Goal: Task Accomplishment & Management: Complete application form

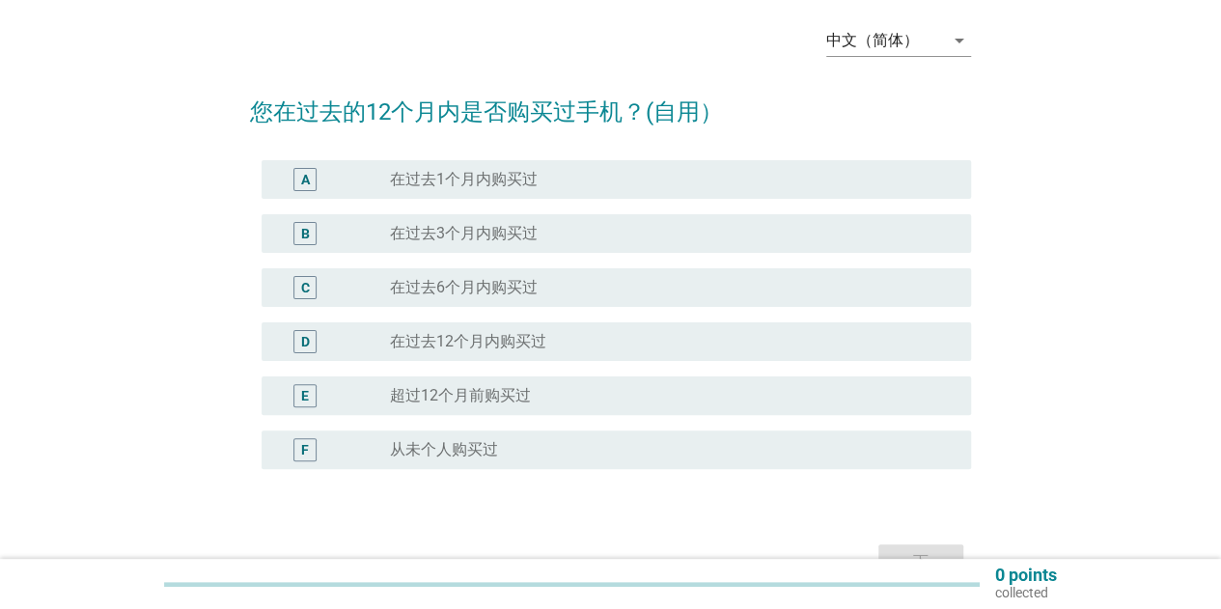
scroll to position [97, 0]
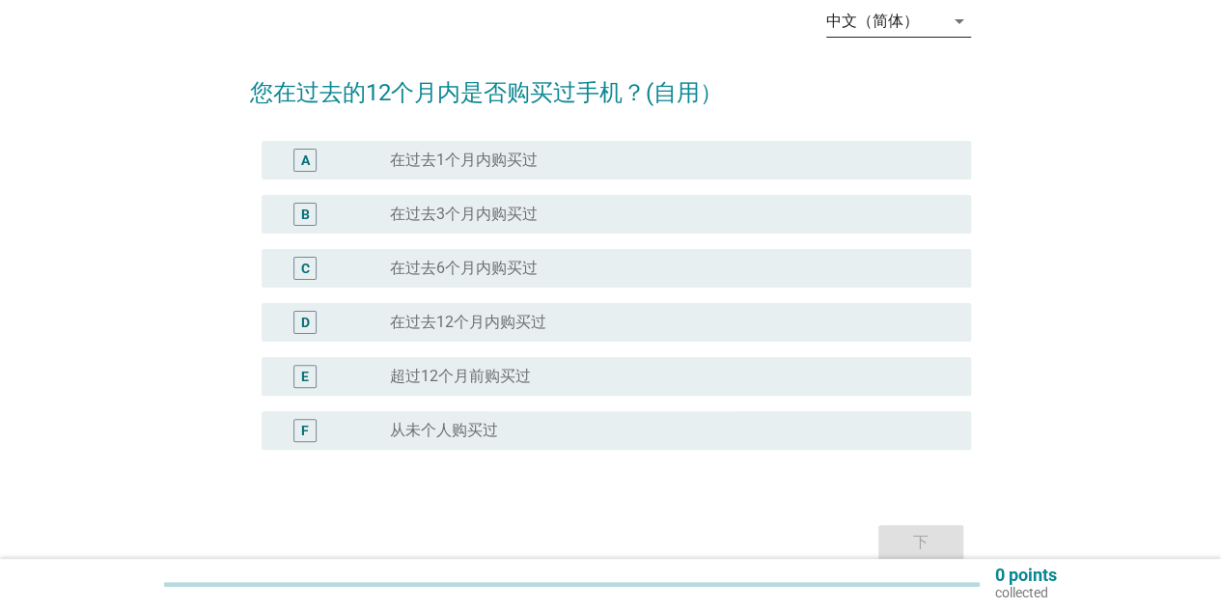
click at [949, 23] on icon "arrow_drop_down" at bounding box center [959, 21] width 23 height 23
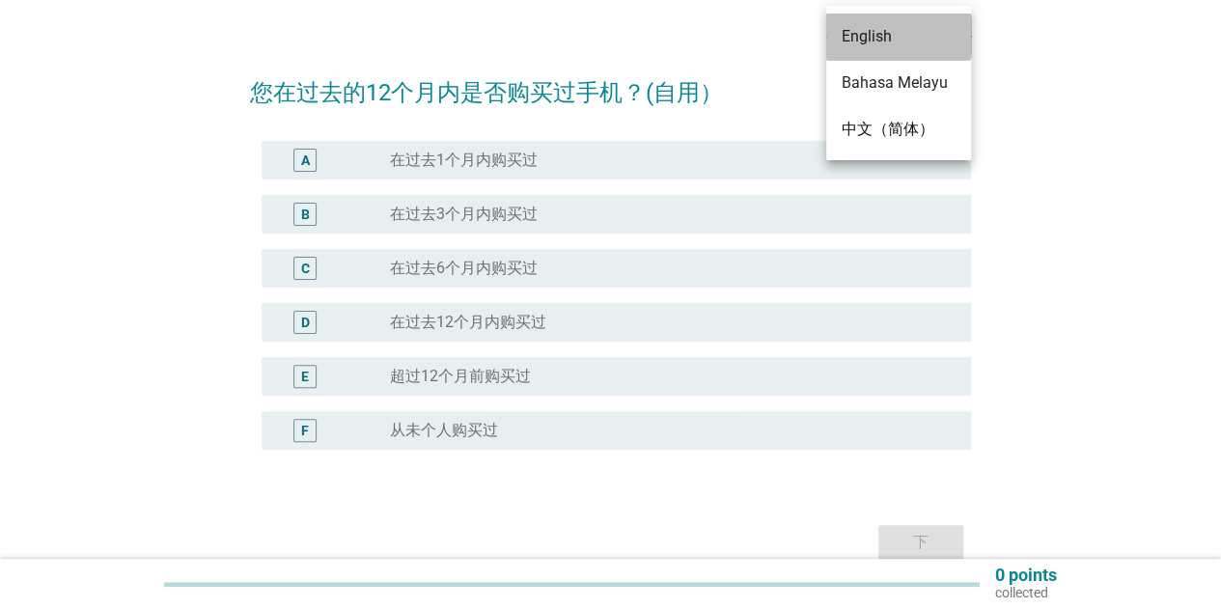
click at [859, 38] on div "English" at bounding box center [899, 36] width 114 height 23
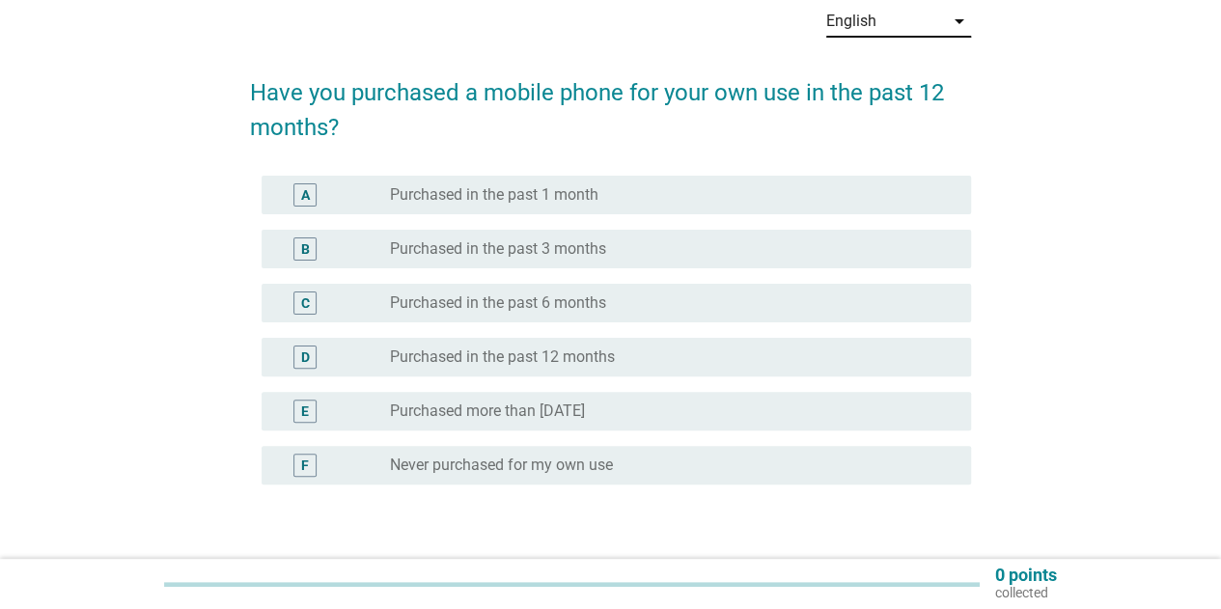
click at [604, 310] on label "Purchased in the past 6 months" at bounding box center [498, 303] width 216 height 19
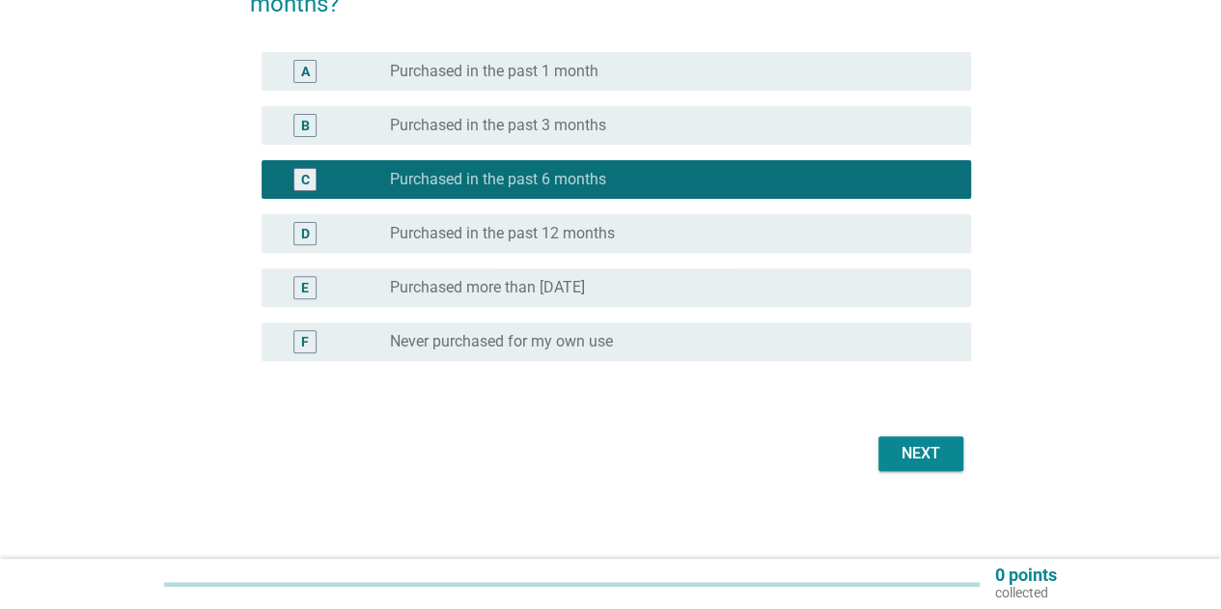
scroll to position [224, 0]
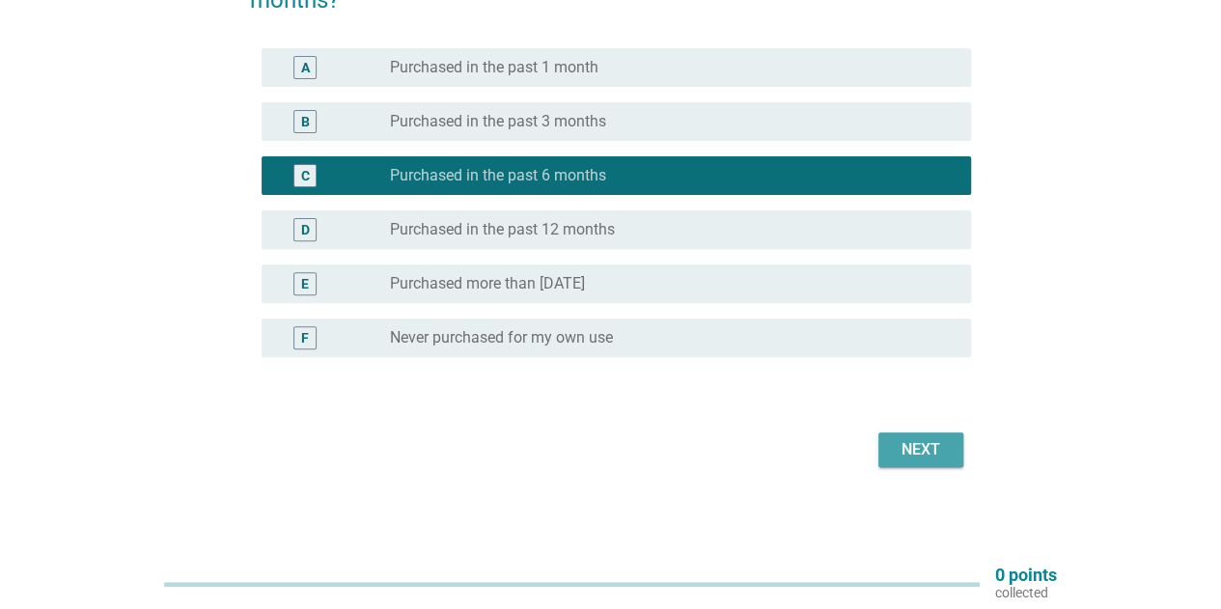
click at [946, 447] on div "Next" at bounding box center [921, 449] width 54 height 23
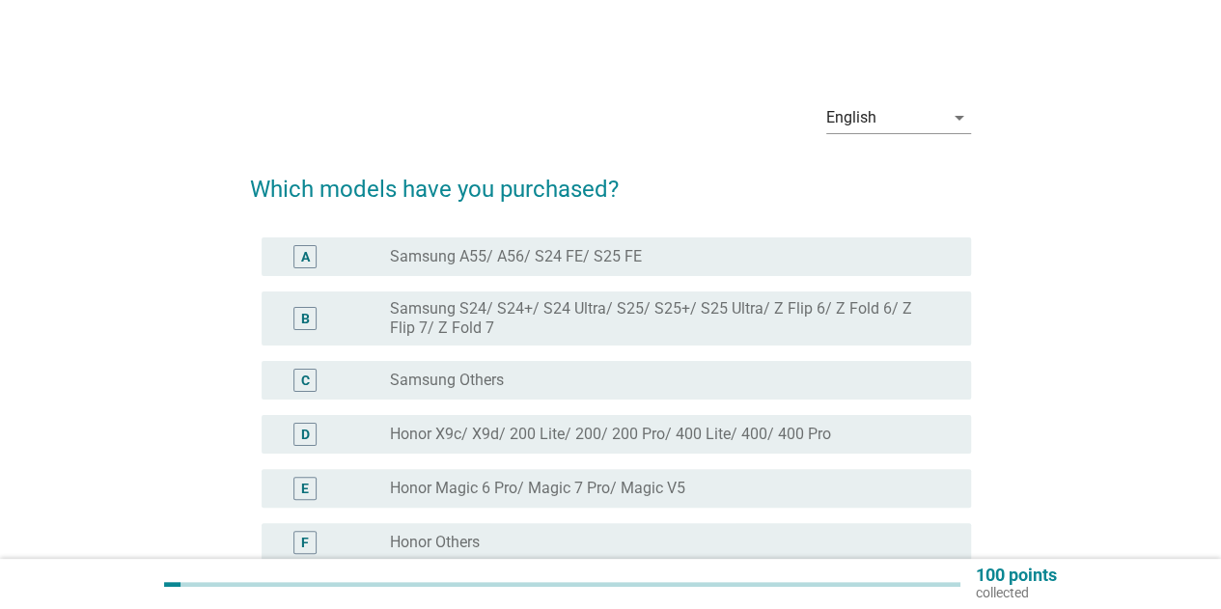
scroll to position [97, 0]
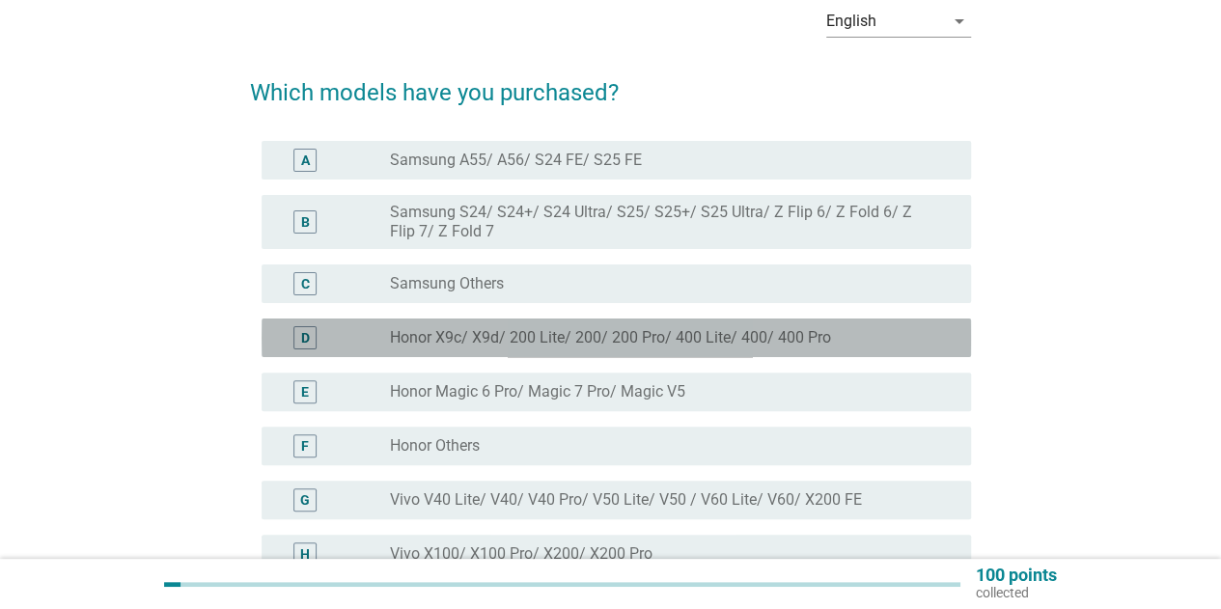
click at [601, 343] on label "Honor X9c/ X9d/ 200 Lite/ 200/ 200 Pro/ 400 Lite/ 400/ 400 Pro" at bounding box center [610, 337] width 441 height 19
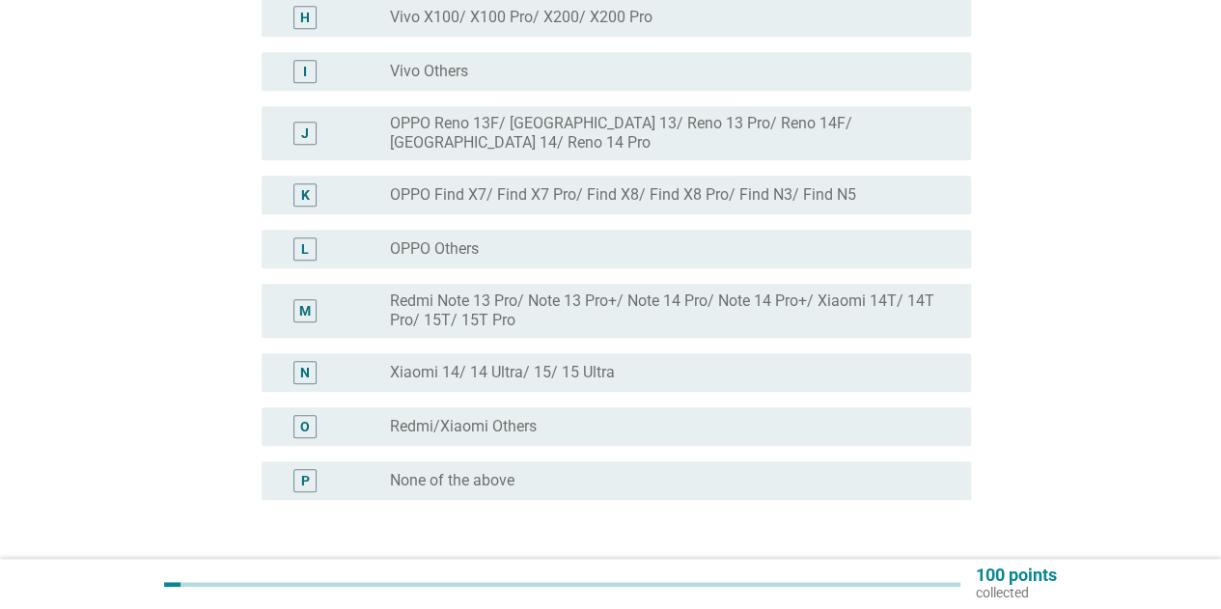
scroll to position [761, 0]
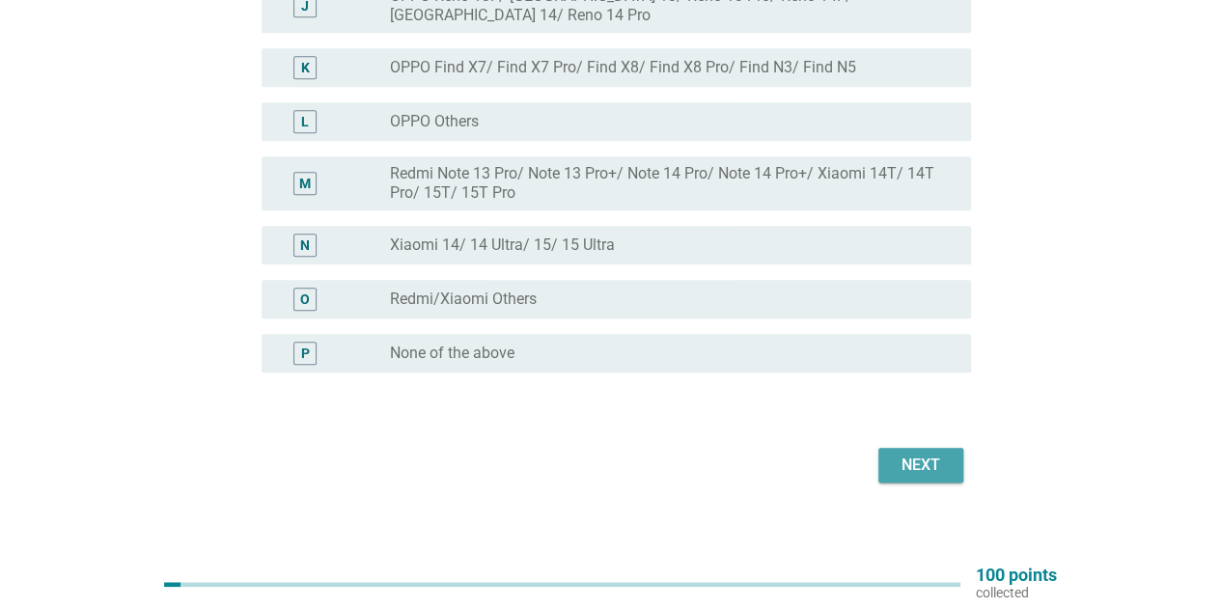
click at [920, 454] on div "Next" at bounding box center [921, 465] width 54 height 23
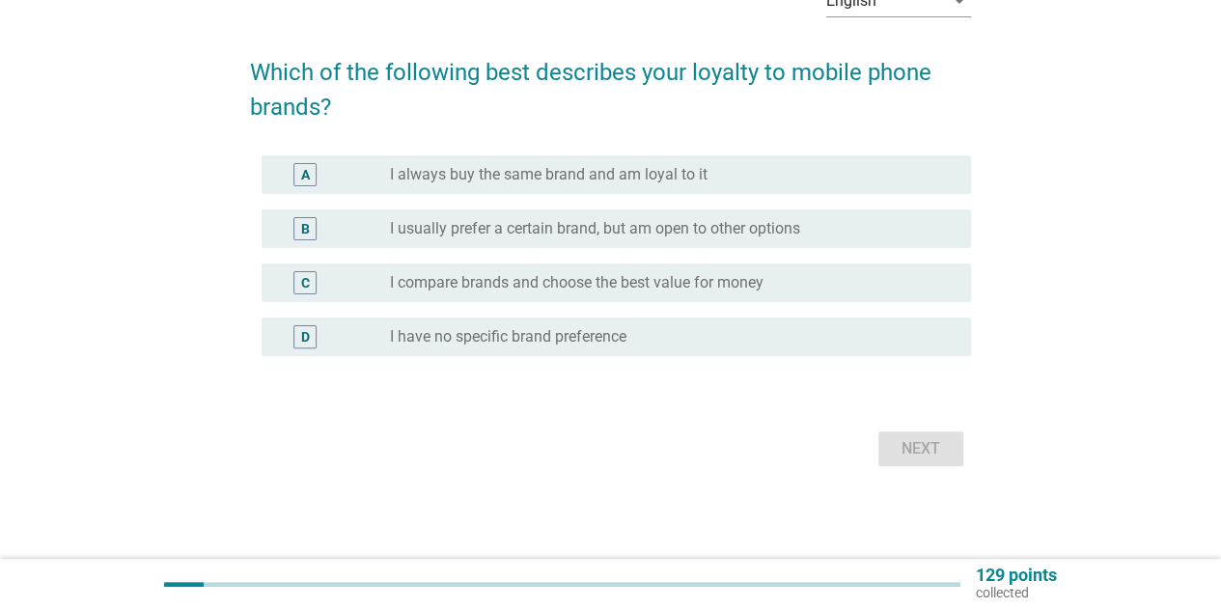
scroll to position [0, 0]
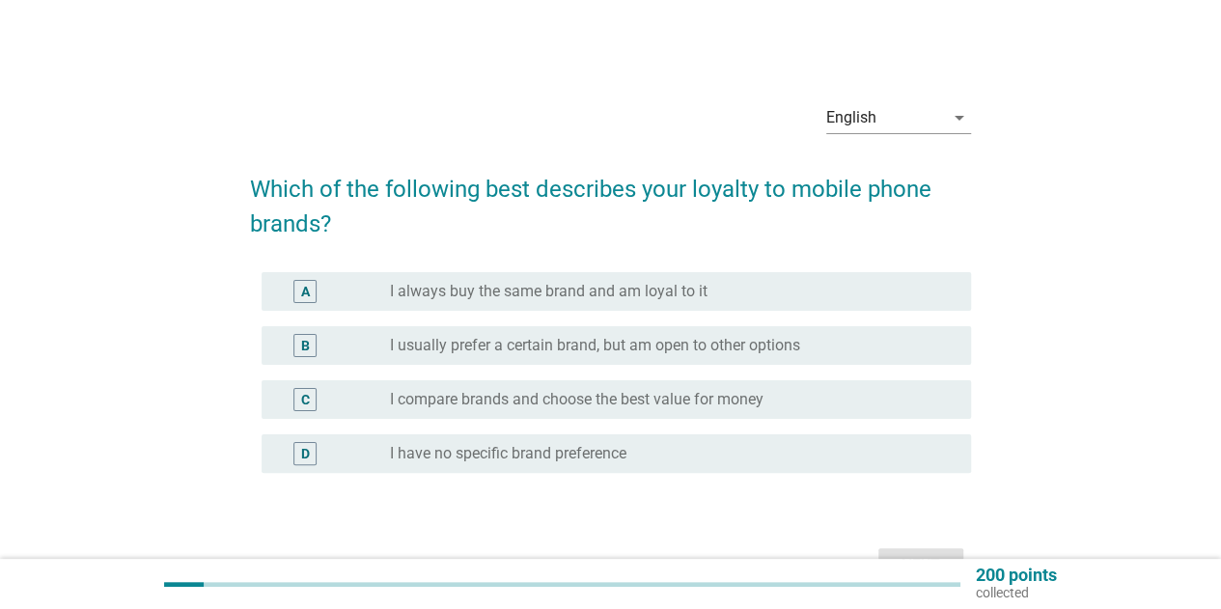
click at [539, 346] on label "I usually prefer a certain brand, but am open to other options" at bounding box center [595, 345] width 410 height 19
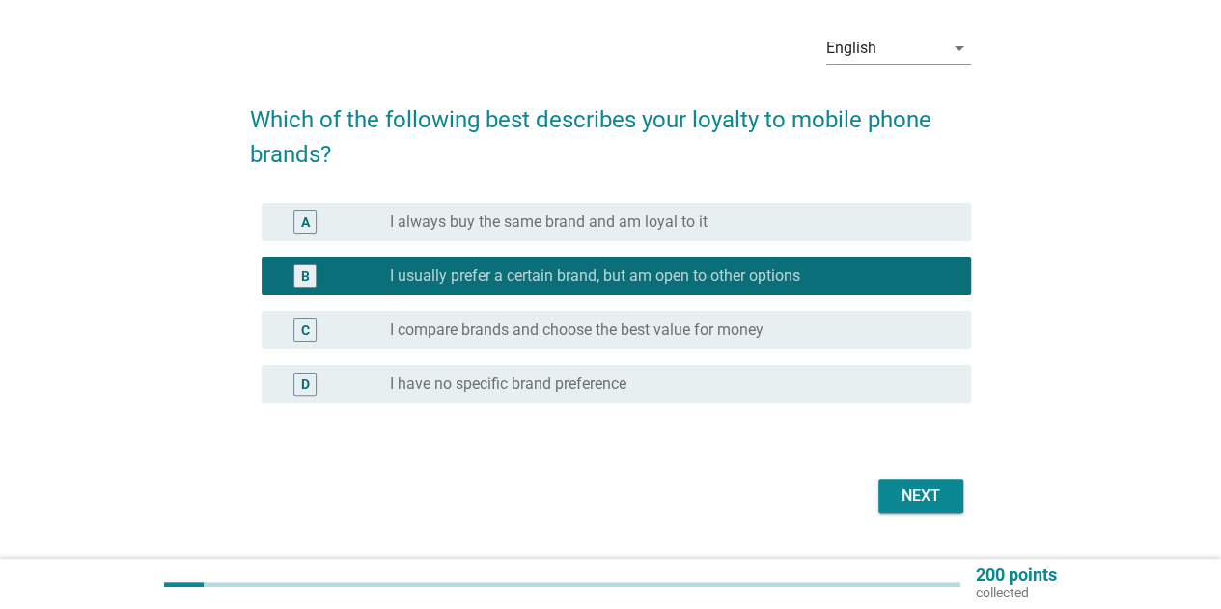
scroll to position [97, 0]
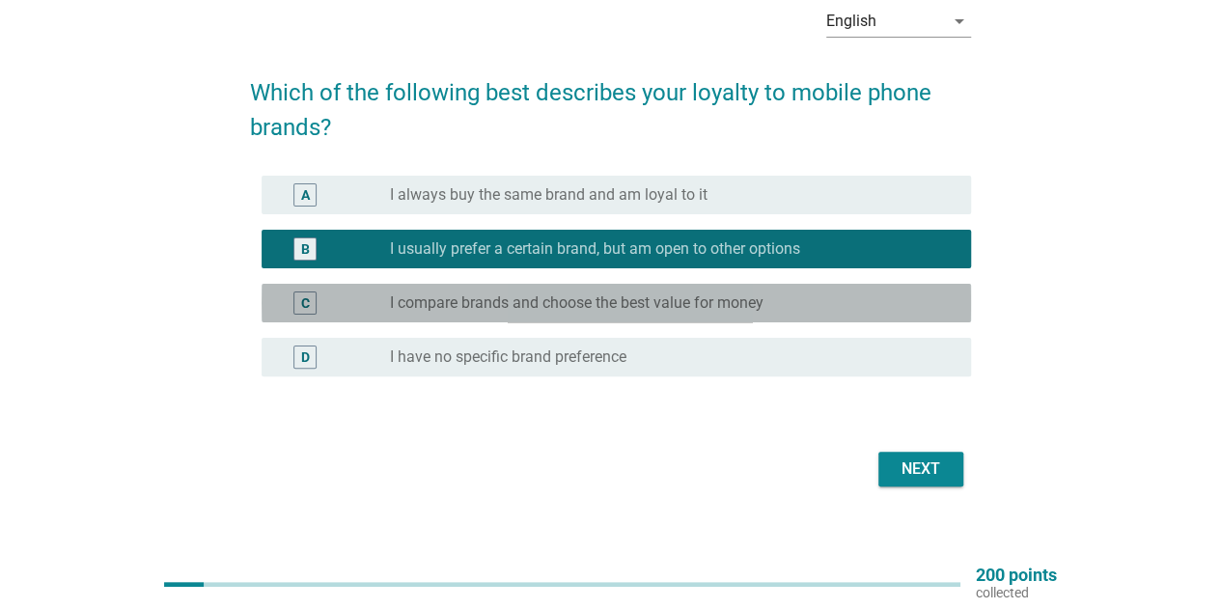
click at [666, 306] on label "I compare brands and choose the best value for money" at bounding box center [577, 303] width 374 height 19
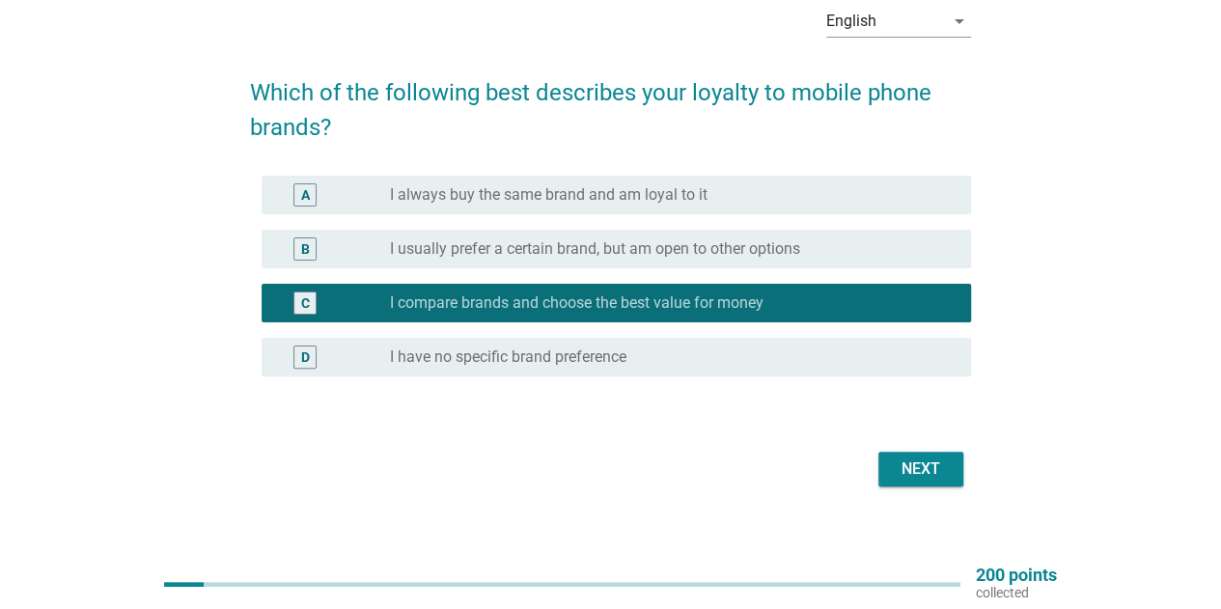
click at [930, 471] on div "Next" at bounding box center [921, 469] width 54 height 23
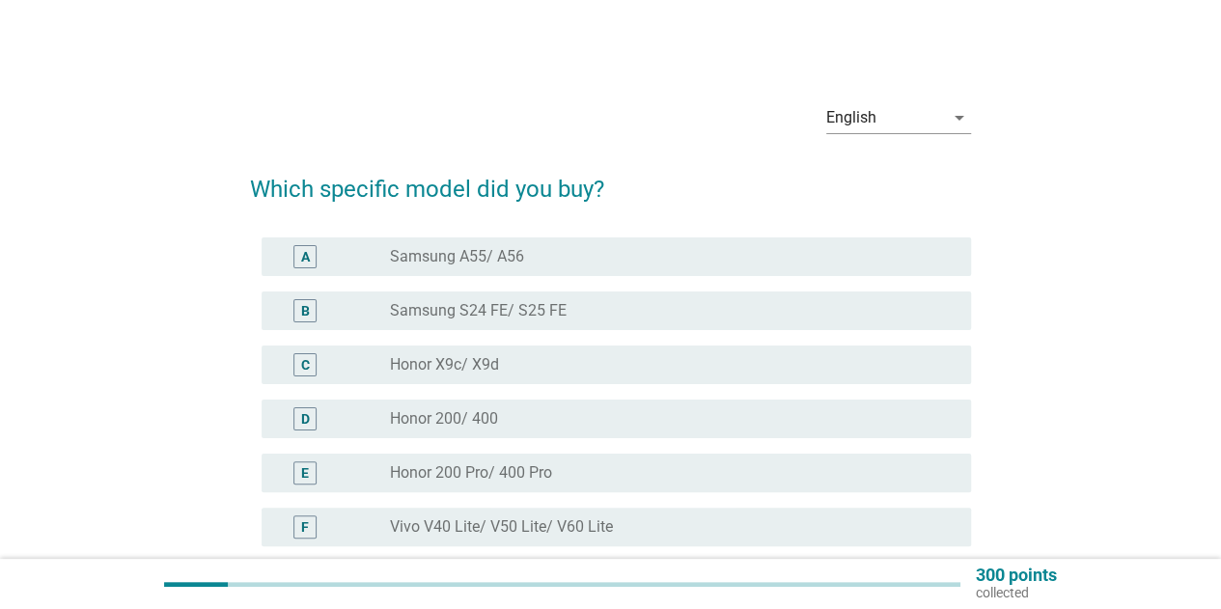
click at [520, 382] on div "C radio_button_unchecked Honor X9c/ X9d" at bounding box center [617, 365] width 710 height 39
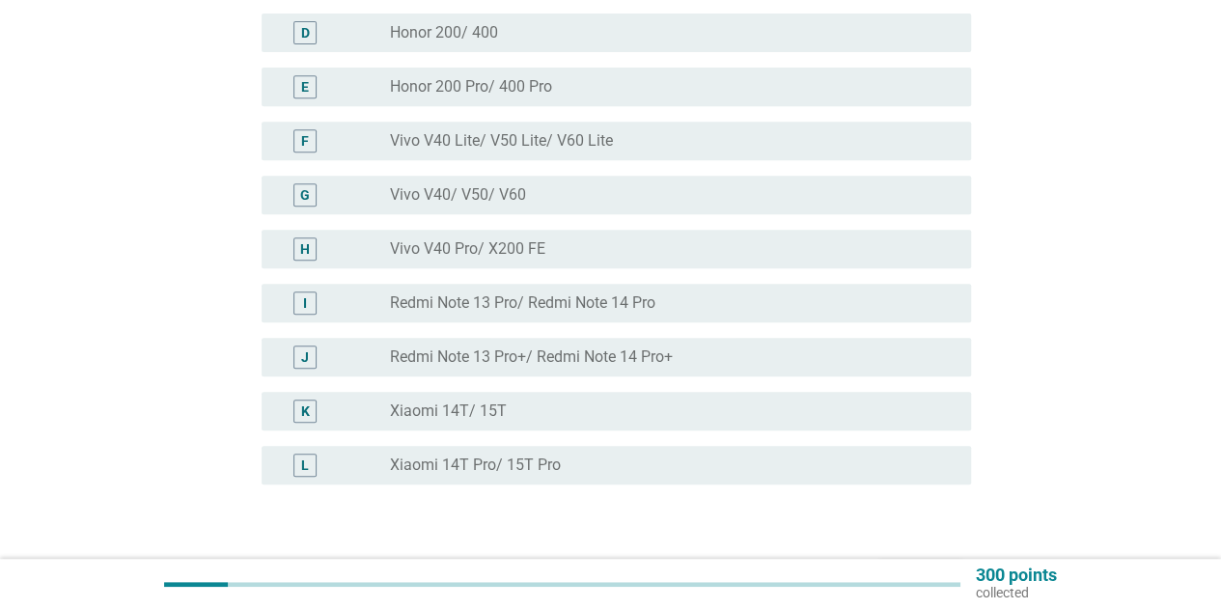
scroll to position [514, 0]
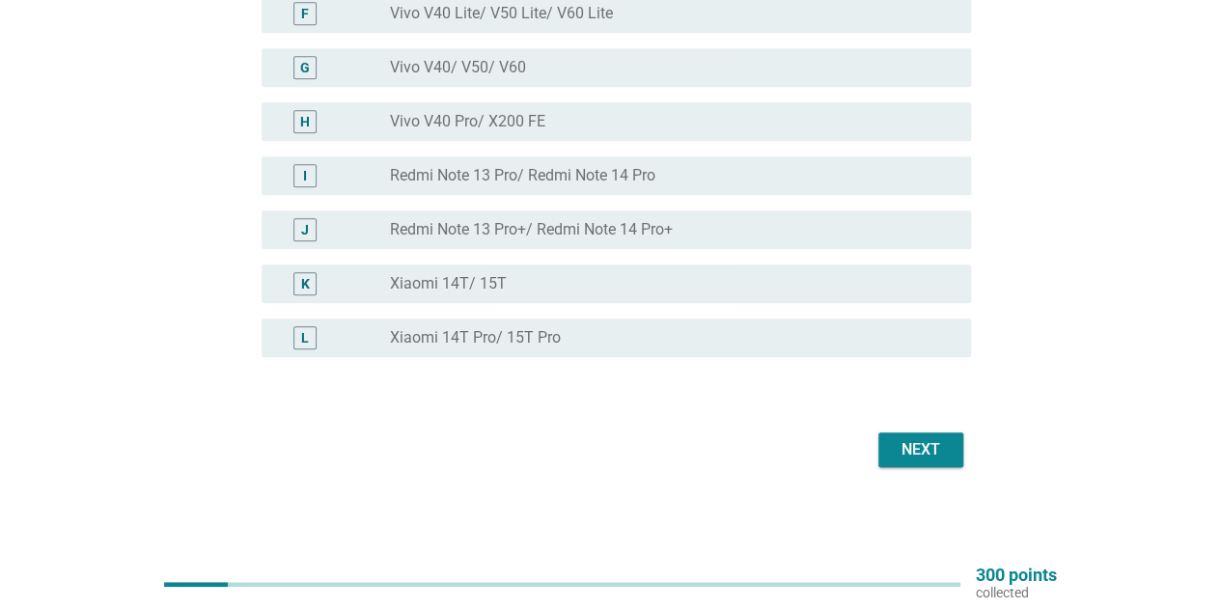
click at [910, 445] on div "Next" at bounding box center [921, 449] width 54 height 23
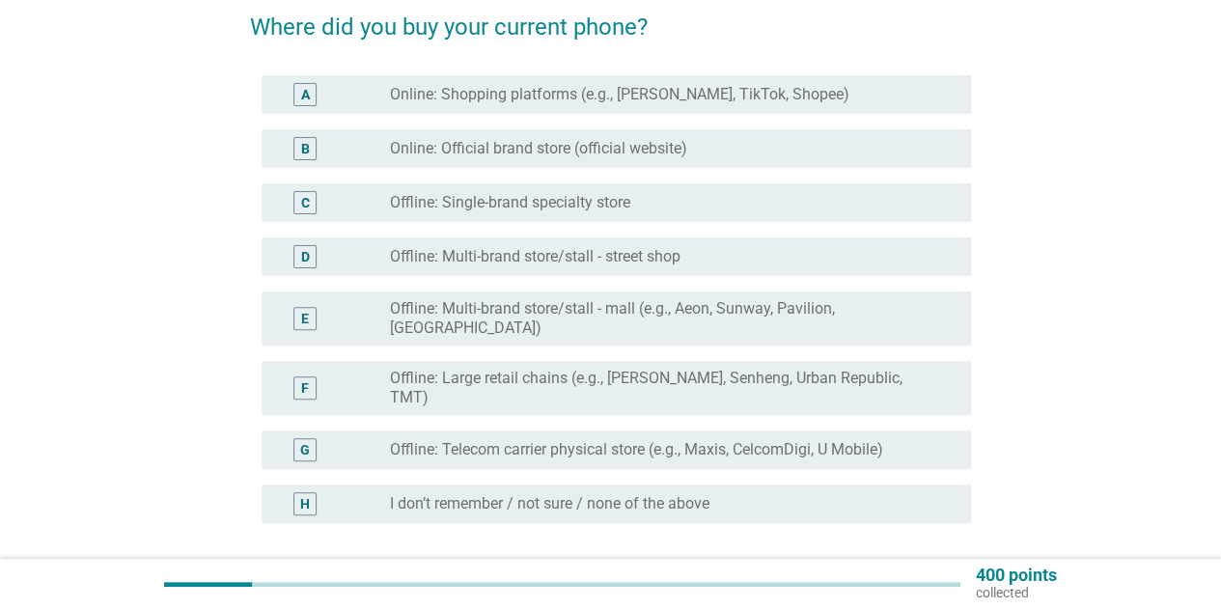
scroll to position [193, 0]
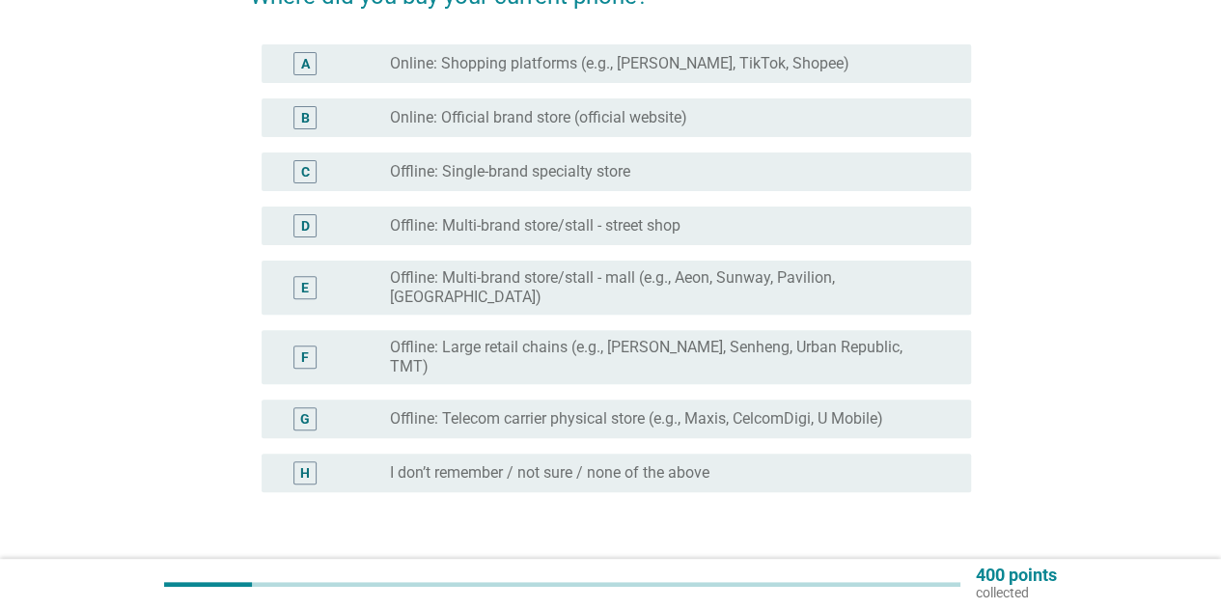
click at [517, 173] on label "Offline: Single-brand specialty store" at bounding box center [510, 171] width 240 height 19
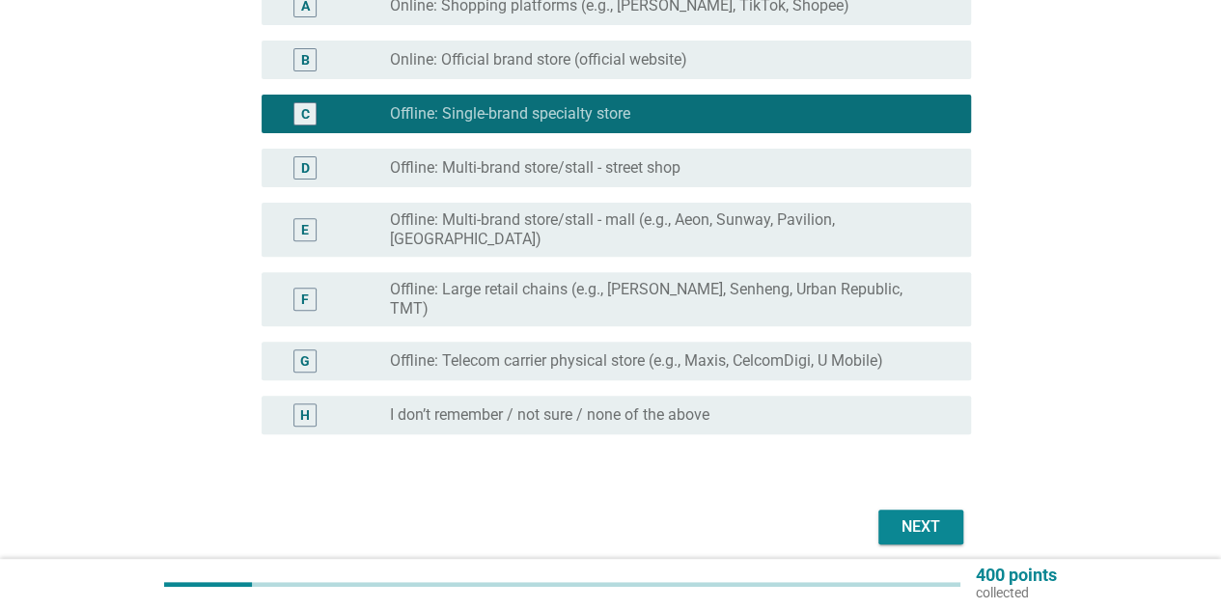
scroll to position [297, 0]
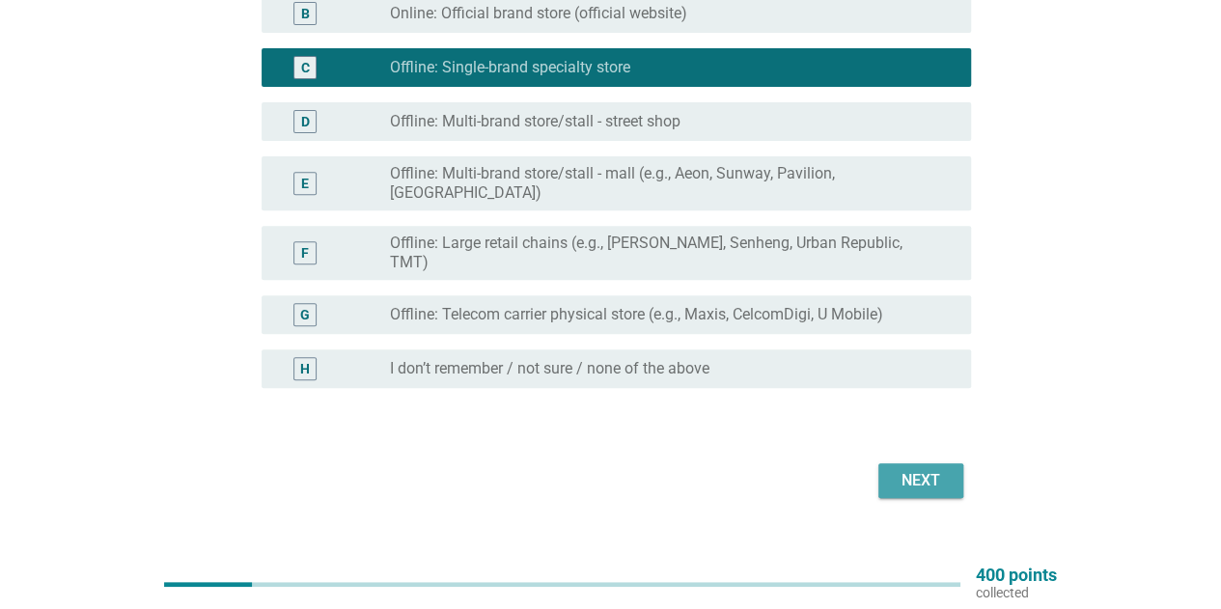
click at [923, 469] on div "Next" at bounding box center [921, 480] width 54 height 23
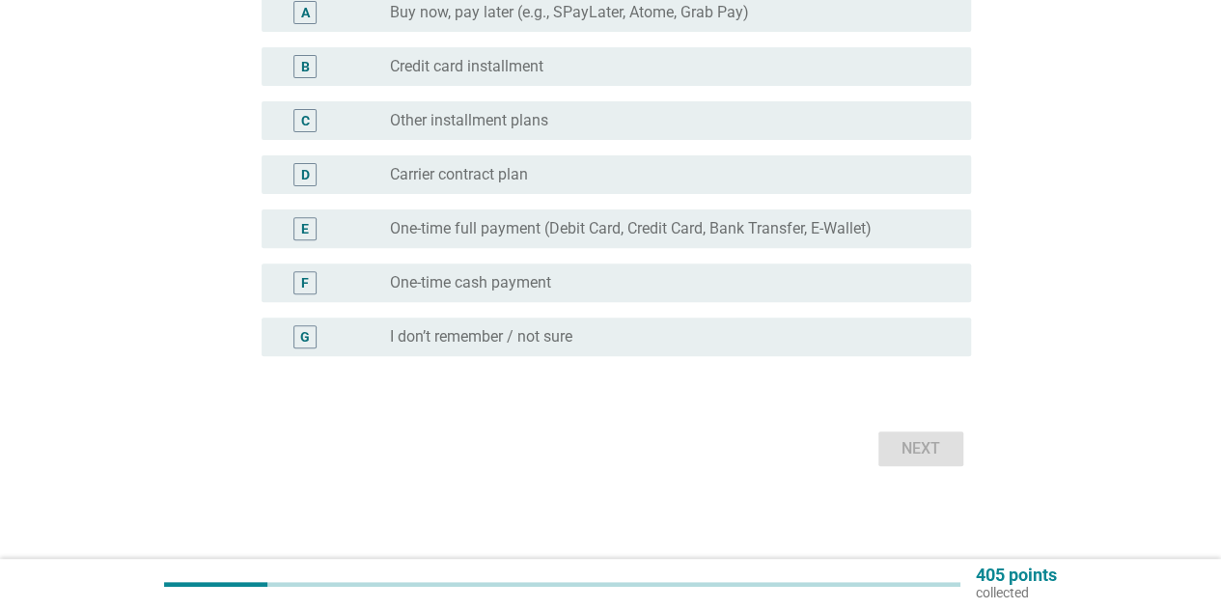
scroll to position [0, 0]
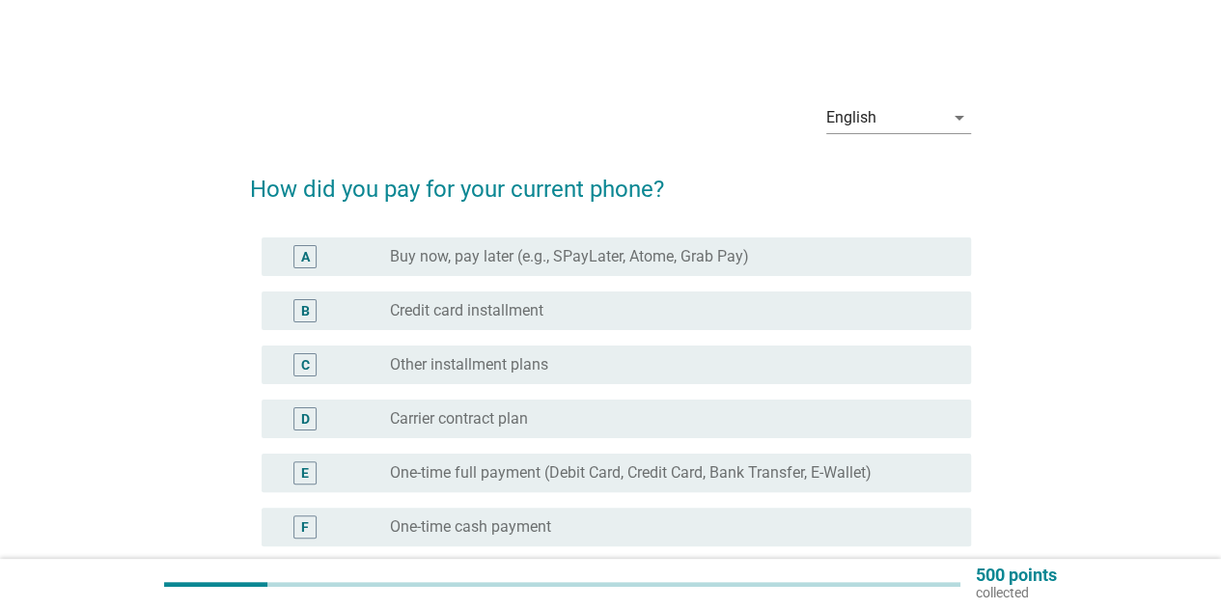
drag, startPoint x: 496, startPoint y: 416, endPoint x: 509, endPoint y: 410, distance: 13.8
click at [498, 413] on label "Carrier contract plan" at bounding box center [459, 418] width 138 height 19
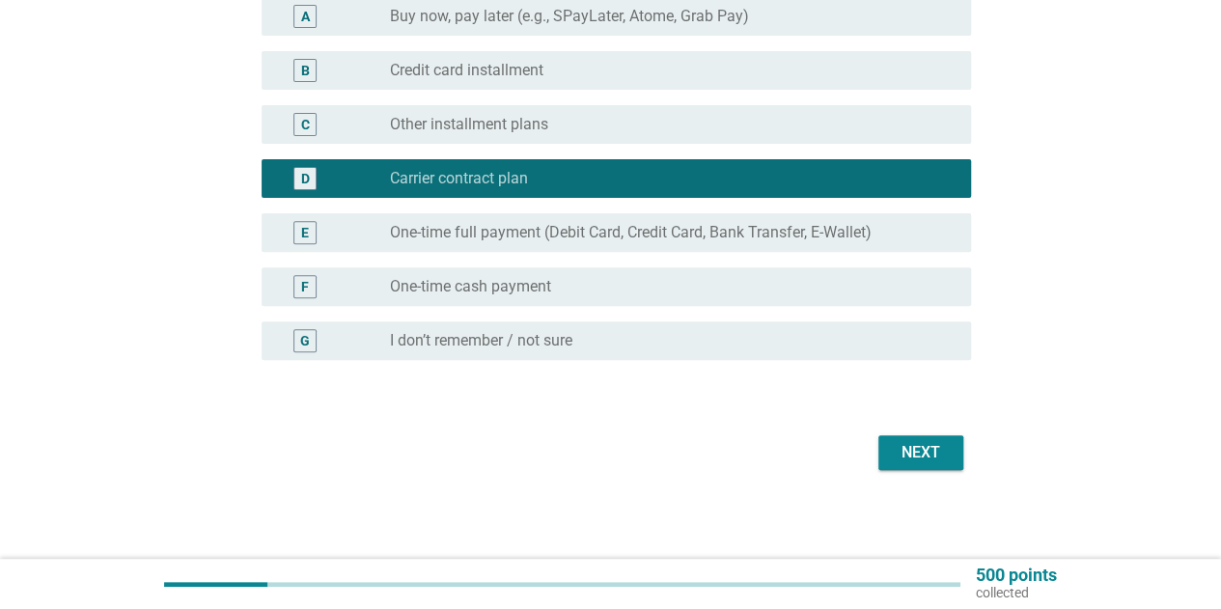
scroll to position [243, 0]
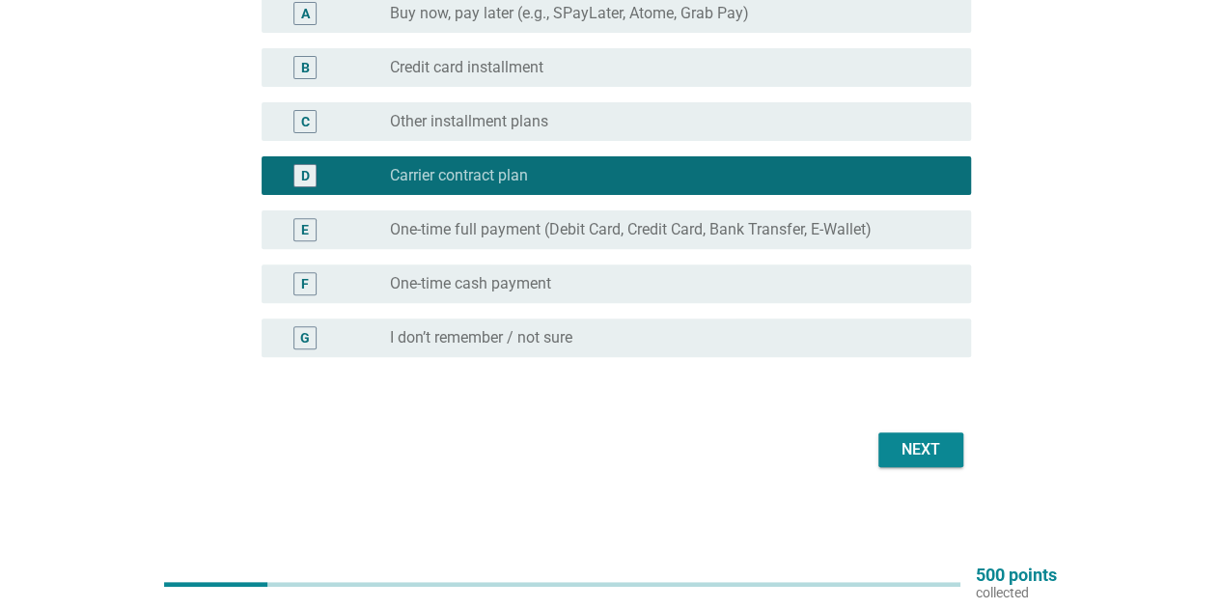
click at [944, 450] on div "Next" at bounding box center [921, 449] width 54 height 23
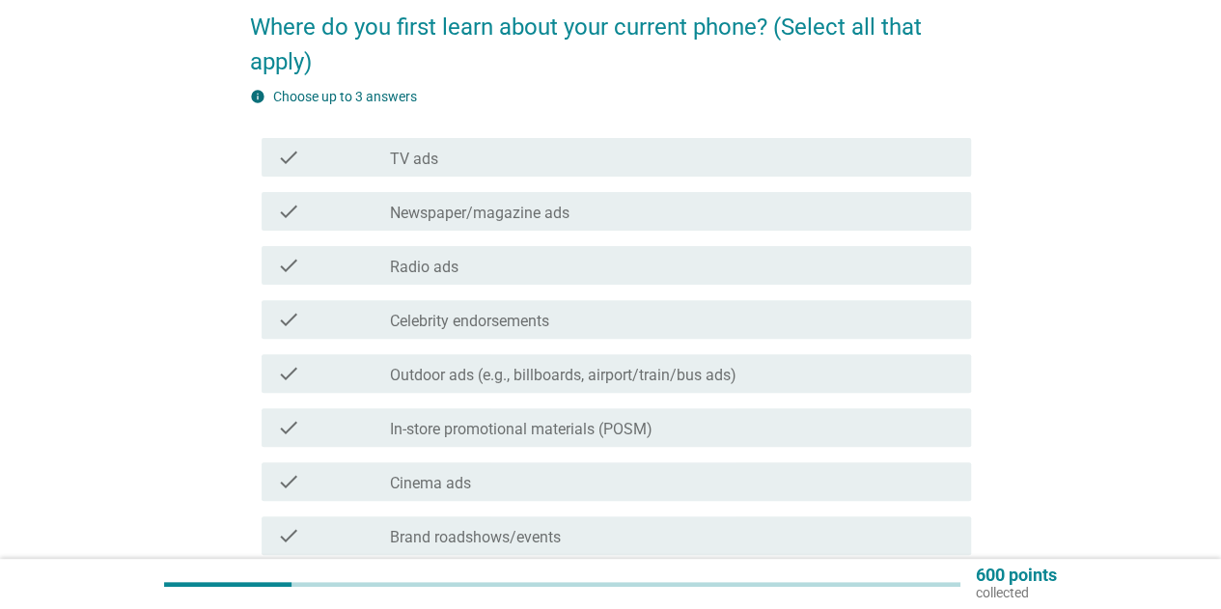
scroll to position [193, 0]
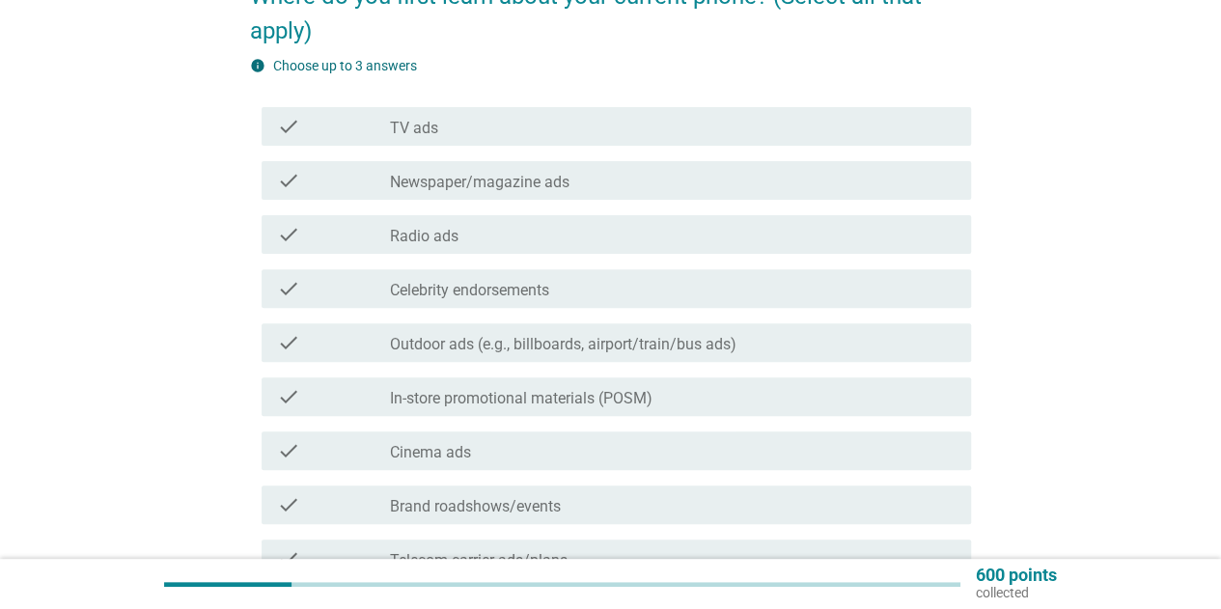
click at [549, 408] on div "check check_box_outline_blank In-store promotional materials (POSM)" at bounding box center [617, 397] width 710 height 39
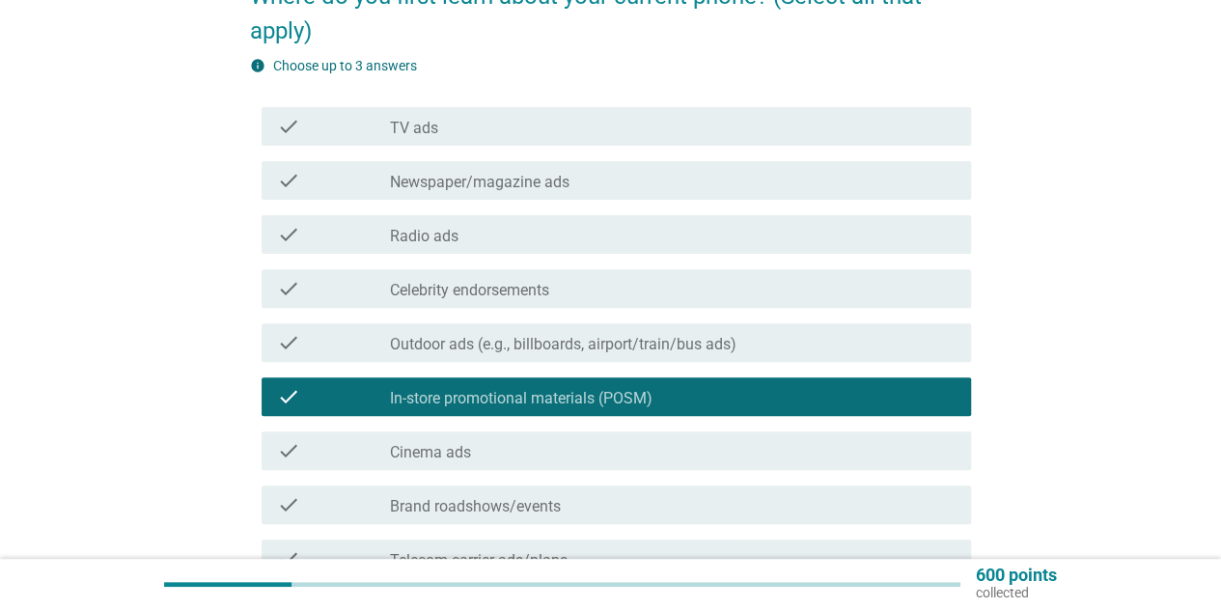
scroll to position [290, 0]
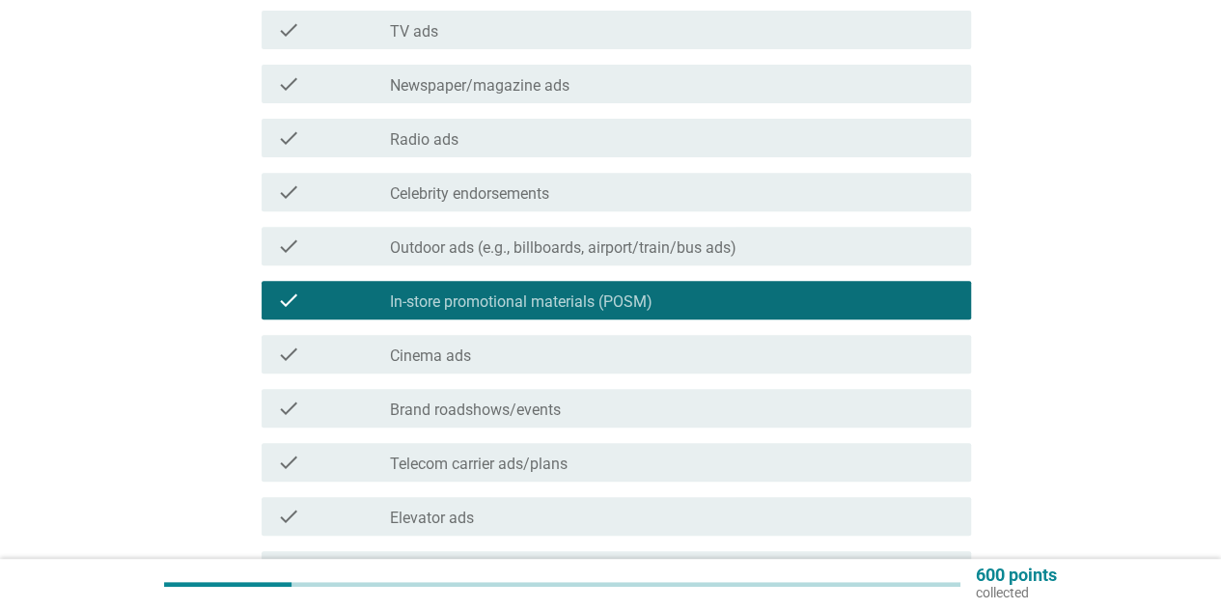
click at [526, 455] on label "Telecom carrier ads/plans" at bounding box center [479, 464] width 178 height 19
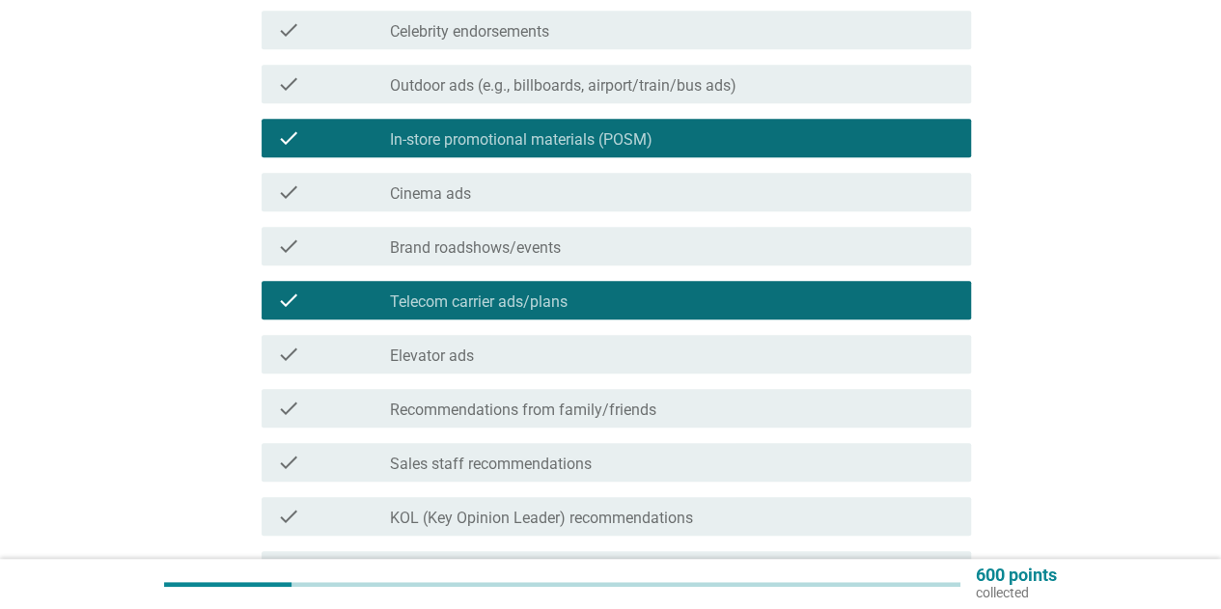
scroll to position [483, 0]
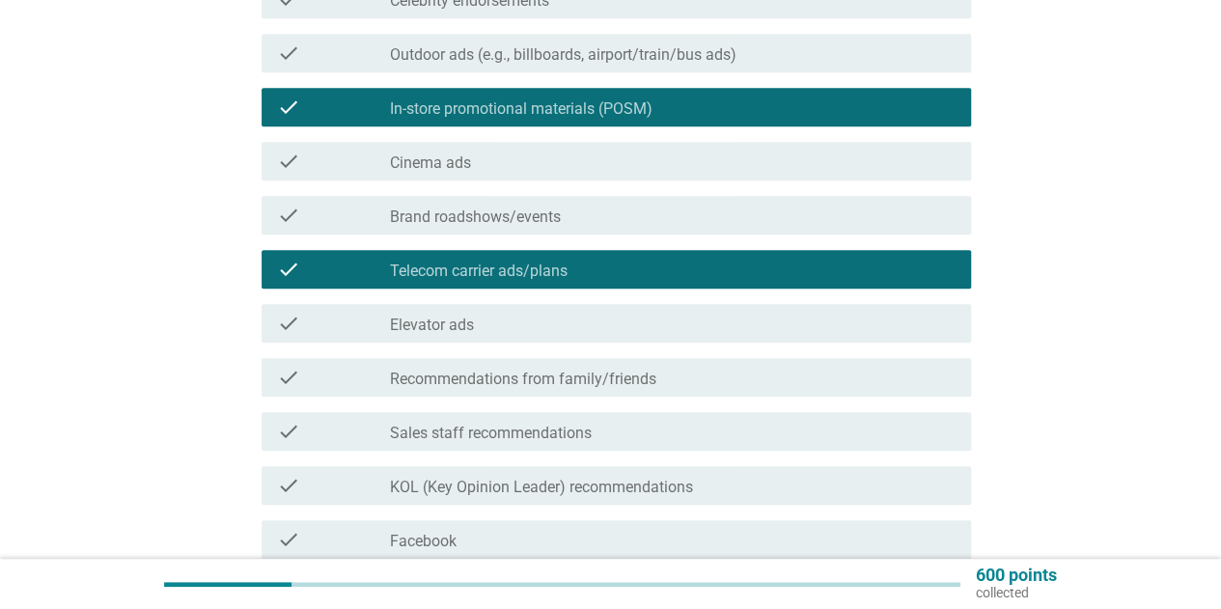
click at [535, 378] on label "Recommendations from family/friends" at bounding box center [523, 379] width 266 height 19
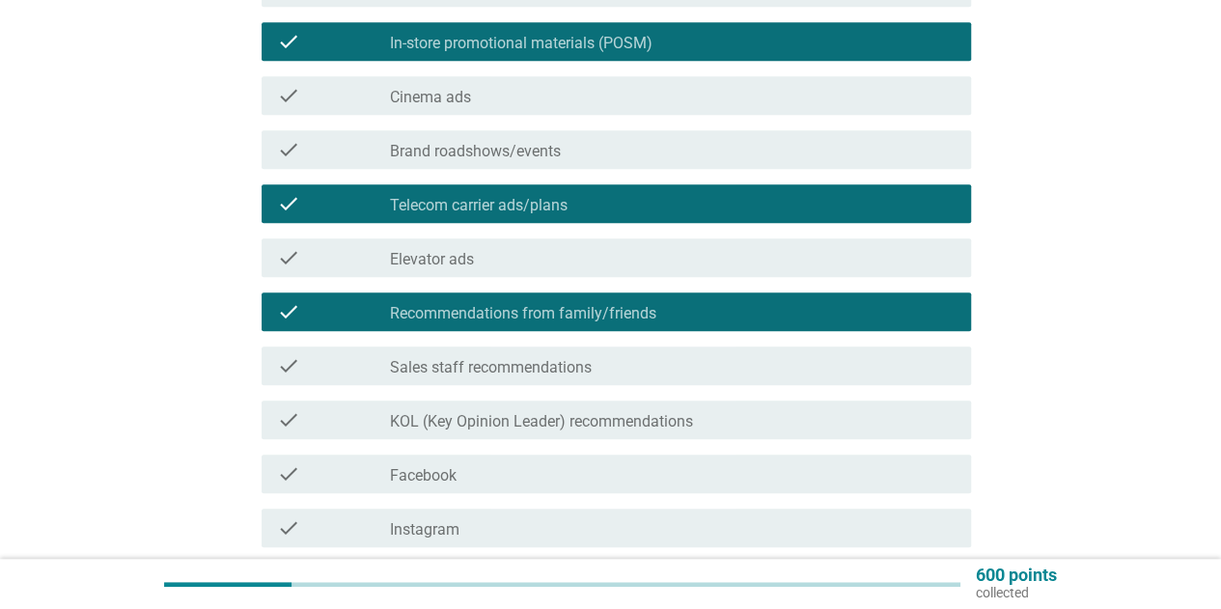
scroll to position [579, 0]
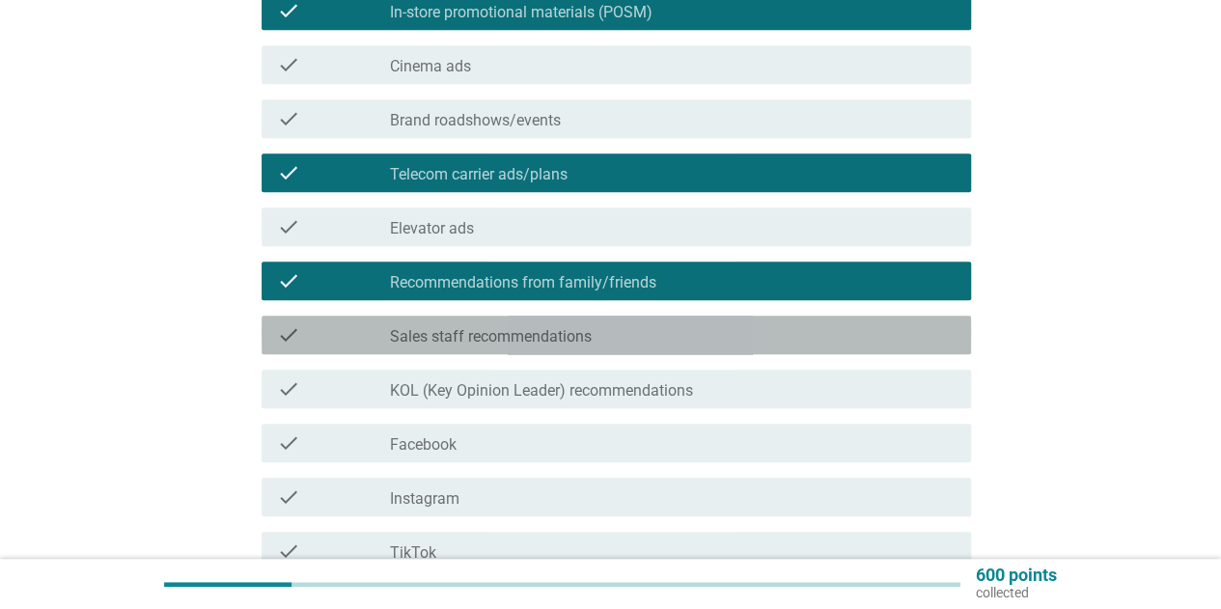
click at [529, 337] on label "Sales staff recommendations" at bounding box center [491, 336] width 202 height 19
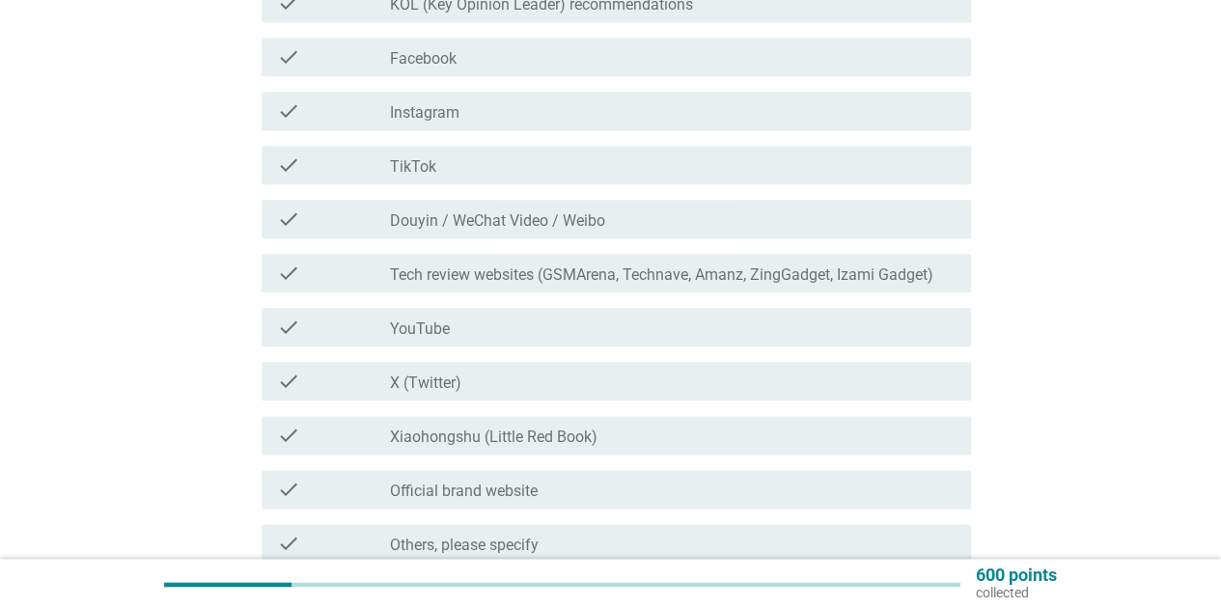
scroll to position [1062, 0]
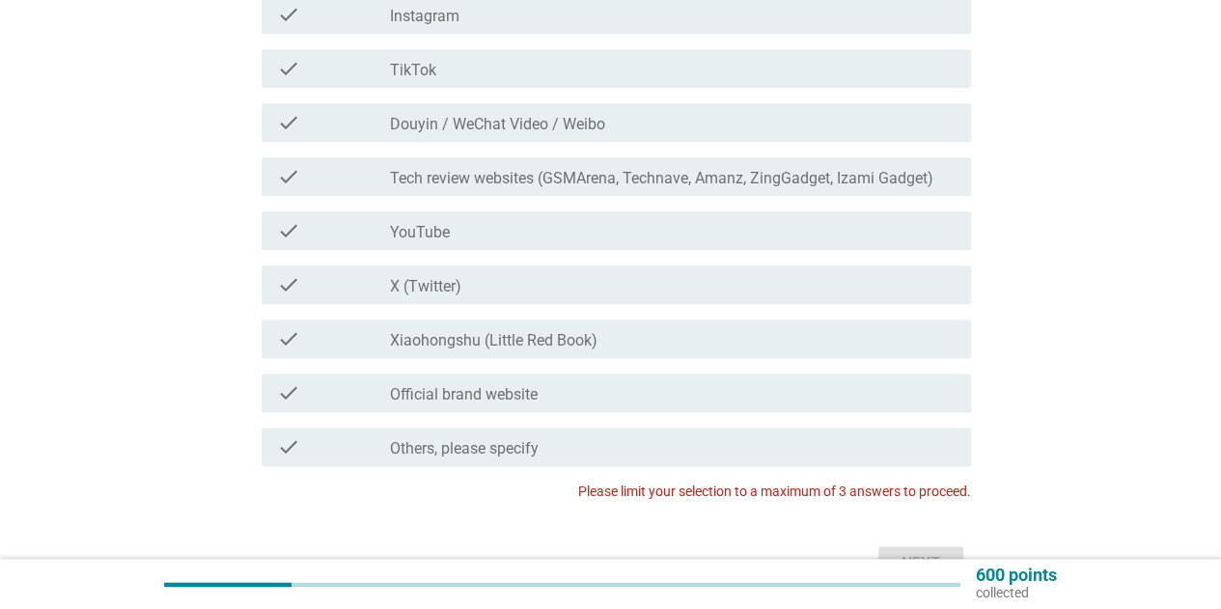
click at [530, 342] on label "Xiaohongshu (Little Red Book)" at bounding box center [494, 340] width 208 height 19
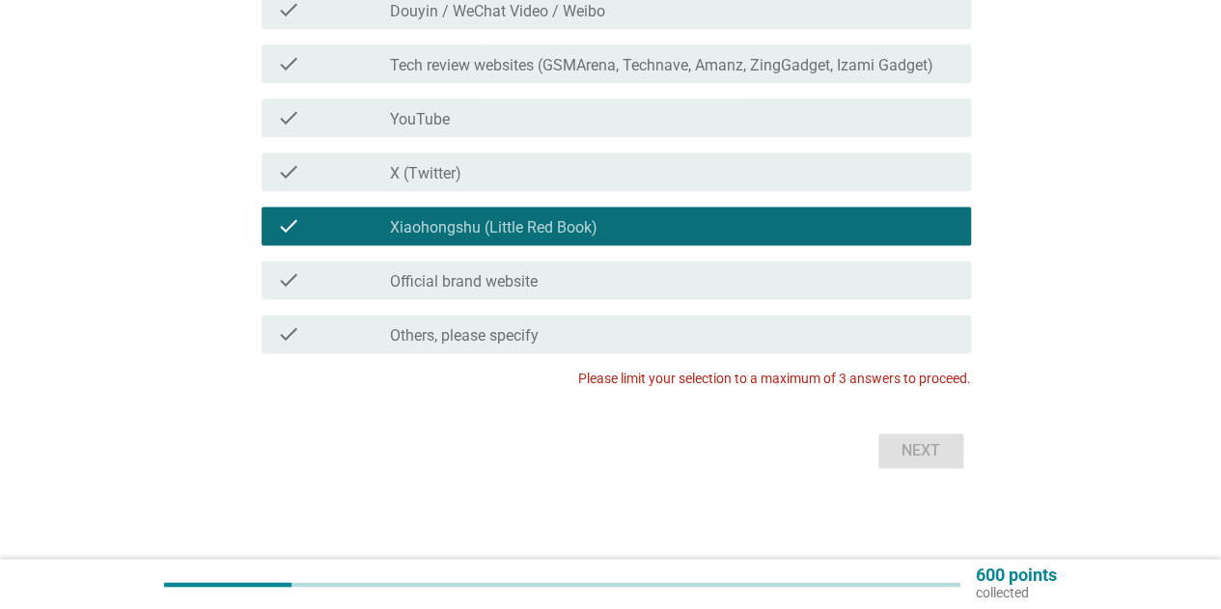
scroll to position [1176, 0]
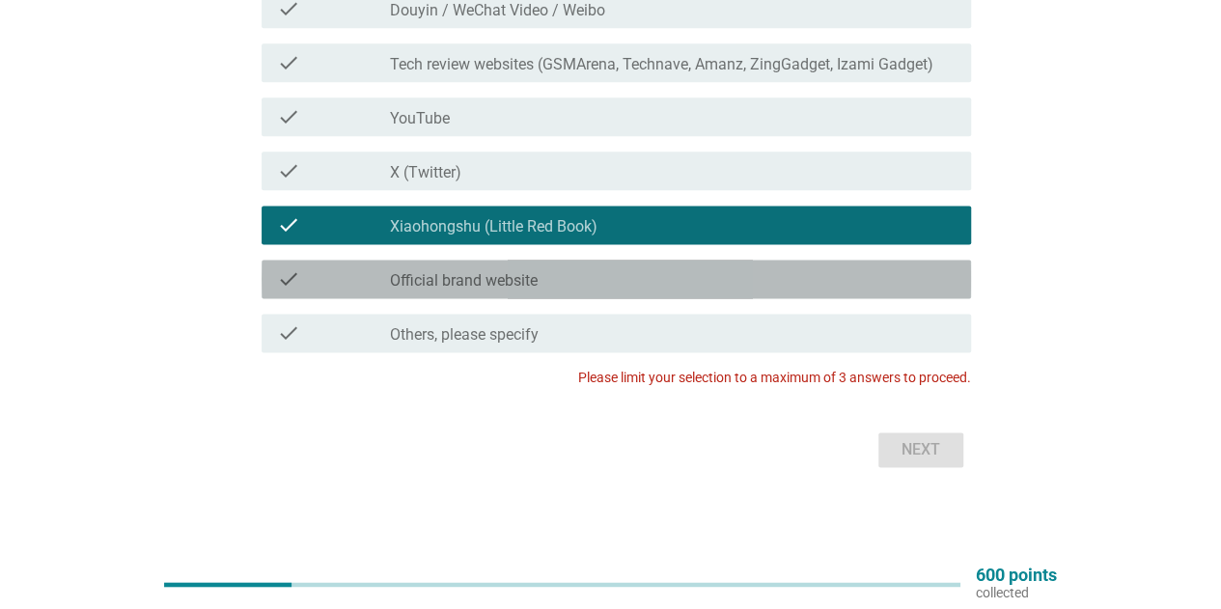
click at [557, 281] on div "check_box_outline_blank Official brand website" at bounding box center [673, 278] width 566 height 23
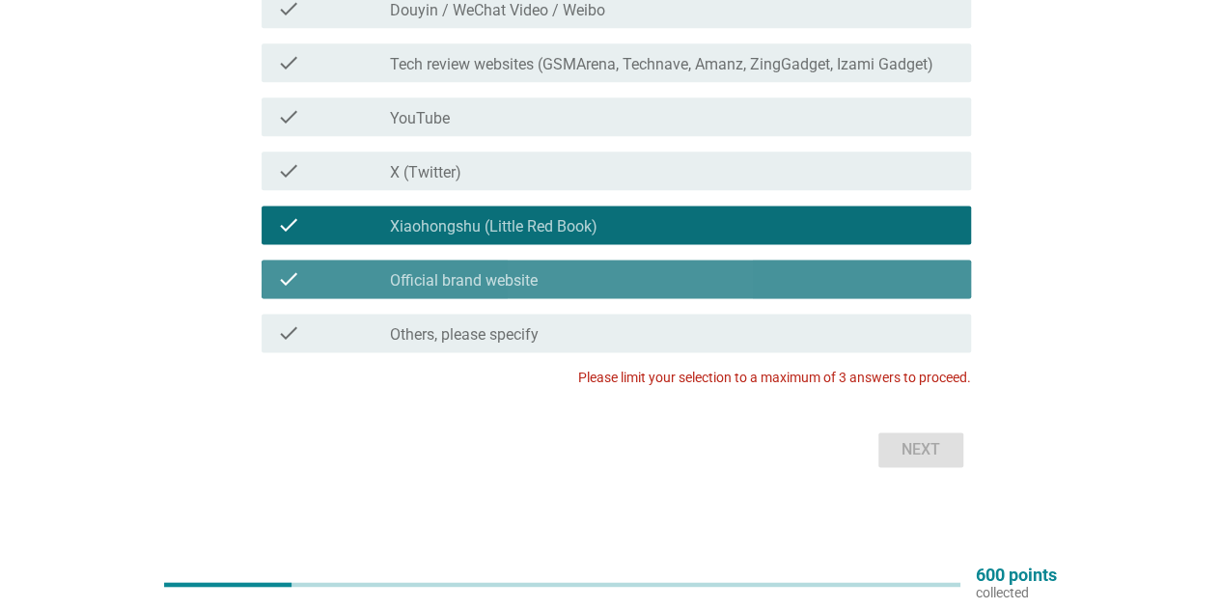
click at [415, 267] on div "check_box_outline_blank Official brand website" at bounding box center [673, 278] width 566 height 23
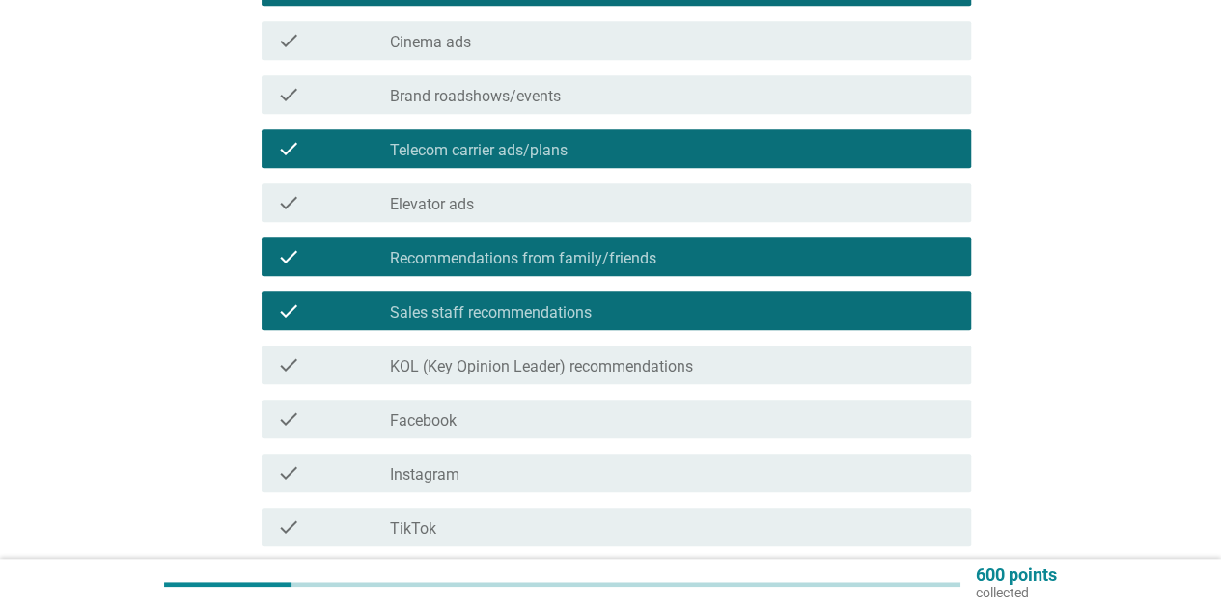
scroll to position [597, 0]
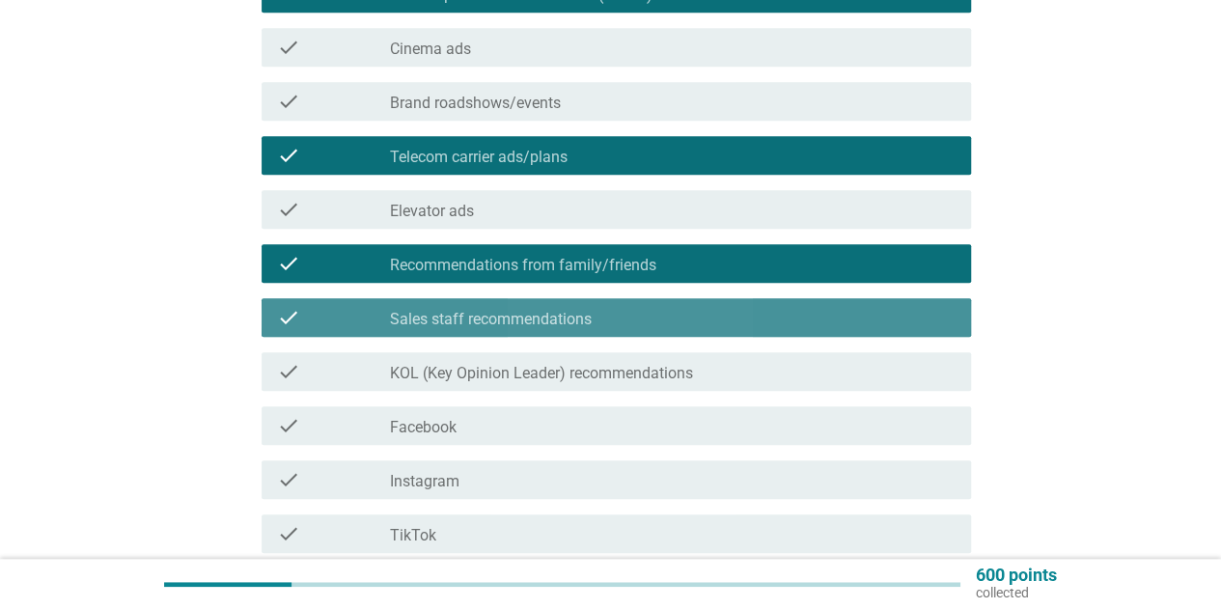
click at [516, 321] on label "Sales staff recommendations" at bounding box center [491, 319] width 202 height 19
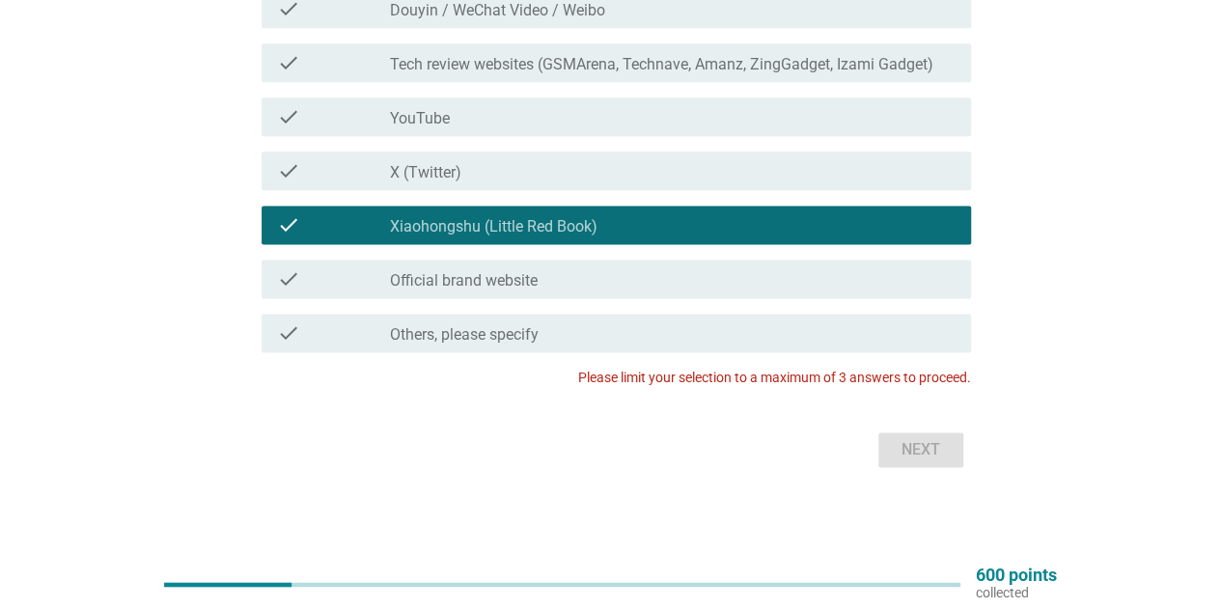
click at [509, 227] on label "Xiaohongshu (Little Red Book)" at bounding box center [494, 226] width 208 height 19
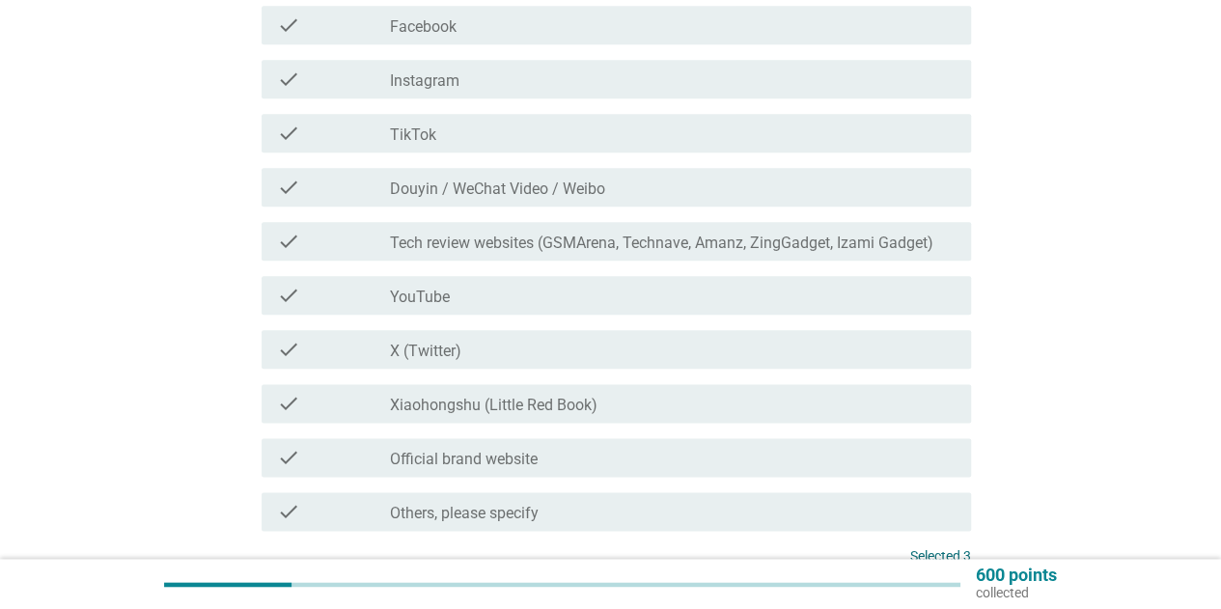
scroll to position [1176, 0]
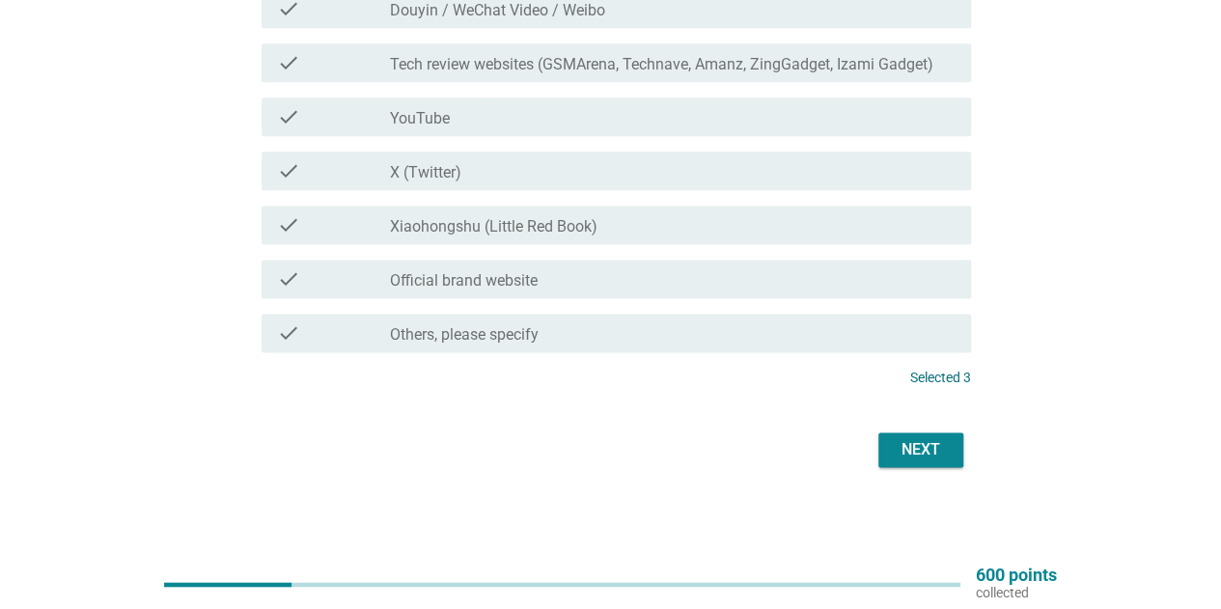
click at [922, 449] on div "Next" at bounding box center [921, 449] width 54 height 23
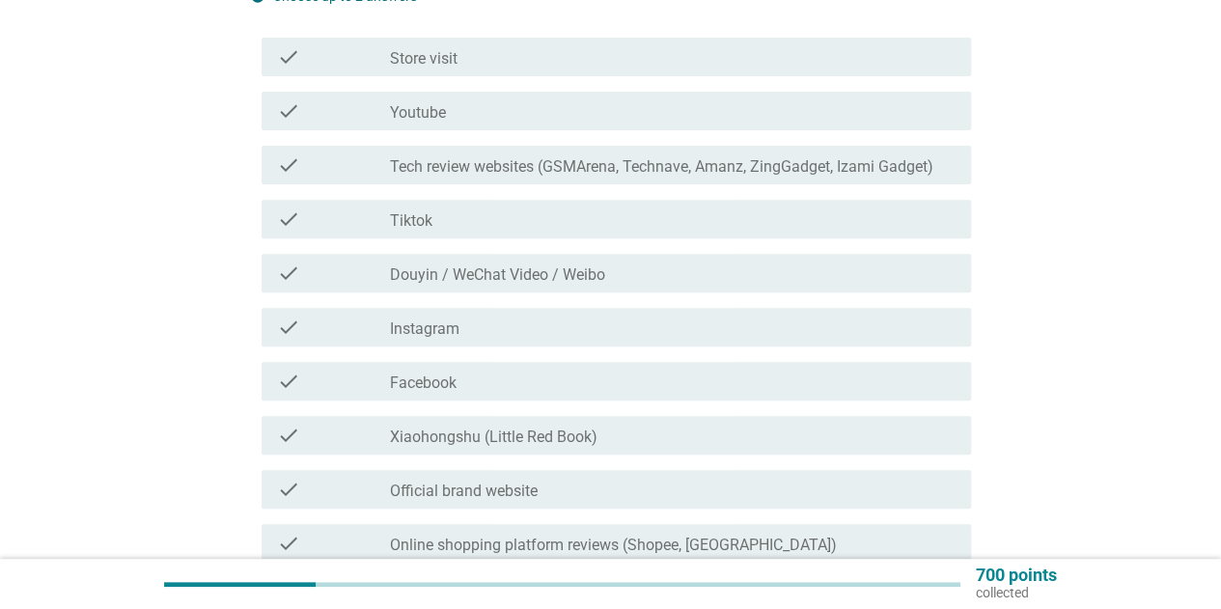
scroll to position [290, 0]
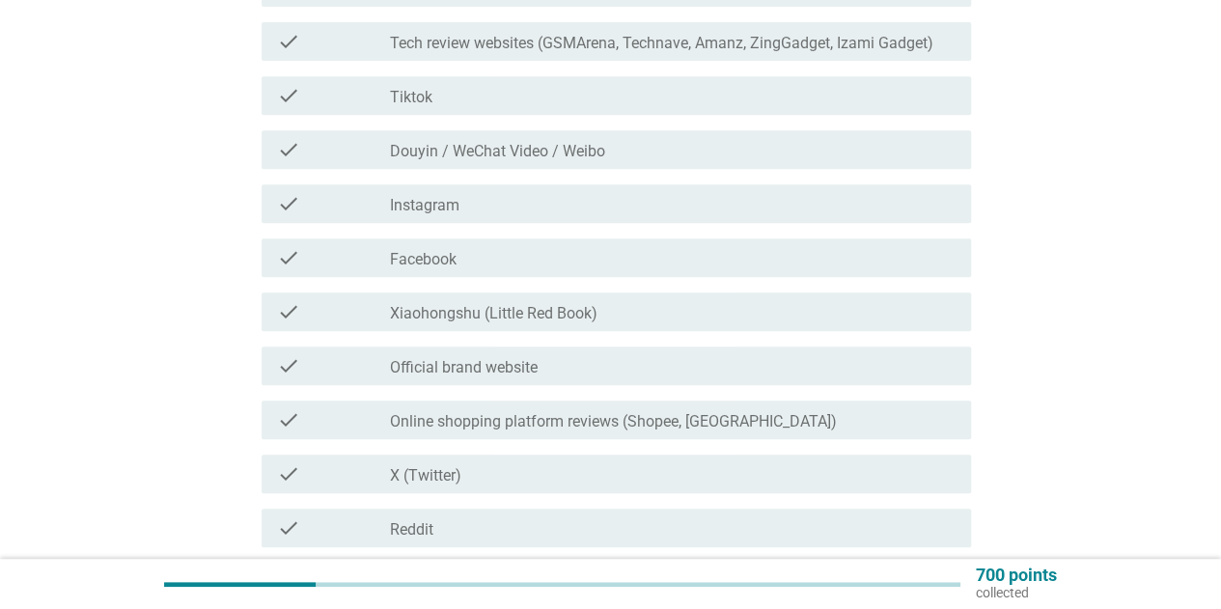
click at [528, 366] on label "Official brand website" at bounding box center [464, 367] width 148 height 19
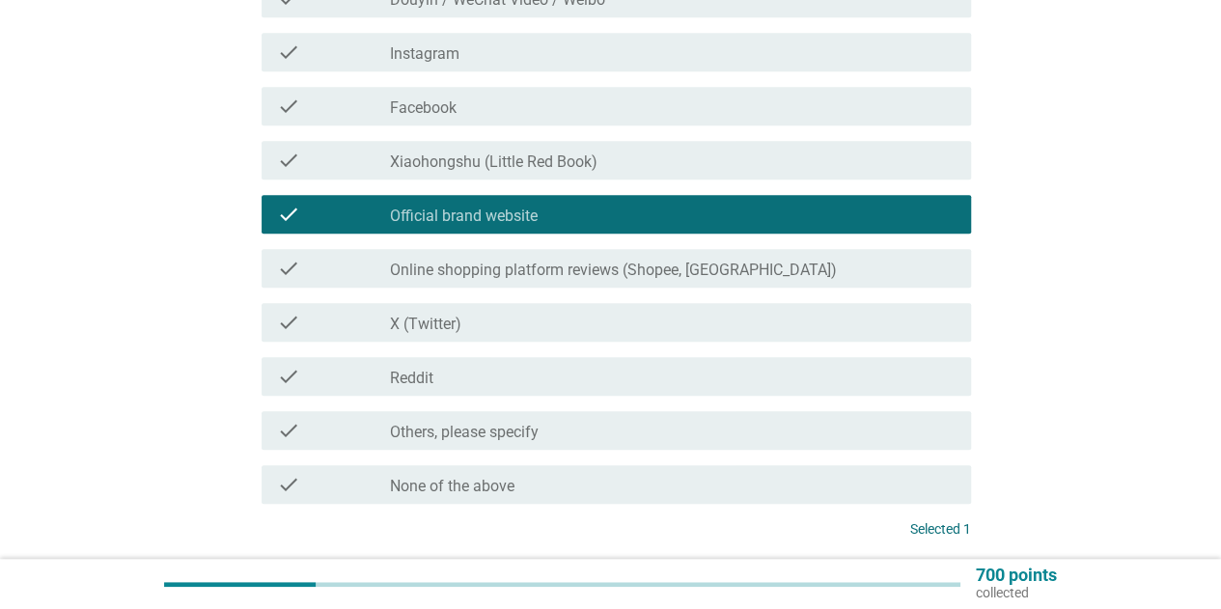
scroll to position [676, 0]
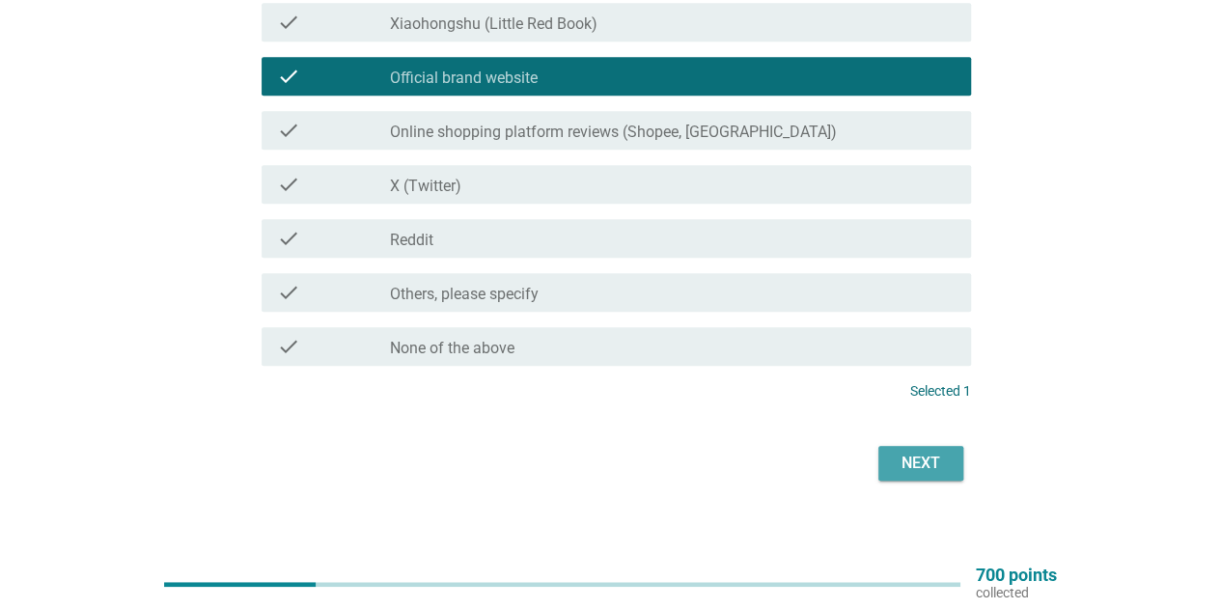
click at [919, 453] on div "Next" at bounding box center [921, 463] width 54 height 23
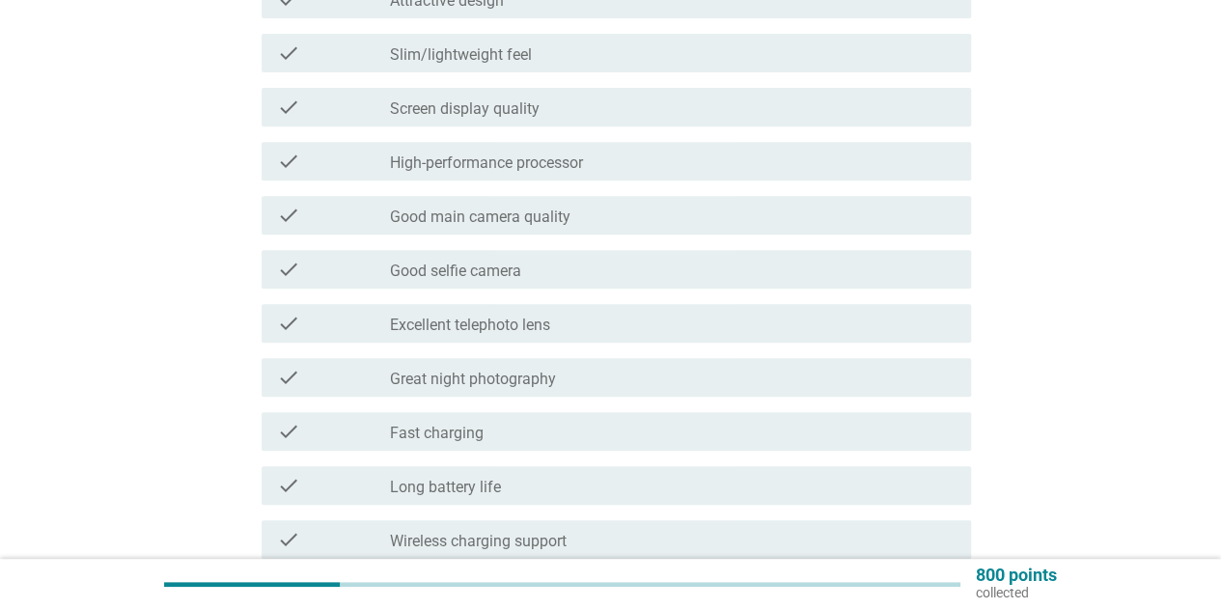
scroll to position [386, 0]
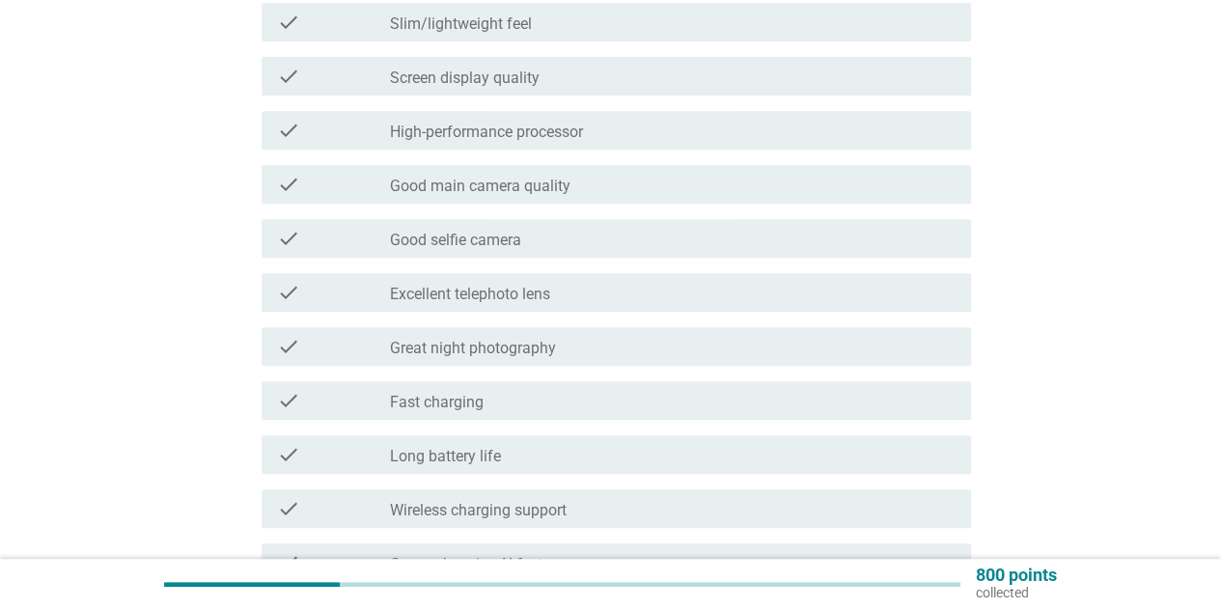
click at [476, 455] on label "Long battery life" at bounding box center [445, 456] width 111 height 19
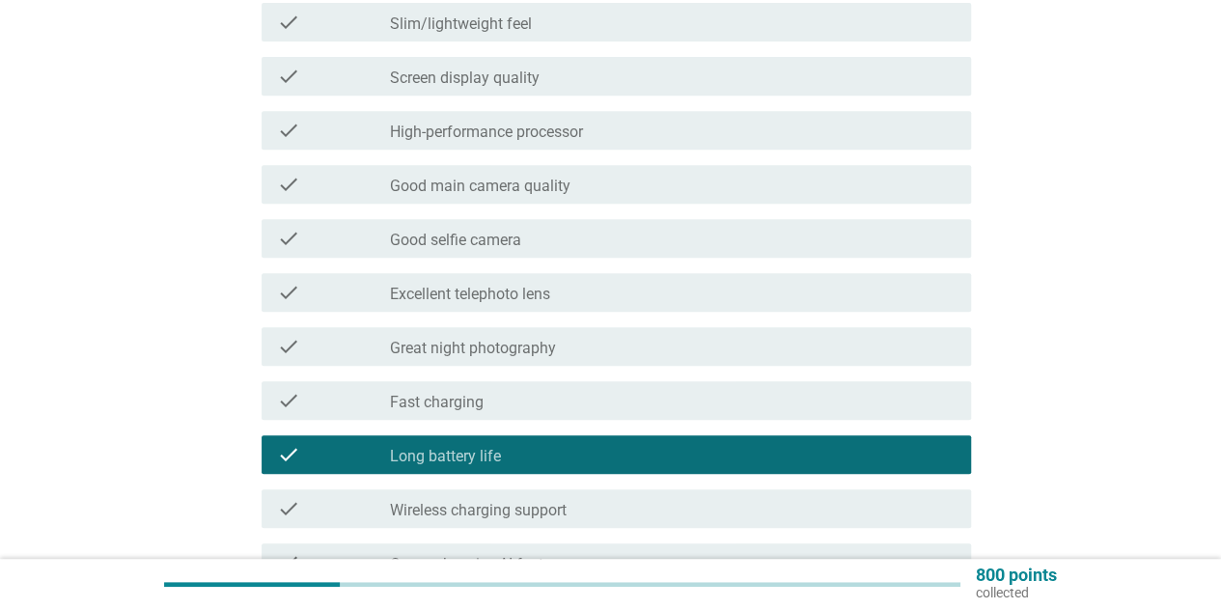
click at [494, 406] on div "check_box_outline_blank Fast charging" at bounding box center [673, 400] width 566 height 23
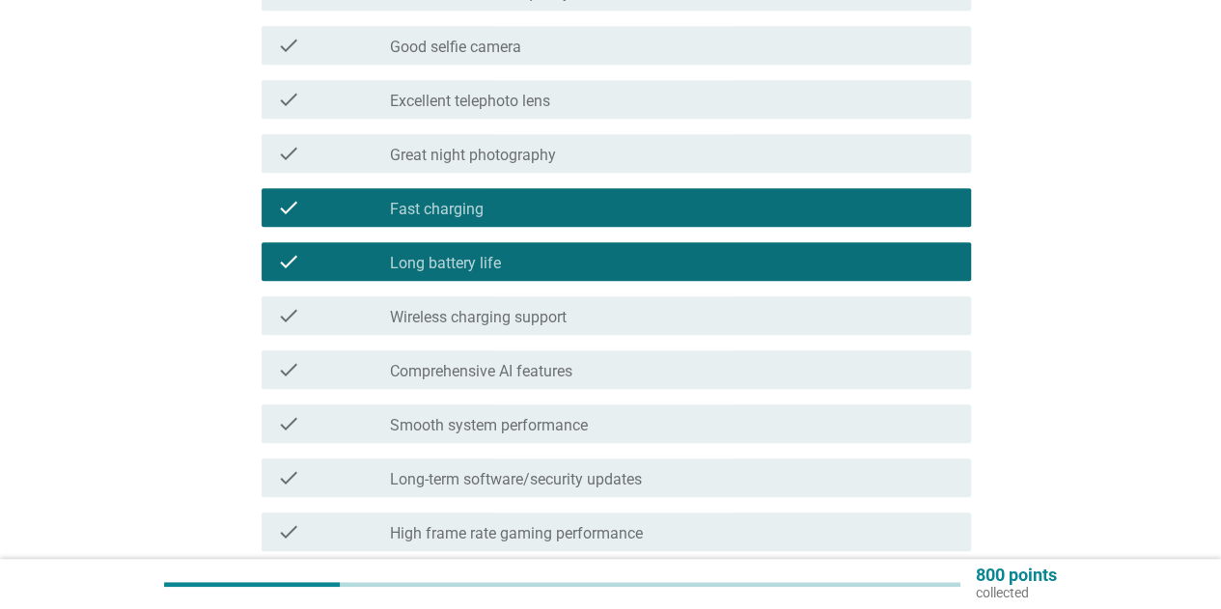
scroll to position [676, 0]
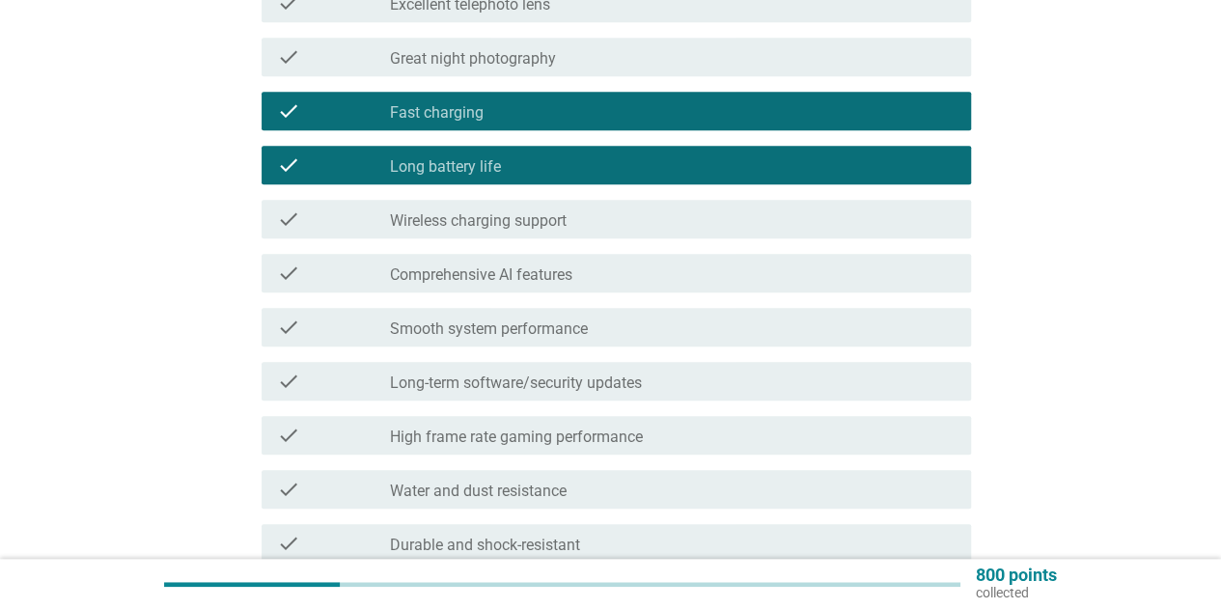
click at [580, 272] on div "check_box_outline_blank Comprehensive AI features" at bounding box center [673, 273] width 566 height 23
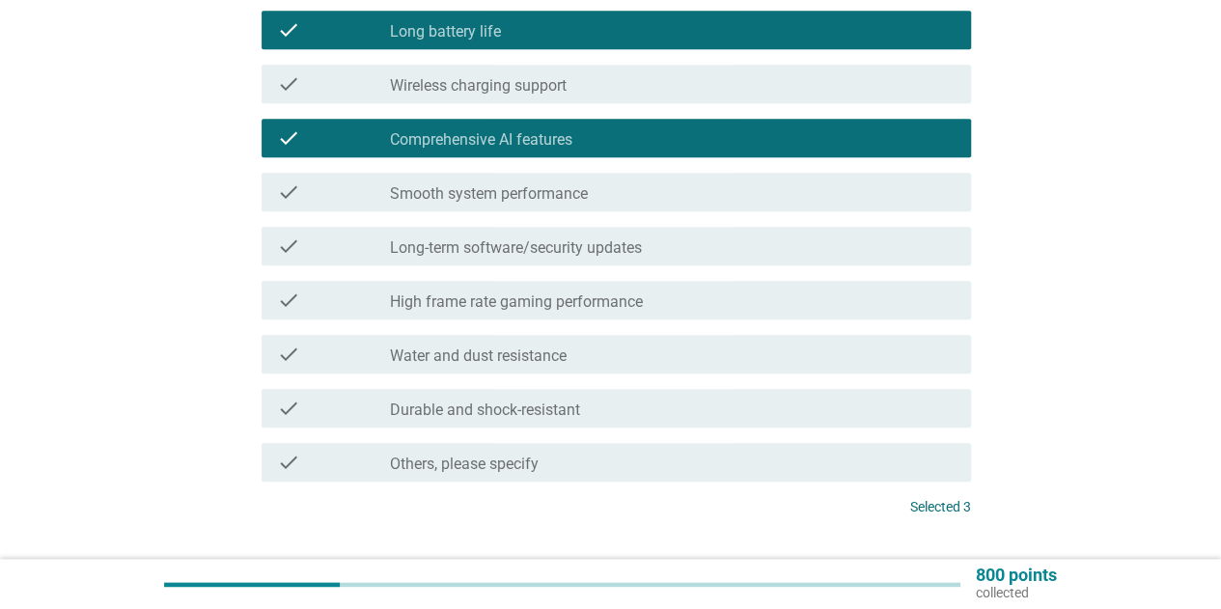
scroll to position [940, 0]
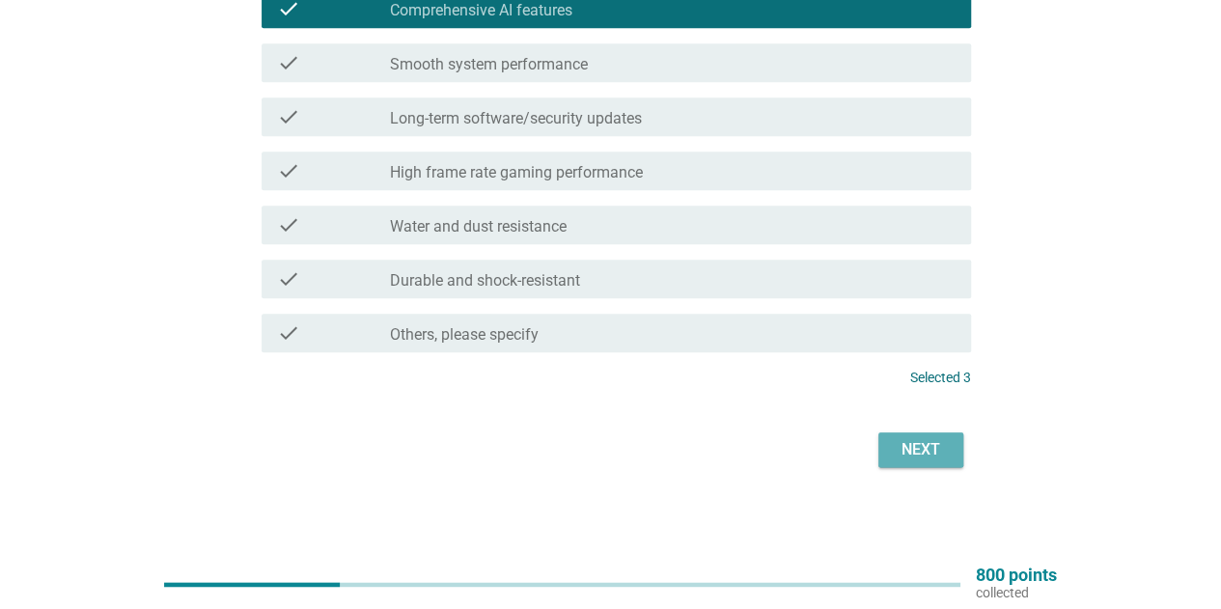
click at [921, 449] on div "Next" at bounding box center [921, 449] width 54 height 23
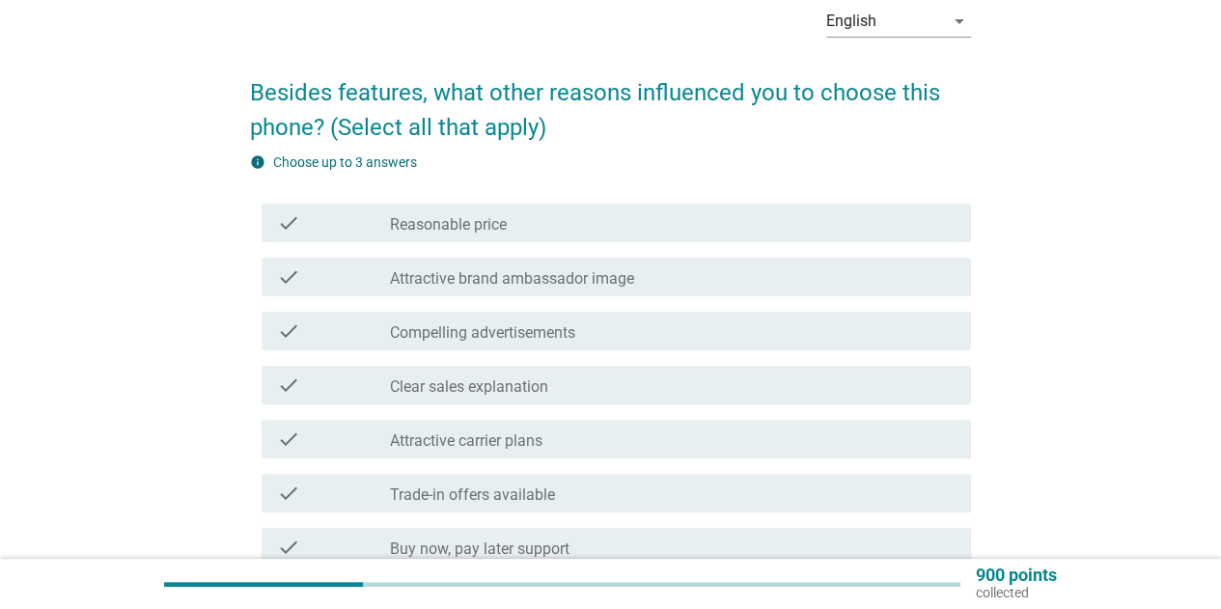
scroll to position [193, 0]
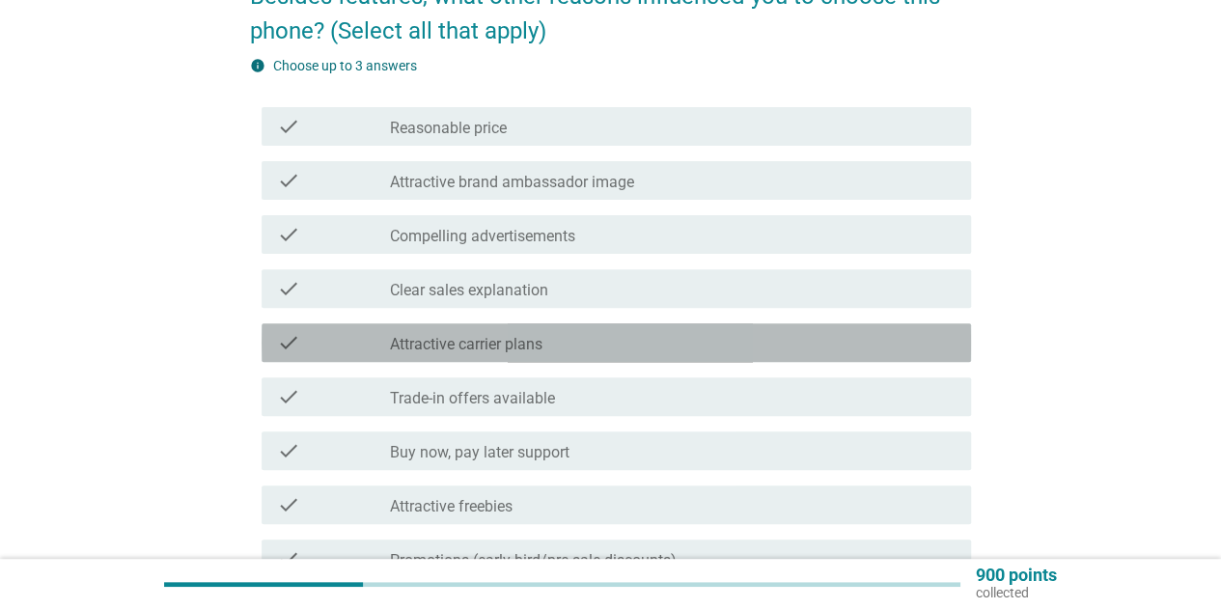
click at [512, 337] on label "Attractive carrier plans" at bounding box center [466, 344] width 153 height 19
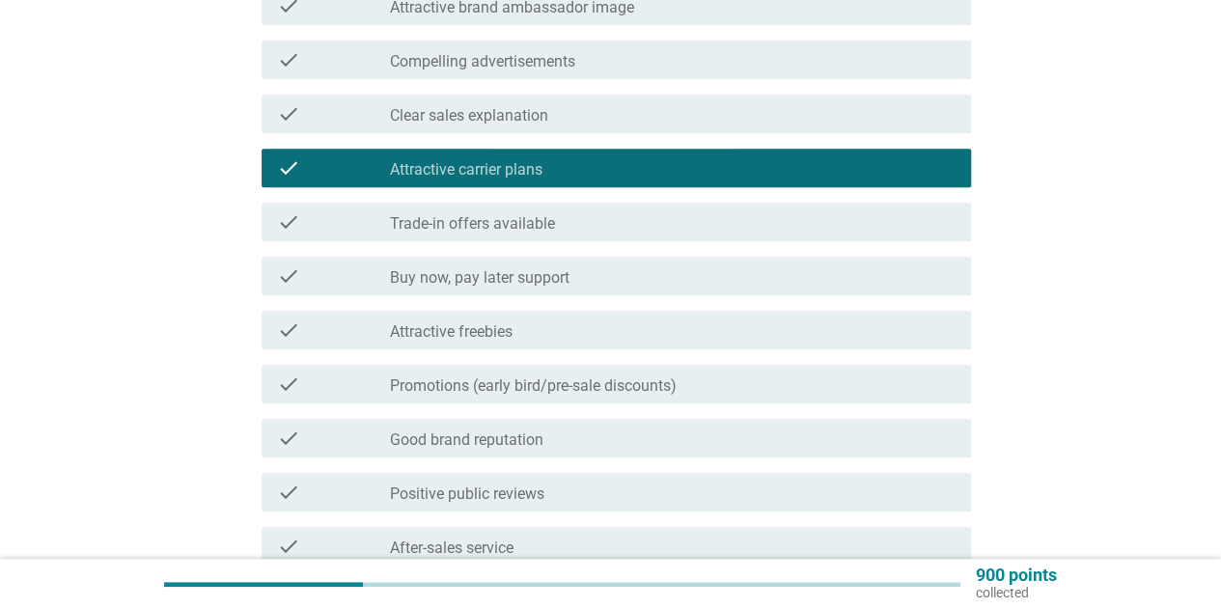
scroll to position [386, 0]
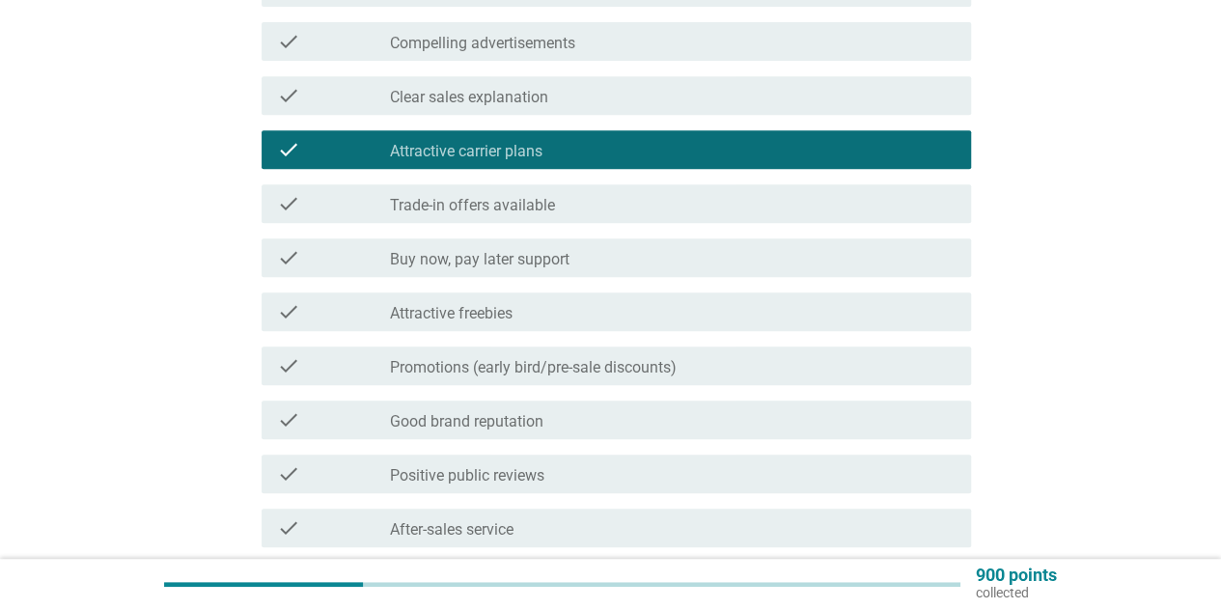
click at [542, 364] on label "Promotions (early bird/pre-sale discounts)" at bounding box center [533, 367] width 287 height 19
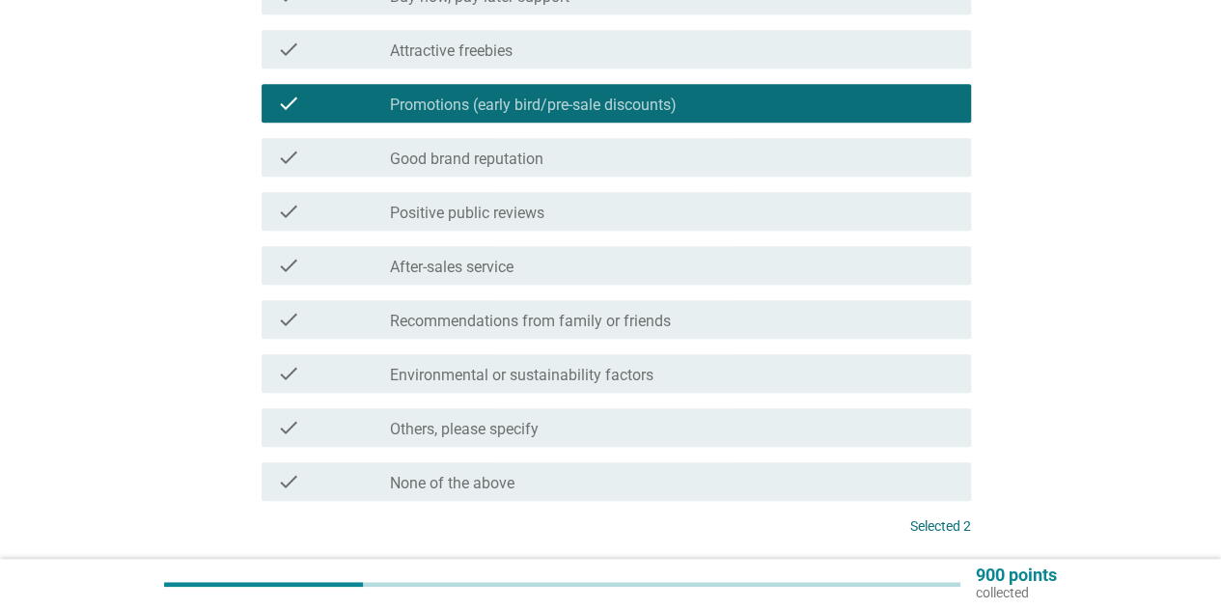
scroll to position [676, 0]
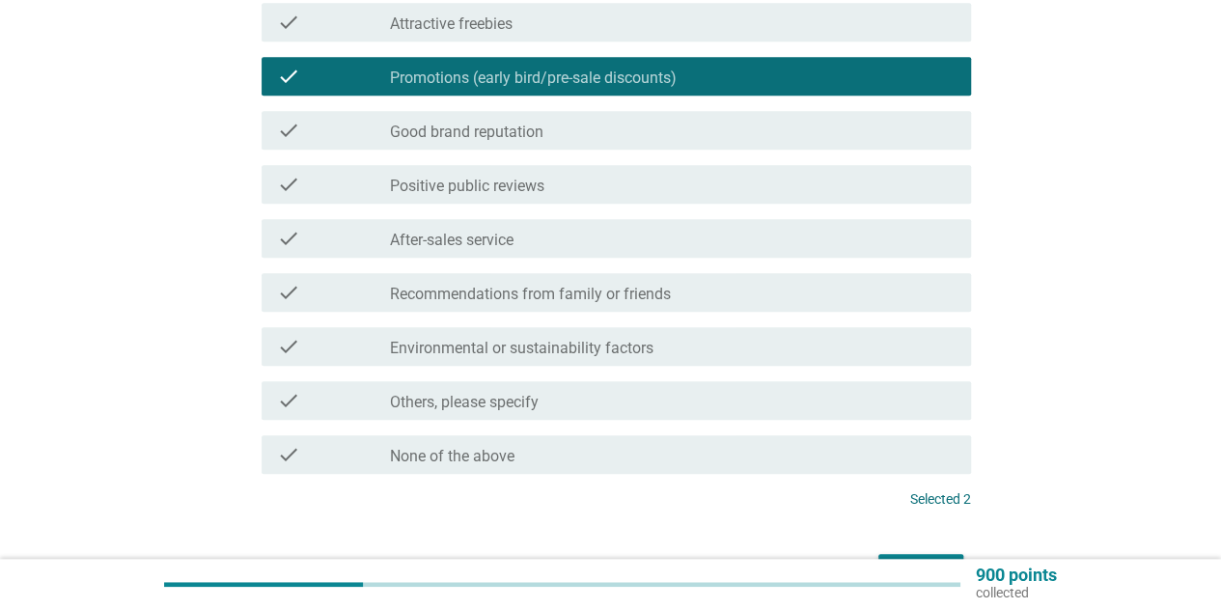
click at [537, 283] on div "check_box_outline_blank Recommendations from family or friends" at bounding box center [673, 292] width 566 height 23
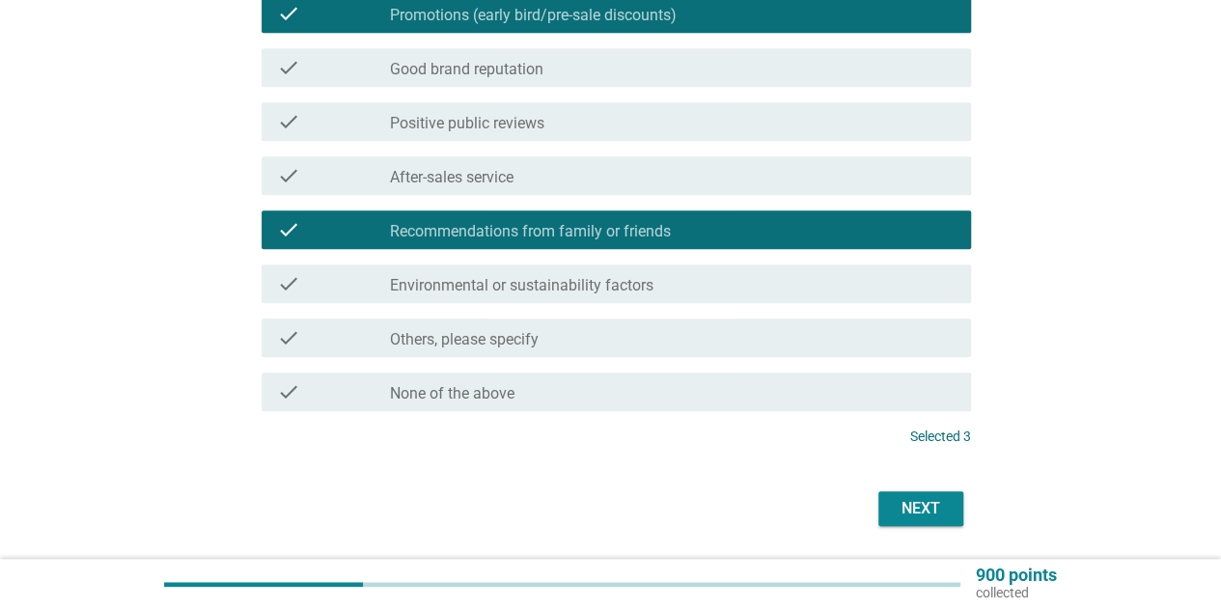
scroll to position [798, 0]
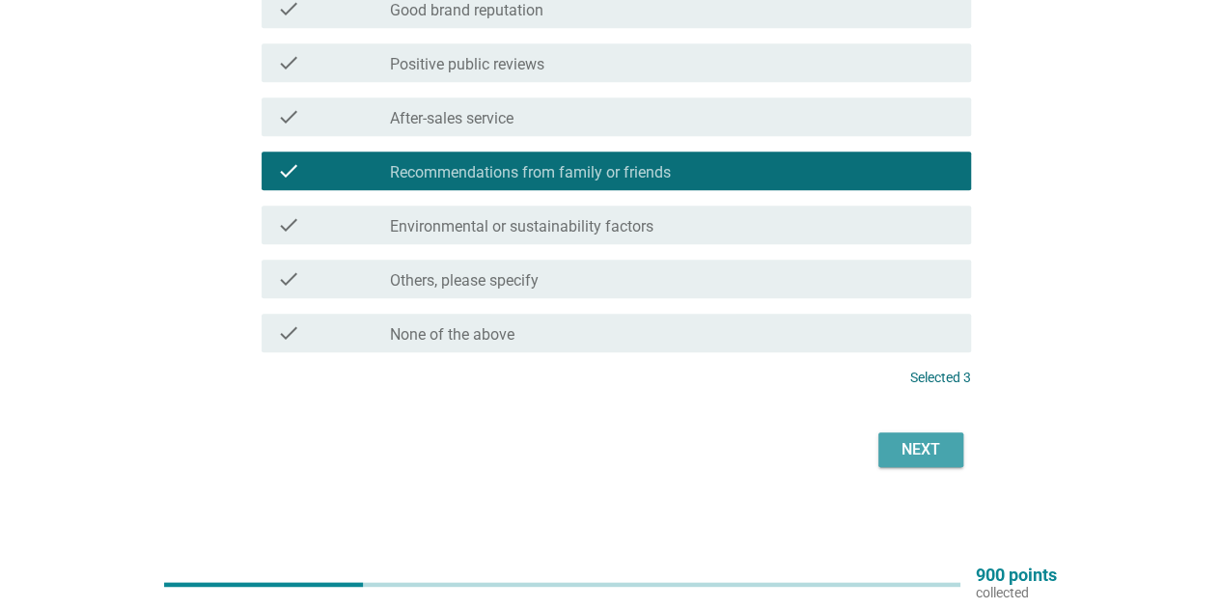
click at [911, 438] on div "Next" at bounding box center [921, 449] width 54 height 23
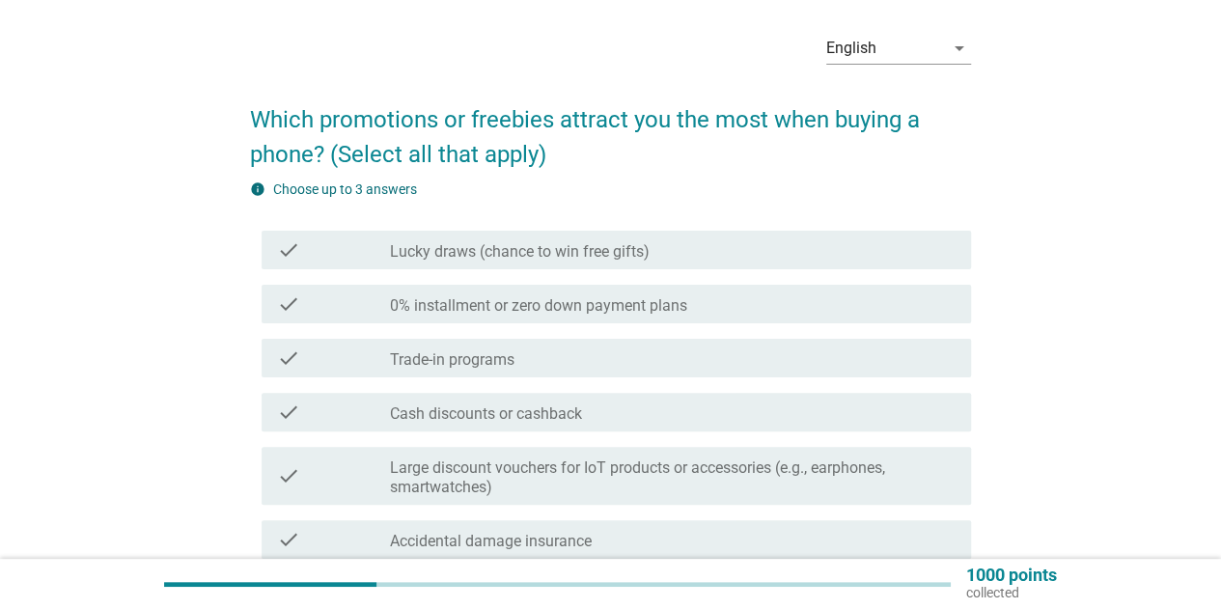
scroll to position [97, 0]
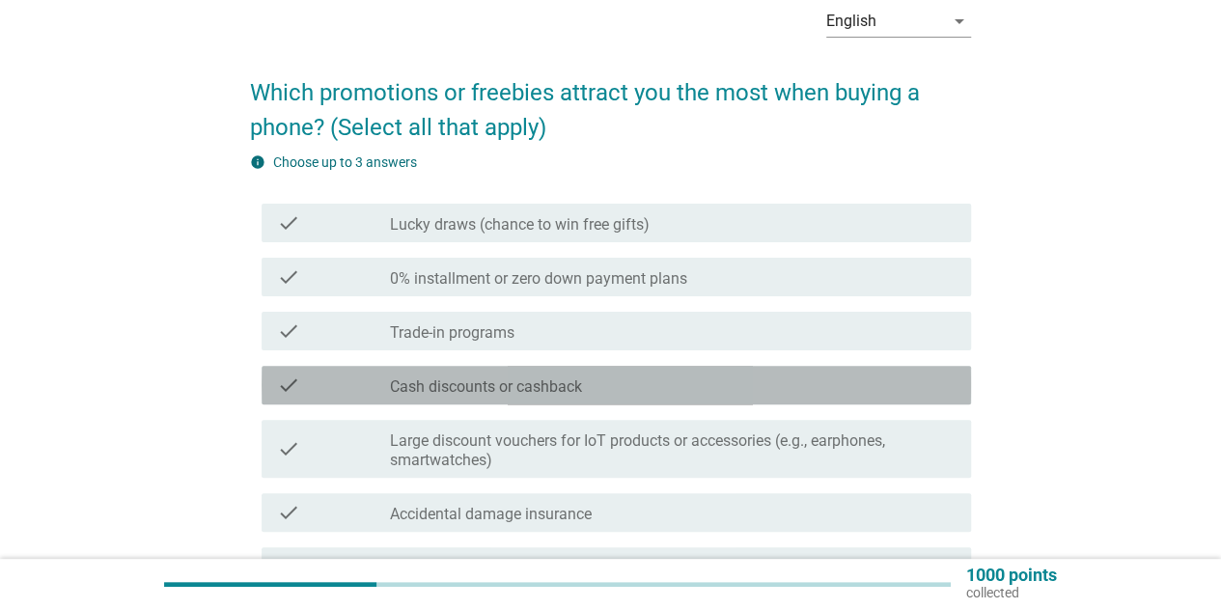
click at [545, 395] on label "Cash discounts or cashback" at bounding box center [486, 387] width 192 height 19
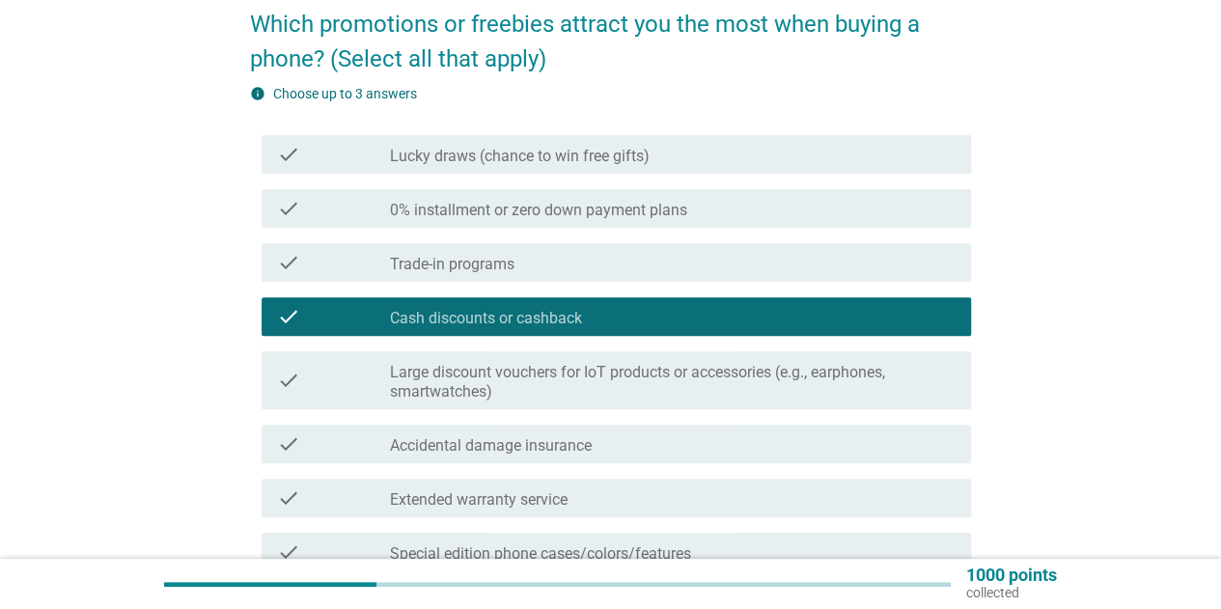
scroll to position [290, 0]
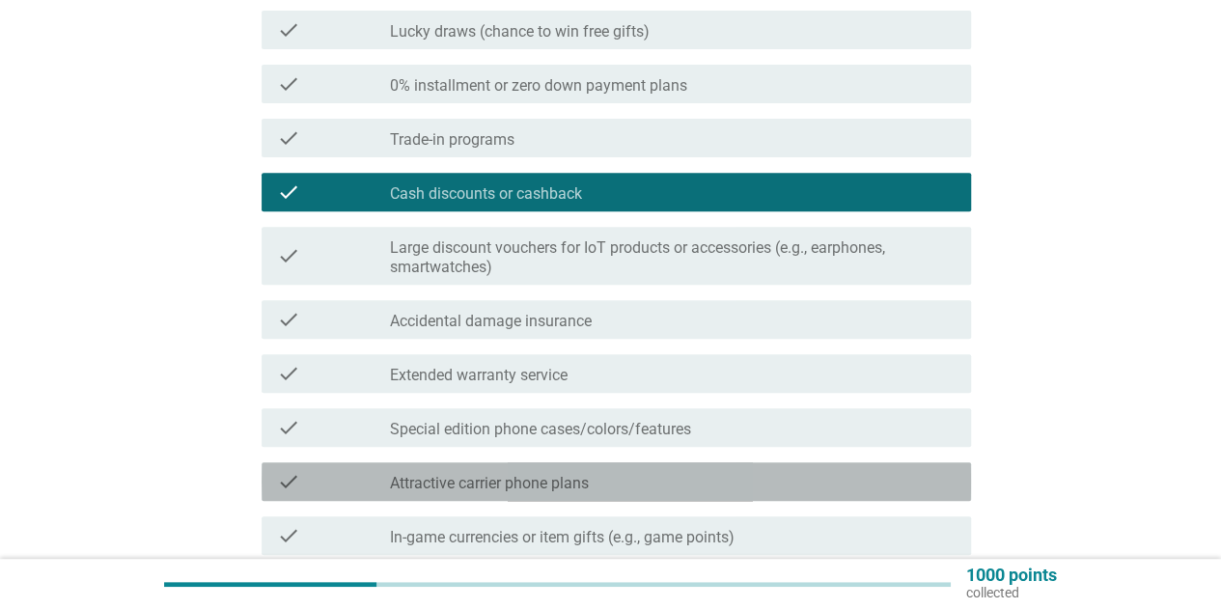
click at [533, 487] on label "Attractive carrier phone plans" at bounding box center [489, 483] width 199 height 19
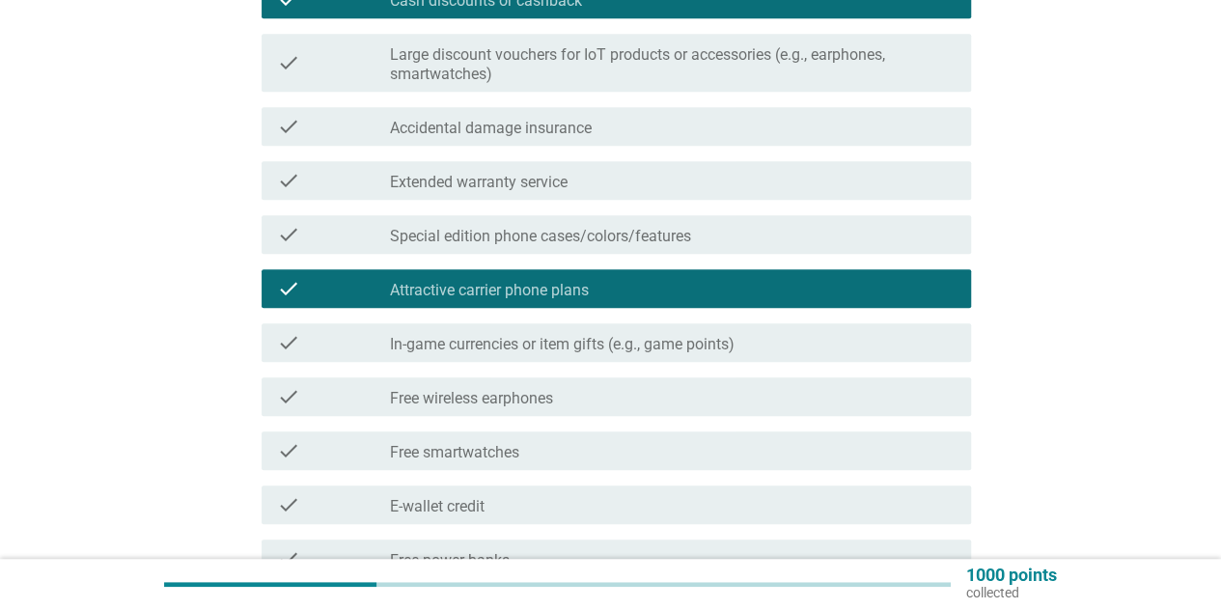
scroll to position [579, 0]
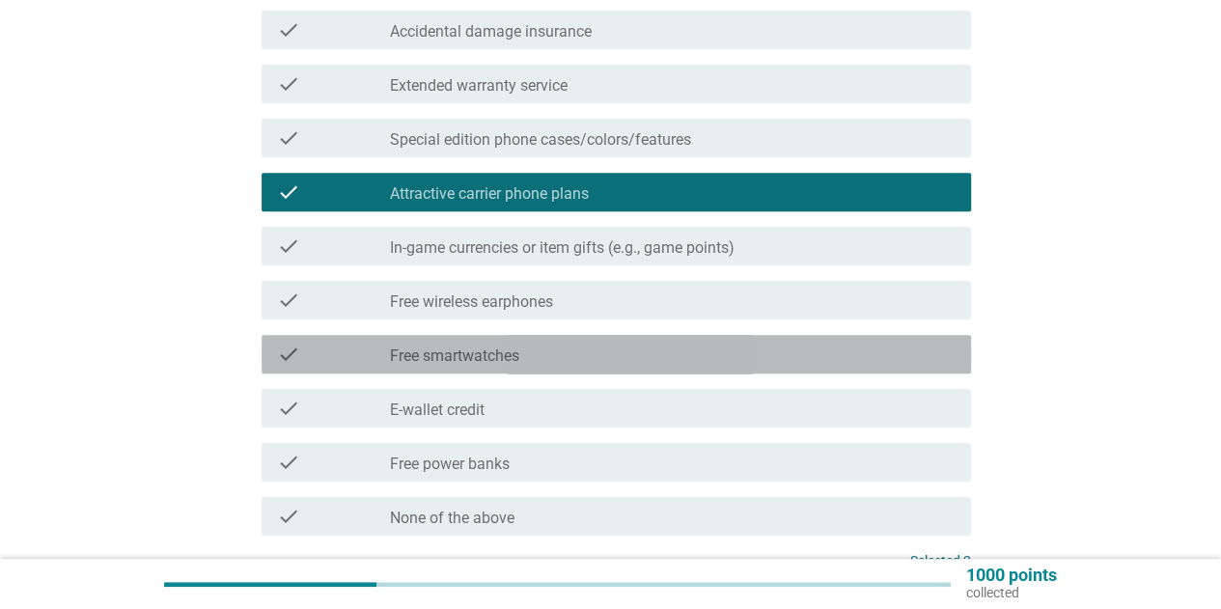
click at [533, 358] on div "check_box_outline_blank Free smartwatches" at bounding box center [673, 354] width 566 height 23
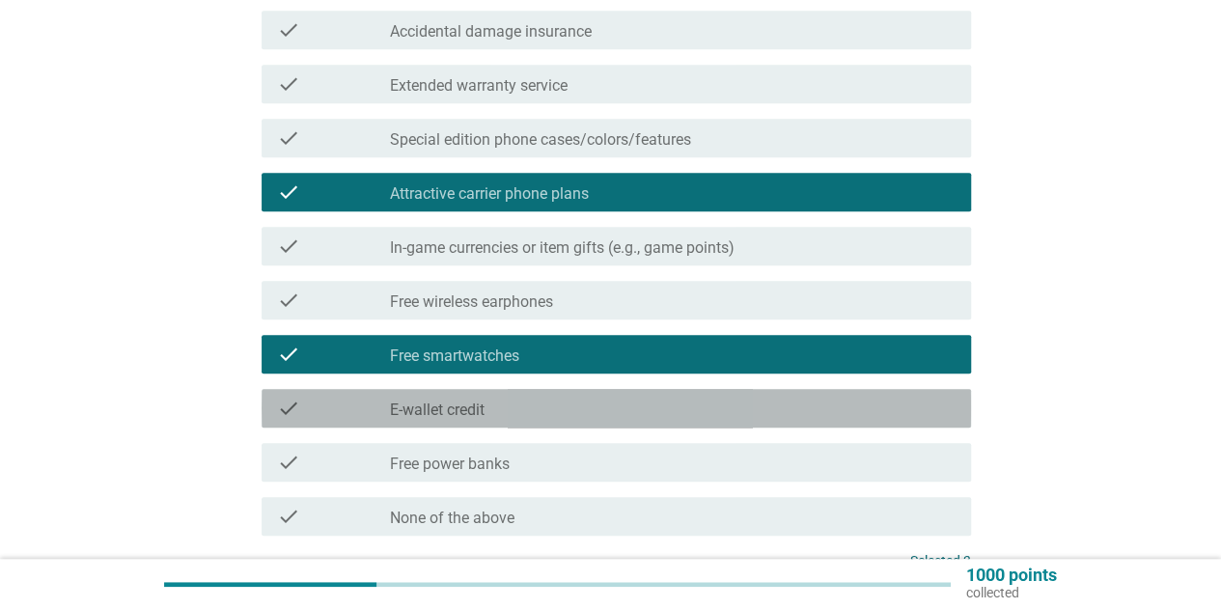
click at [527, 397] on div "check_box_outline_blank E-wallet credit" at bounding box center [673, 408] width 566 height 23
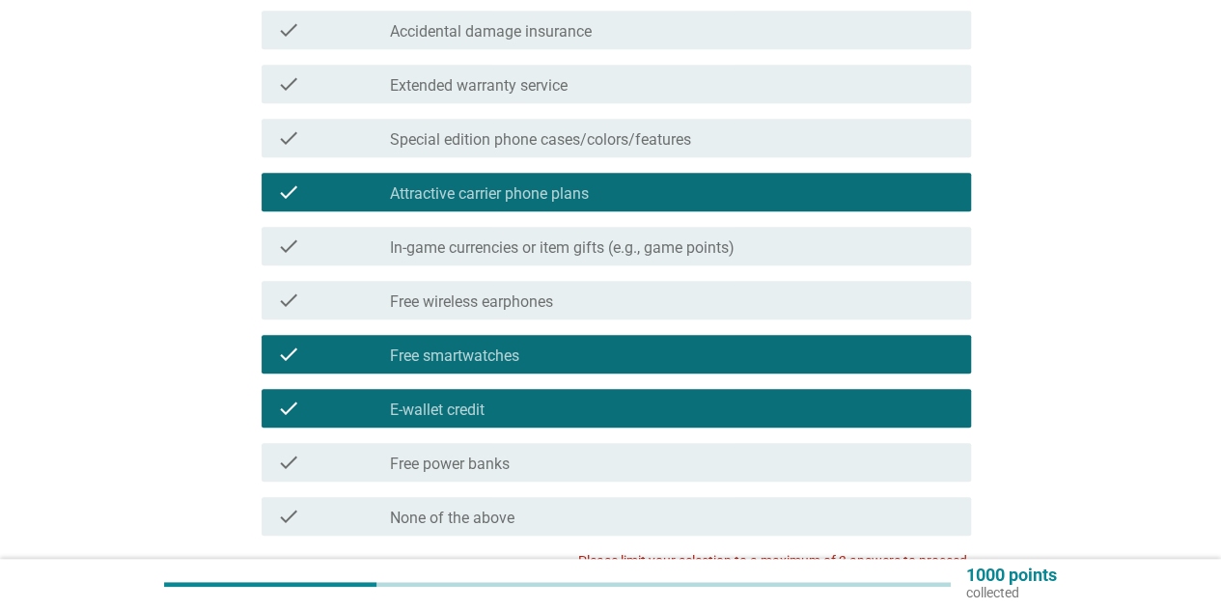
scroll to position [763, 0]
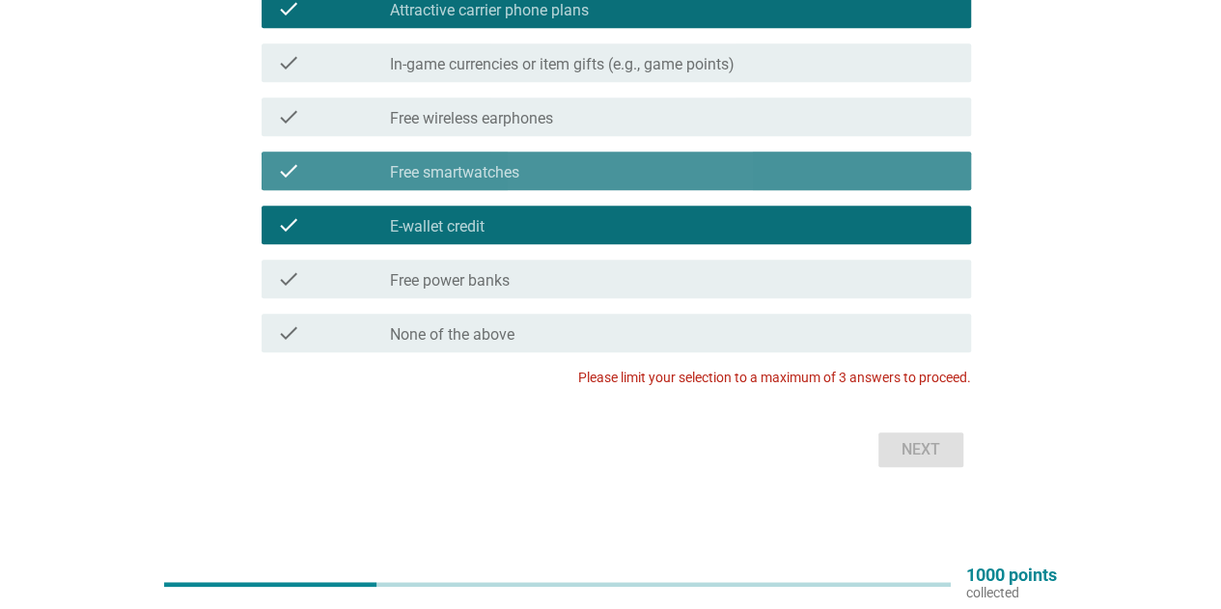
click at [485, 181] on label "Free smartwatches" at bounding box center [454, 172] width 129 height 19
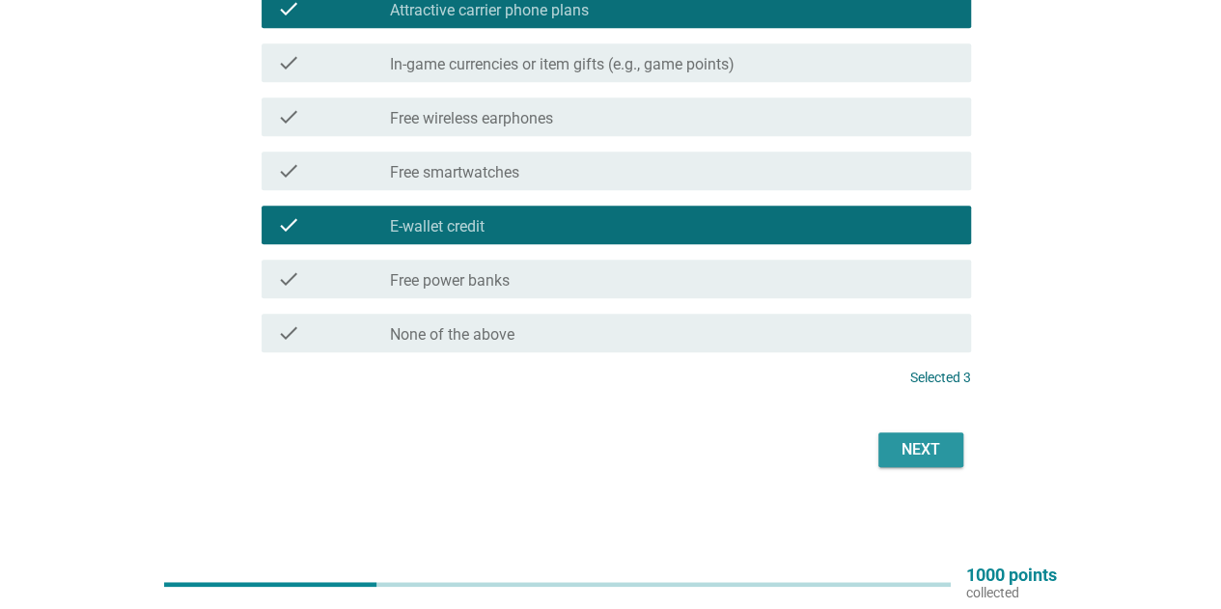
click at [910, 448] on div "Next" at bounding box center [921, 449] width 54 height 23
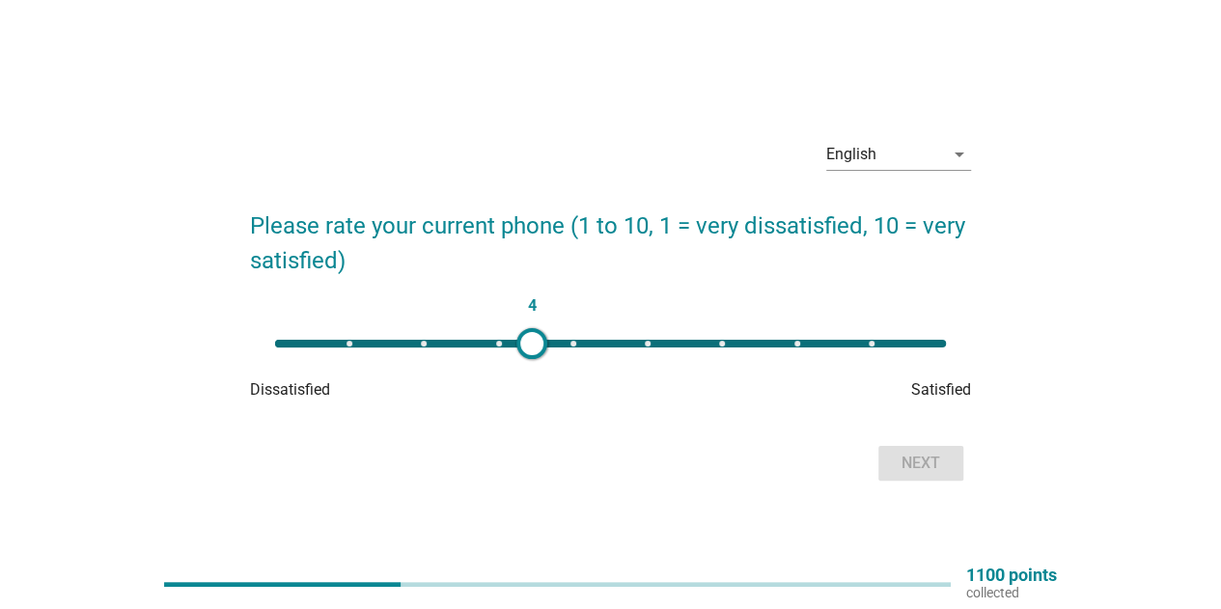
type input "8"
drag, startPoint x: 276, startPoint y: 343, endPoint x: 845, endPoint y: 415, distance: 573.3
click at [792, 359] on div "8" at bounding box center [611, 343] width 702 height 39
click at [921, 459] on div "Next" at bounding box center [921, 463] width 54 height 23
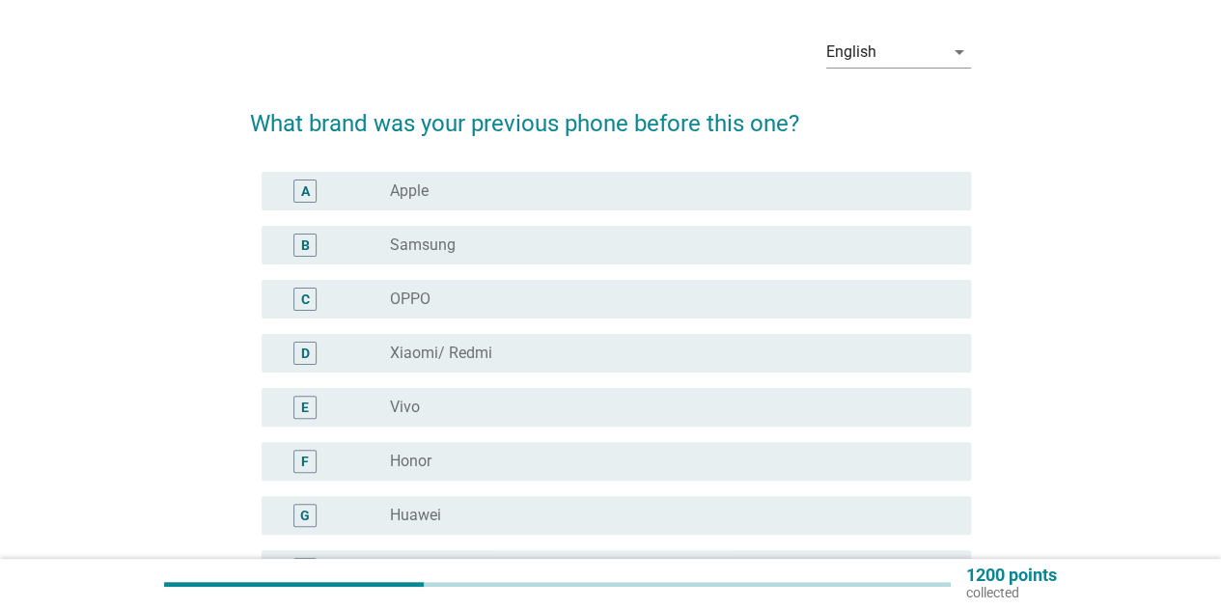
scroll to position [97, 0]
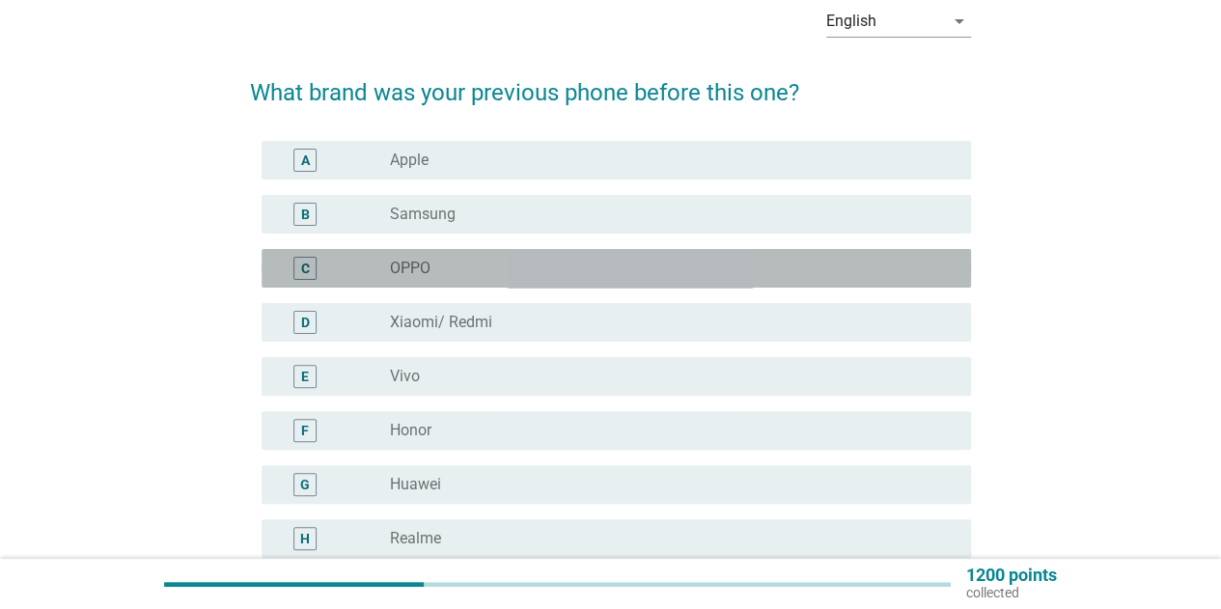
click at [393, 252] on div "C radio_button_unchecked OPPO" at bounding box center [617, 268] width 710 height 39
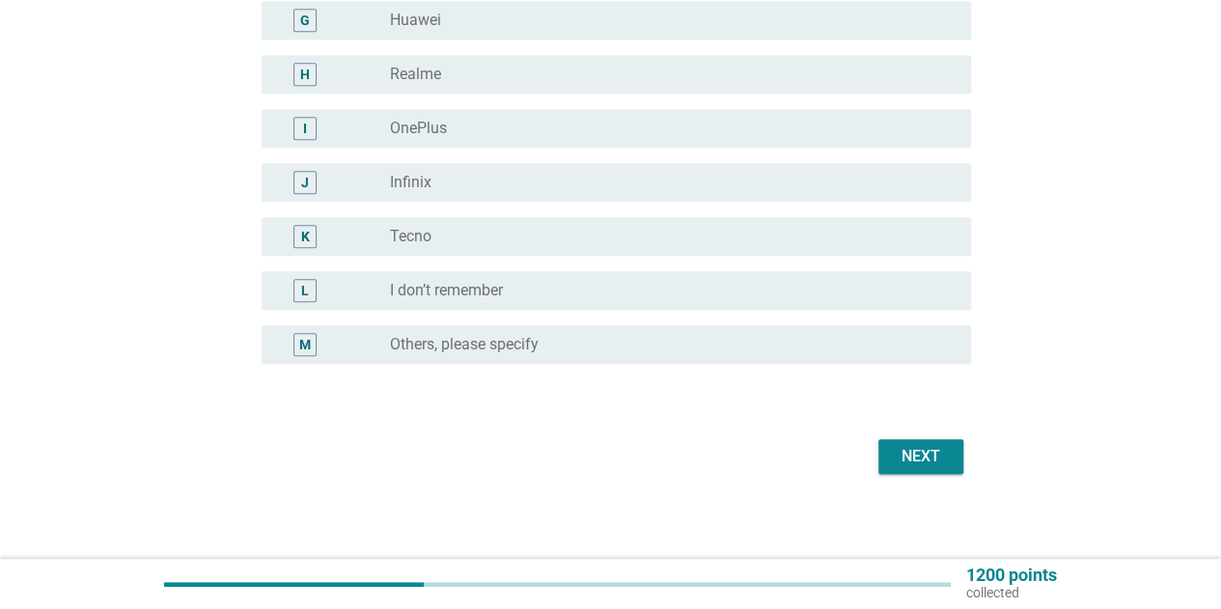
scroll to position [568, 0]
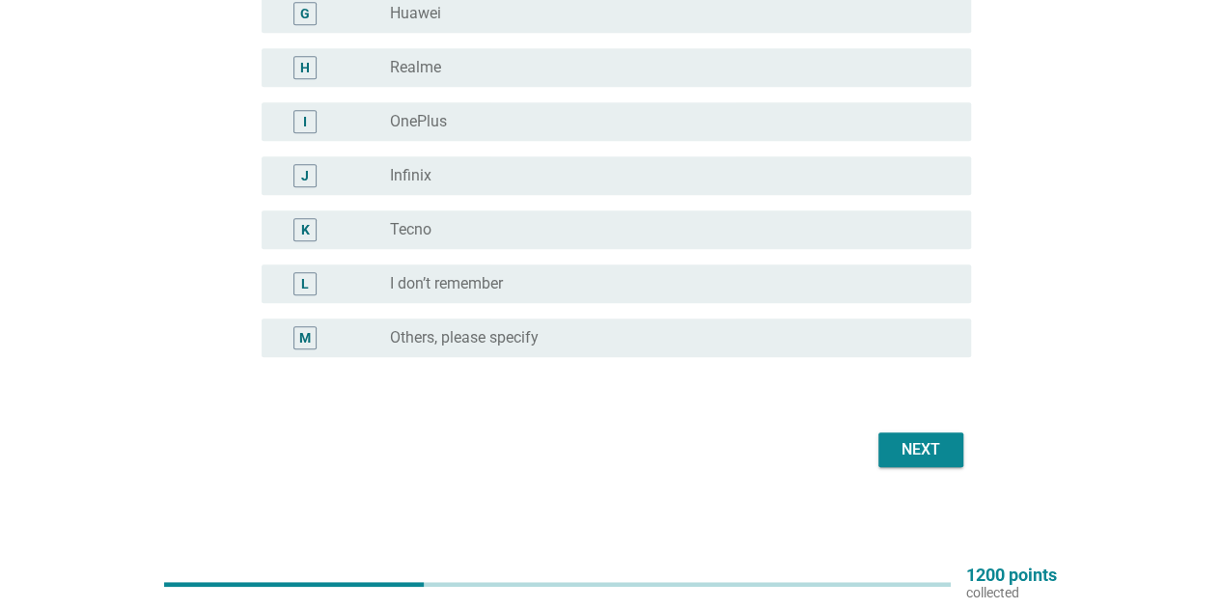
click at [915, 453] on div "Next" at bounding box center [921, 449] width 54 height 23
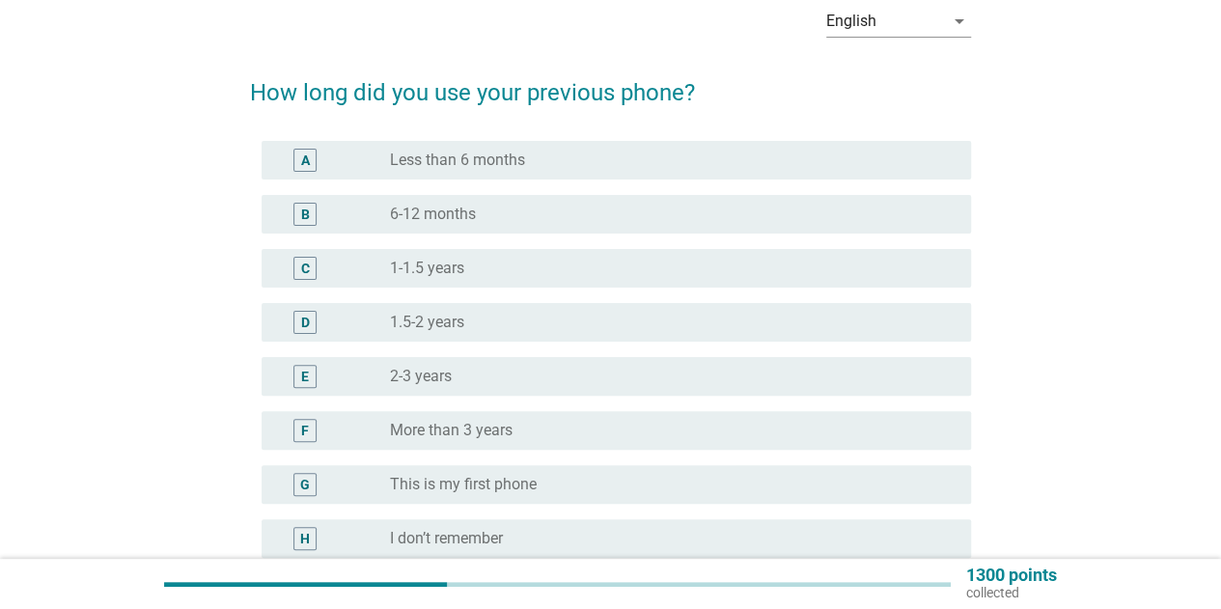
scroll to position [193, 0]
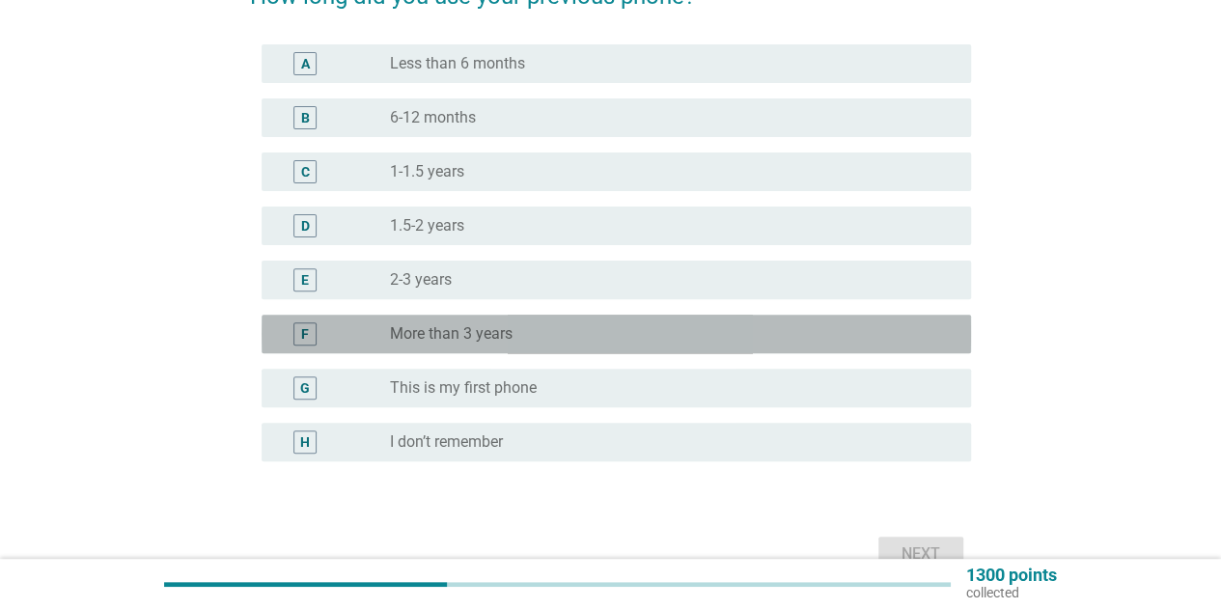
click at [491, 328] on label "More than 3 years" at bounding box center [451, 333] width 123 height 19
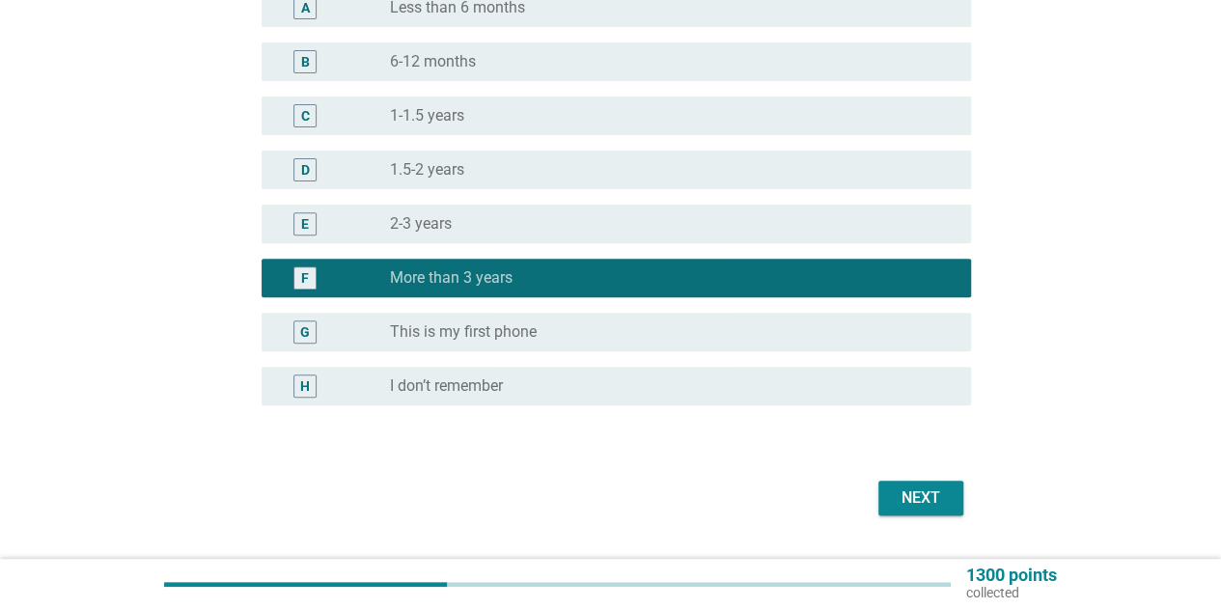
scroll to position [297, 0]
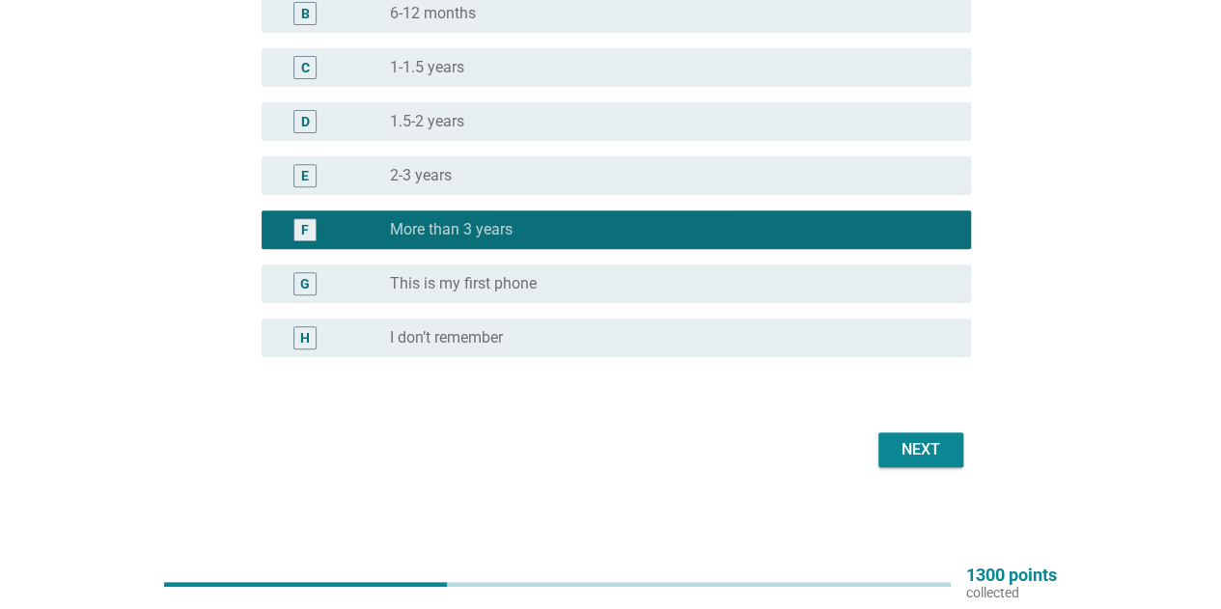
click at [562, 188] on div "E radio_button_unchecked 2-3 years" at bounding box center [617, 175] width 710 height 39
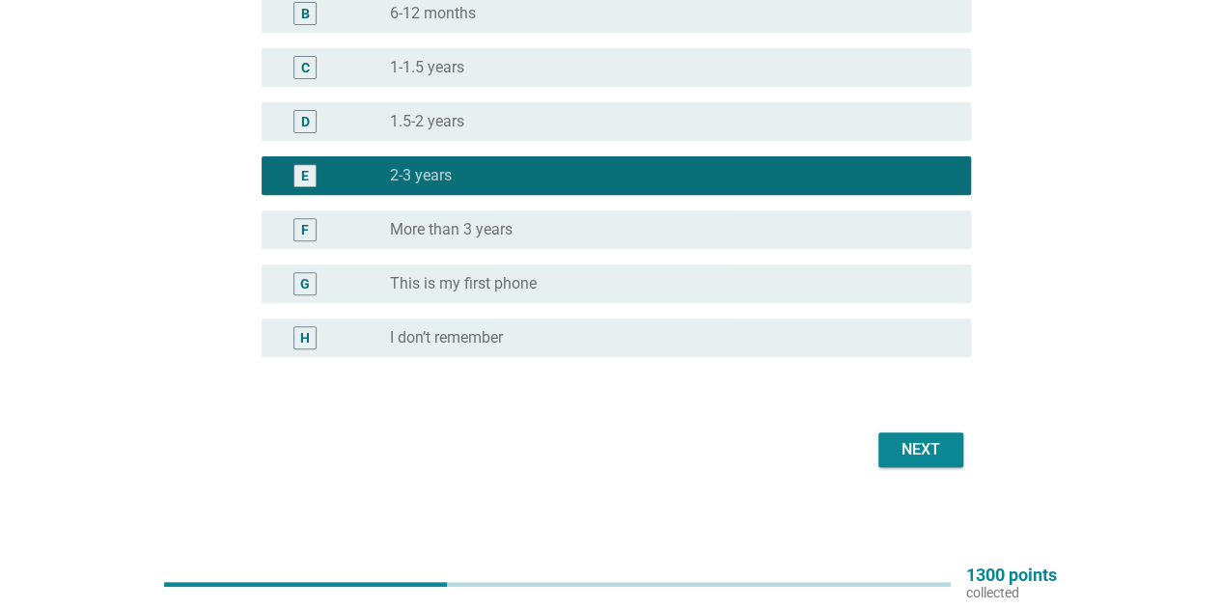
click at [591, 208] on div "F radio_button_unchecked More than 3 years" at bounding box center [610, 230] width 721 height 54
click at [574, 225] on div "radio_button_unchecked More than 3 years" at bounding box center [665, 229] width 550 height 19
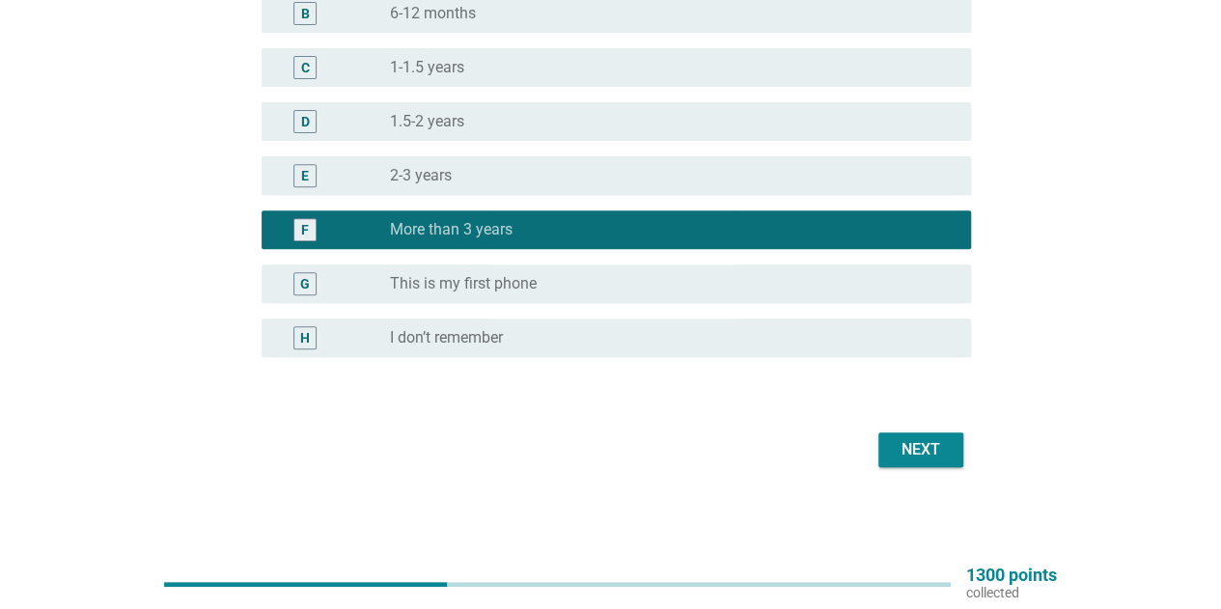
click at [902, 427] on div "Next" at bounding box center [610, 450] width 721 height 46
click at [907, 441] on div "Next" at bounding box center [921, 449] width 54 height 23
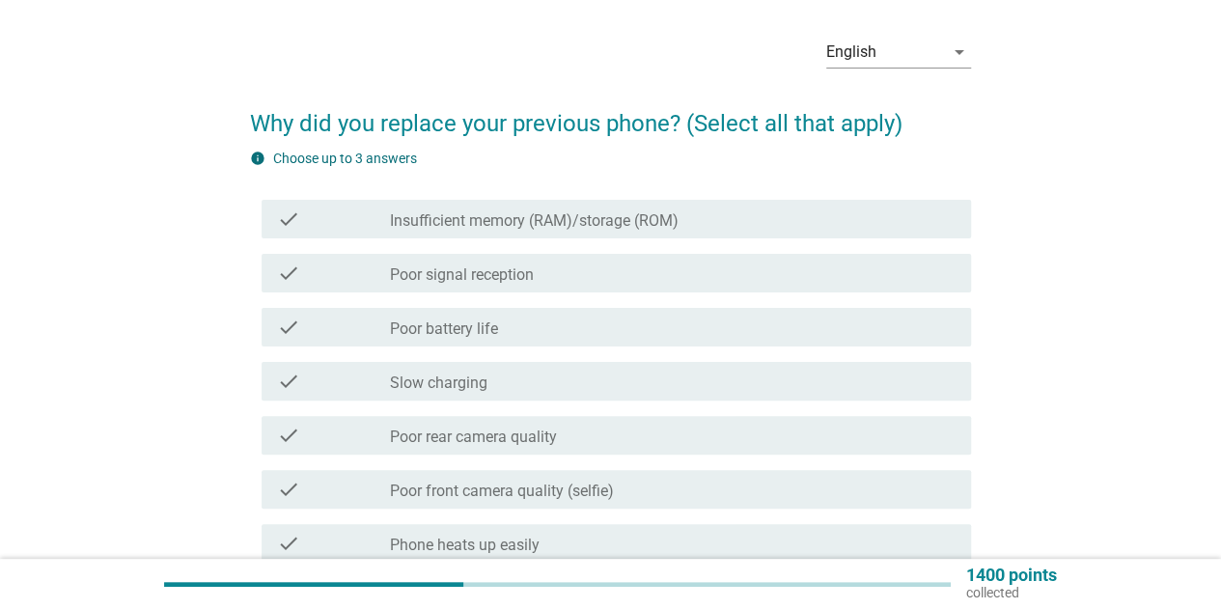
scroll to position [97, 0]
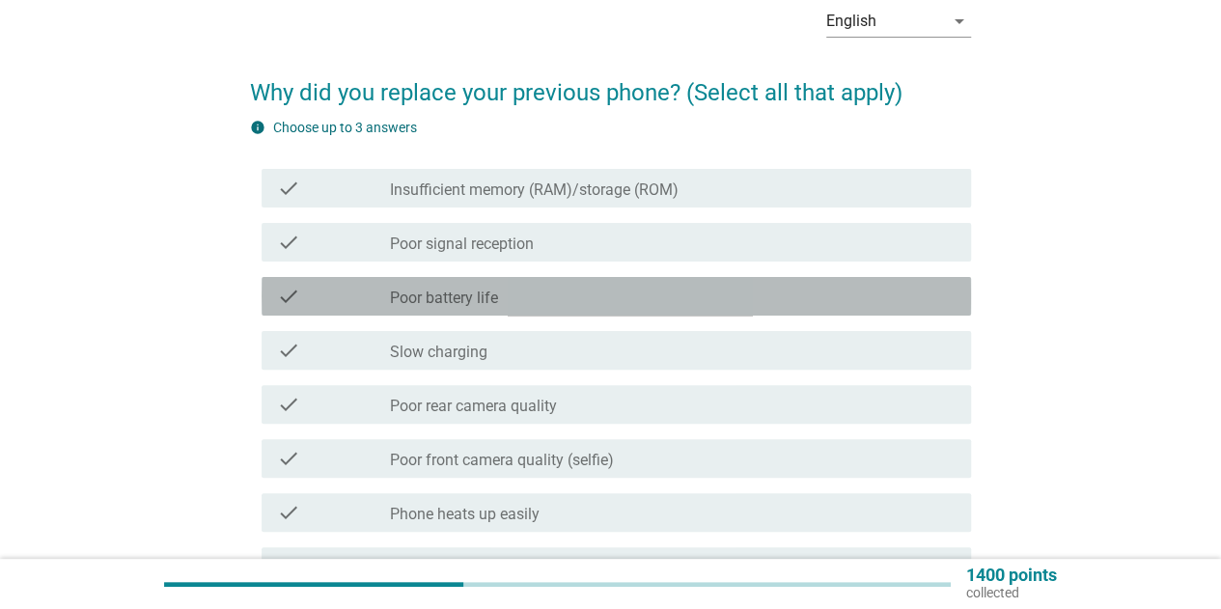
click at [471, 291] on label "Poor battery life" at bounding box center [444, 298] width 108 height 19
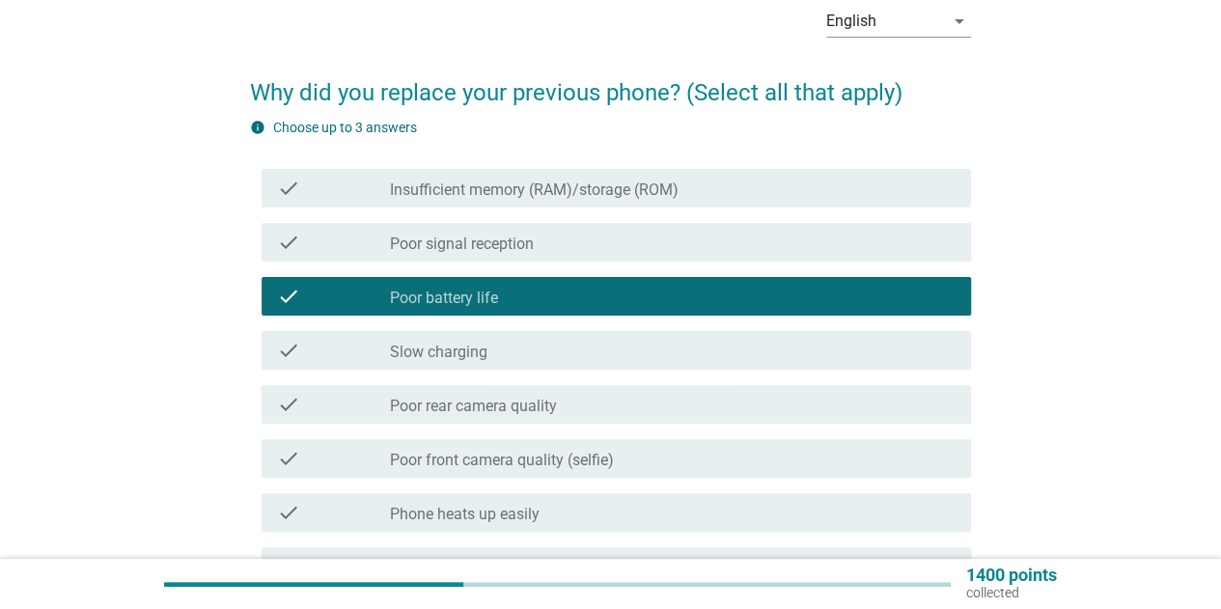
scroll to position [193, 0]
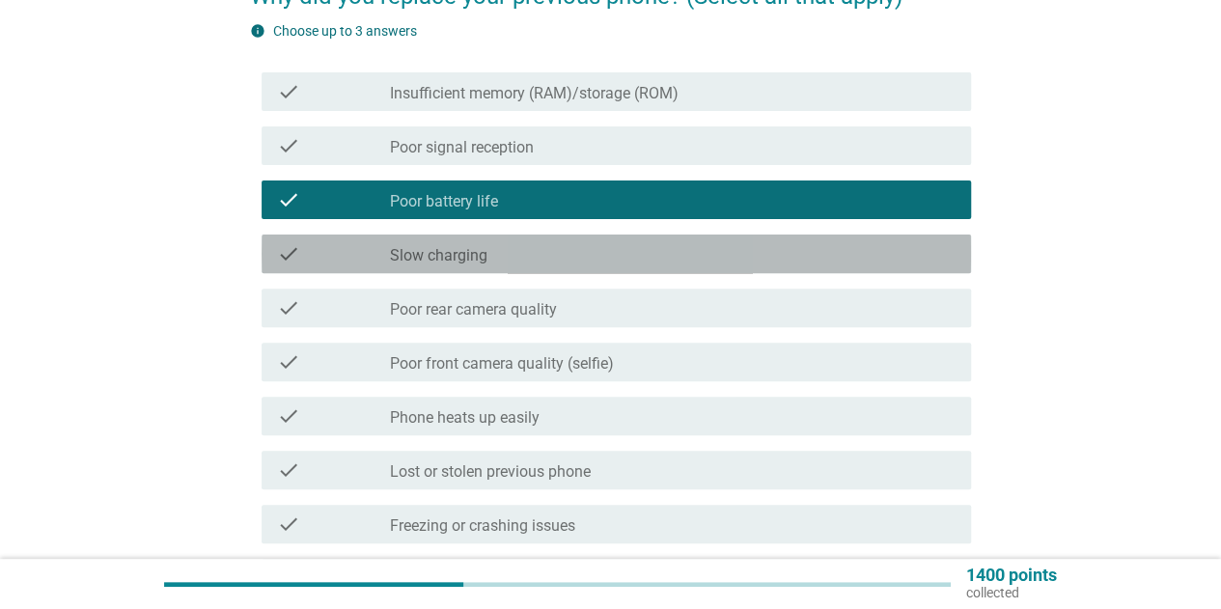
click at [469, 252] on label "Slow charging" at bounding box center [439, 255] width 98 height 19
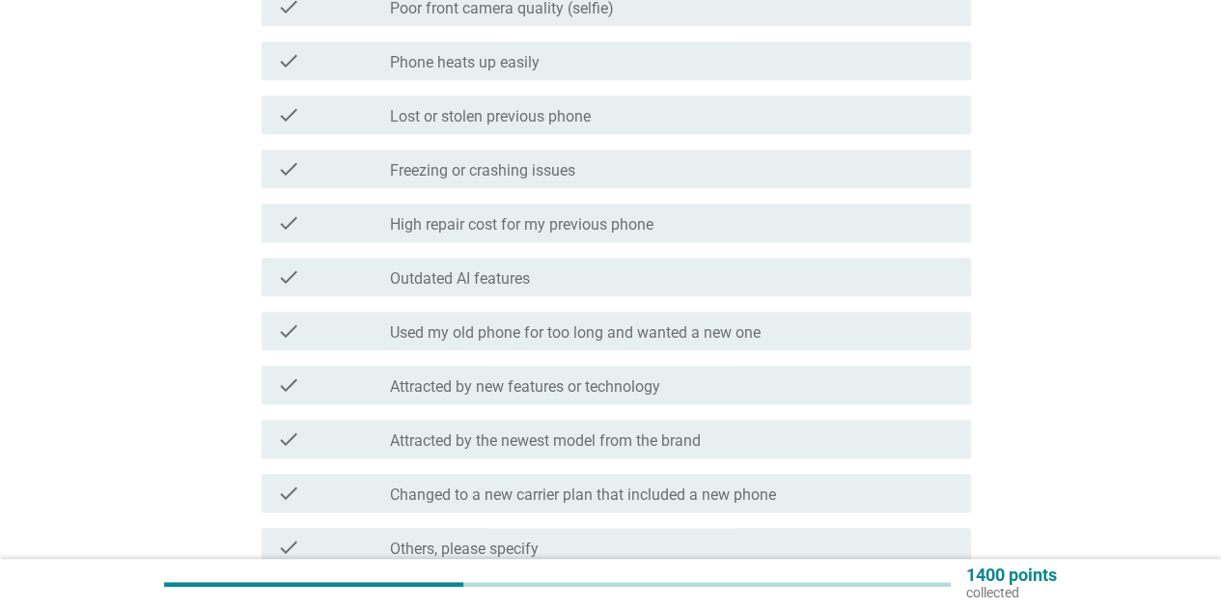
scroll to position [579, 0]
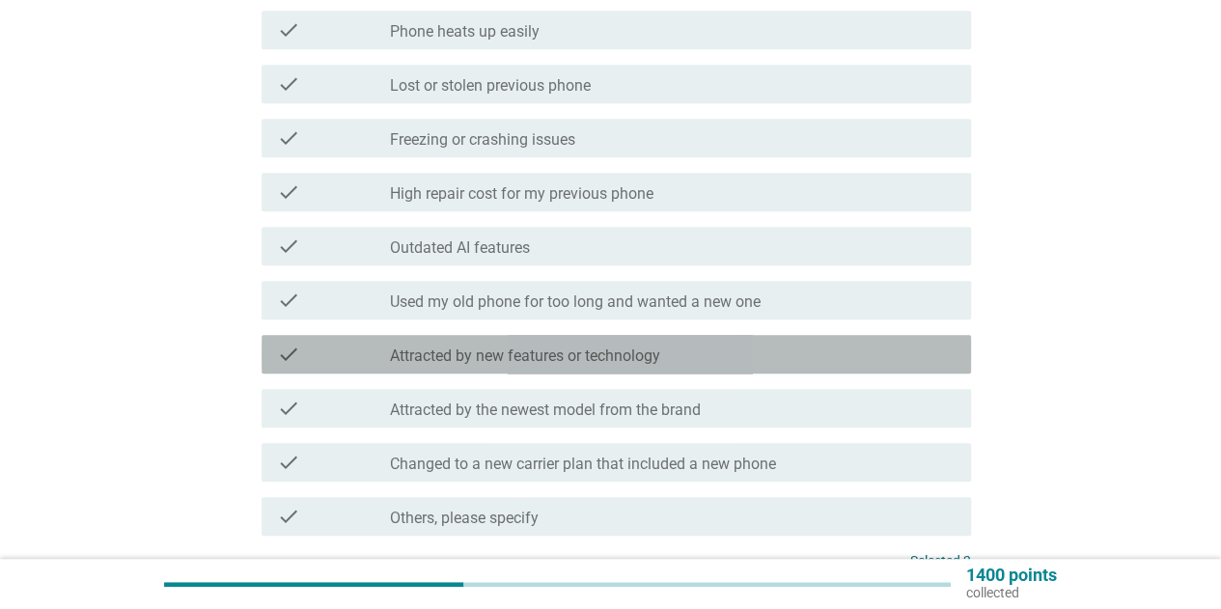
click at [479, 345] on div "check_box_outline_blank Attracted by new features or technology" at bounding box center [673, 354] width 566 height 23
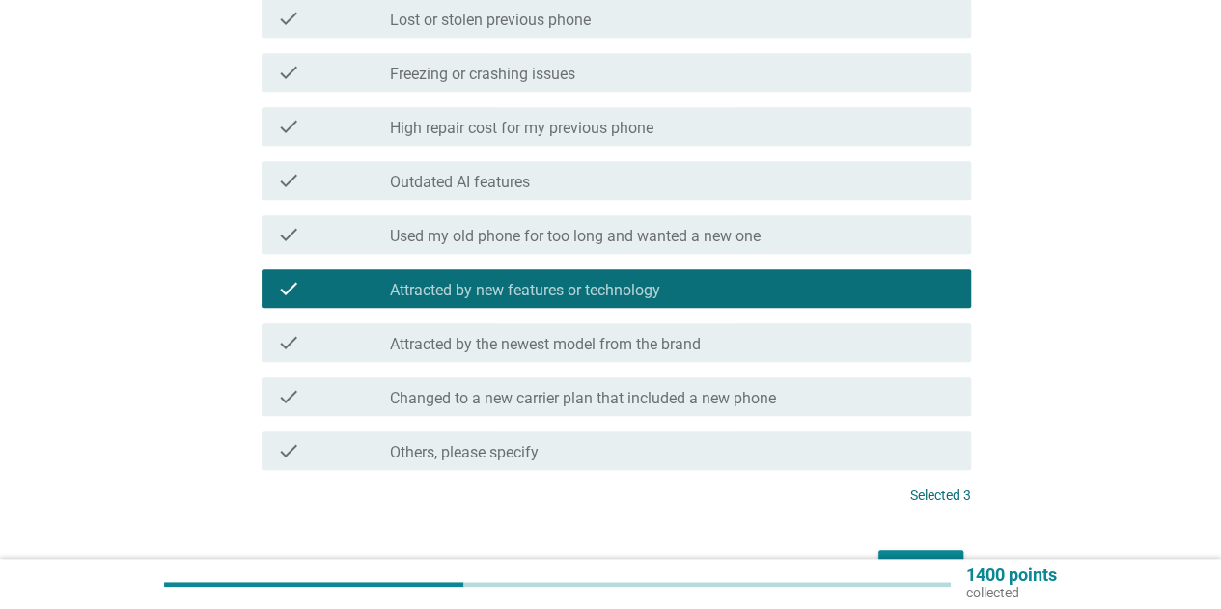
scroll to position [676, 0]
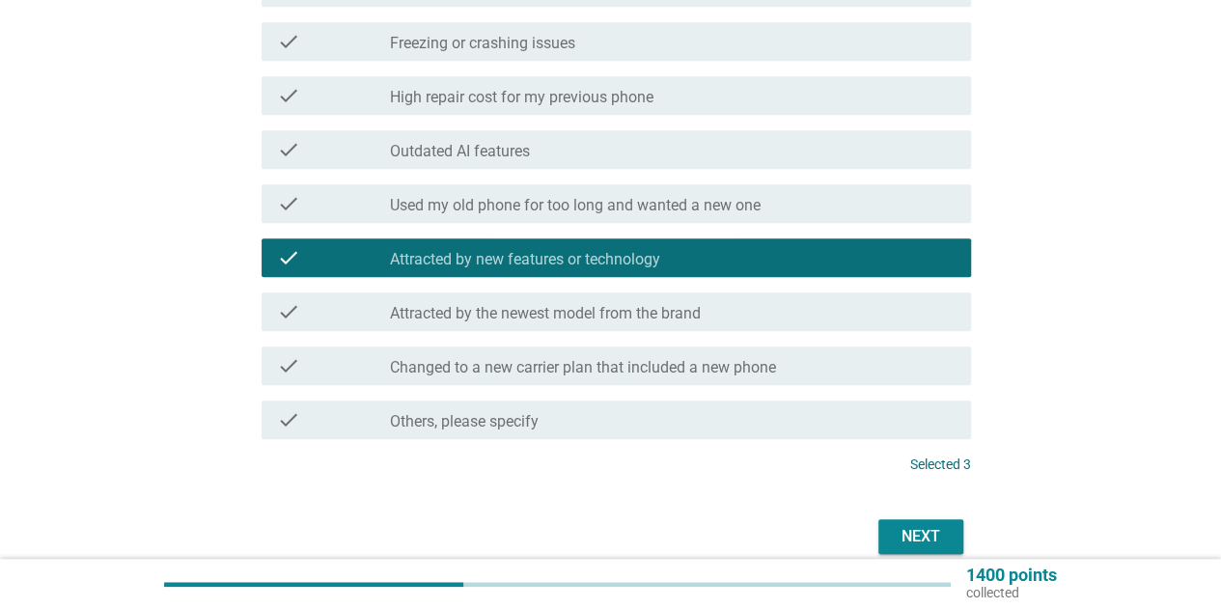
click at [917, 533] on div "Next" at bounding box center [921, 536] width 54 height 23
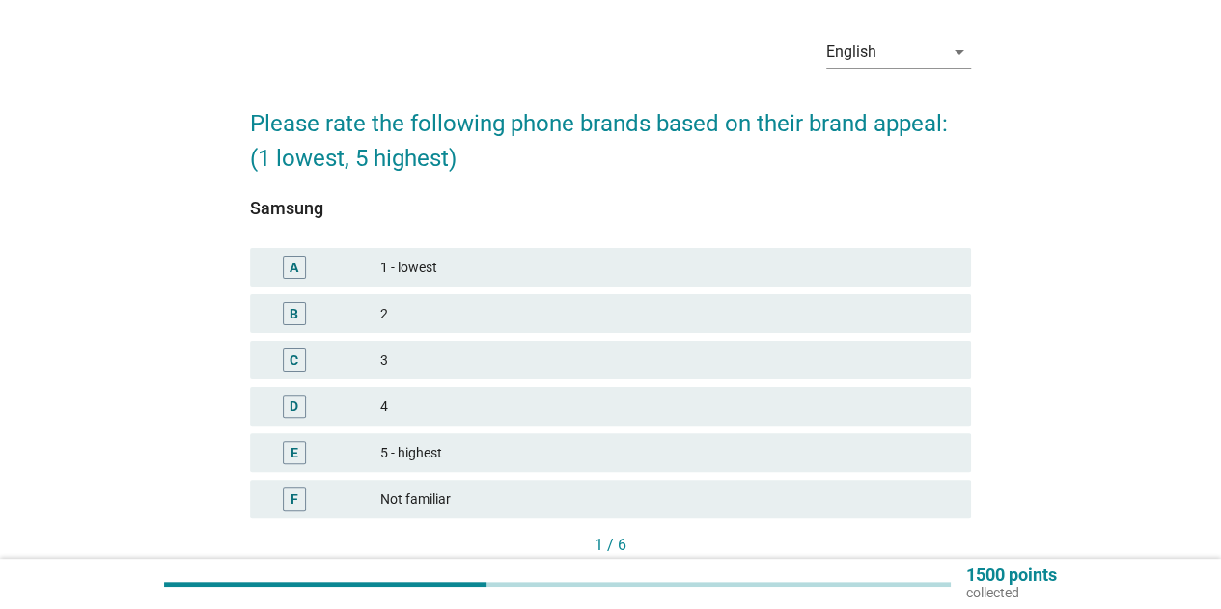
scroll to position [97, 0]
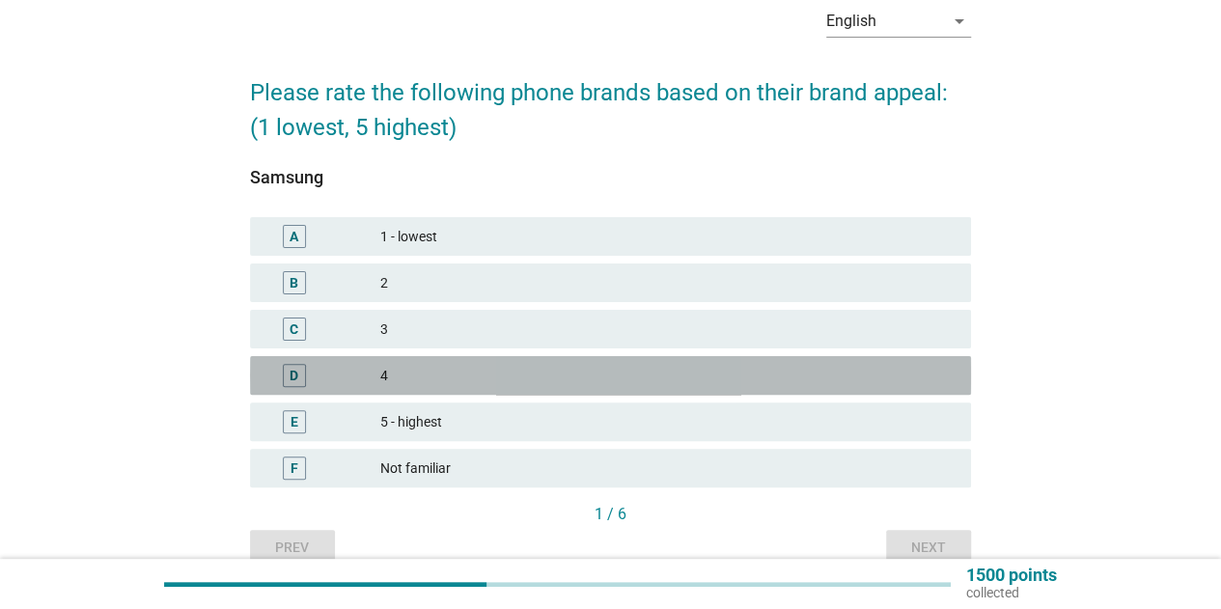
click at [431, 386] on div "4" at bounding box center [667, 375] width 575 height 23
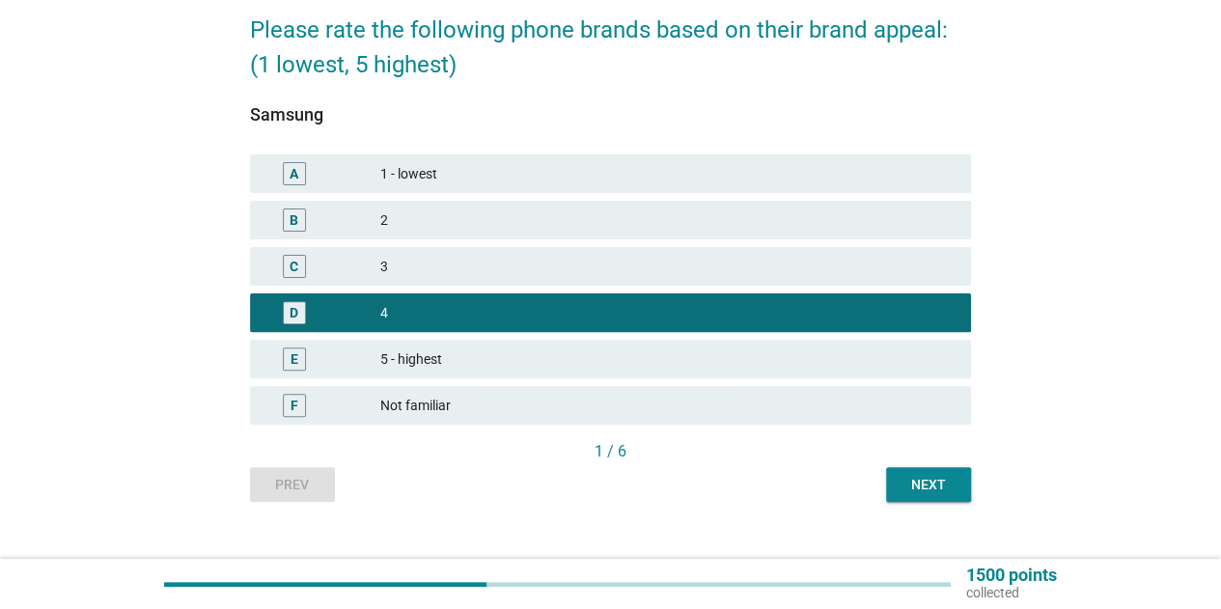
scroll to position [189, 0]
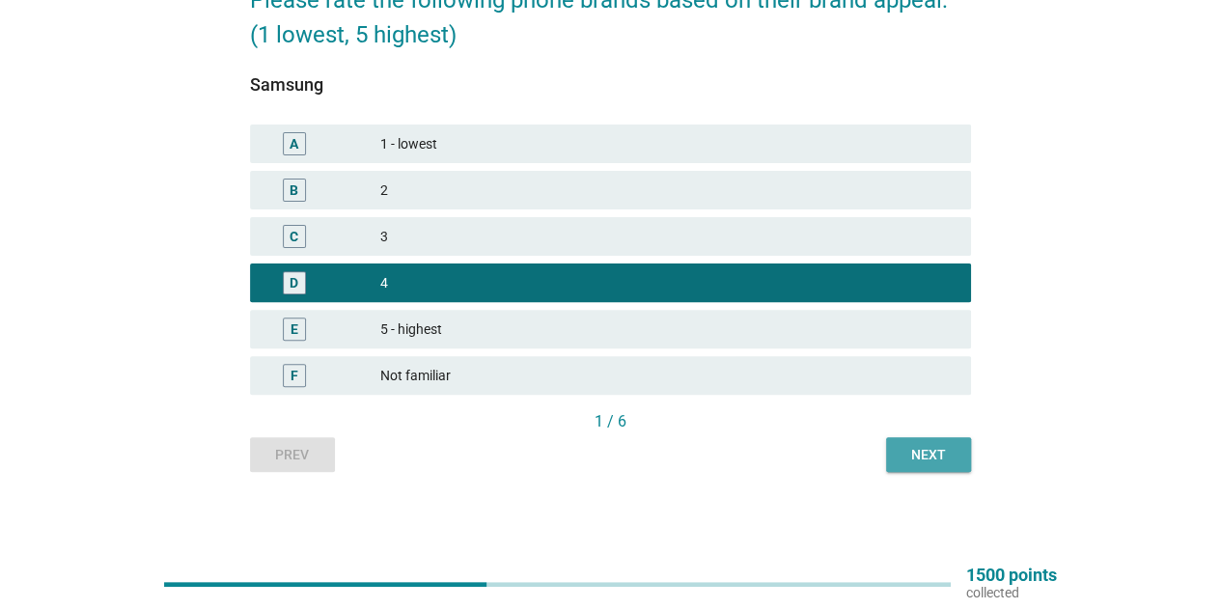
click at [940, 453] on div "Next" at bounding box center [929, 455] width 54 height 20
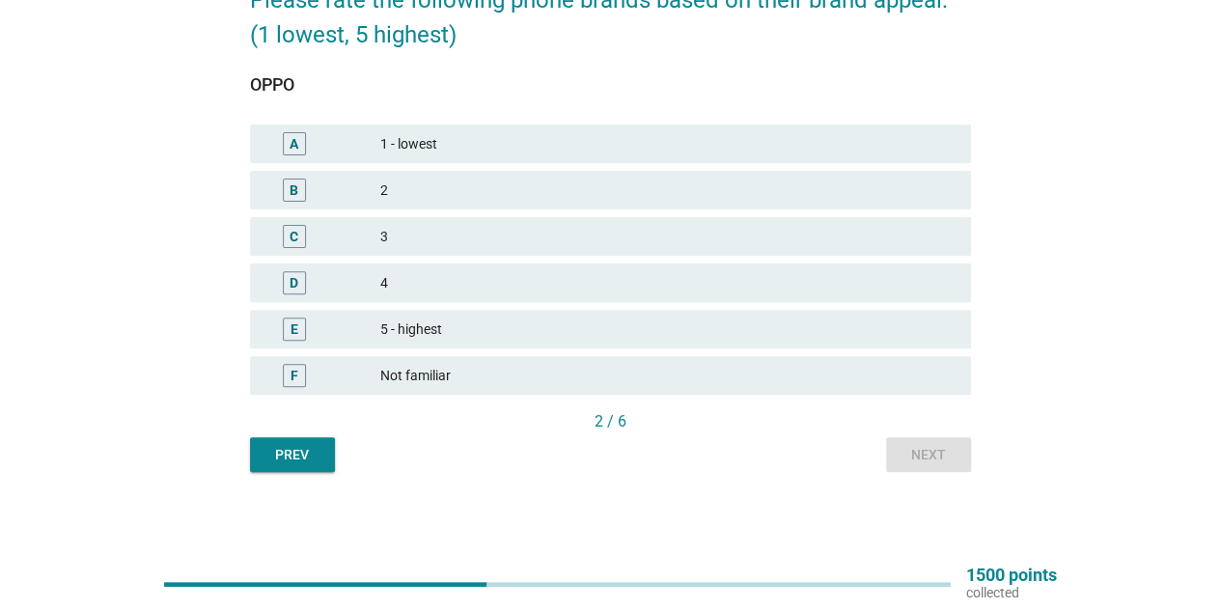
click at [380, 294] on div "4" at bounding box center [667, 282] width 575 height 23
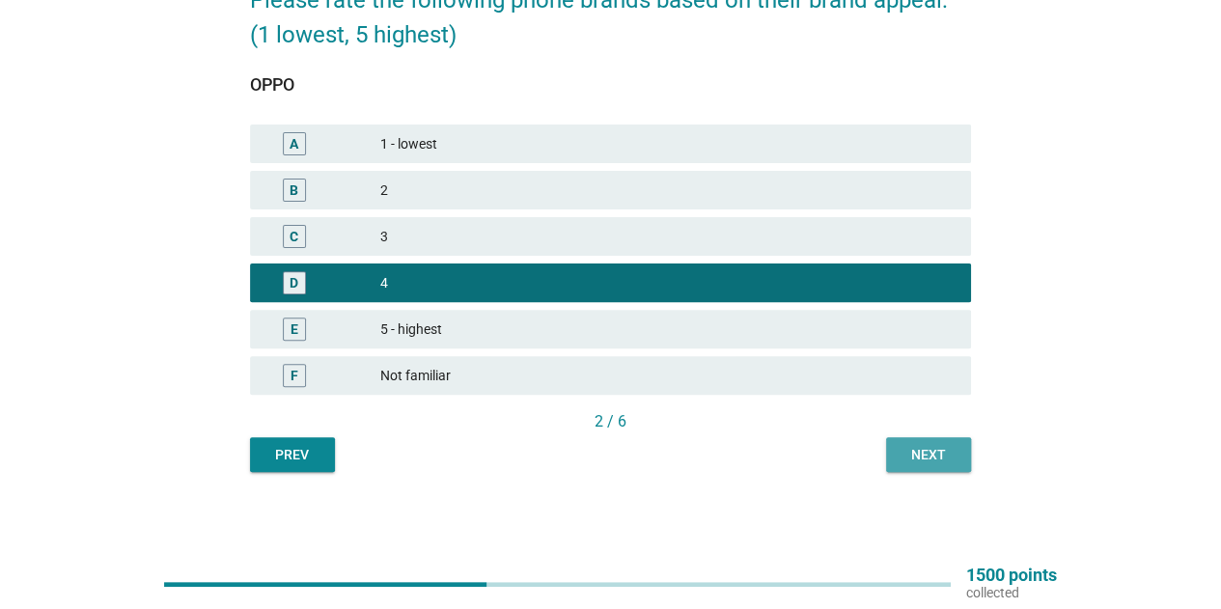
click at [947, 462] on div "Next" at bounding box center [929, 455] width 54 height 20
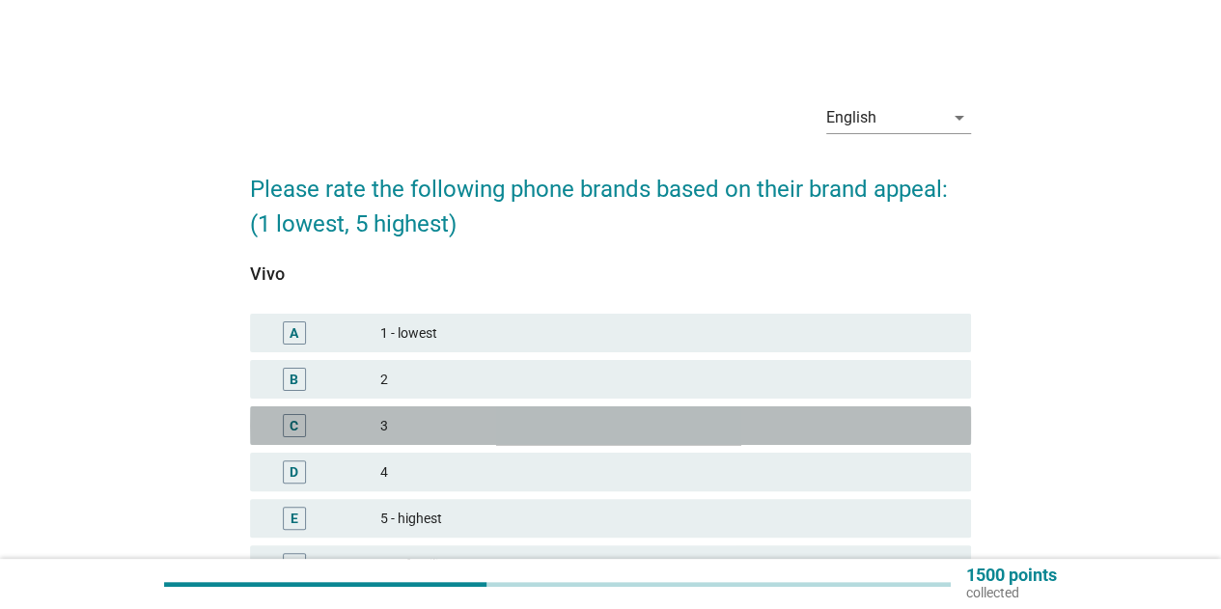
click at [413, 424] on div "3" at bounding box center [667, 425] width 575 height 23
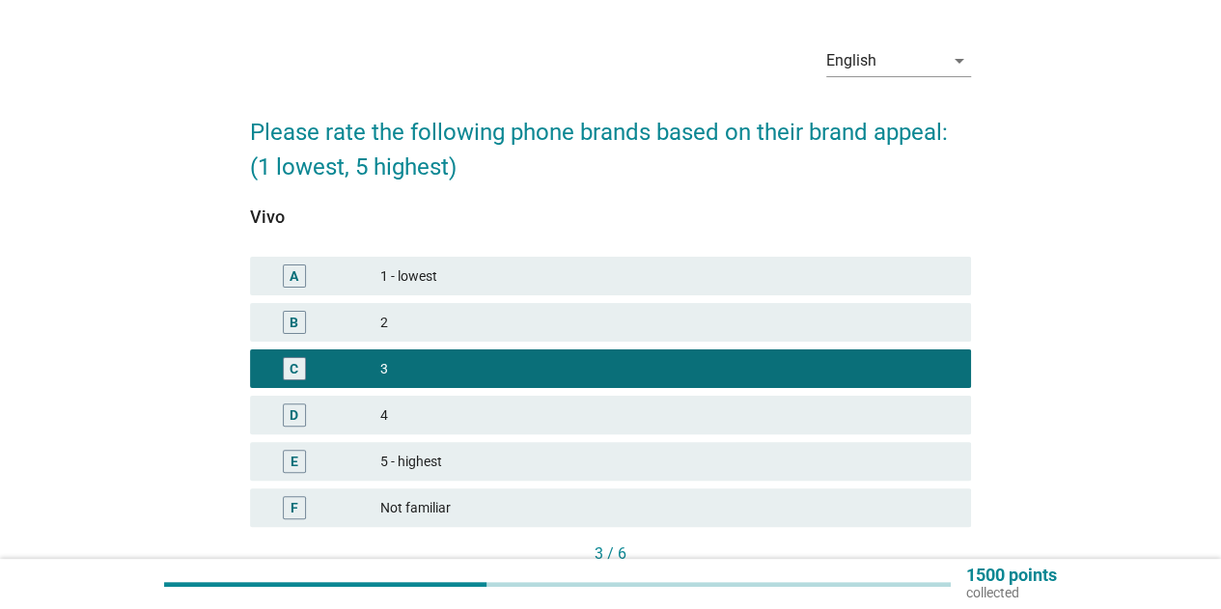
scroll to position [189, 0]
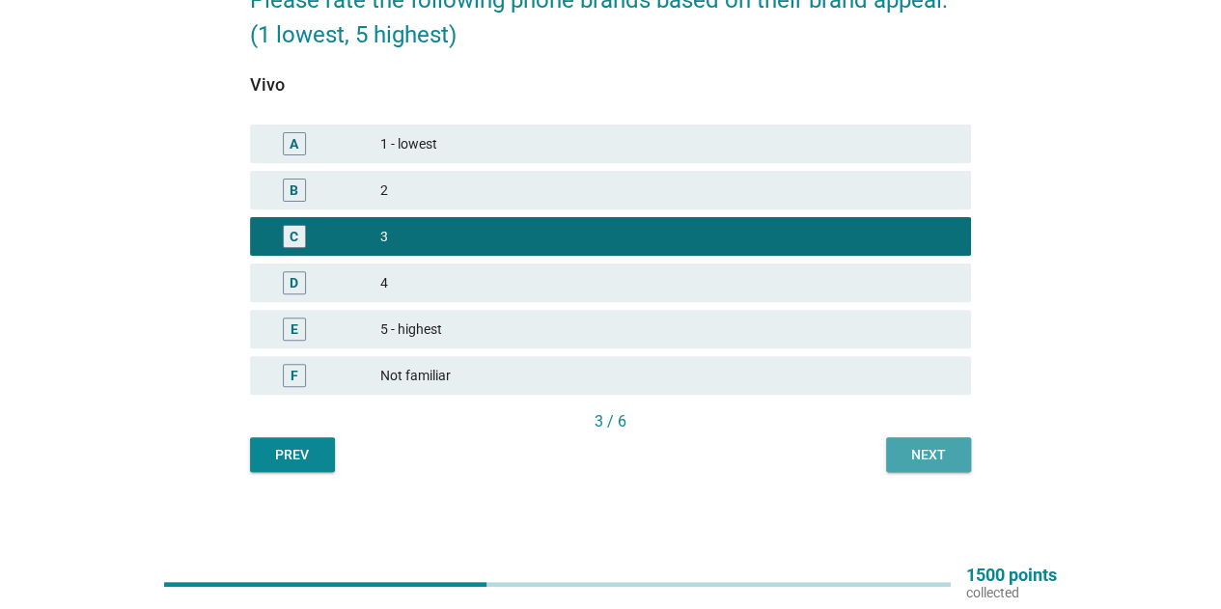
click at [941, 455] on div "Next" at bounding box center [929, 455] width 54 height 20
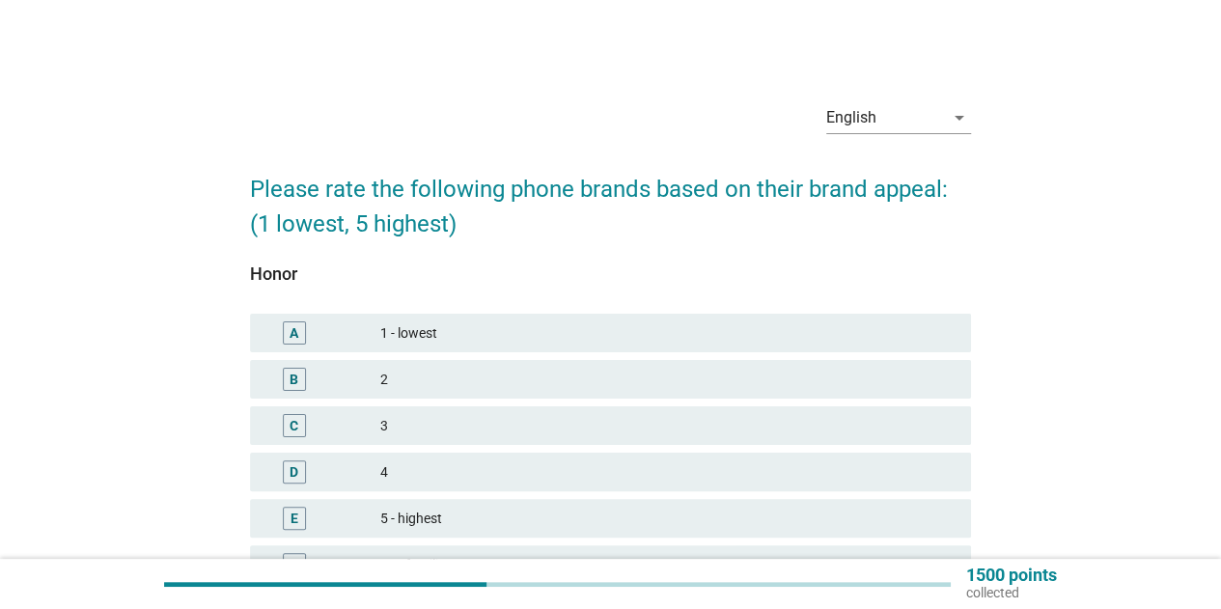
click at [434, 475] on div "4" at bounding box center [667, 472] width 575 height 23
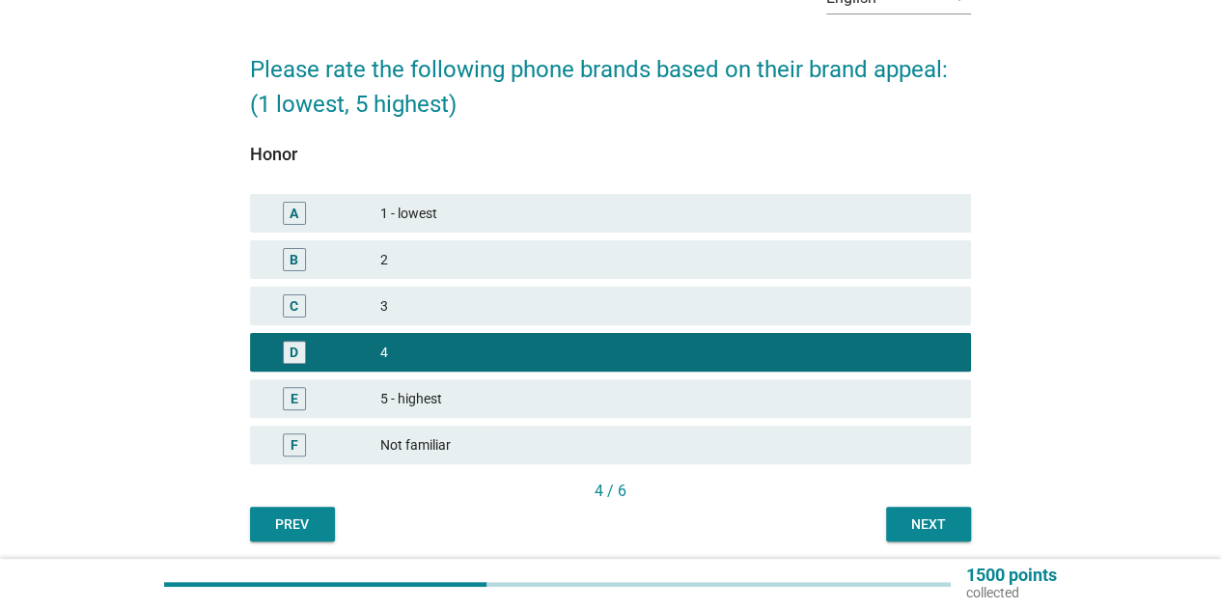
scroll to position [189, 0]
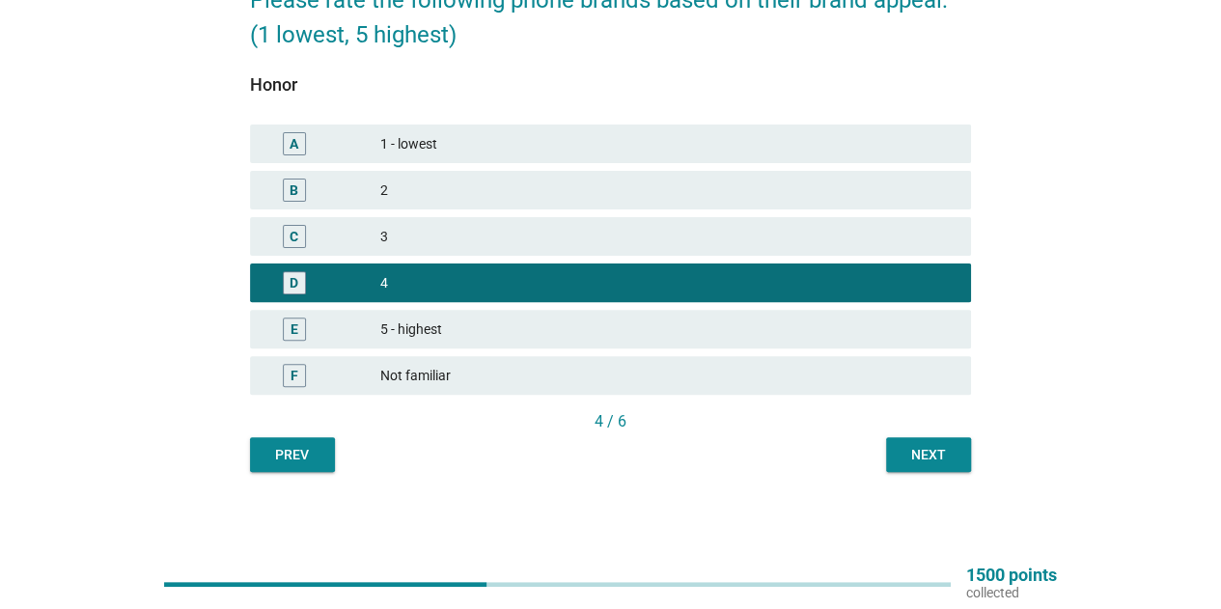
click at [911, 458] on div "Next" at bounding box center [929, 455] width 54 height 20
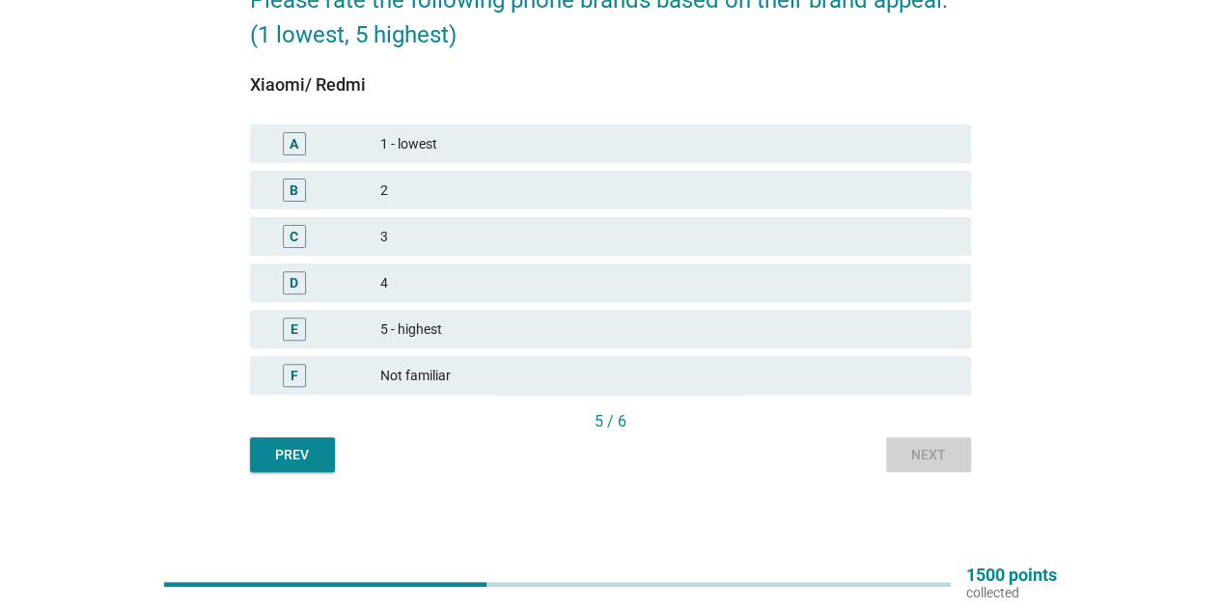
scroll to position [0, 0]
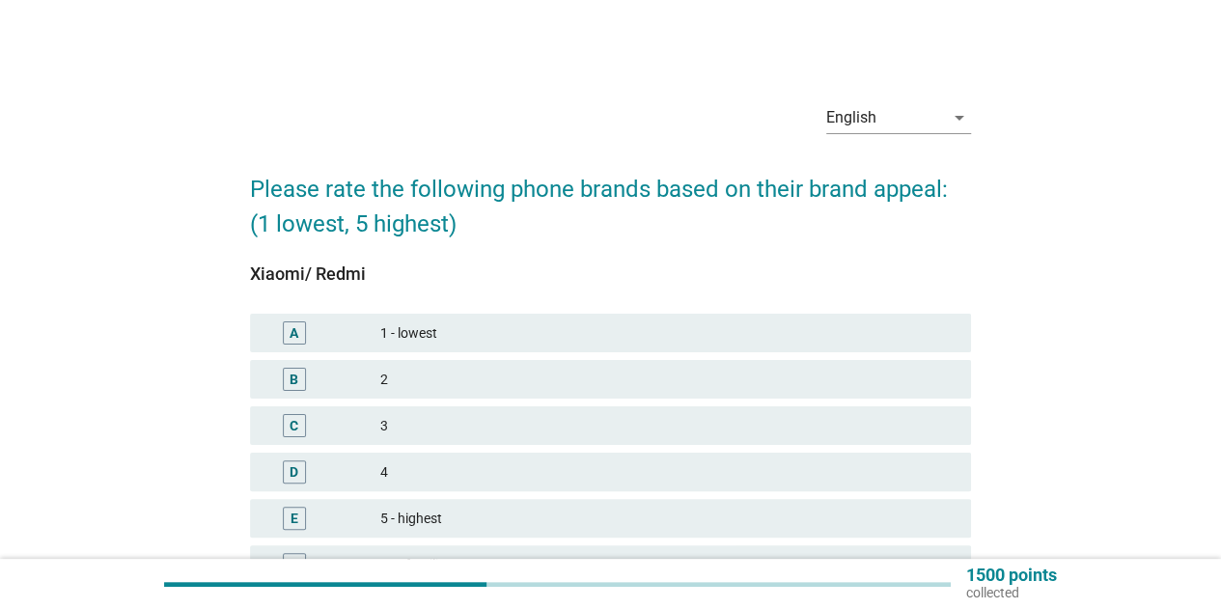
click at [406, 376] on div "2" at bounding box center [667, 379] width 575 height 23
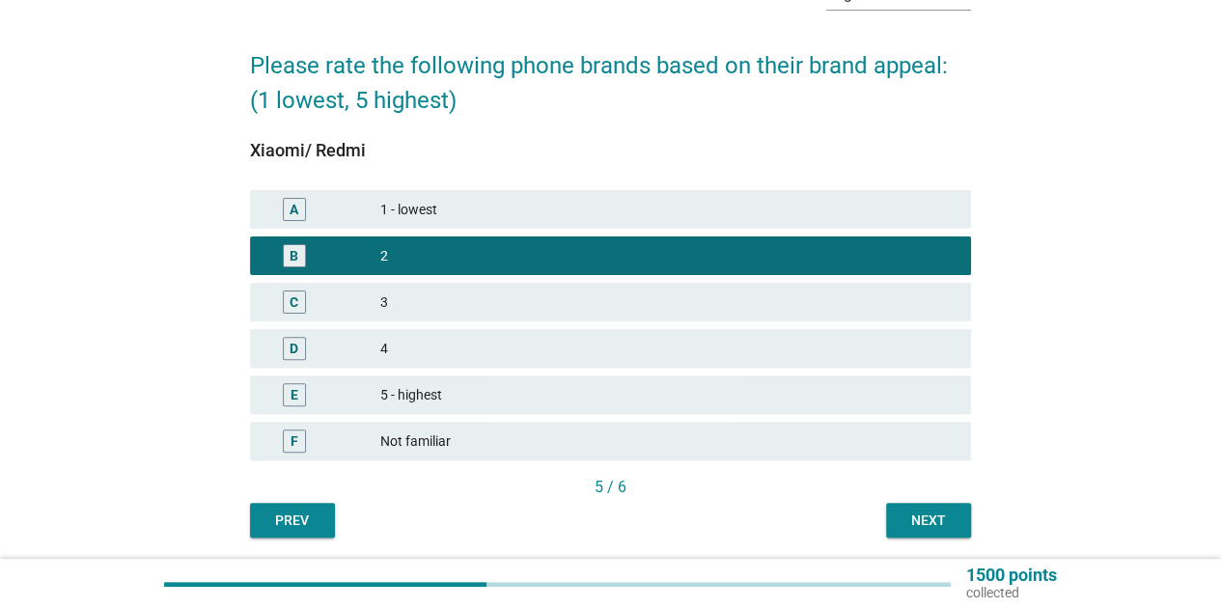
scroll to position [189, 0]
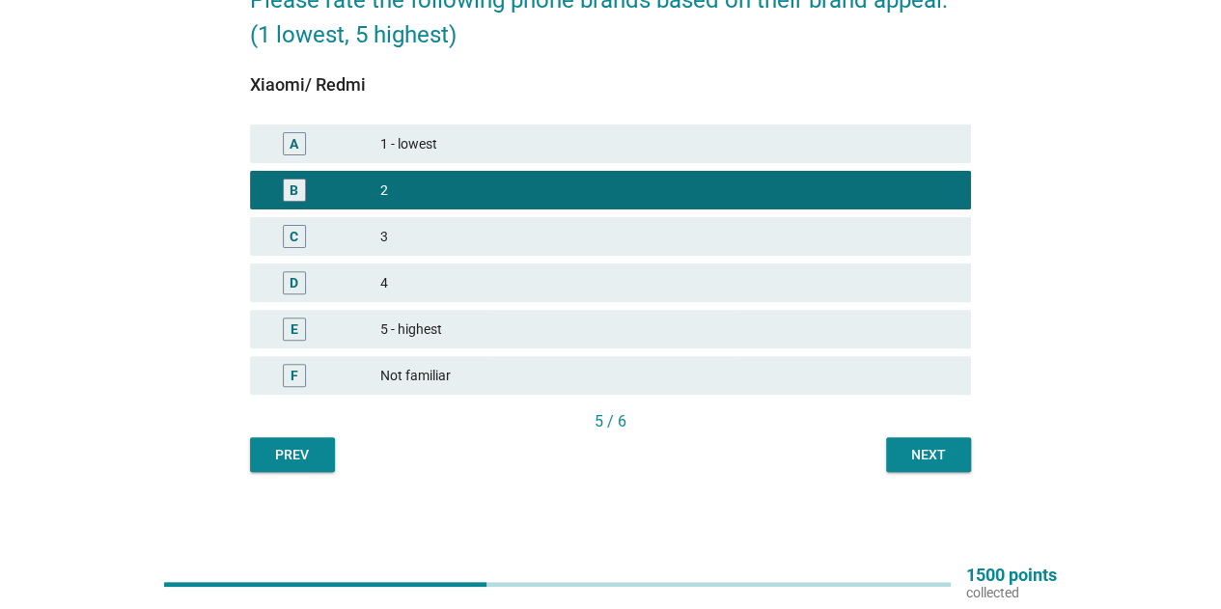
click at [927, 462] on div "Next" at bounding box center [929, 455] width 54 height 20
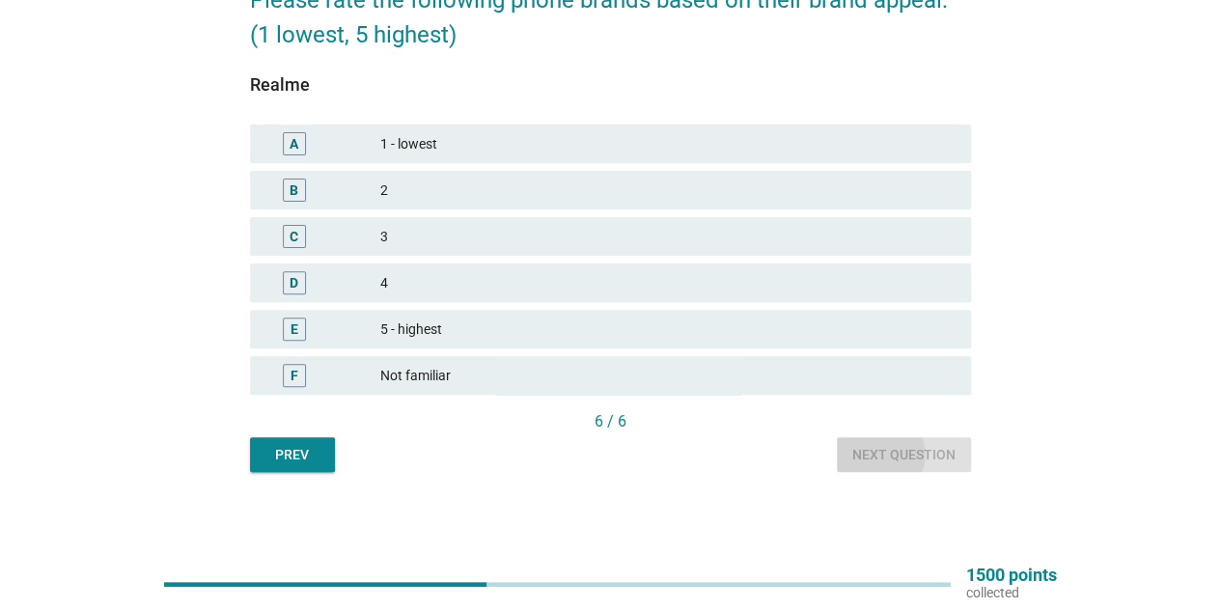
scroll to position [0, 0]
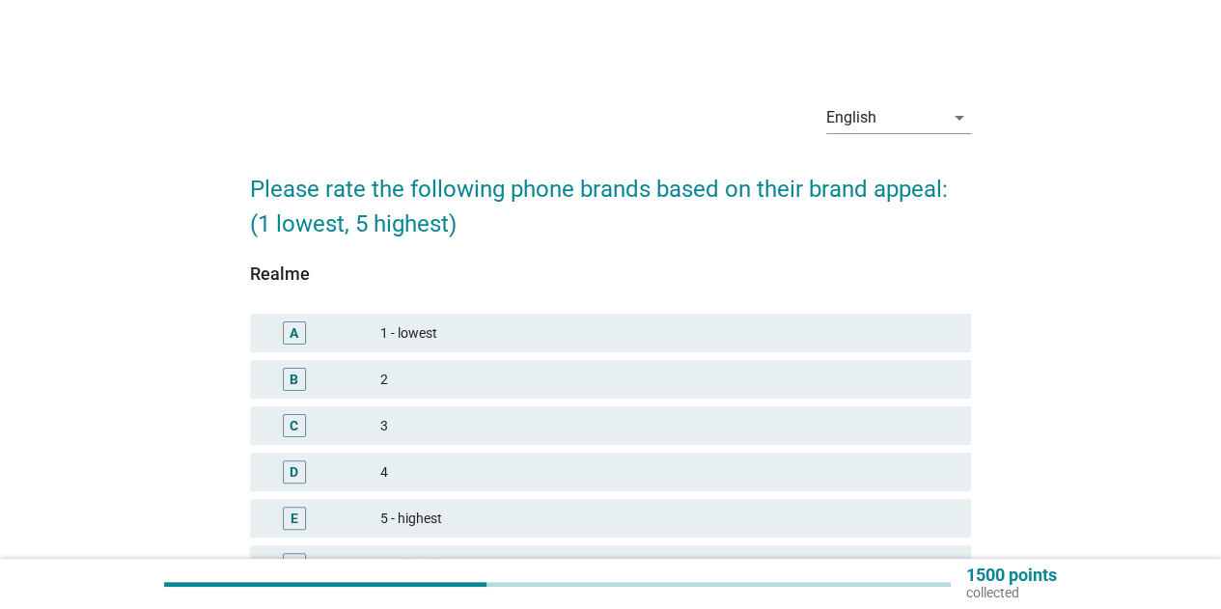
click at [413, 381] on div "2" at bounding box center [667, 379] width 575 height 23
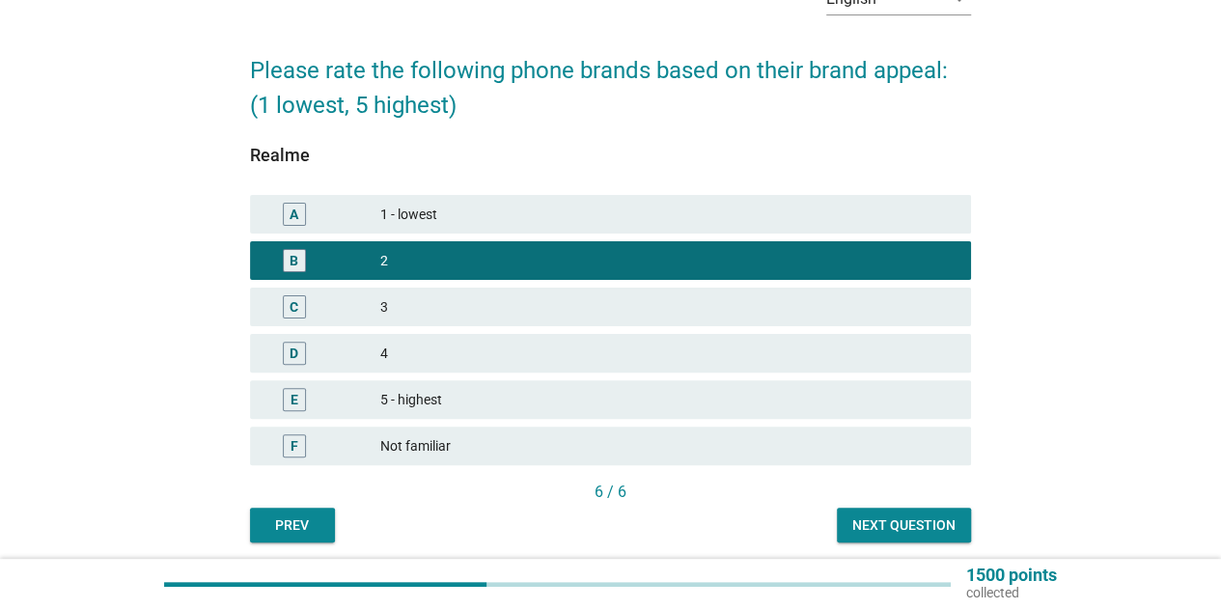
scroll to position [189, 0]
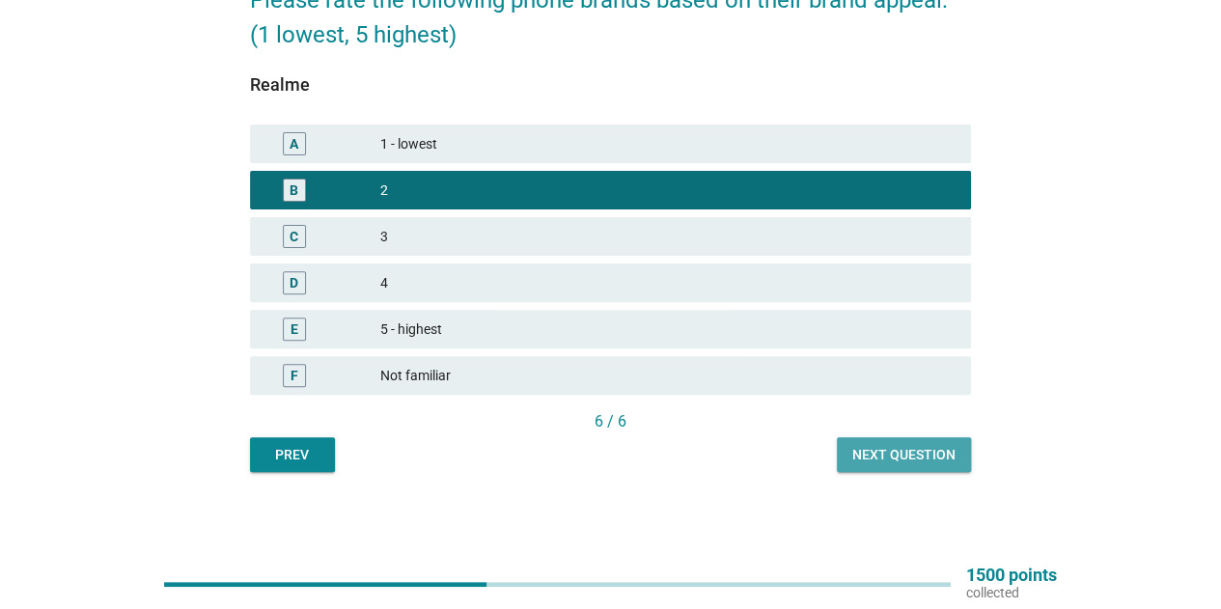
click at [904, 453] on div "Next question" at bounding box center [904, 455] width 103 height 20
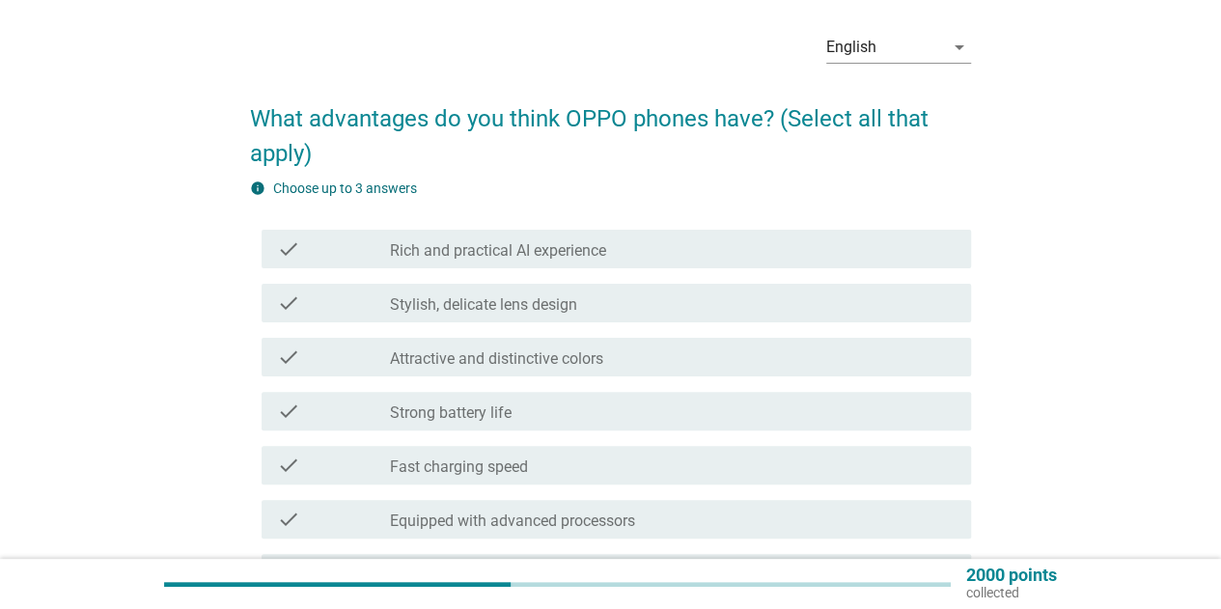
scroll to position [97, 0]
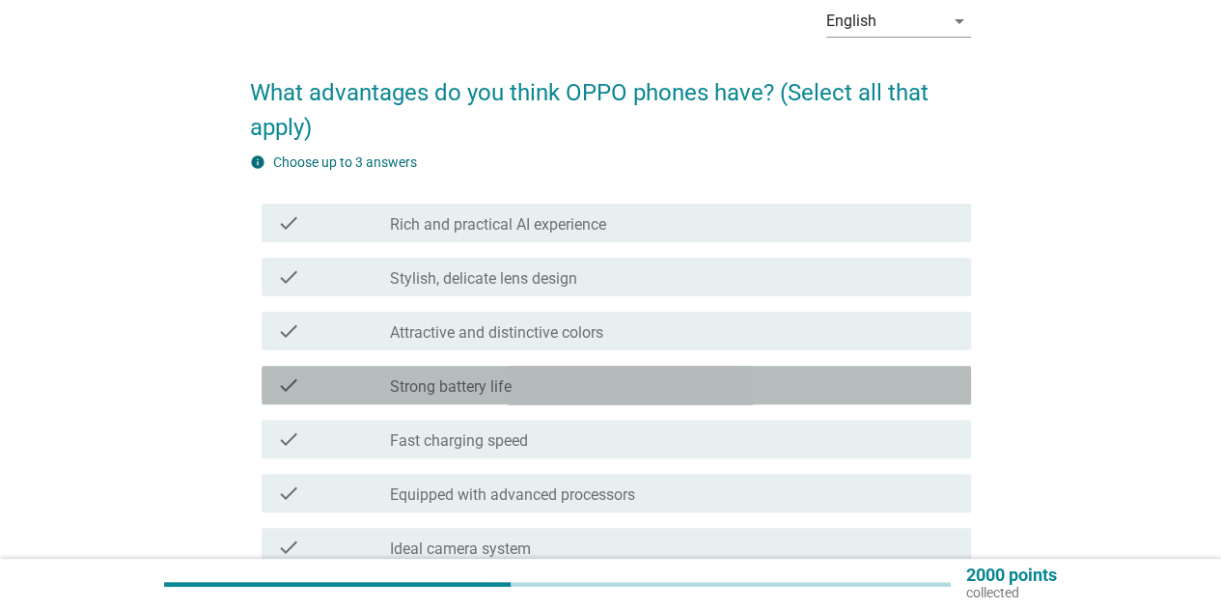
click at [542, 387] on div "check_box_outline_blank Strong battery life" at bounding box center [673, 385] width 566 height 23
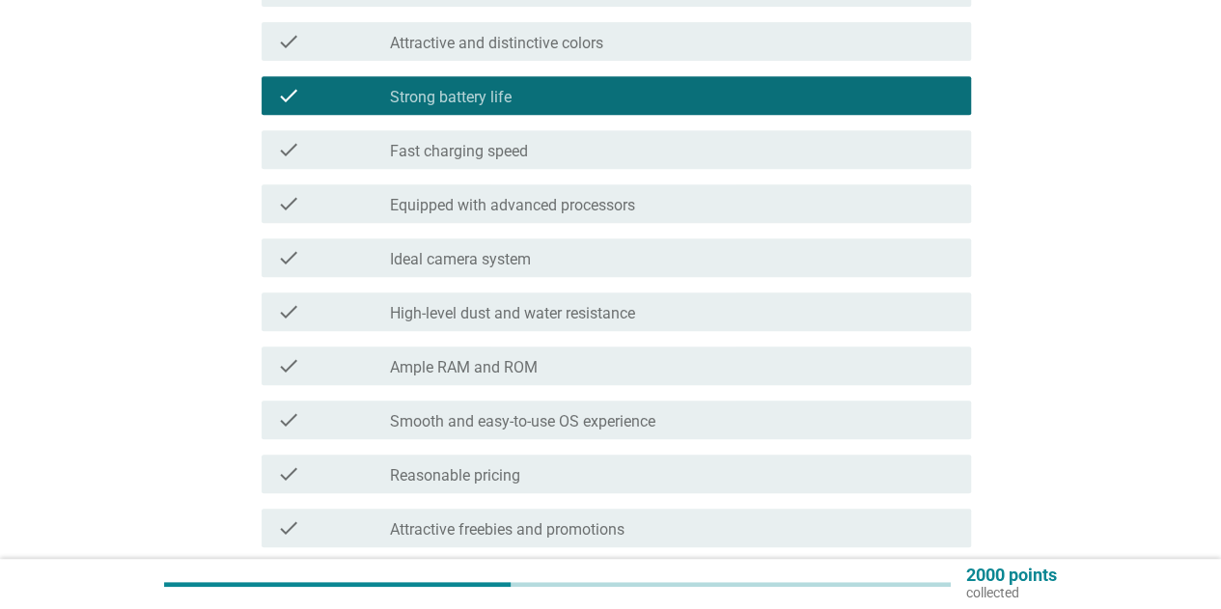
scroll to position [483, 0]
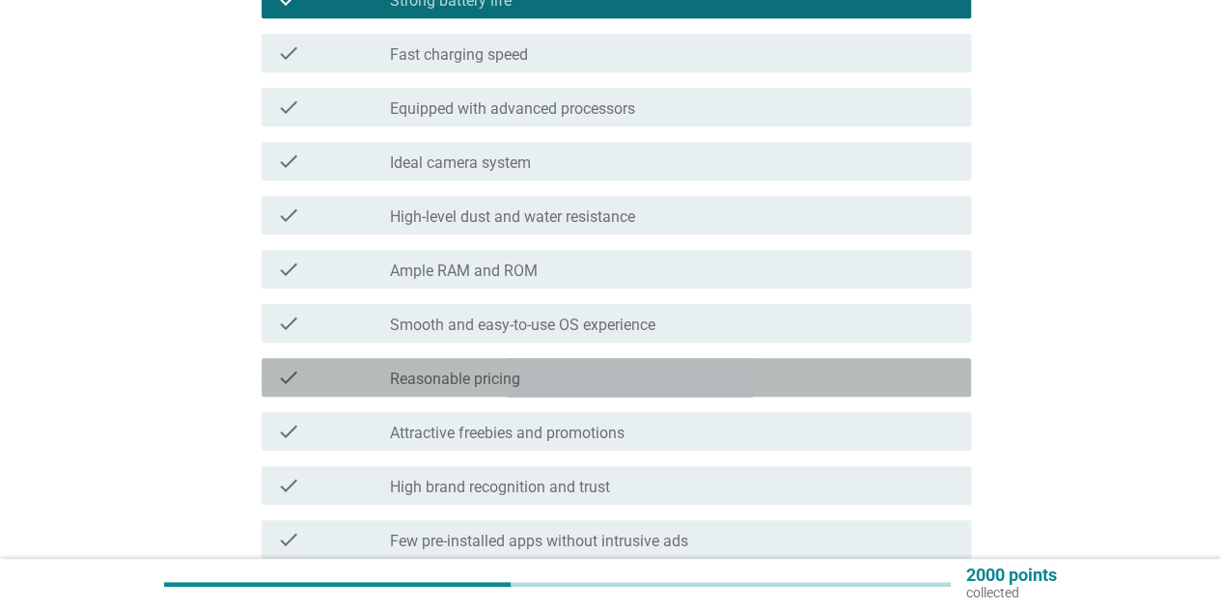
click at [536, 368] on div "check_box_outline_blank Reasonable pricing" at bounding box center [673, 377] width 566 height 23
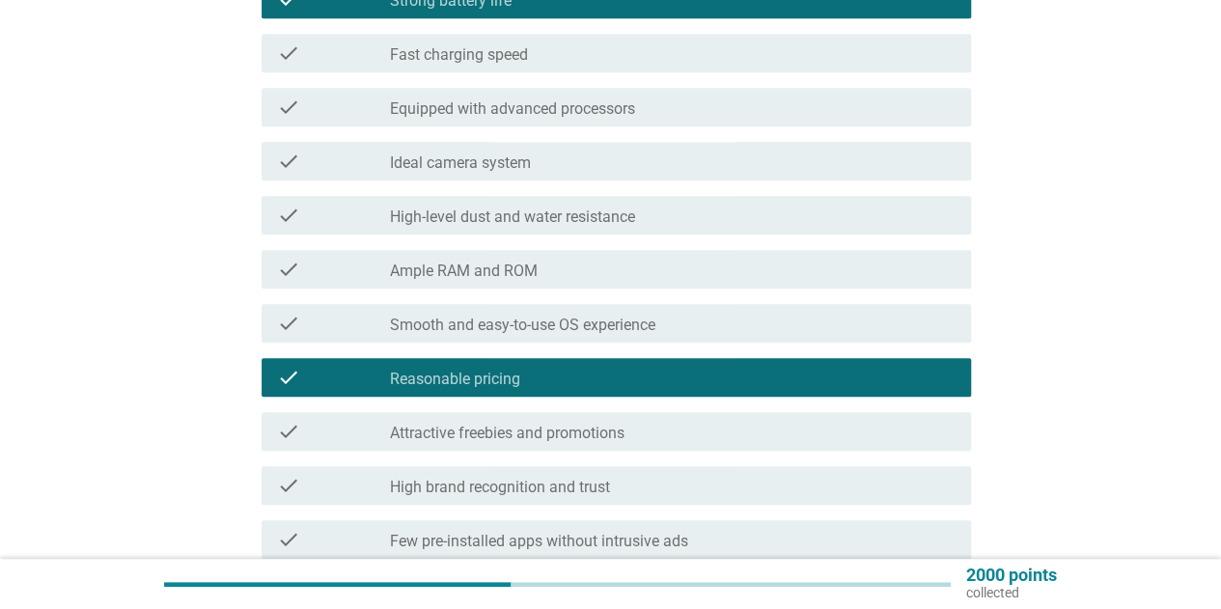
click at [571, 423] on div "check_box_outline_blank Attractive freebies and promotions" at bounding box center [673, 431] width 566 height 23
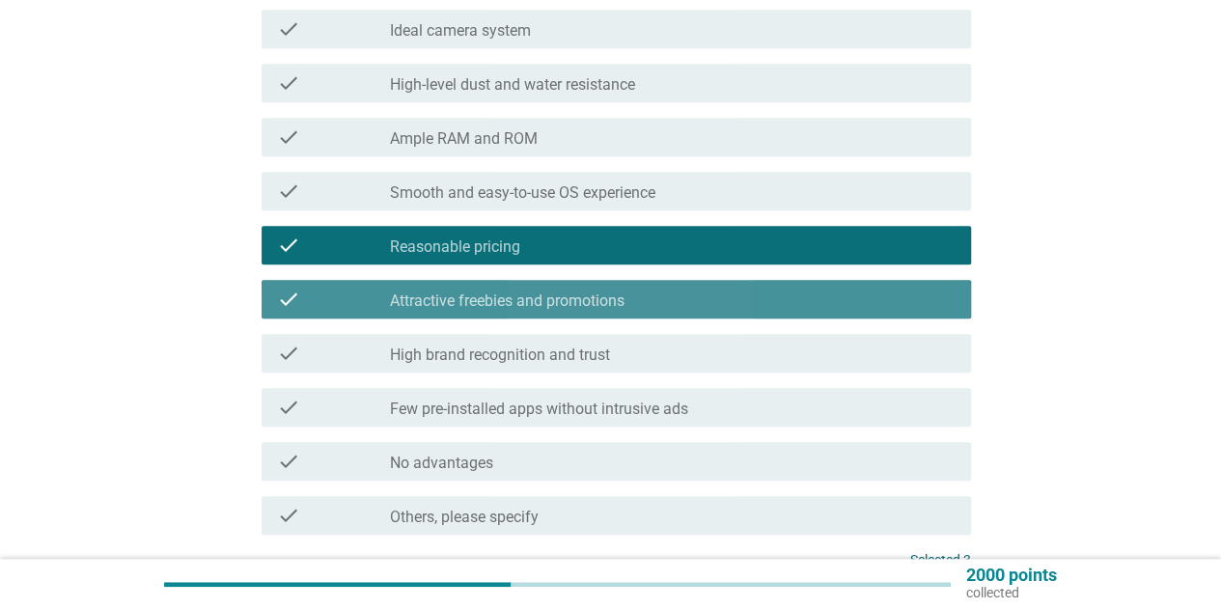
scroll to position [772, 0]
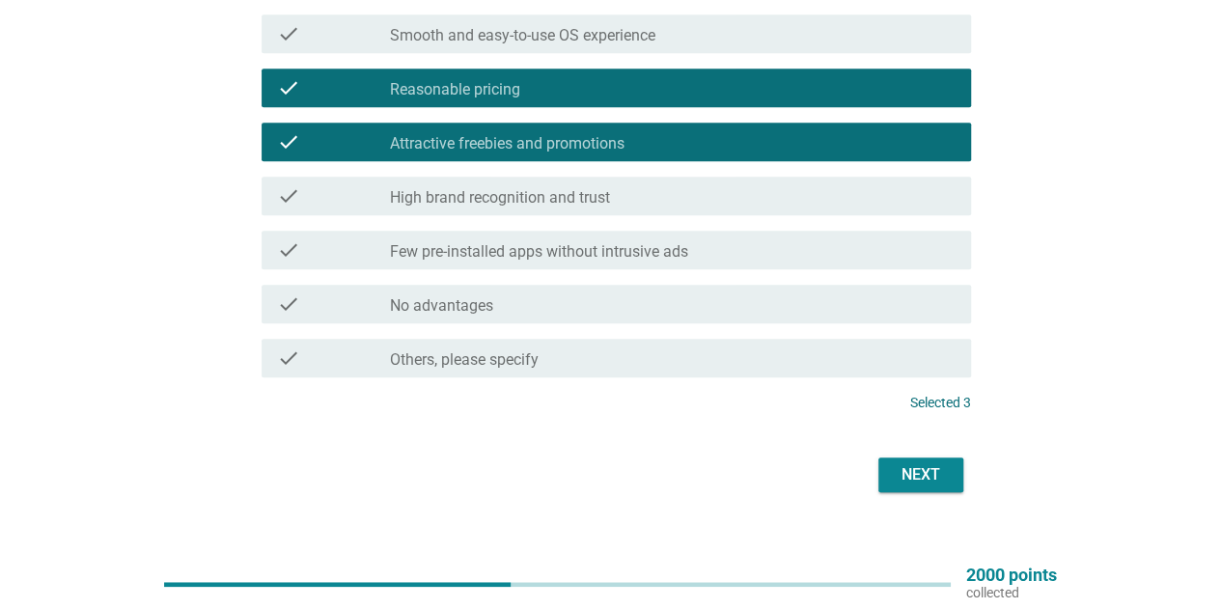
click at [917, 464] on div "Next" at bounding box center [921, 474] width 54 height 23
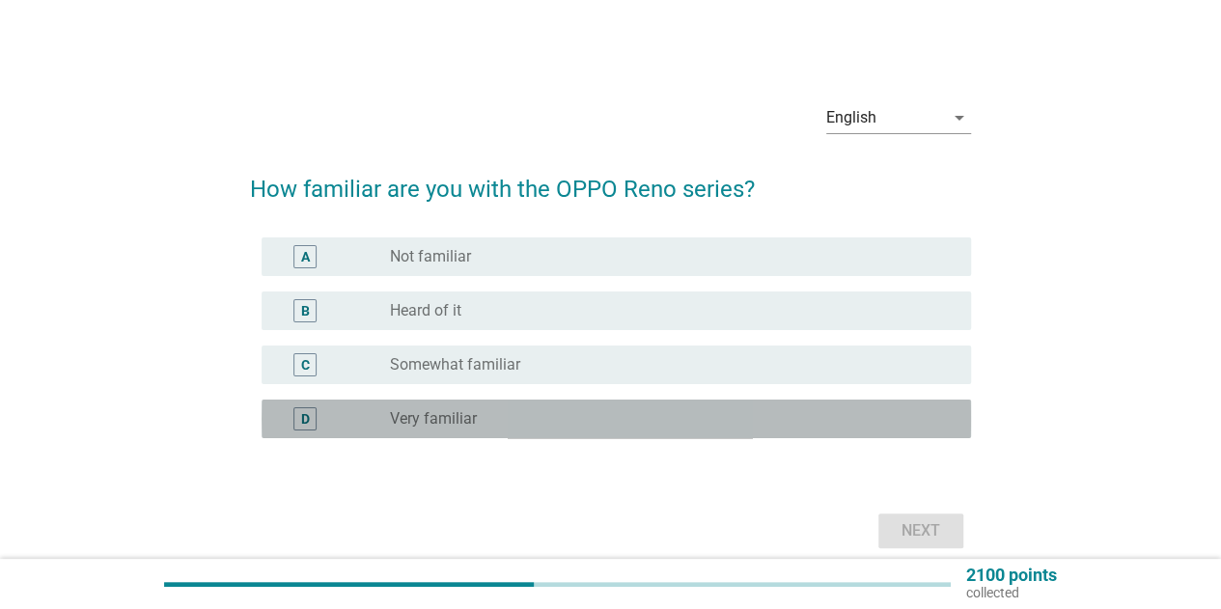
drag, startPoint x: 506, startPoint y: 416, endPoint x: 575, endPoint y: 427, distance: 69.4
click at [507, 416] on div "radio_button_unchecked Very familiar" at bounding box center [665, 418] width 550 height 19
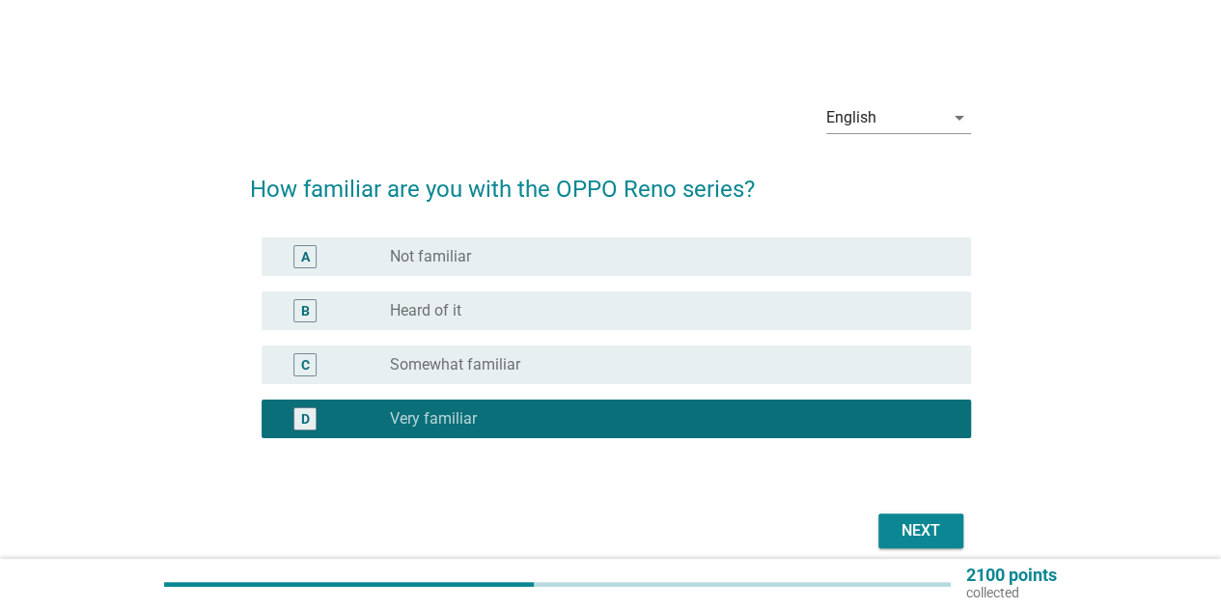
click at [923, 519] on div "Next" at bounding box center [921, 530] width 54 height 23
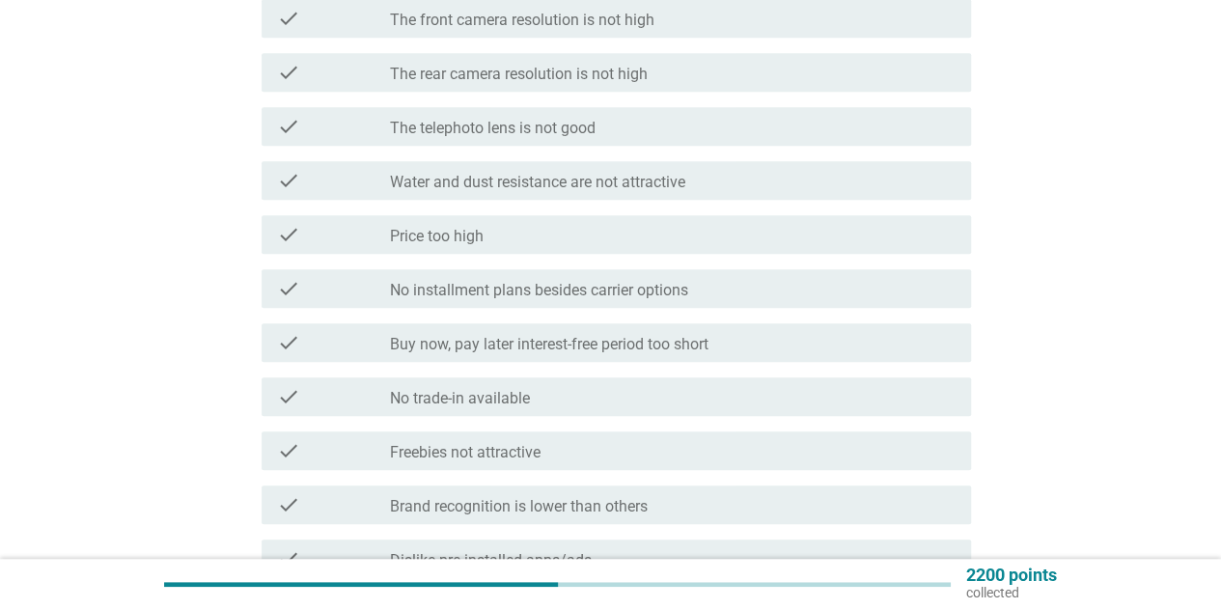
scroll to position [579, 0]
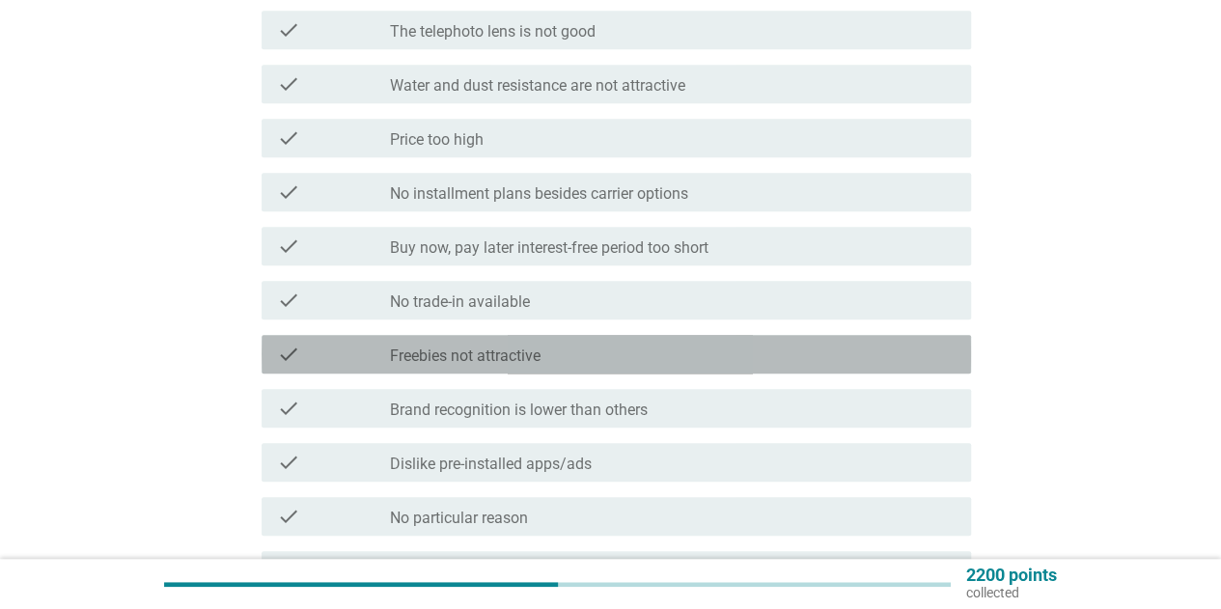
click at [516, 358] on label "Freebies not attractive" at bounding box center [465, 356] width 151 height 19
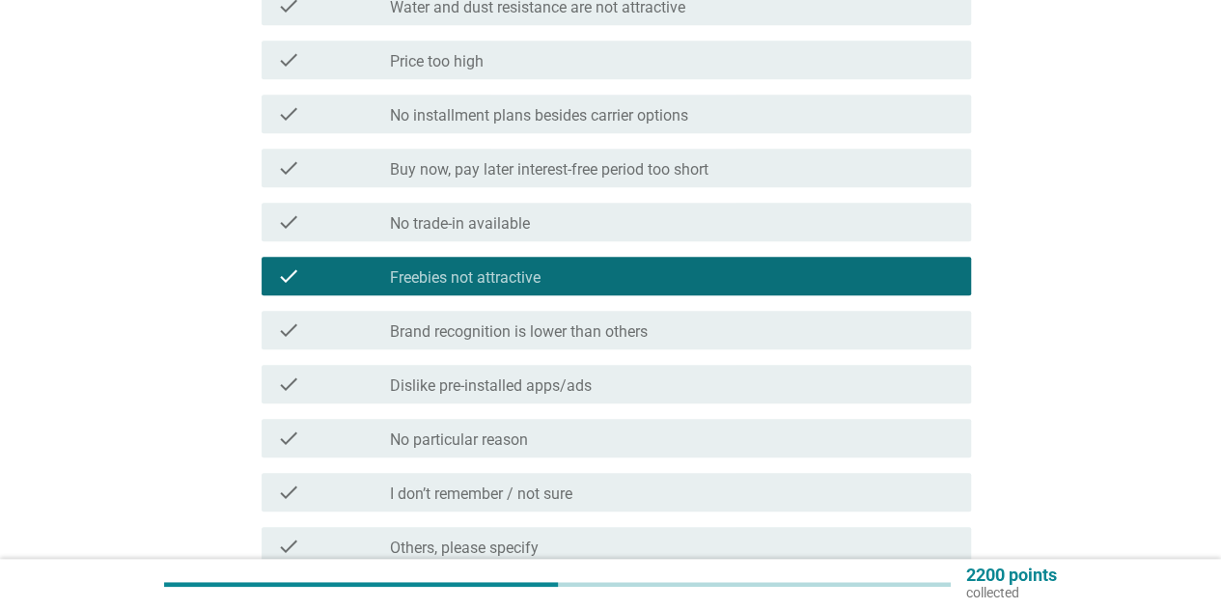
scroll to position [676, 0]
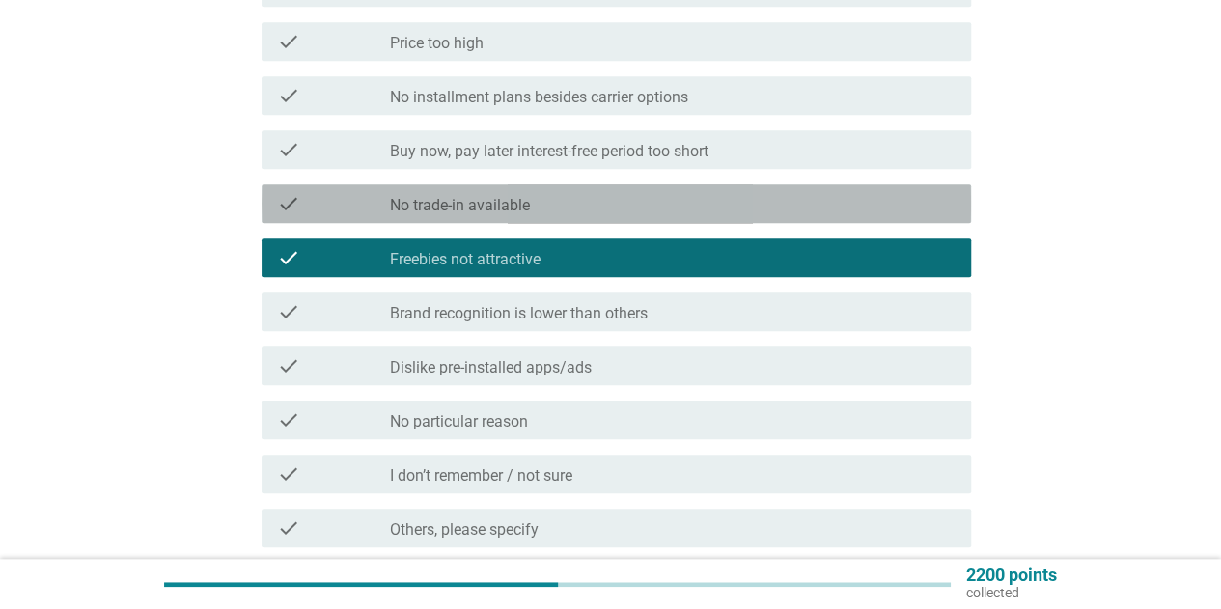
click at [521, 216] on div "check check_box_outline_blank No trade-in available" at bounding box center [617, 203] width 710 height 39
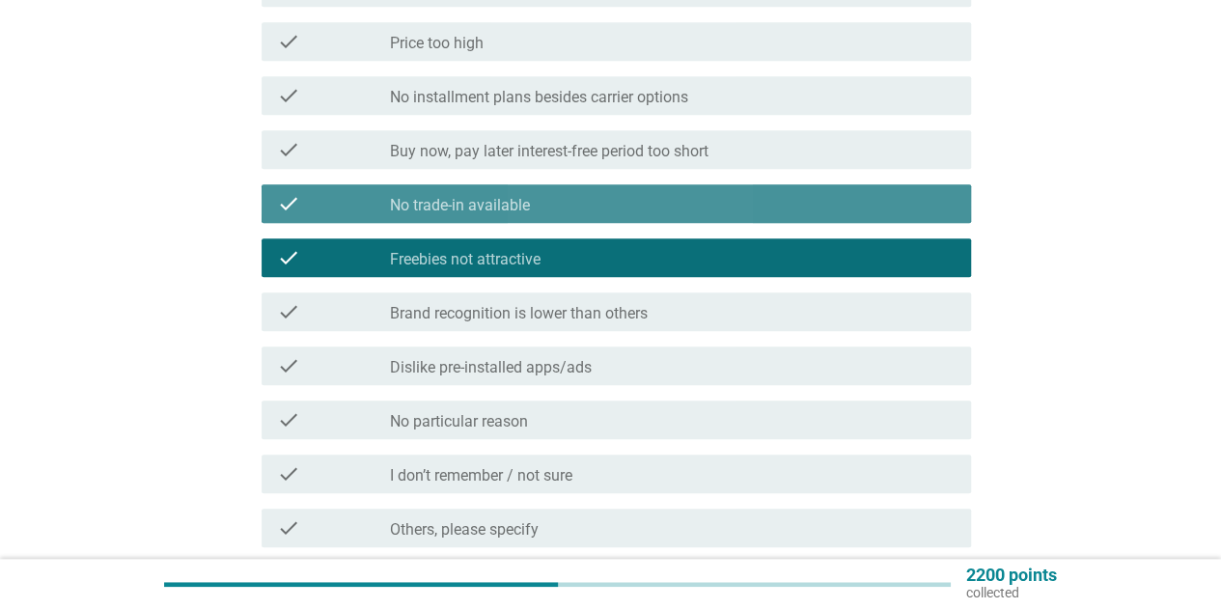
click at [521, 216] on div "check check_box_outline_blank No trade-in available" at bounding box center [617, 203] width 710 height 39
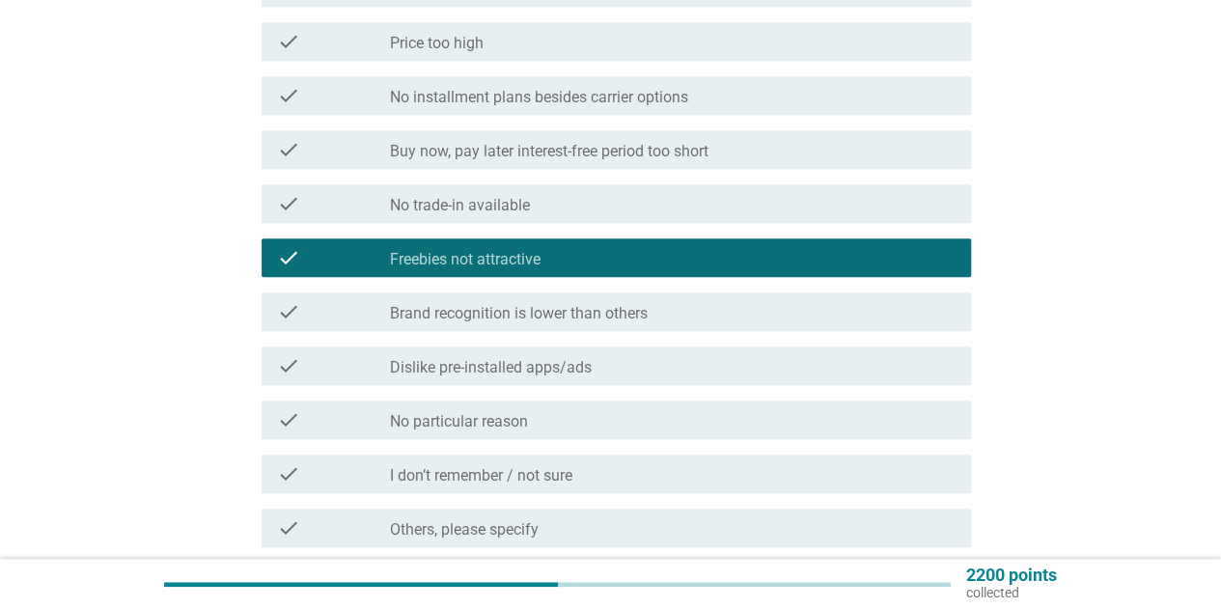
scroll to position [579, 0]
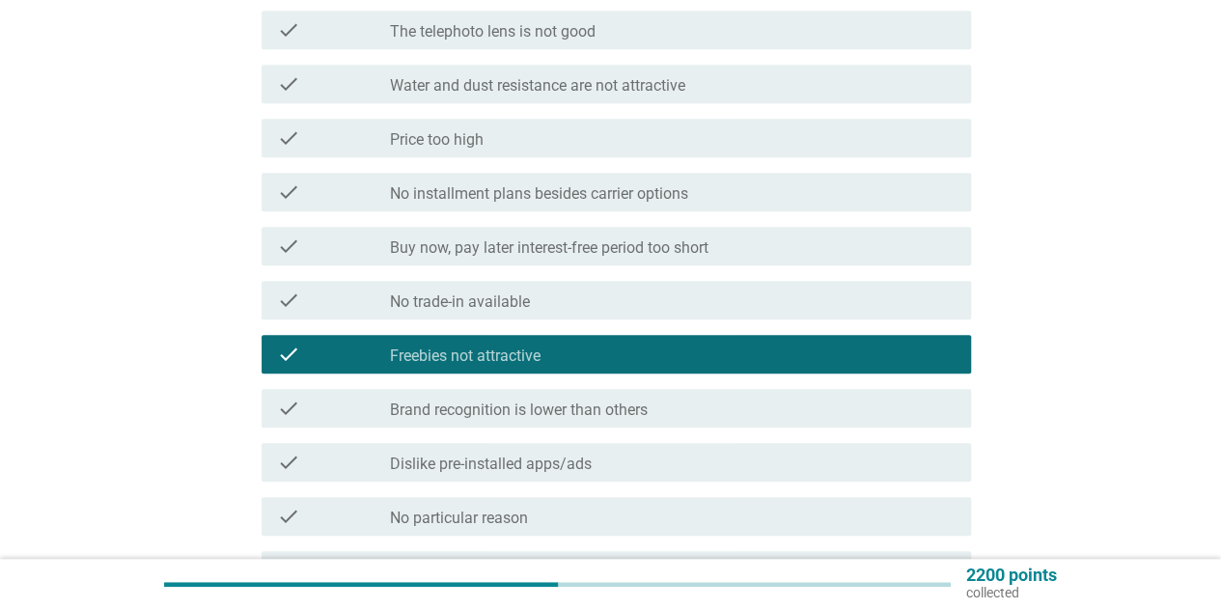
click at [583, 192] on label "No installment plans besides carrier options" at bounding box center [539, 193] width 298 height 19
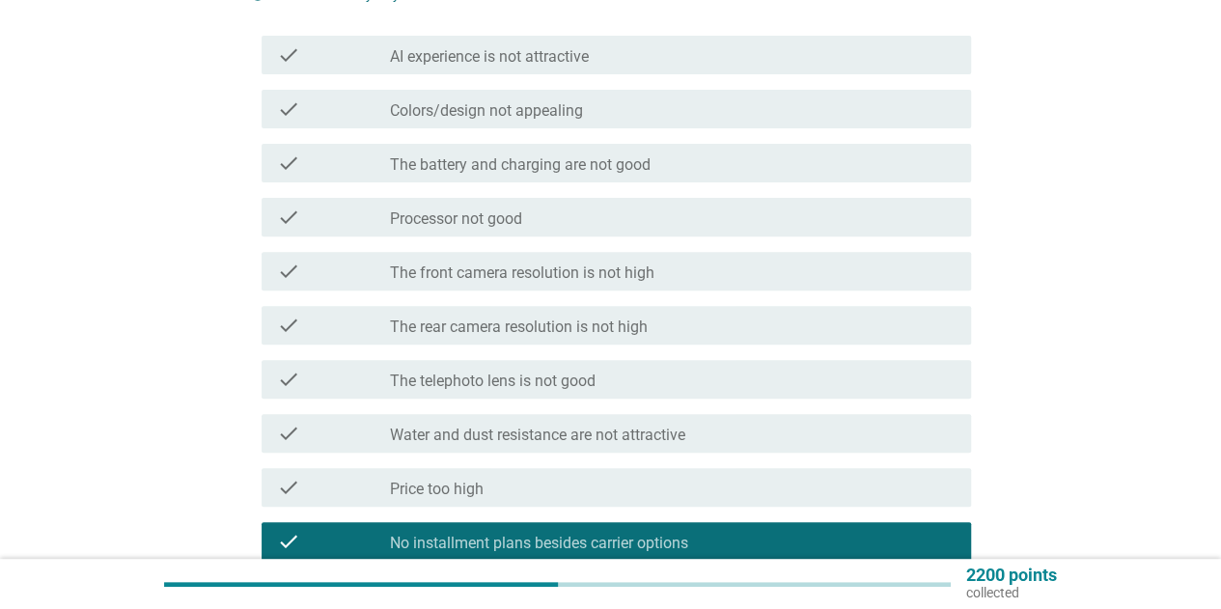
scroll to position [193, 0]
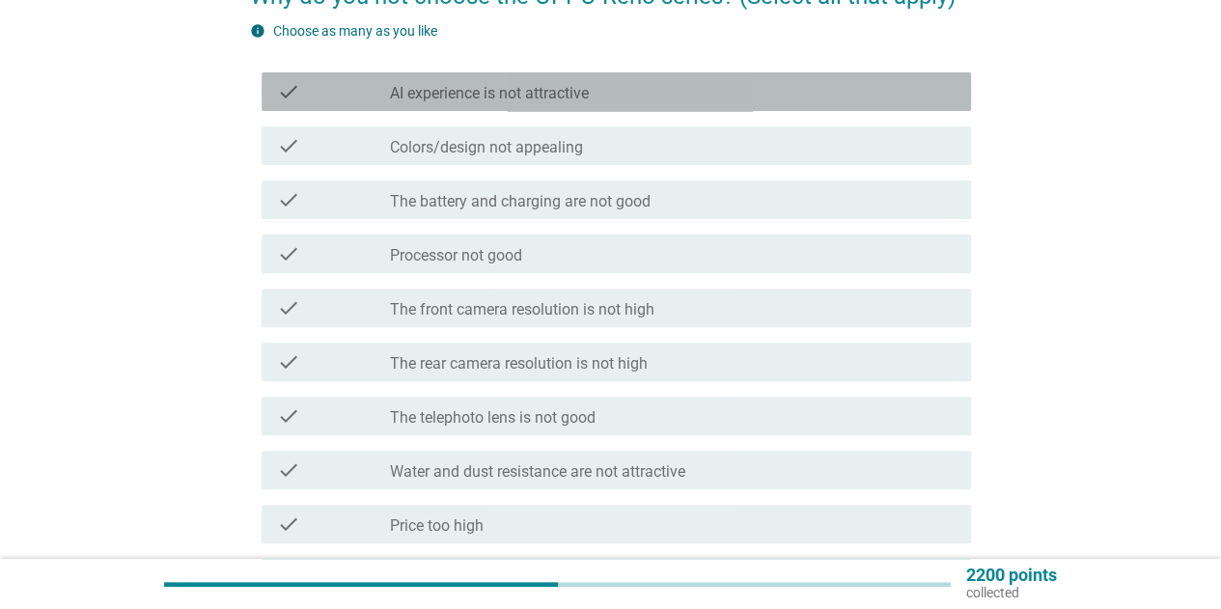
click at [575, 88] on label "AI experience is not attractive" at bounding box center [489, 93] width 199 height 19
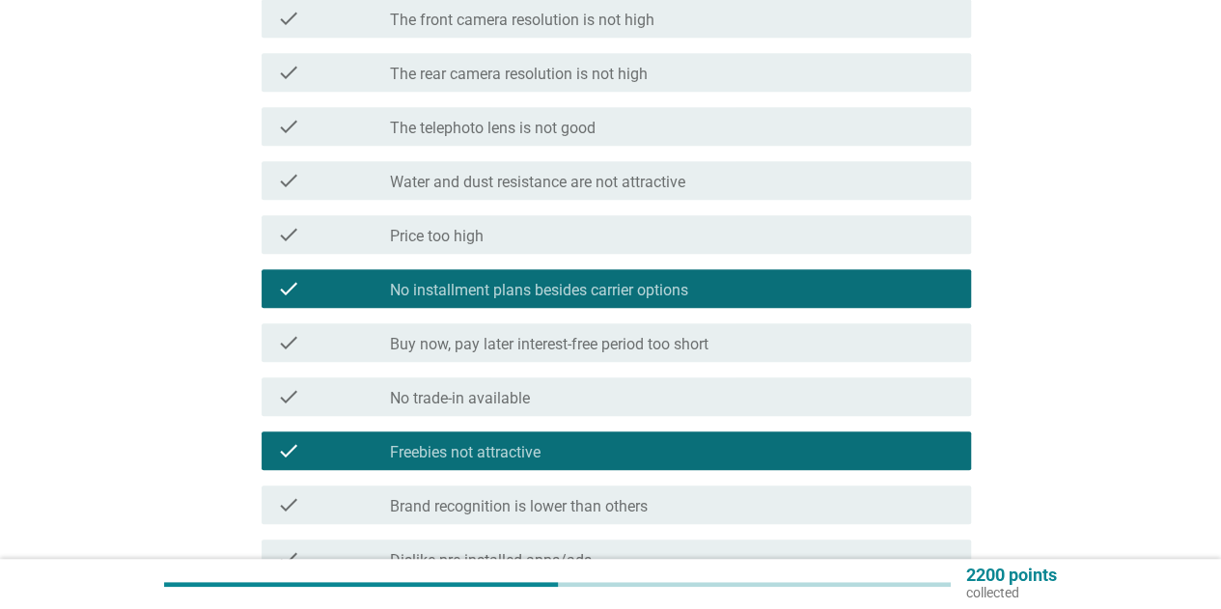
scroll to position [844, 0]
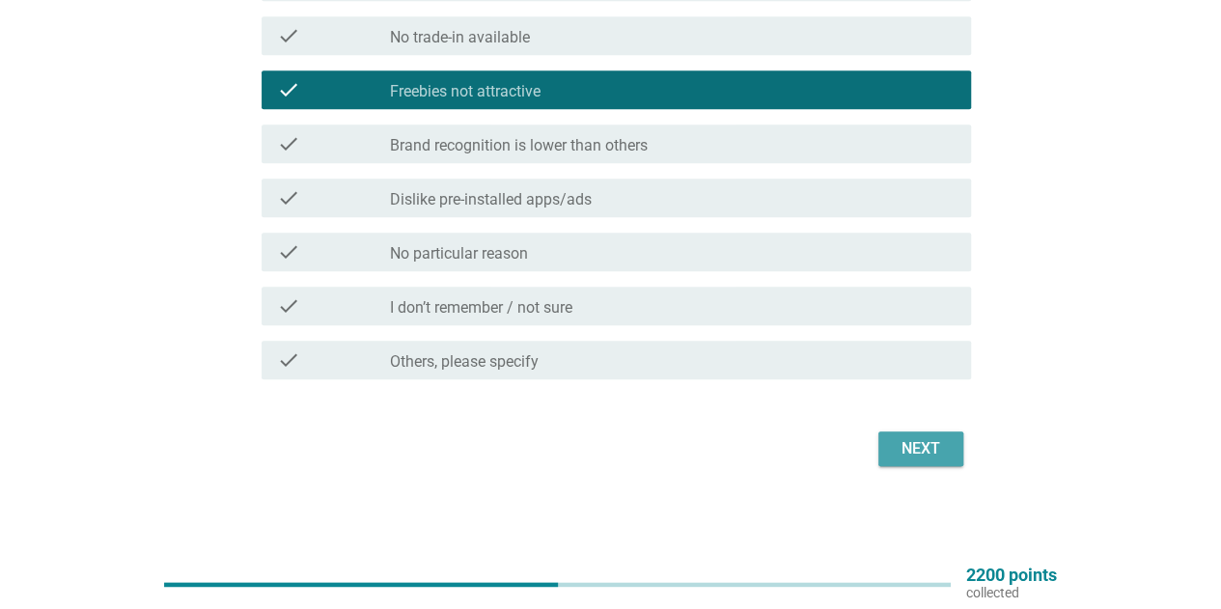
click at [929, 440] on div "Next" at bounding box center [921, 448] width 54 height 23
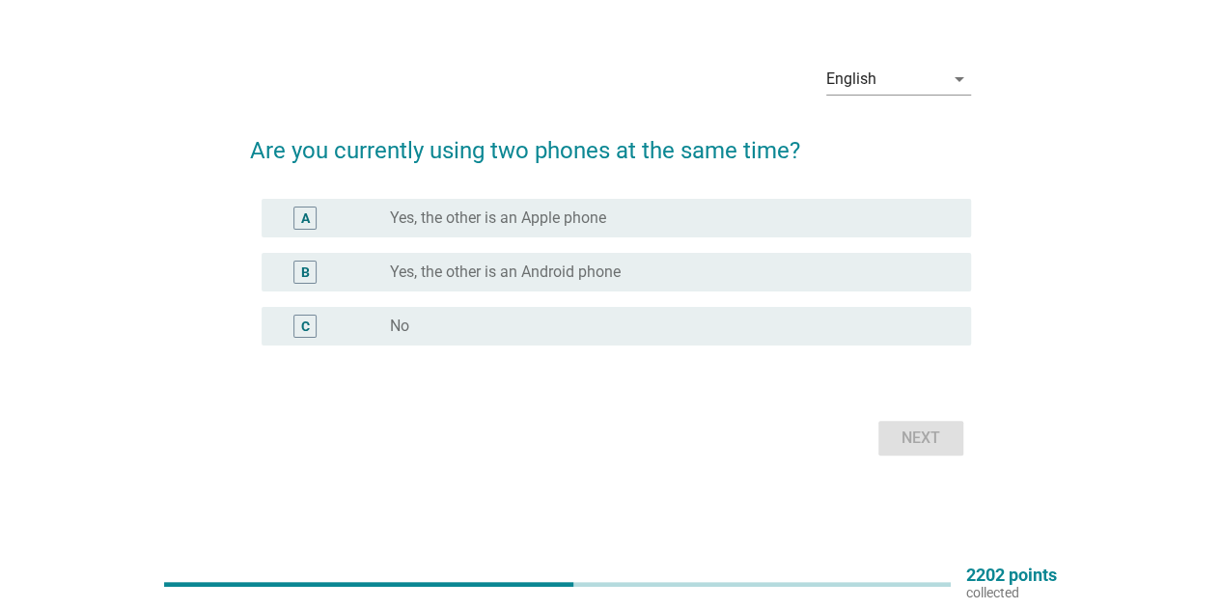
scroll to position [0, 0]
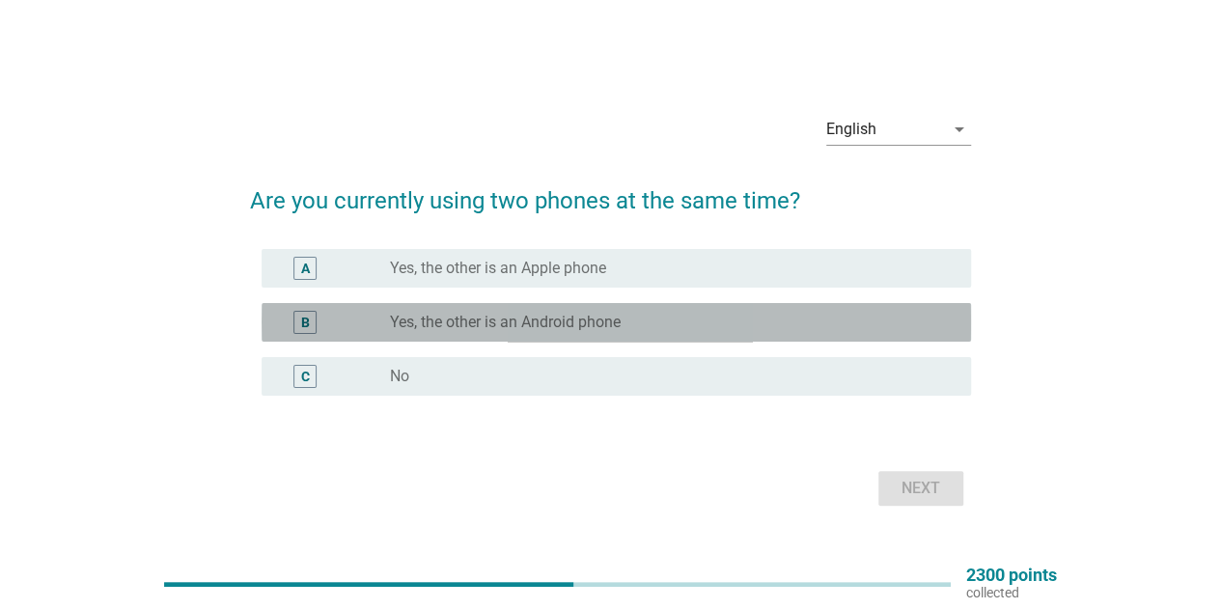
drag, startPoint x: 506, startPoint y: 319, endPoint x: 612, endPoint y: 369, distance: 117.5
click at [508, 318] on label "Yes, the other is an Android phone" at bounding box center [505, 322] width 231 height 19
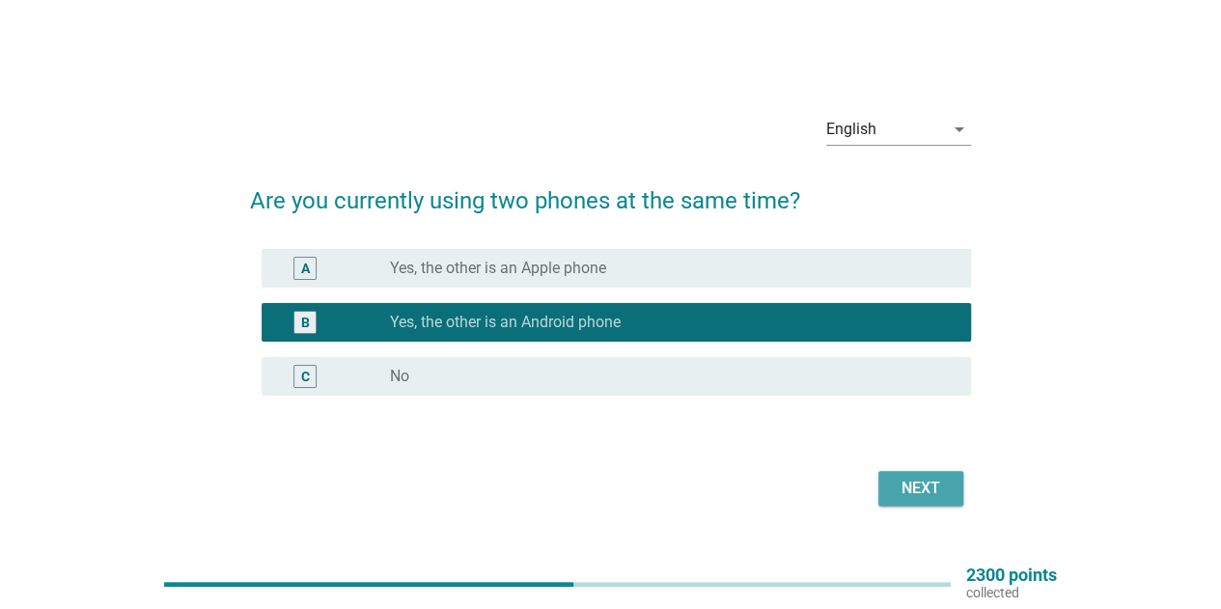
click at [903, 489] on div "Next" at bounding box center [921, 488] width 54 height 23
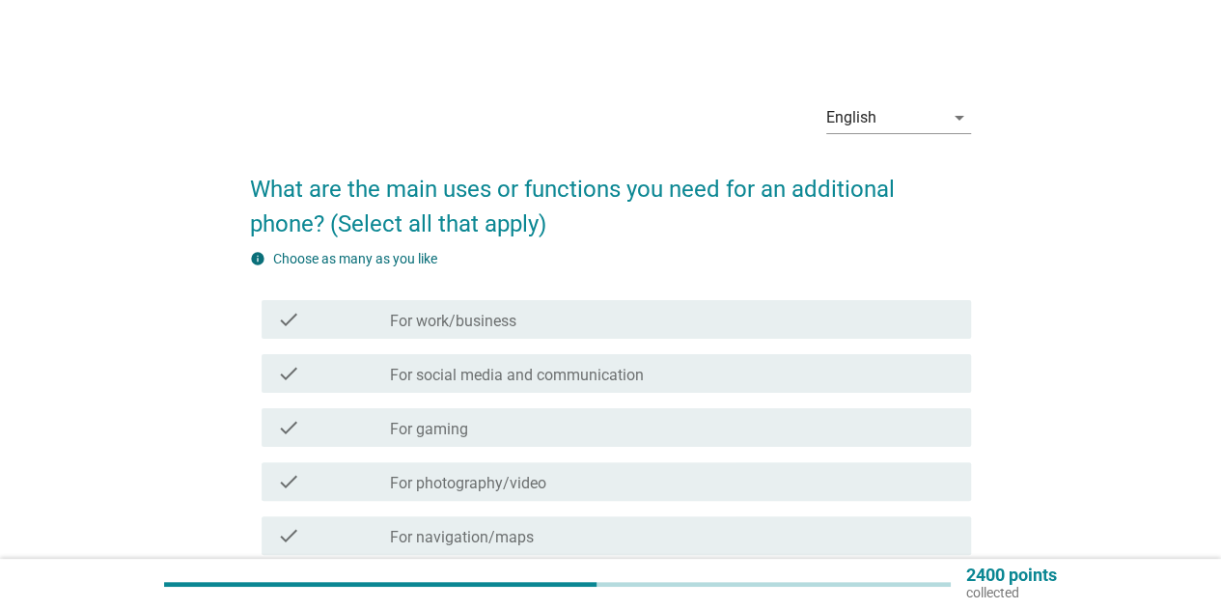
click at [572, 369] on label "For social media and communication" at bounding box center [517, 375] width 254 height 19
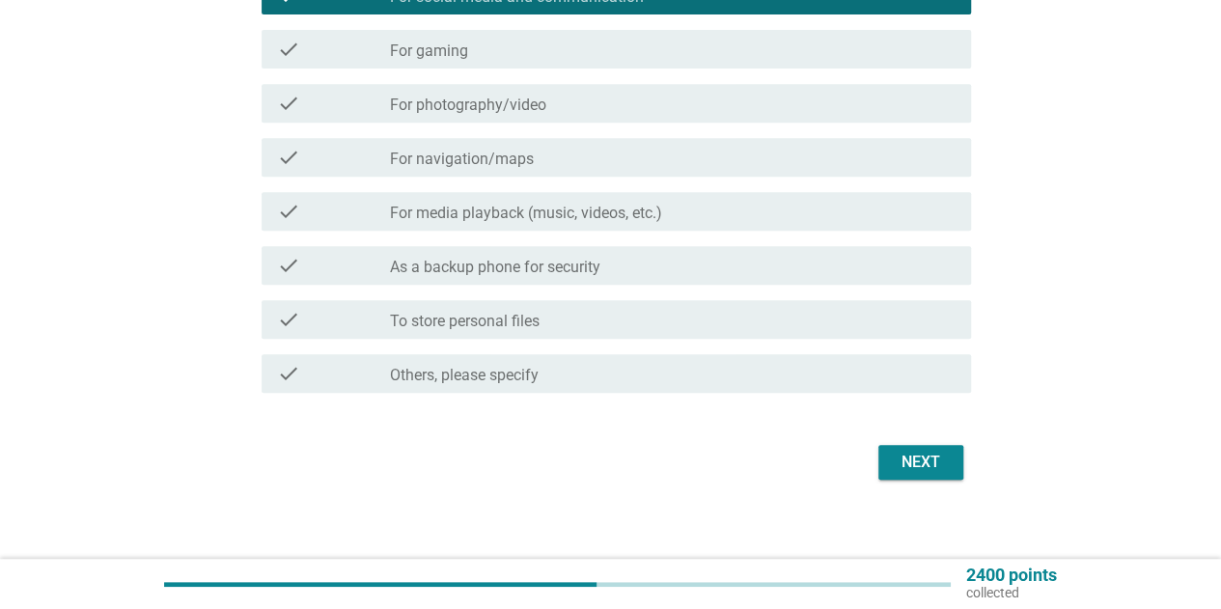
scroll to position [392, 0]
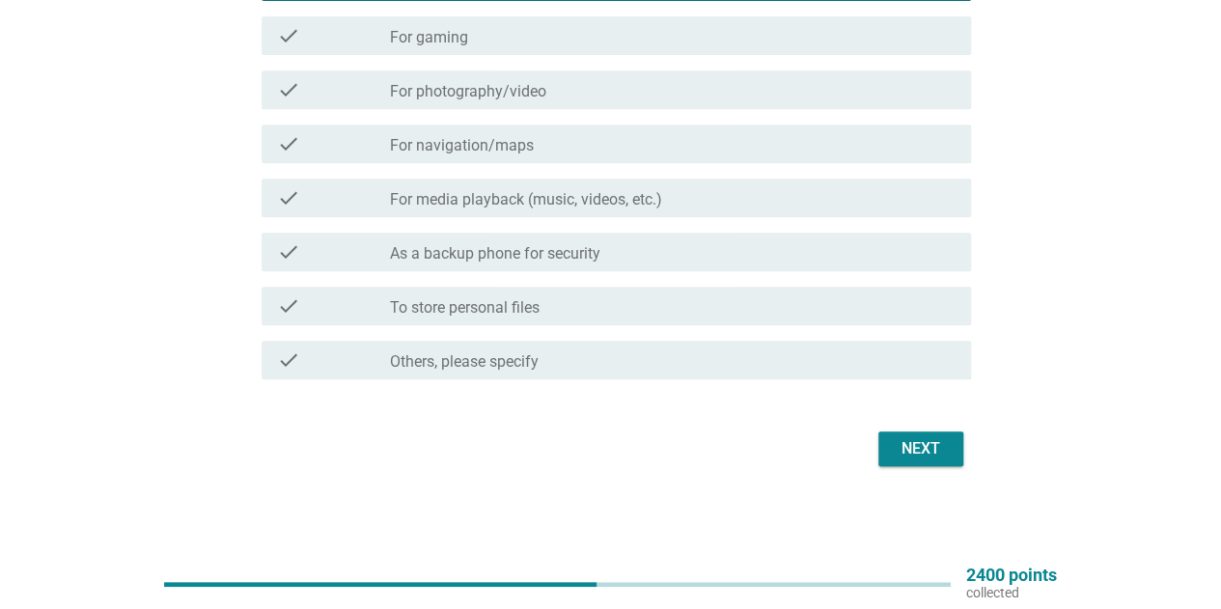
click at [910, 446] on div "Next" at bounding box center [921, 448] width 54 height 23
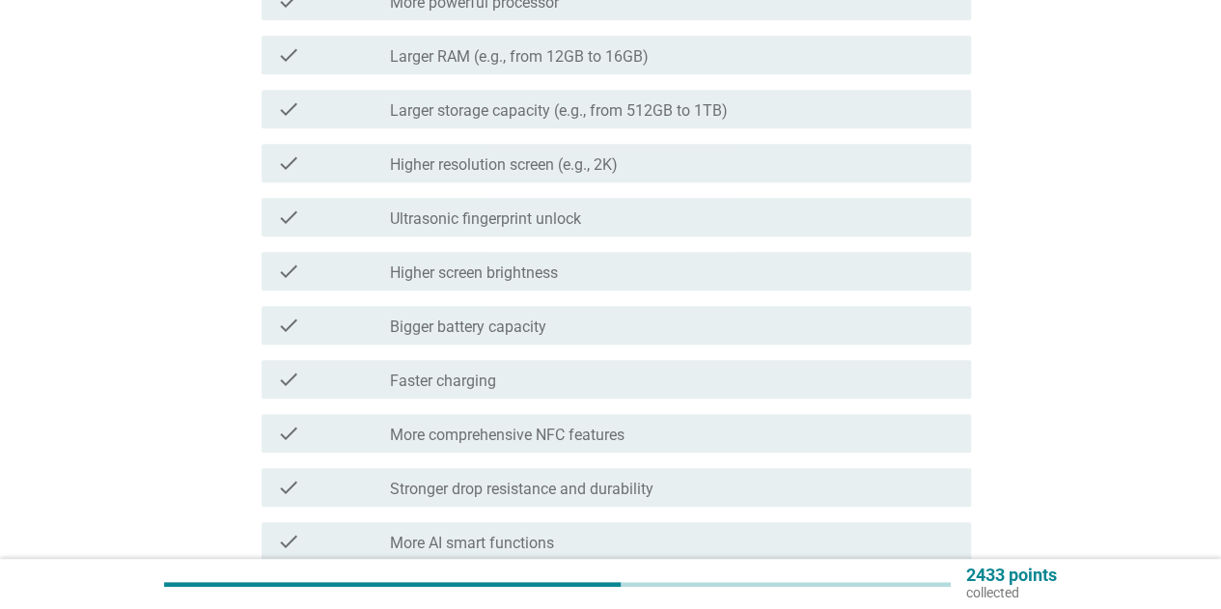
scroll to position [0, 0]
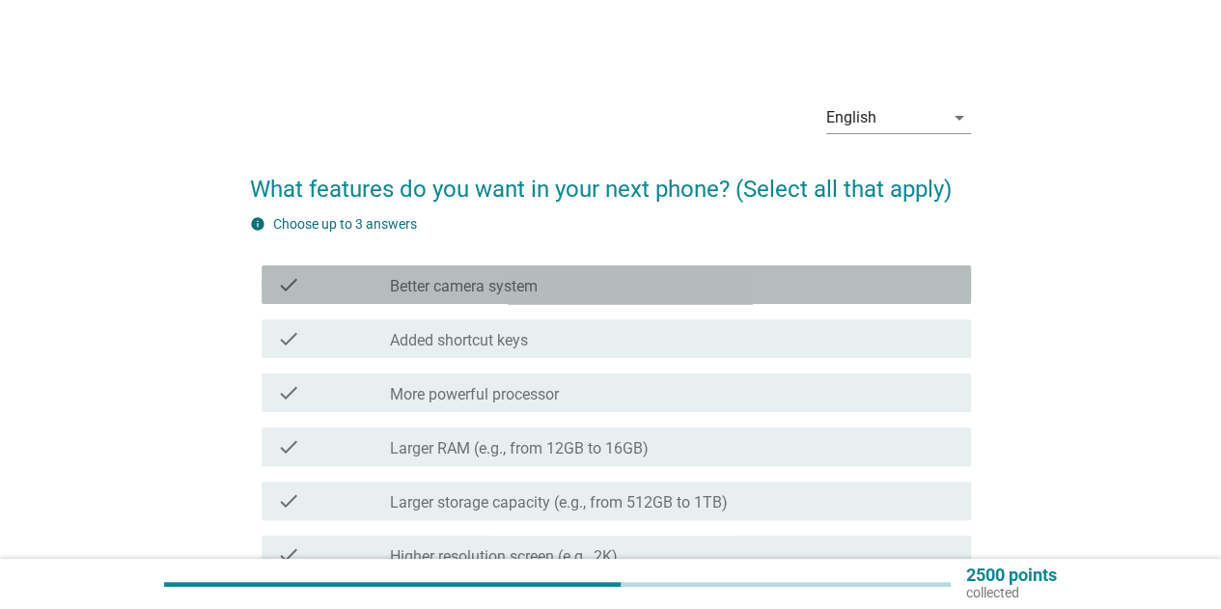
click at [551, 280] on div "check_box_outline_blank Better camera system" at bounding box center [673, 284] width 566 height 23
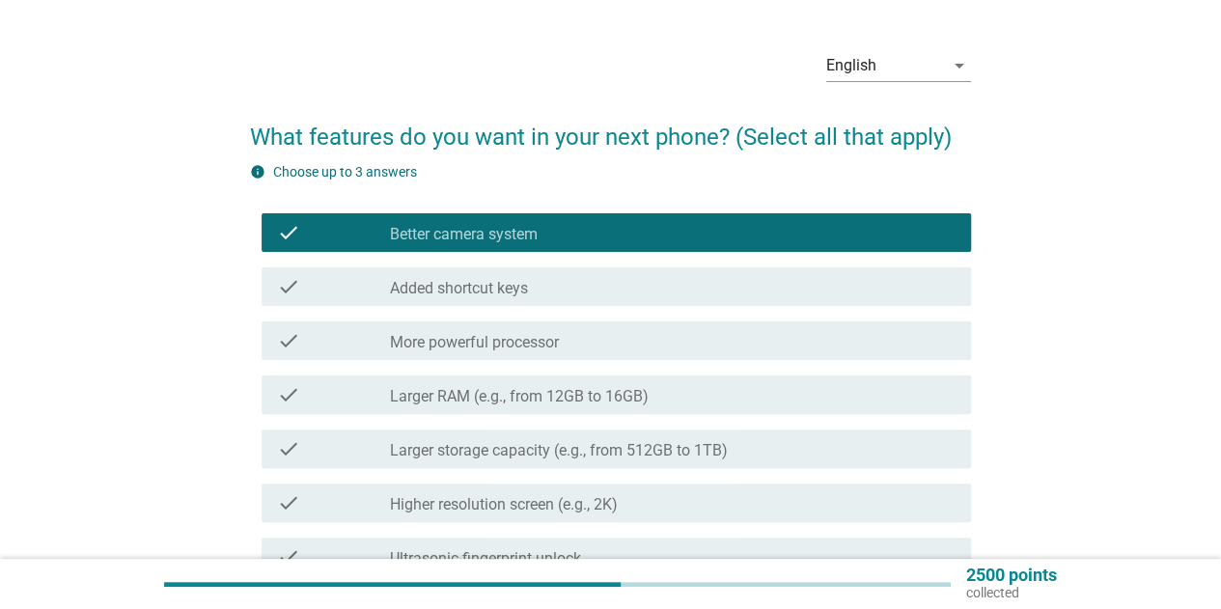
scroll to position [97, 0]
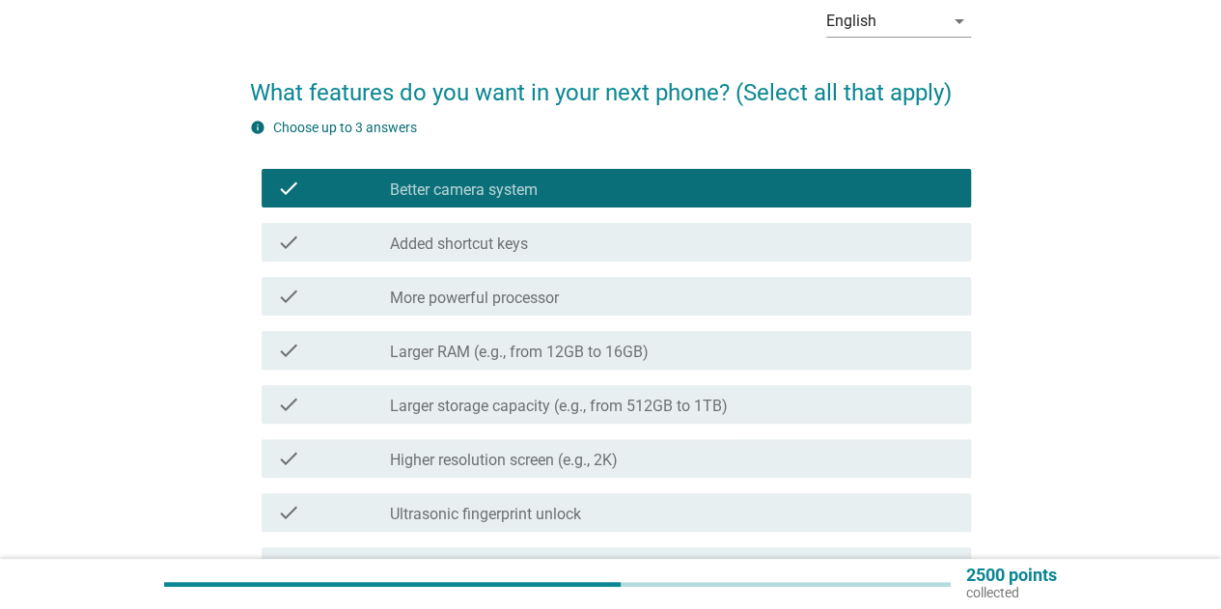
click at [533, 345] on label "Larger RAM (e.g., from 12GB to 16GB)" at bounding box center [519, 352] width 259 height 19
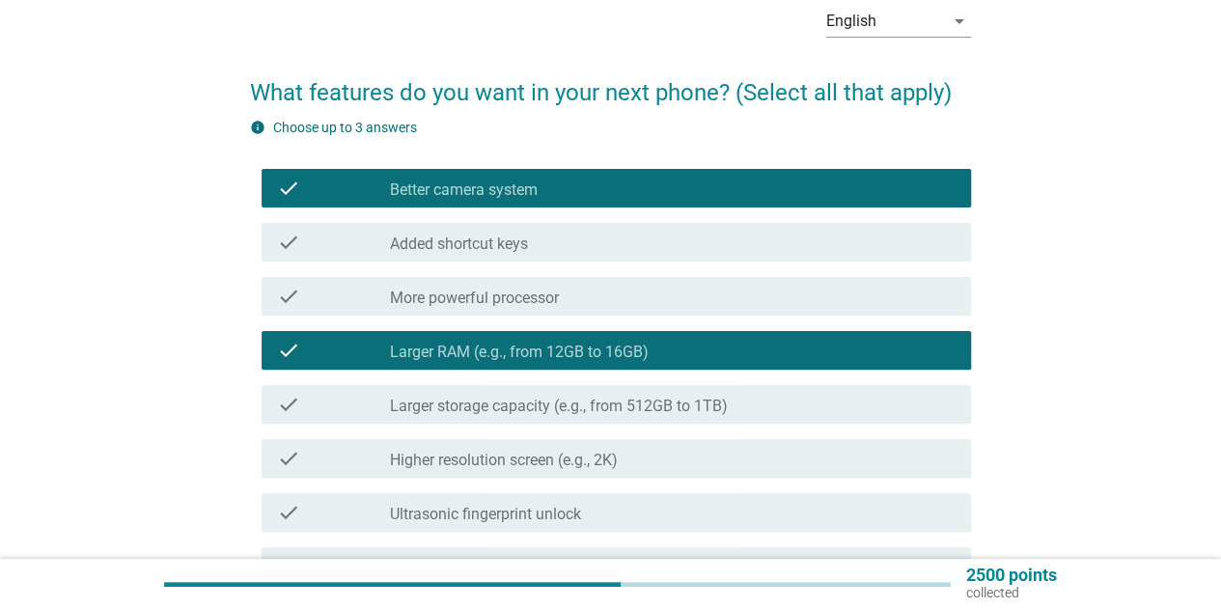
click at [510, 404] on label "Larger storage capacity (e.g., from 512GB to 1TB)" at bounding box center [559, 406] width 338 height 19
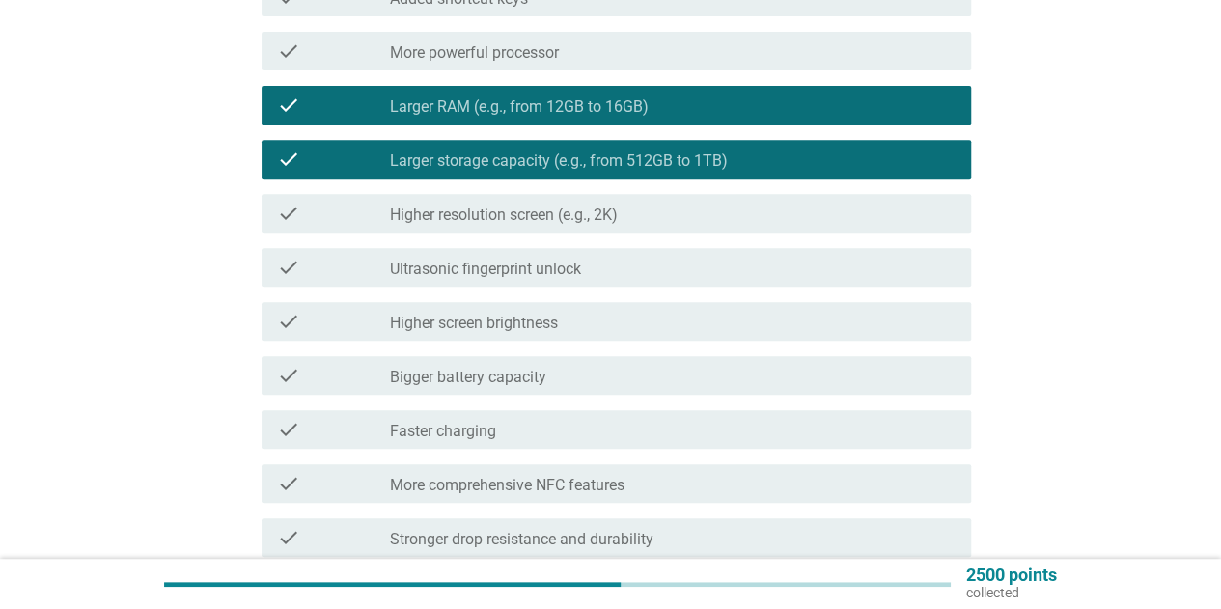
scroll to position [386, 0]
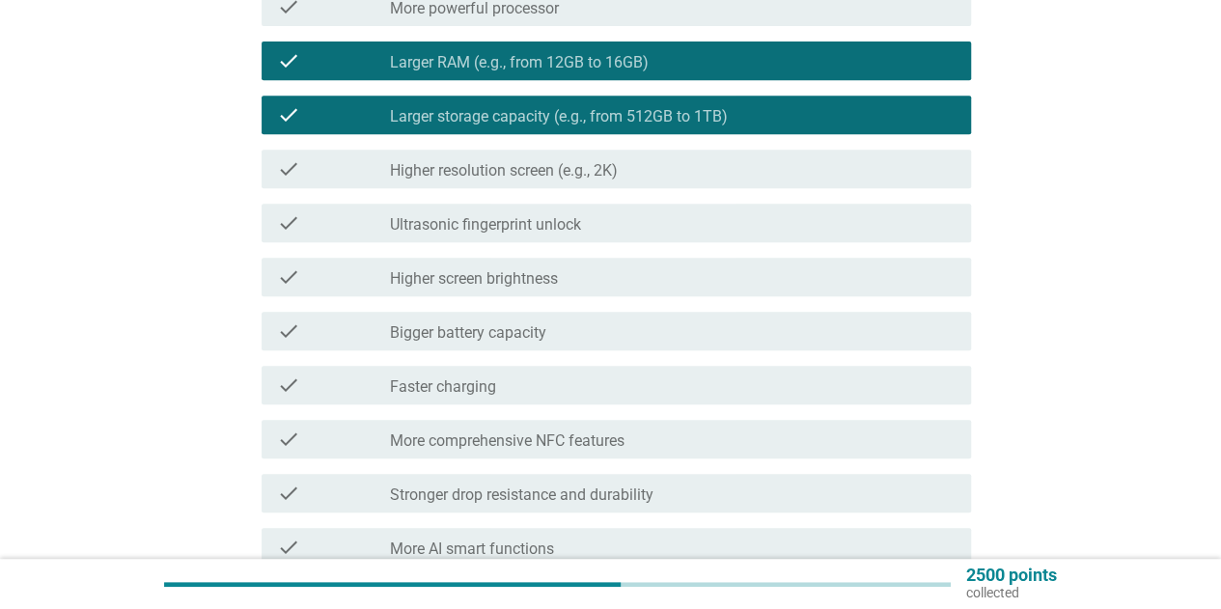
click at [545, 337] on label "Bigger battery capacity" at bounding box center [468, 332] width 156 height 19
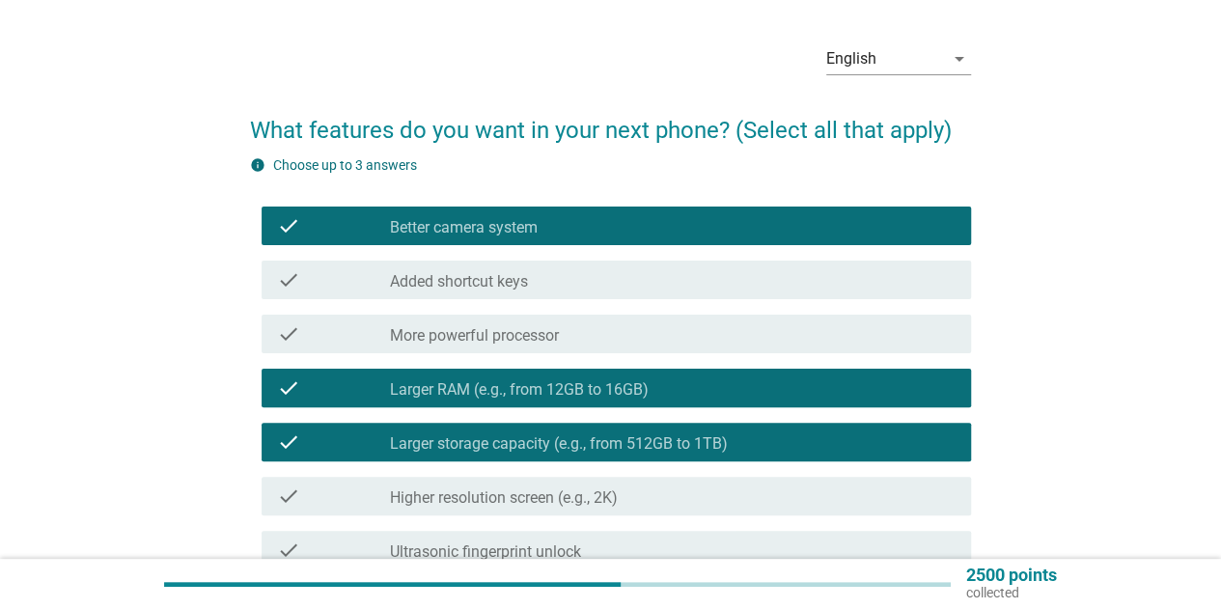
scroll to position [0, 0]
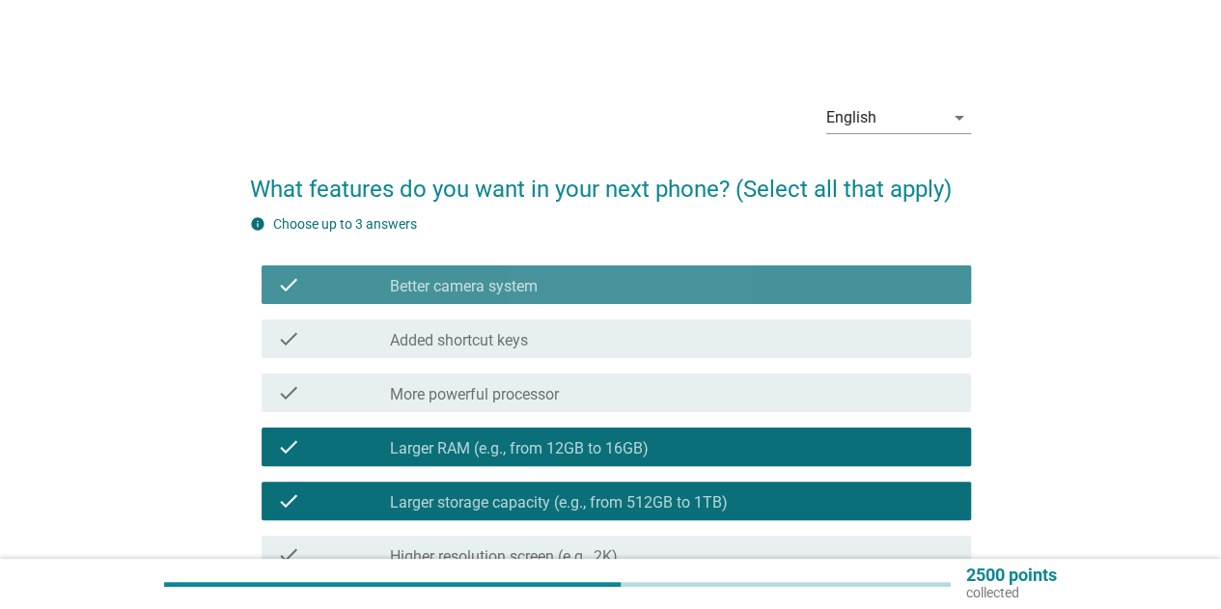
click at [521, 293] on label "Better camera system" at bounding box center [464, 286] width 148 height 19
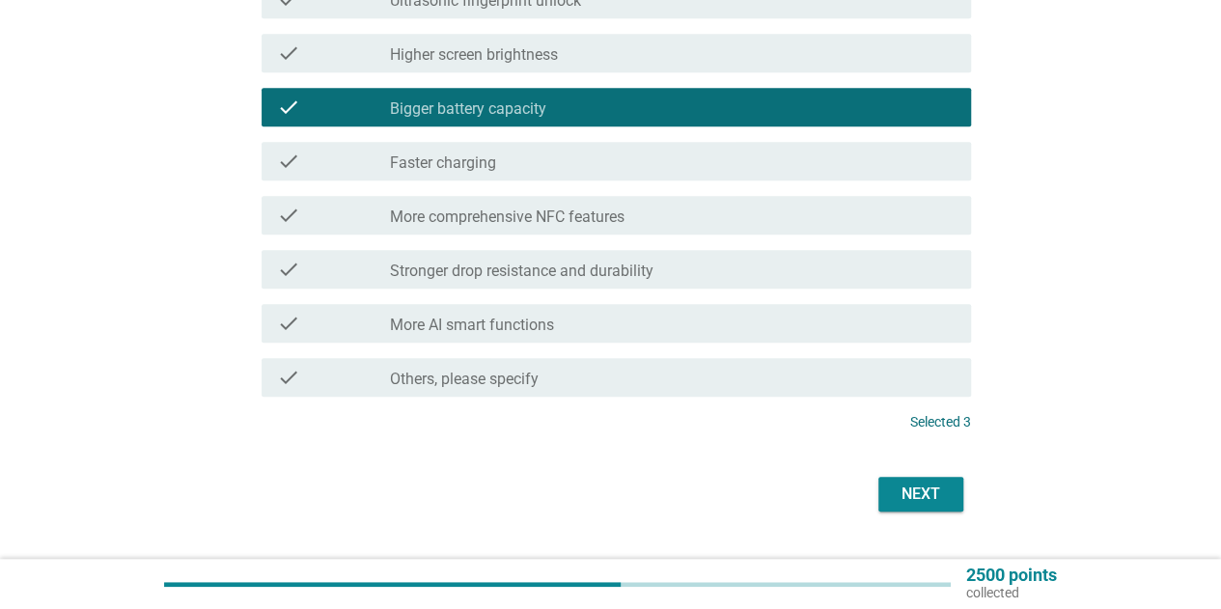
scroll to position [655, 0]
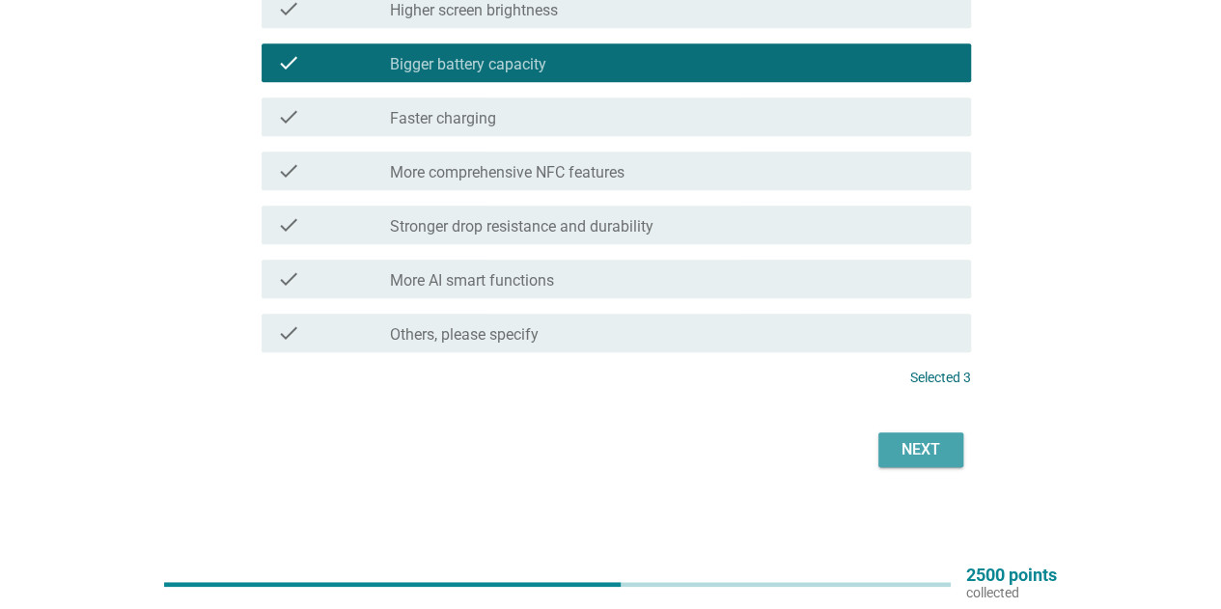
click at [911, 439] on div "Next" at bounding box center [921, 449] width 54 height 23
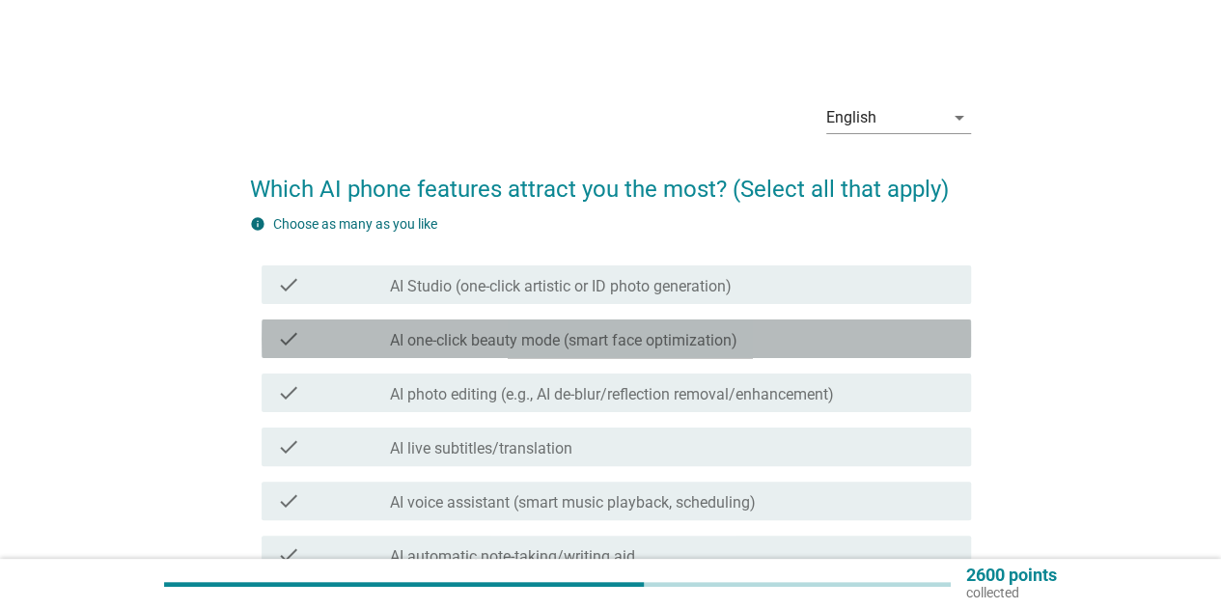
click at [537, 350] on label "AI one-click beauty mode (smart face optimization)" at bounding box center [564, 340] width 348 height 19
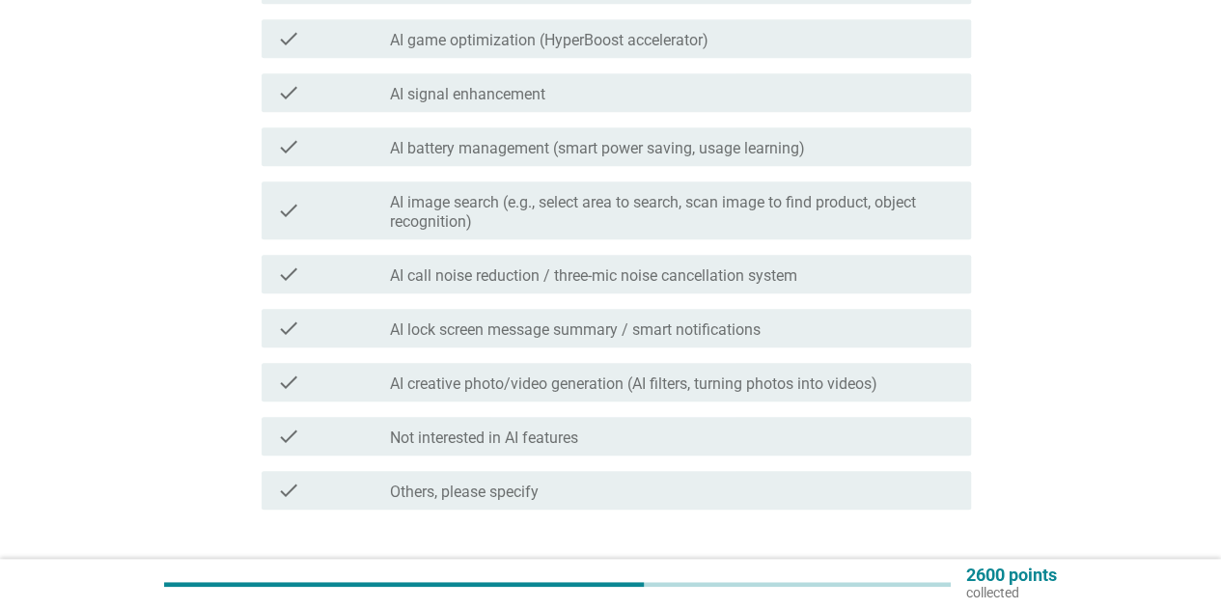
scroll to position [755, 0]
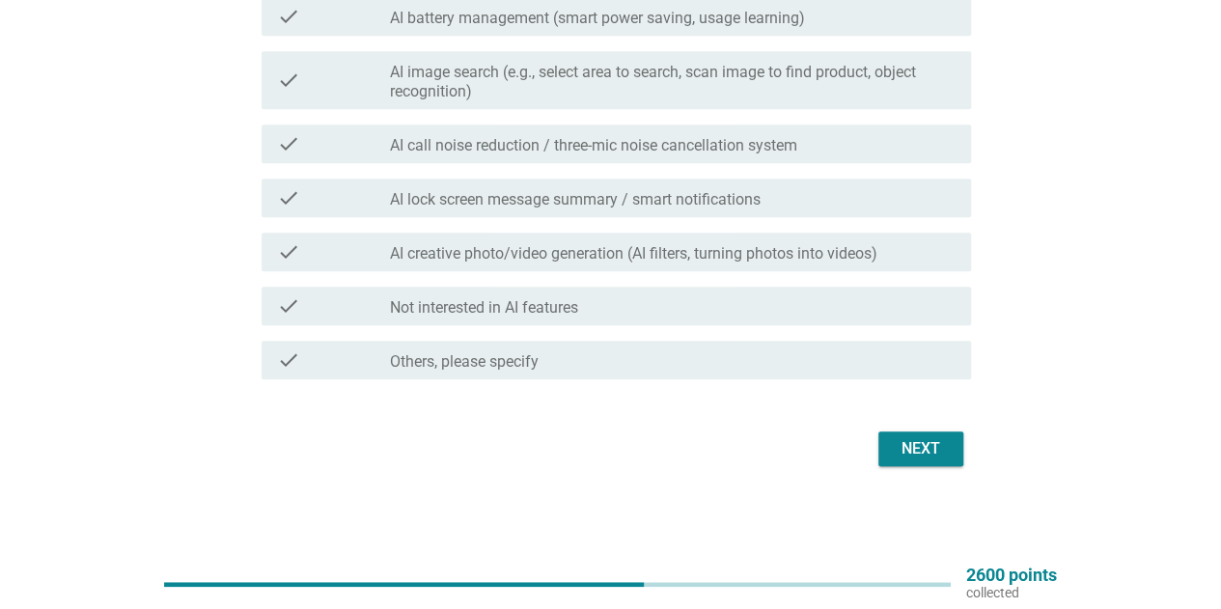
click at [463, 155] on div "check check_box_outline_blank AI call noise reduction / three-mic noise cancell…" at bounding box center [617, 144] width 710 height 39
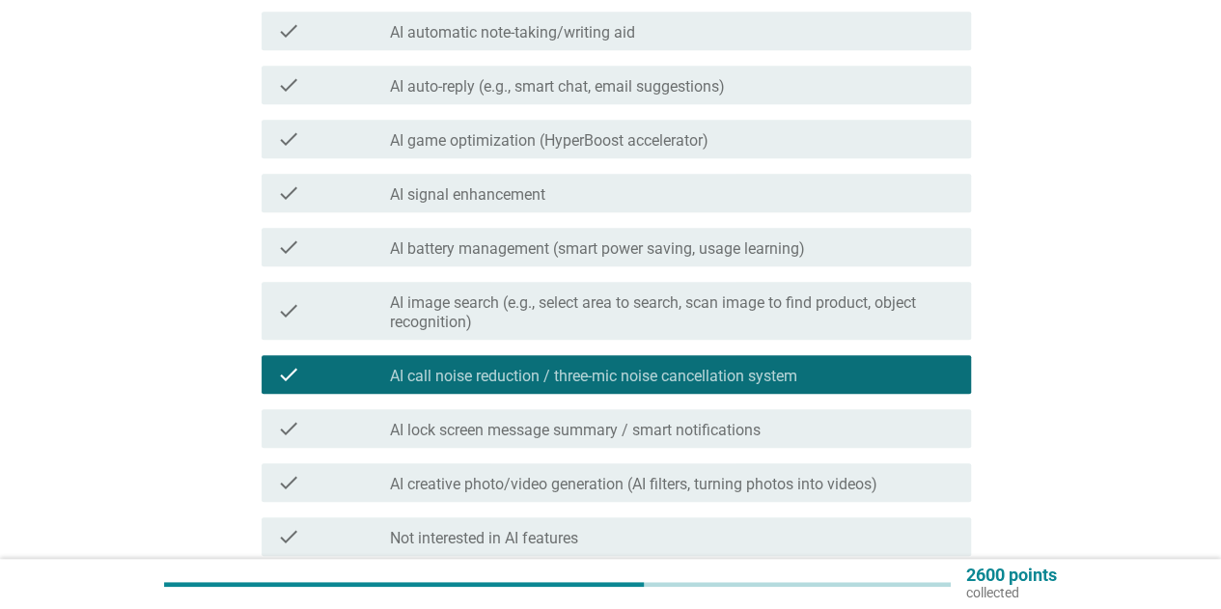
scroll to position [659, 0]
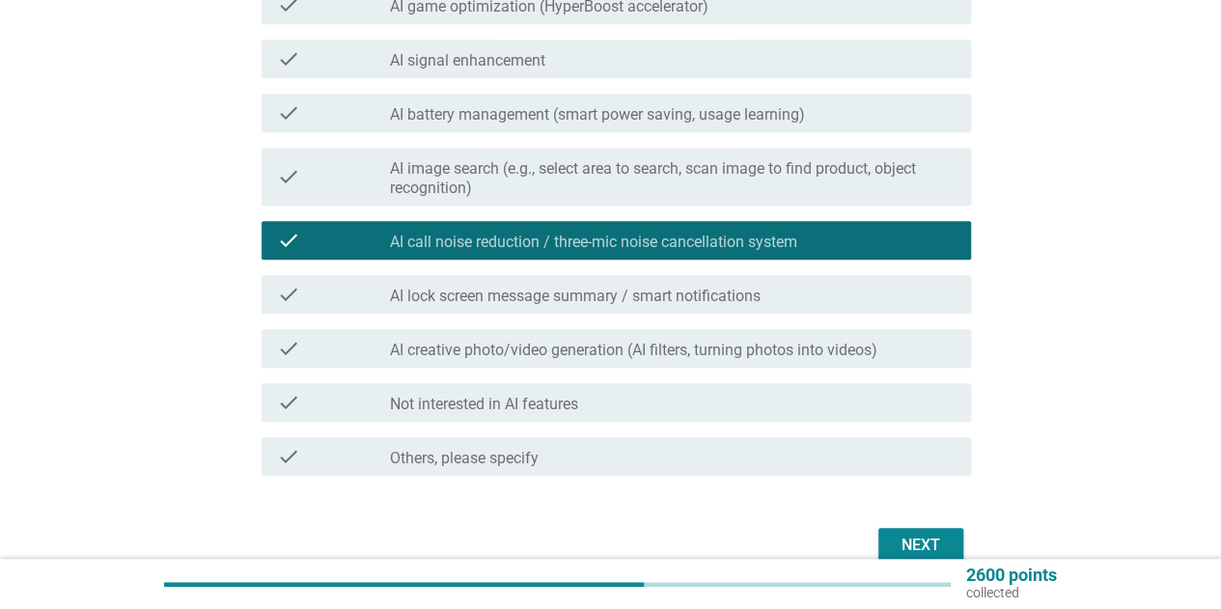
click at [914, 531] on button "Next" at bounding box center [921, 545] width 85 height 35
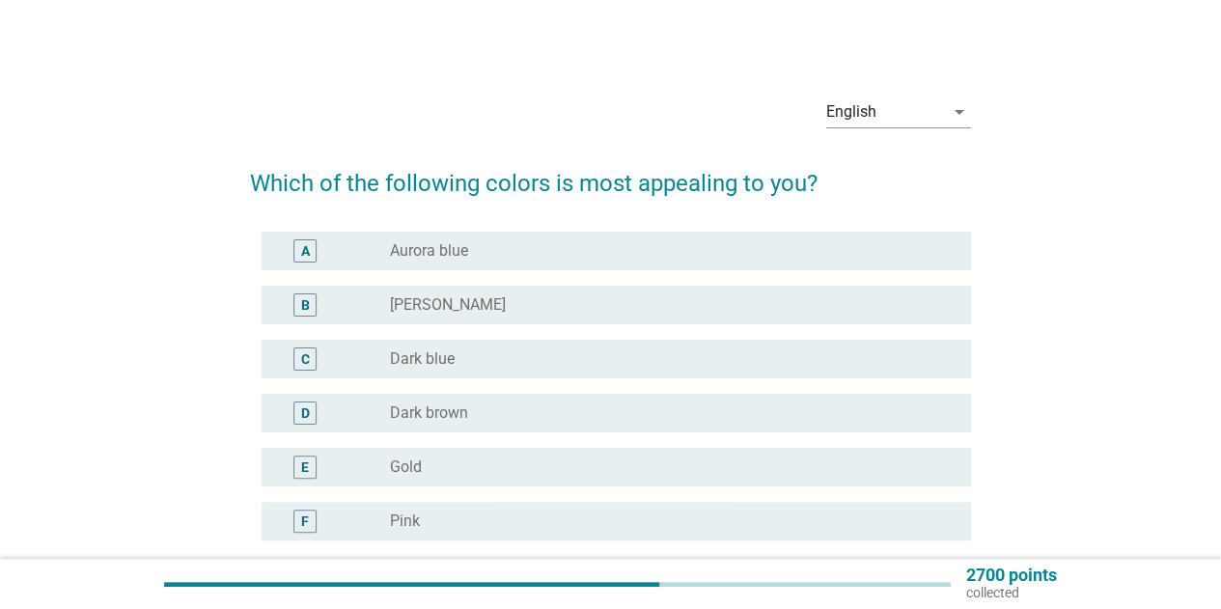
scroll to position [189, 0]
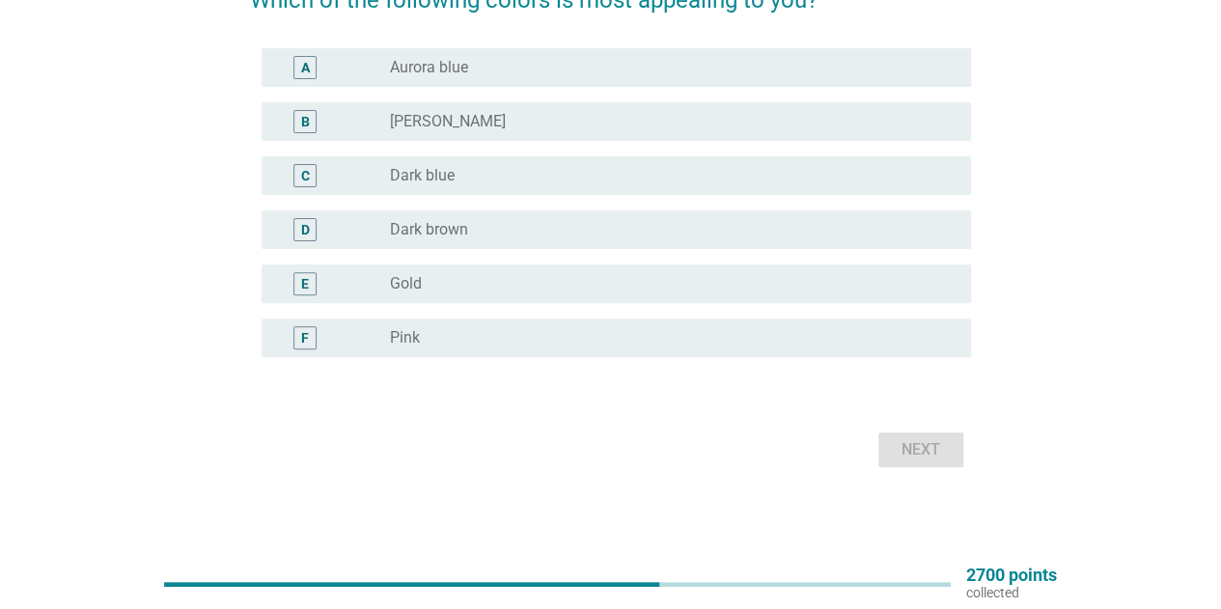
click at [487, 66] on div "radio_button_unchecked Aurora blue" at bounding box center [665, 67] width 550 height 19
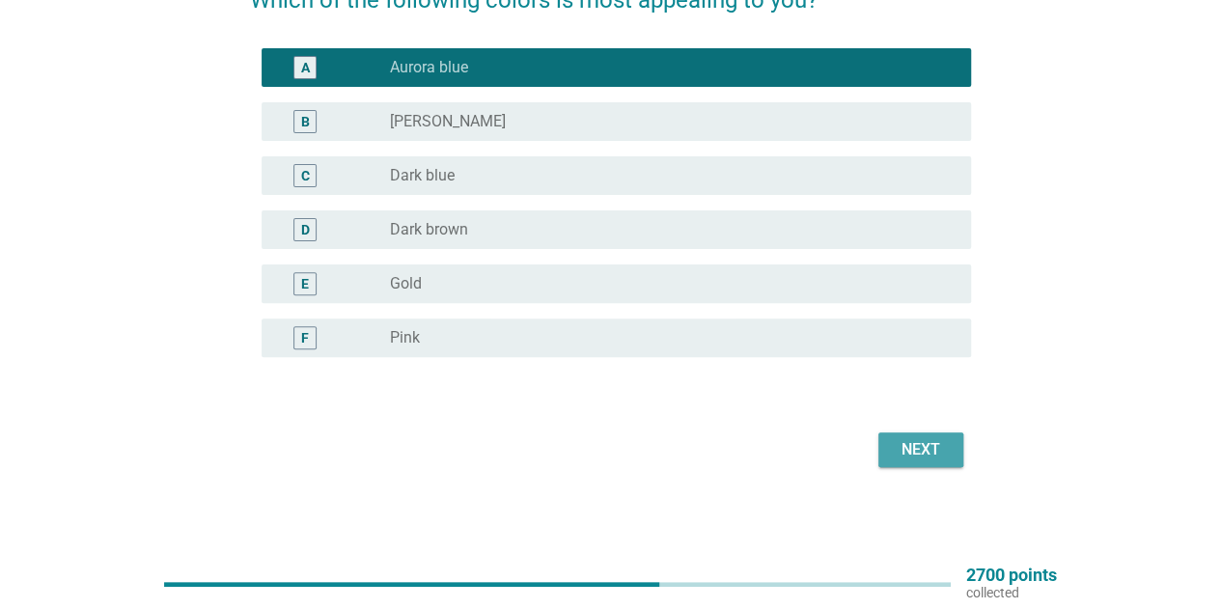
click at [946, 455] on div "Next" at bounding box center [921, 449] width 54 height 23
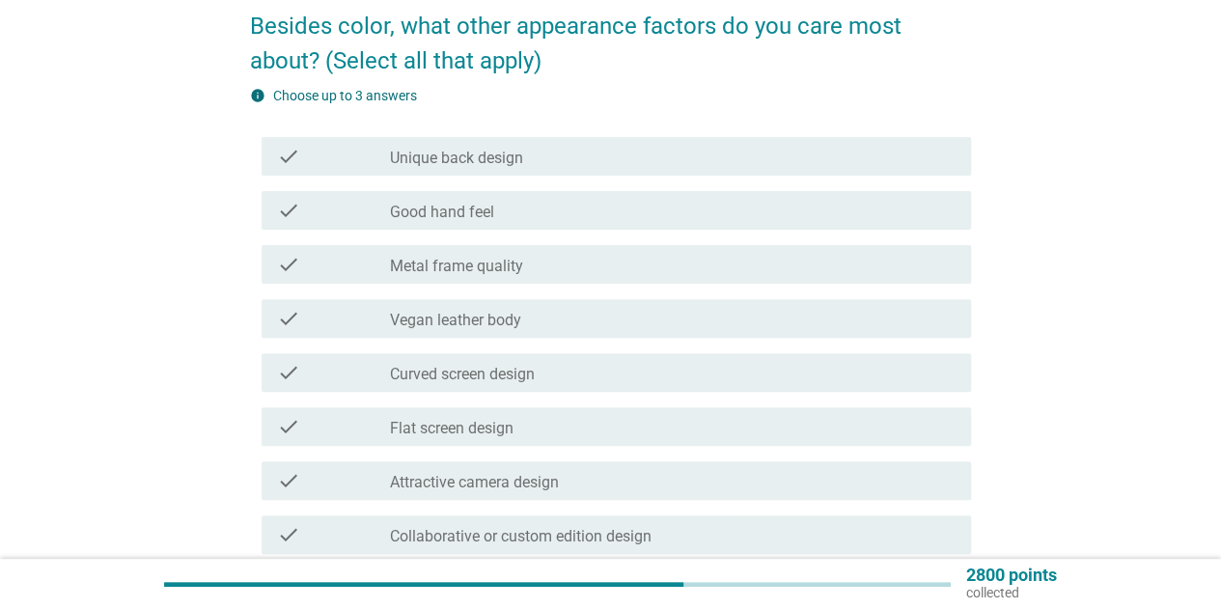
scroll to position [193, 0]
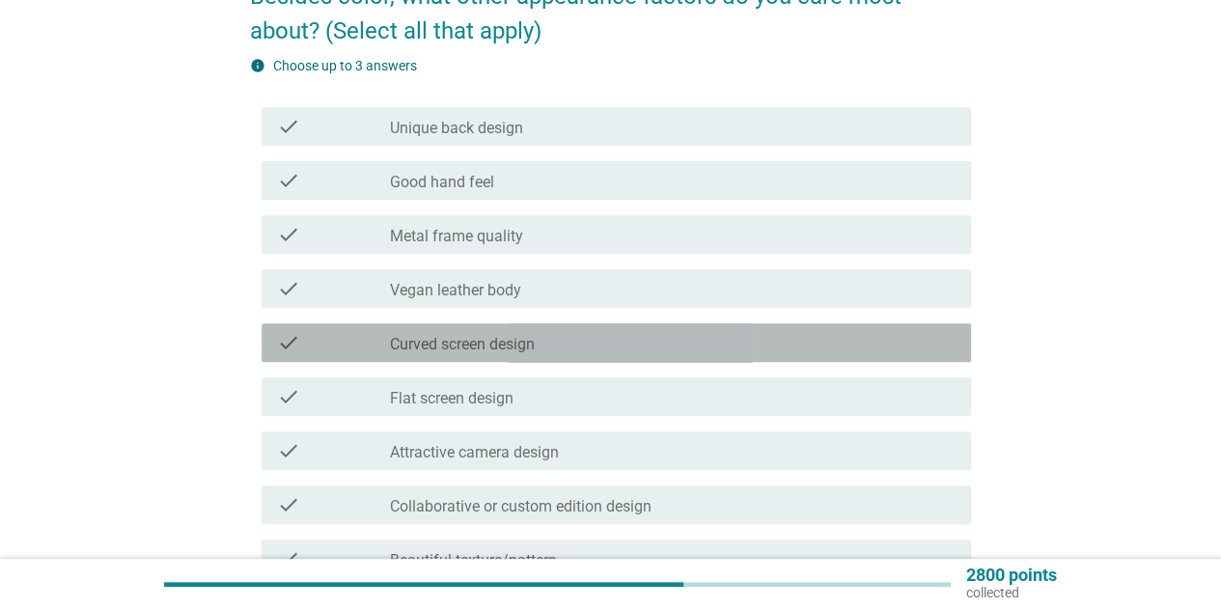
click at [568, 345] on div "check_box_outline_blank Curved screen design" at bounding box center [673, 342] width 566 height 23
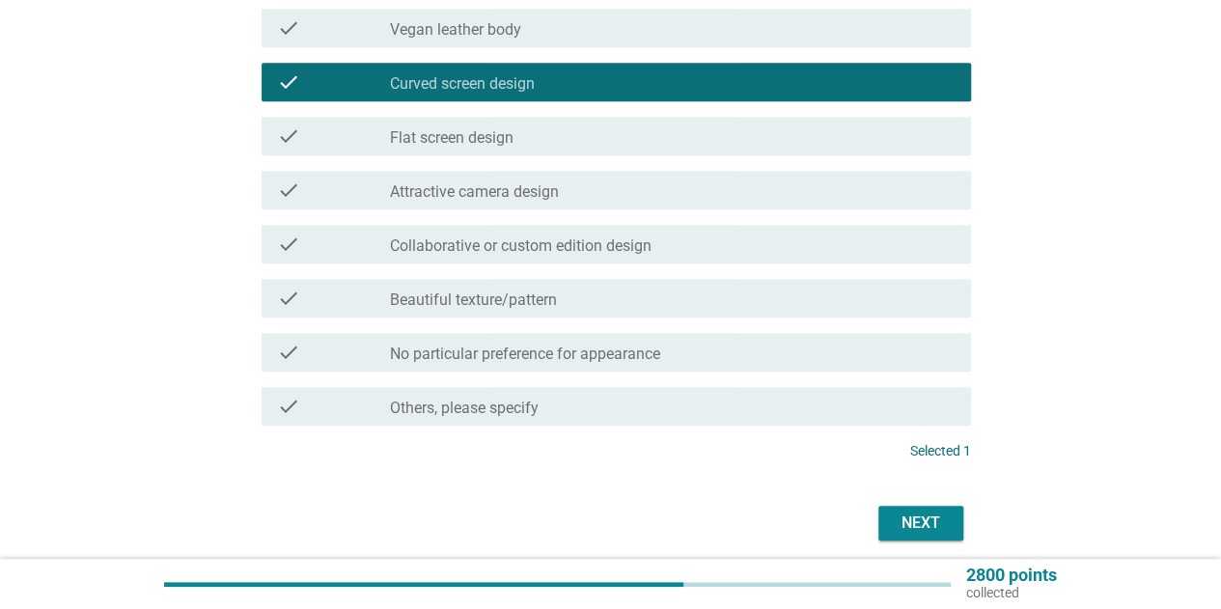
scroll to position [527, 0]
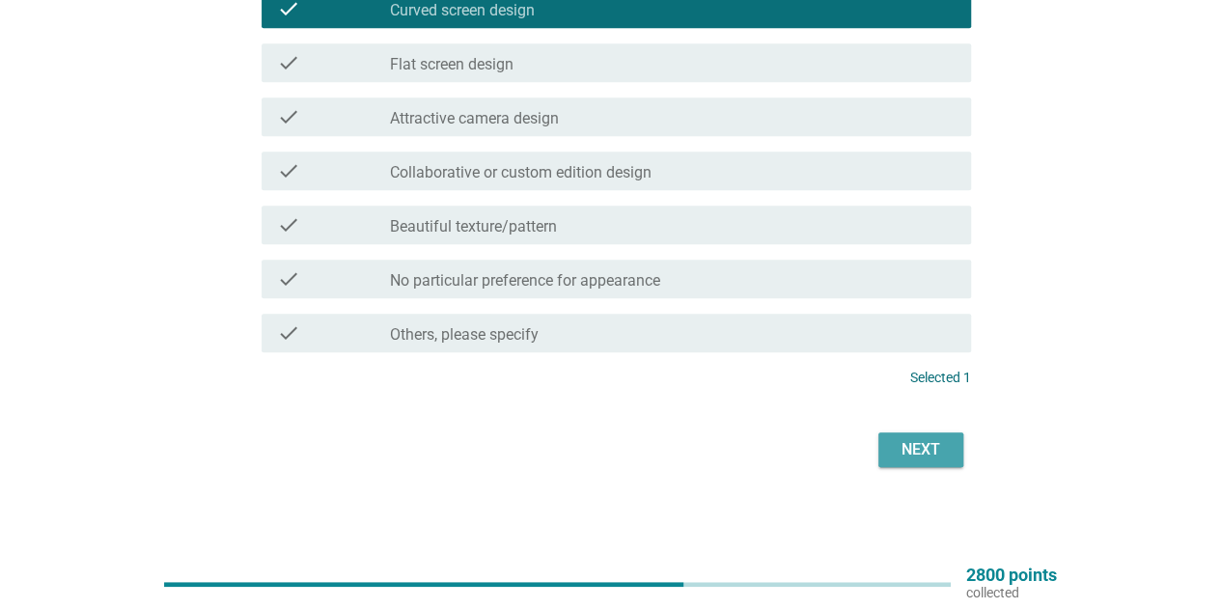
click at [931, 452] on div "Next" at bounding box center [921, 449] width 54 height 23
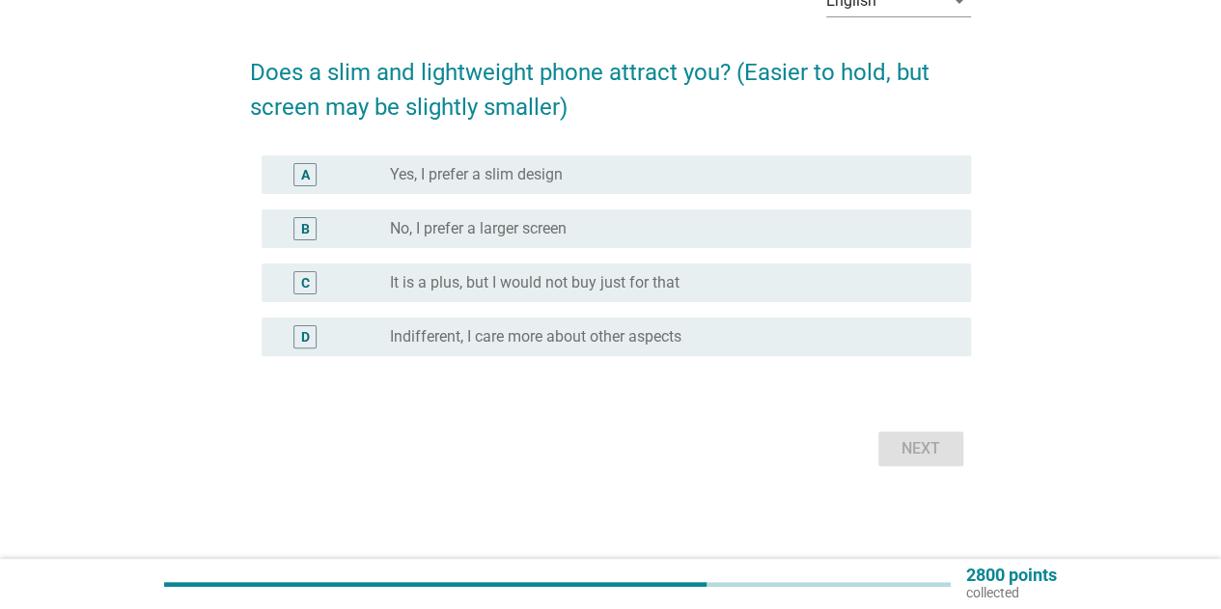
scroll to position [0, 0]
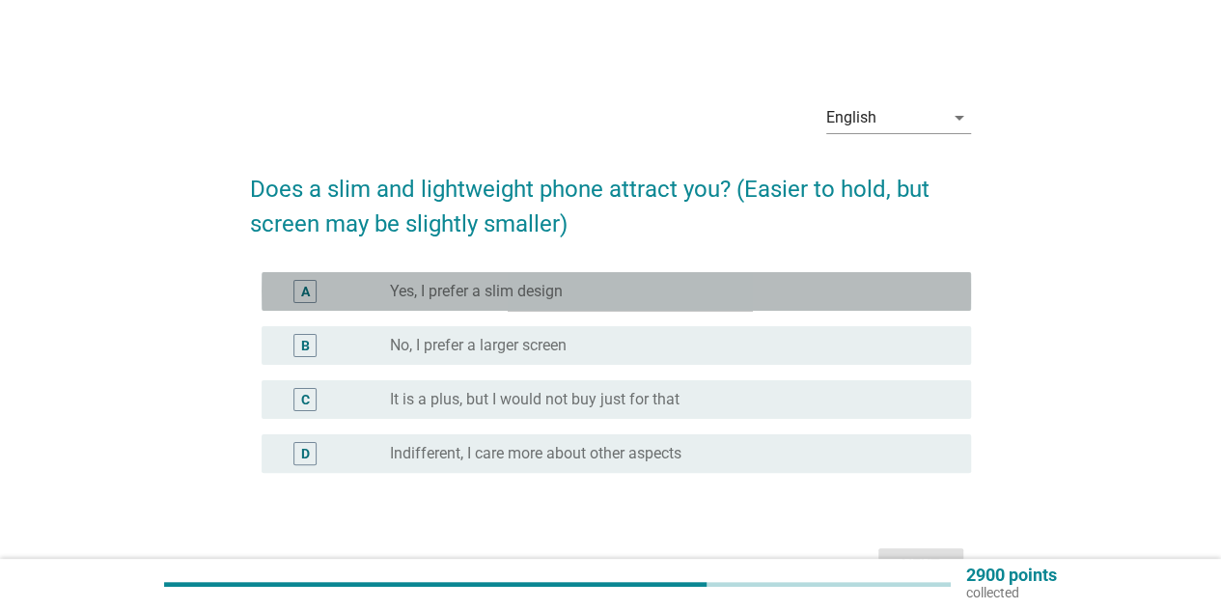
click at [519, 302] on div "radio_button_unchecked Yes, I prefer a slim design" at bounding box center [673, 291] width 566 height 23
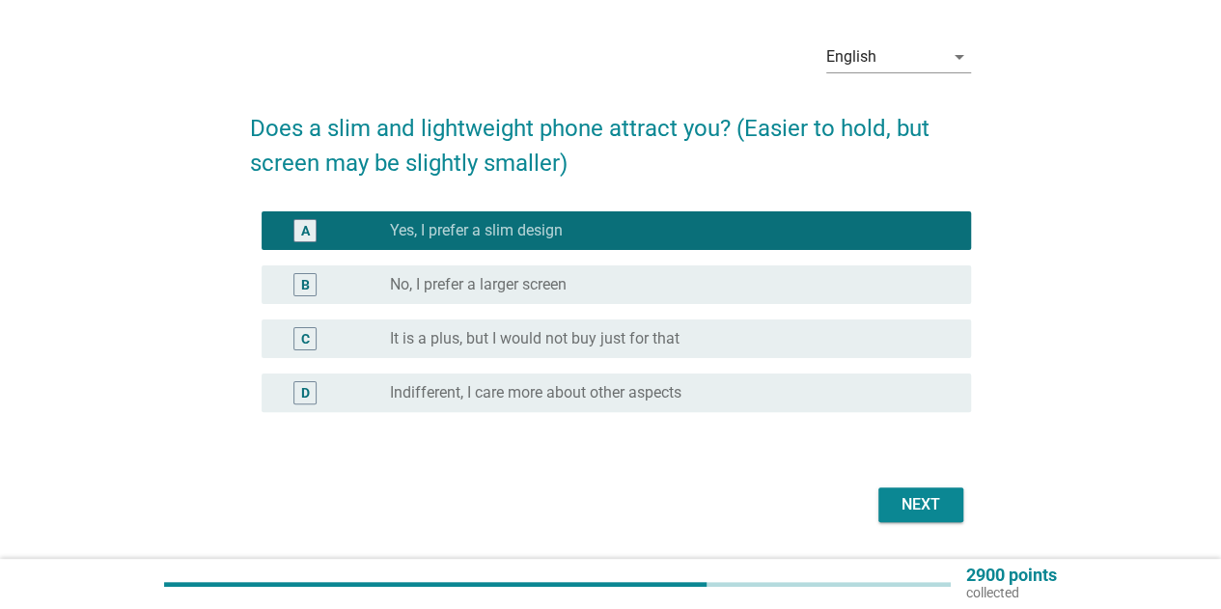
scroll to position [116, 0]
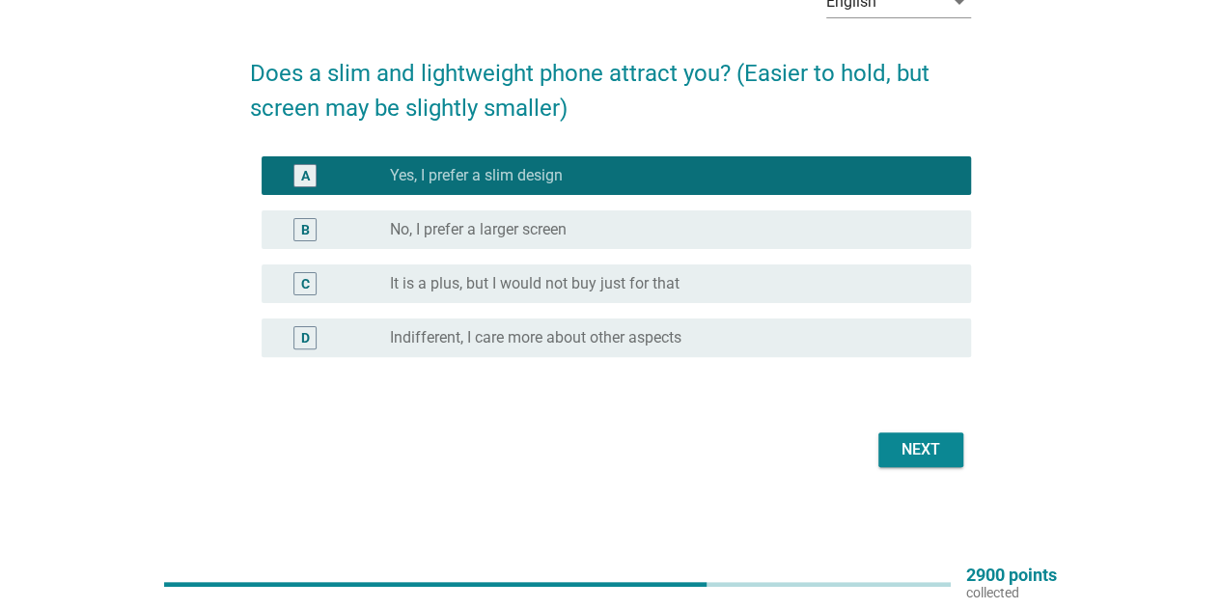
click at [924, 444] on div "Next" at bounding box center [921, 449] width 54 height 23
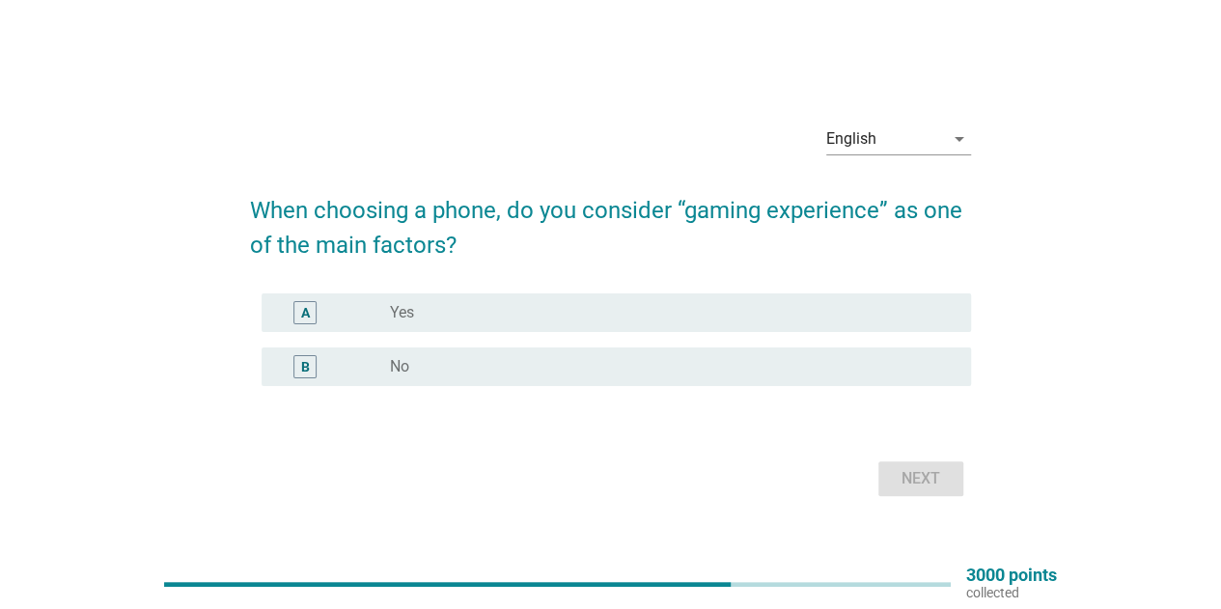
drag, startPoint x: 399, startPoint y: 366, endPoint x: 420, endPoint y: 364, distance: 21.3
click at [399, 365] on label "No" at bounding box center [399, 366] width 19 height 19
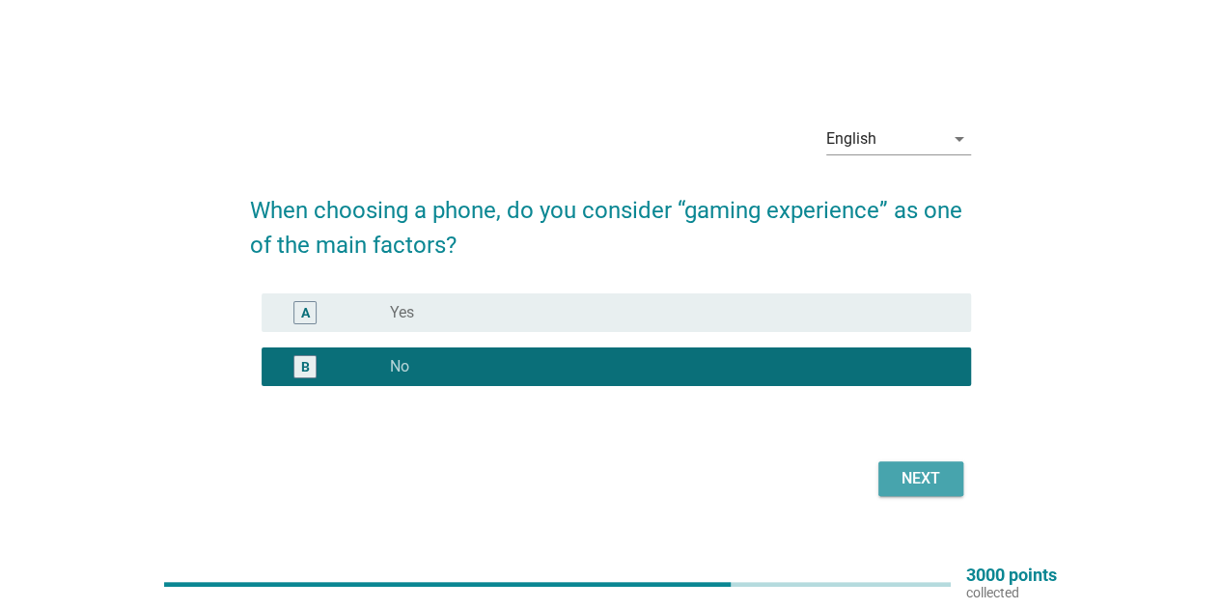
click at [912, 474] on div "Next" at bounding box center [921, 478] width 54 height 23
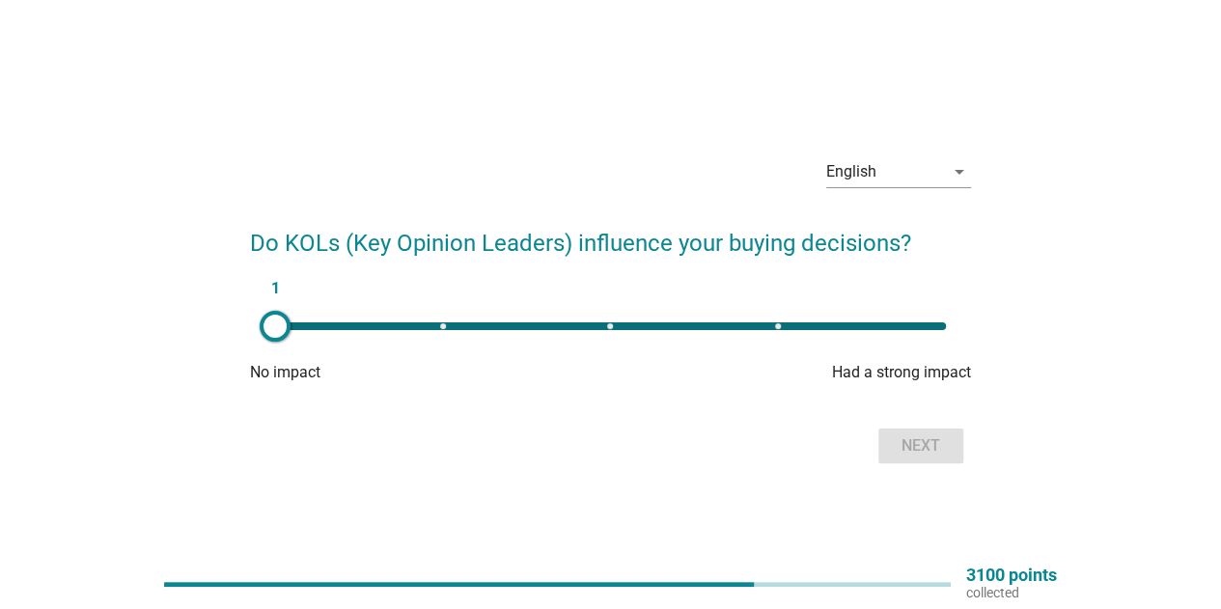
click at [614, 328] on div "1" at bounding box center [611, 326] width 702 height 39
type input "3"
click at [910, 450] on div "Next" at bounding box center [921, 445] width 54 height 23
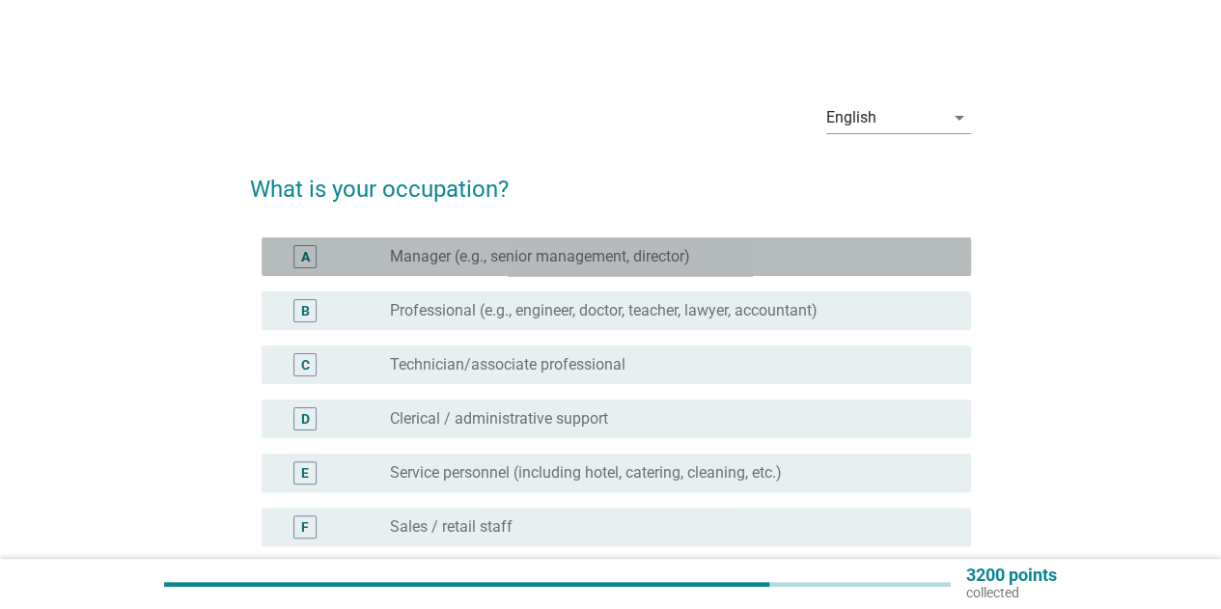
click at [541, 252] on label "Manager (e.g., senior management, director)" at bounding box center [540, 256] width 300 height 19
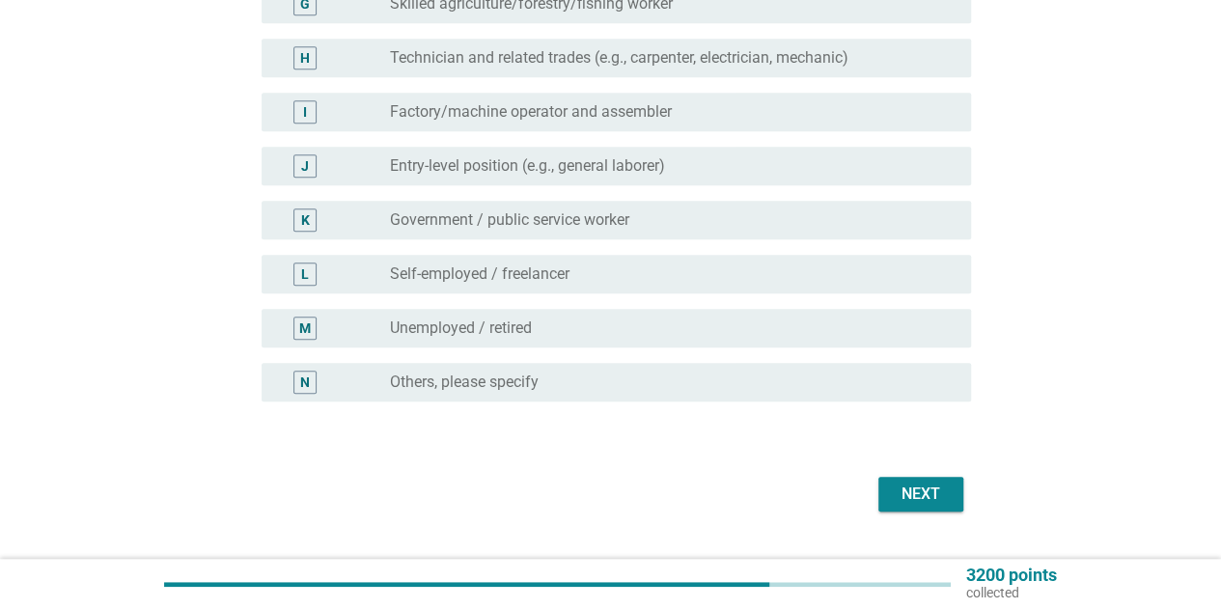
scroll to position [579, 0]
click at [914, 489] on div "Next" at bounding box center [921, 492] width 54 height 23
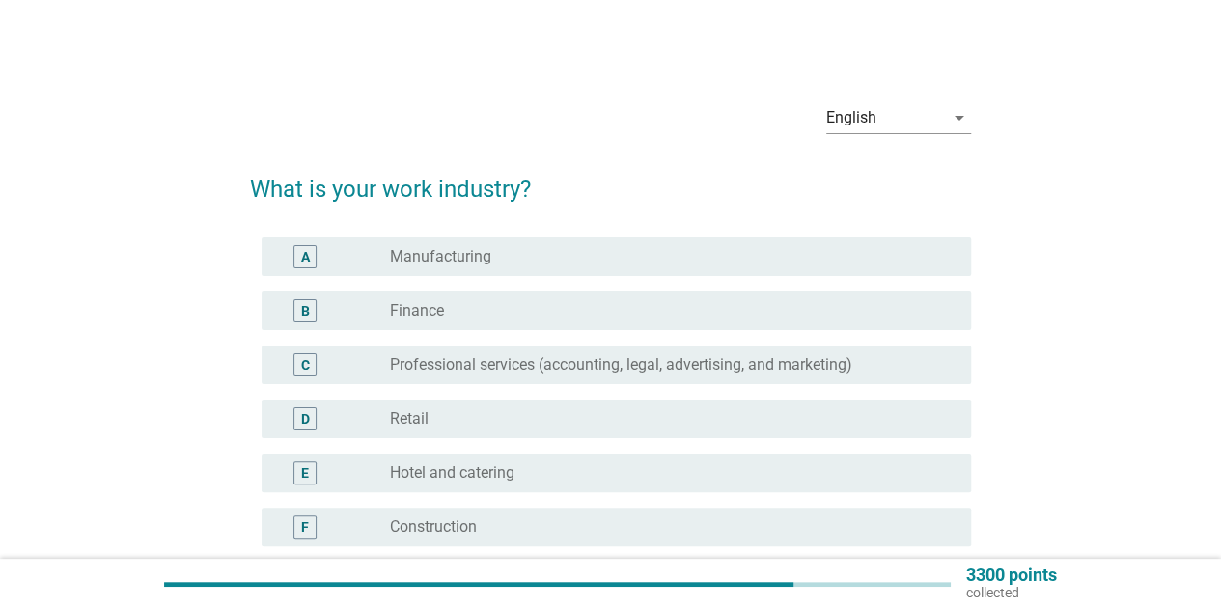
drag, startPoint x: 467, startPoint y: 253, endPoint x: 503, endPoint y: 285, distance: 47.9
click at [468, 253] on label "Manufacturing" at bounding box center [440, 256] width 101 height 19
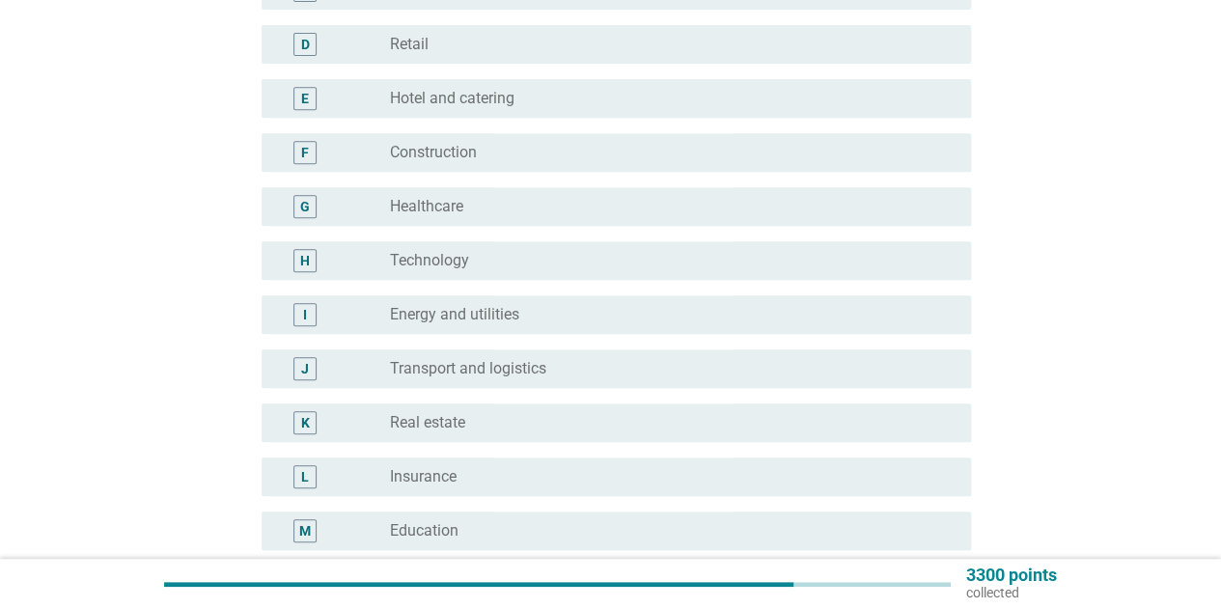
scroll to position [579, 0]
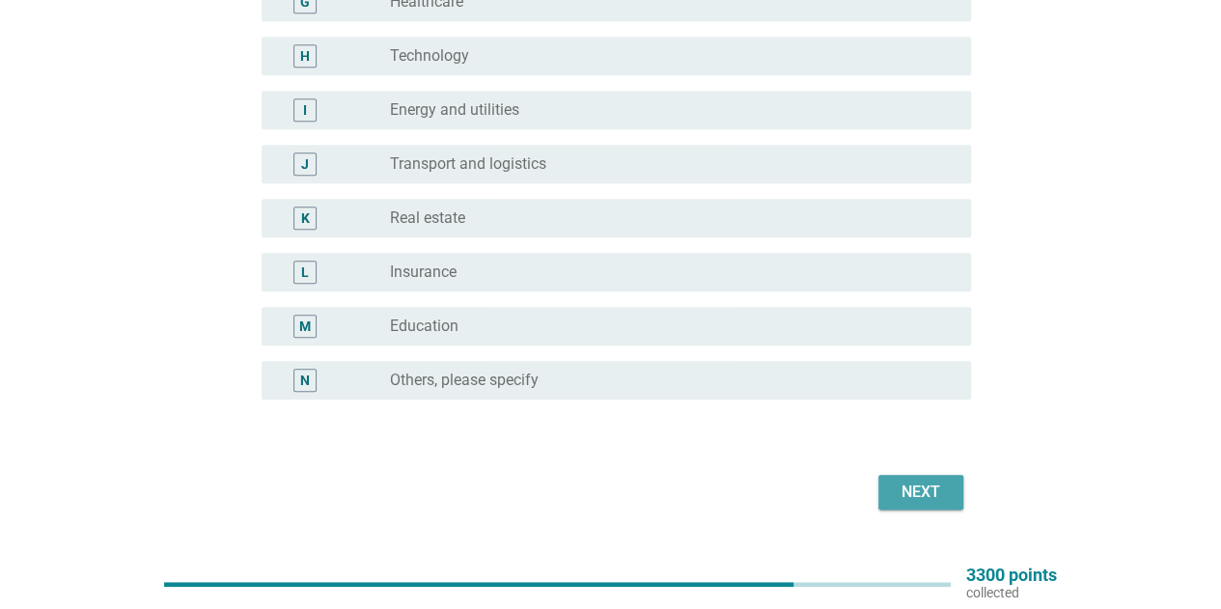
click at [921, 483] on div "Next" at bounding box center [921, 492] width 54 height 23
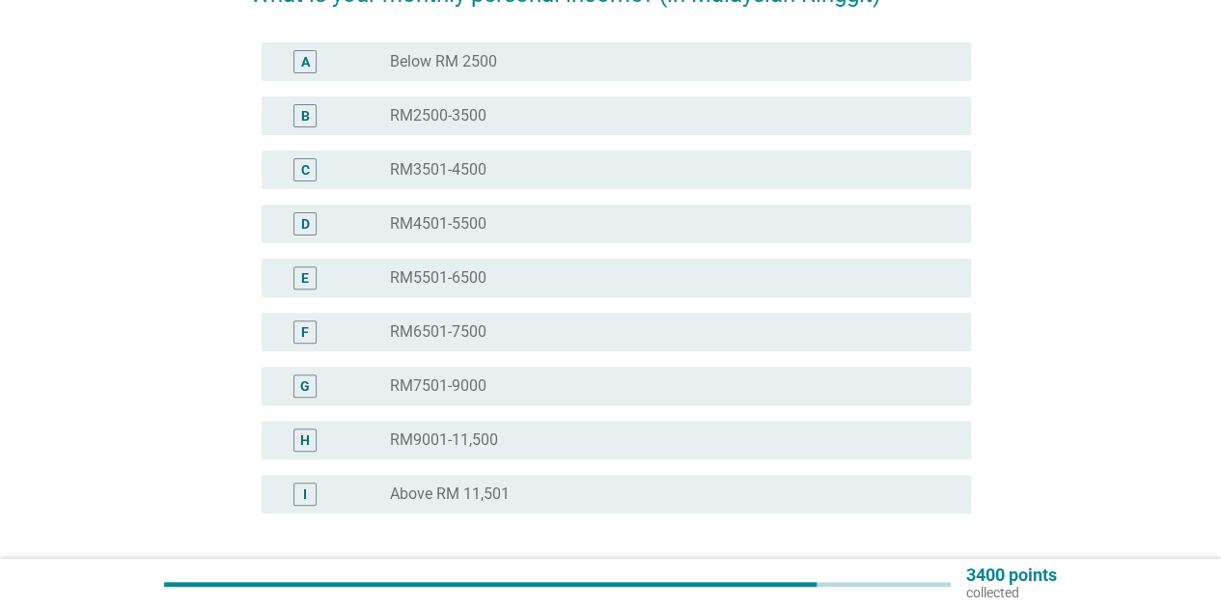
scroll to position [290, 0]
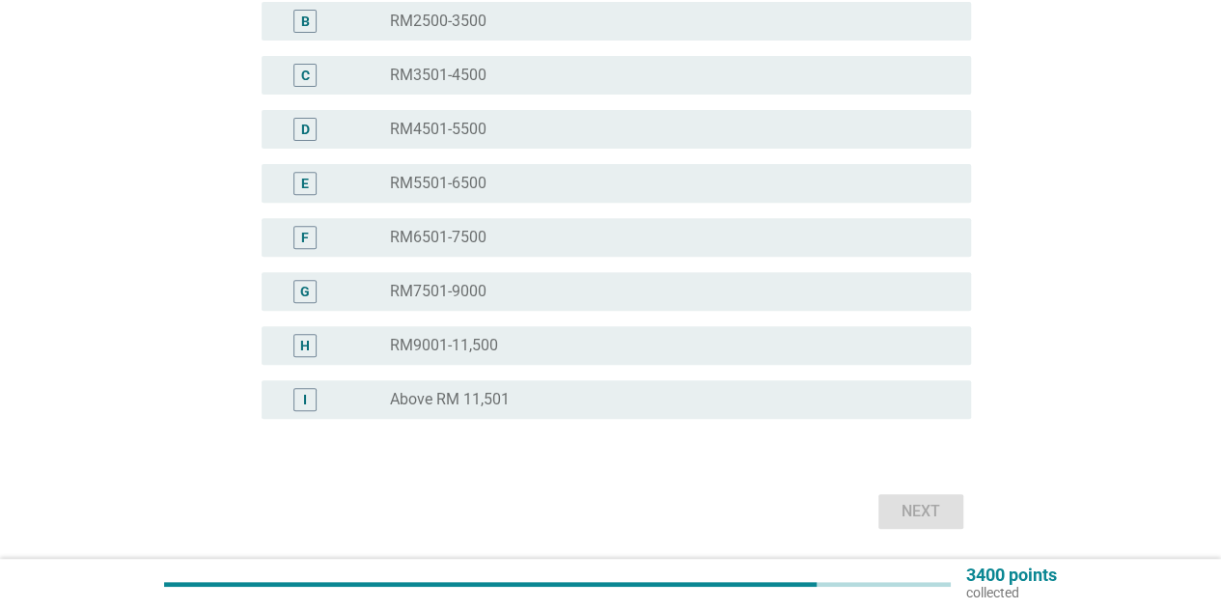
click at [482, 338] on label "RM9001-11,500" at bounding box center [444, 345] width 108 height 19
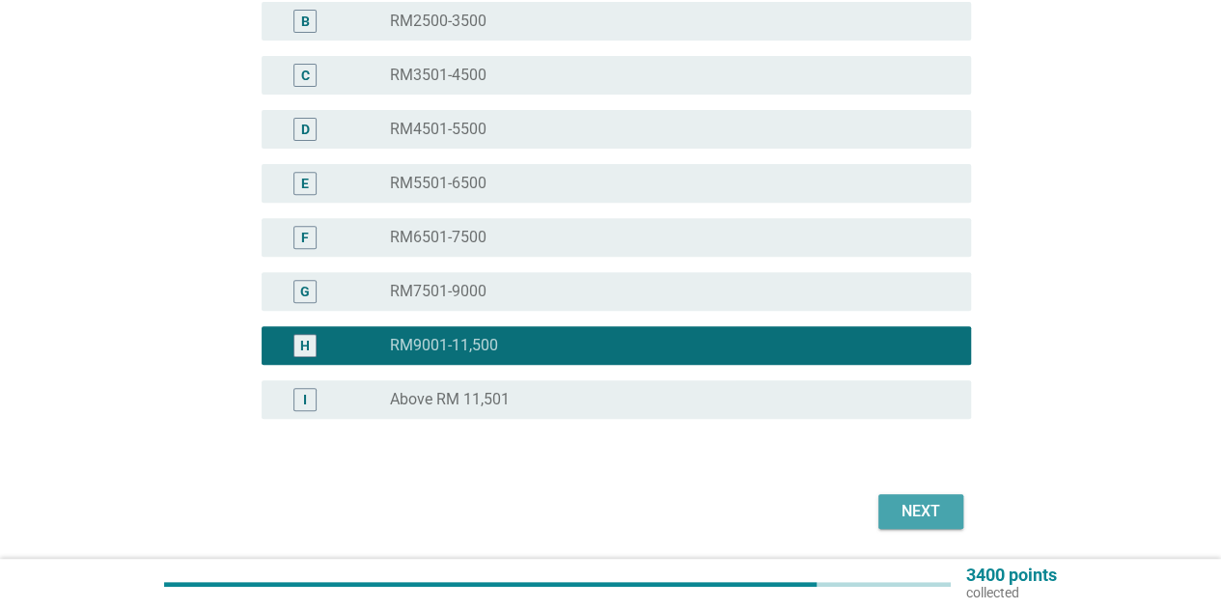
click at [910, 503] on div "Next" at bounding box center [921, 511] width 54 height 23
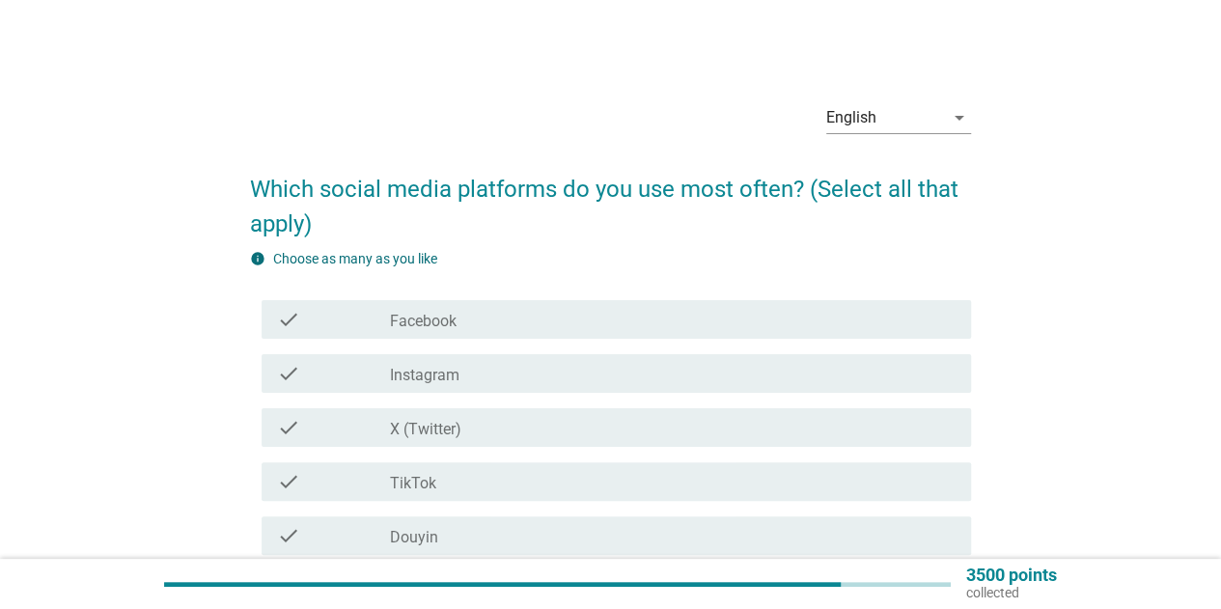
click at [373, 312] on div "check" at bounding box center [333, 319] width 113 height 23
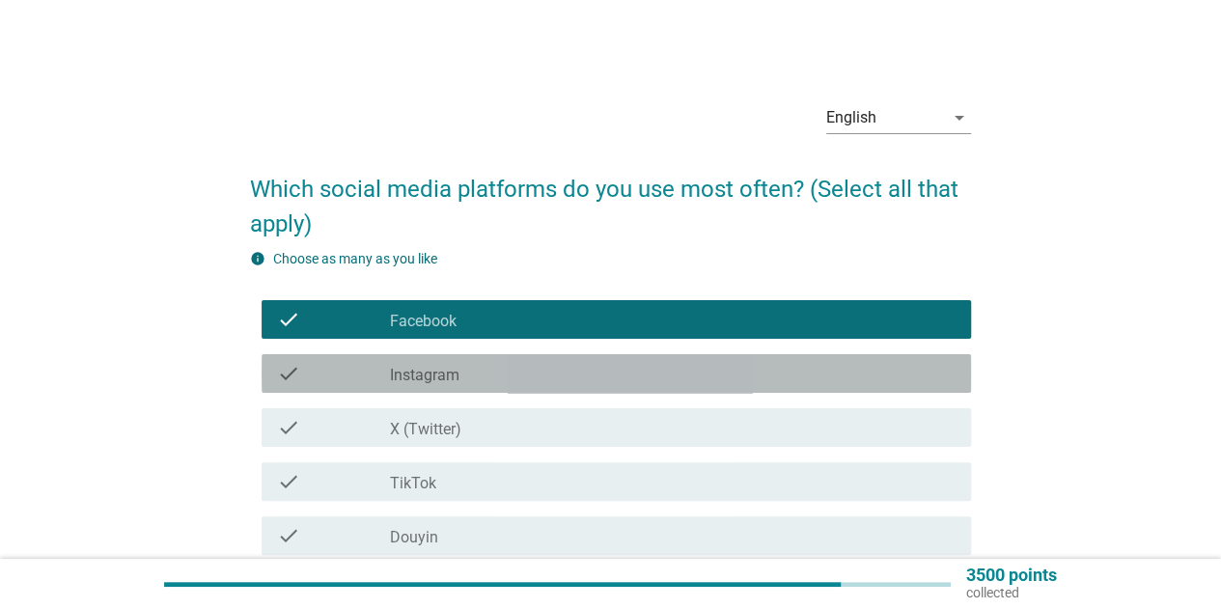
click at [402, 375] on label "Instagram" at bounding box center [425, 375] width 70 height 19
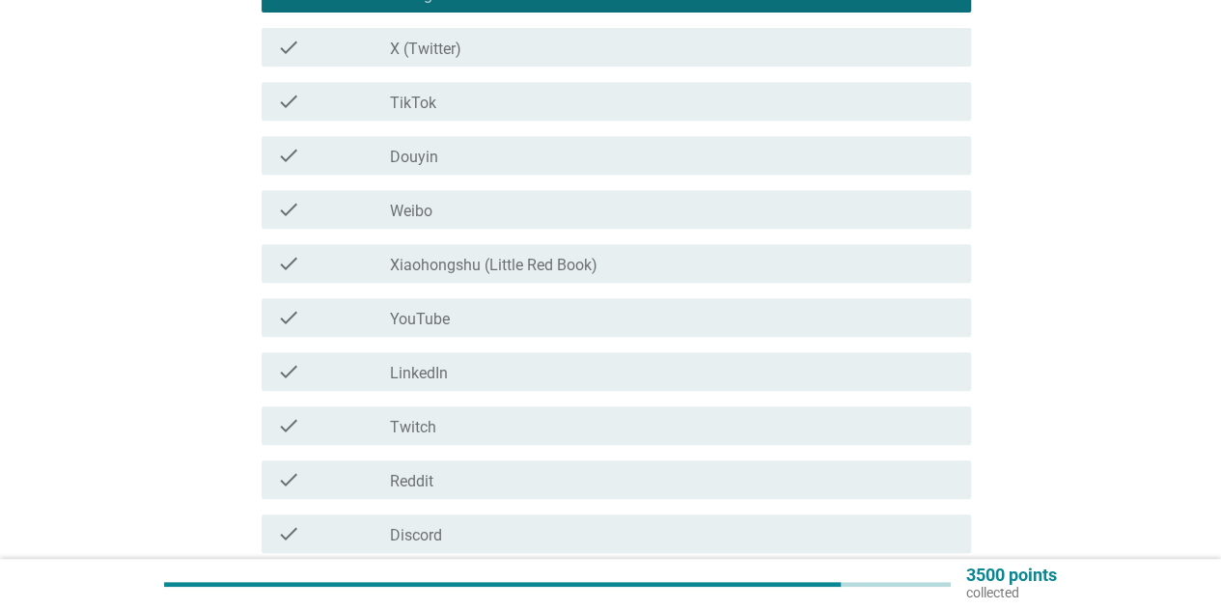
scroll to position [386, 0]
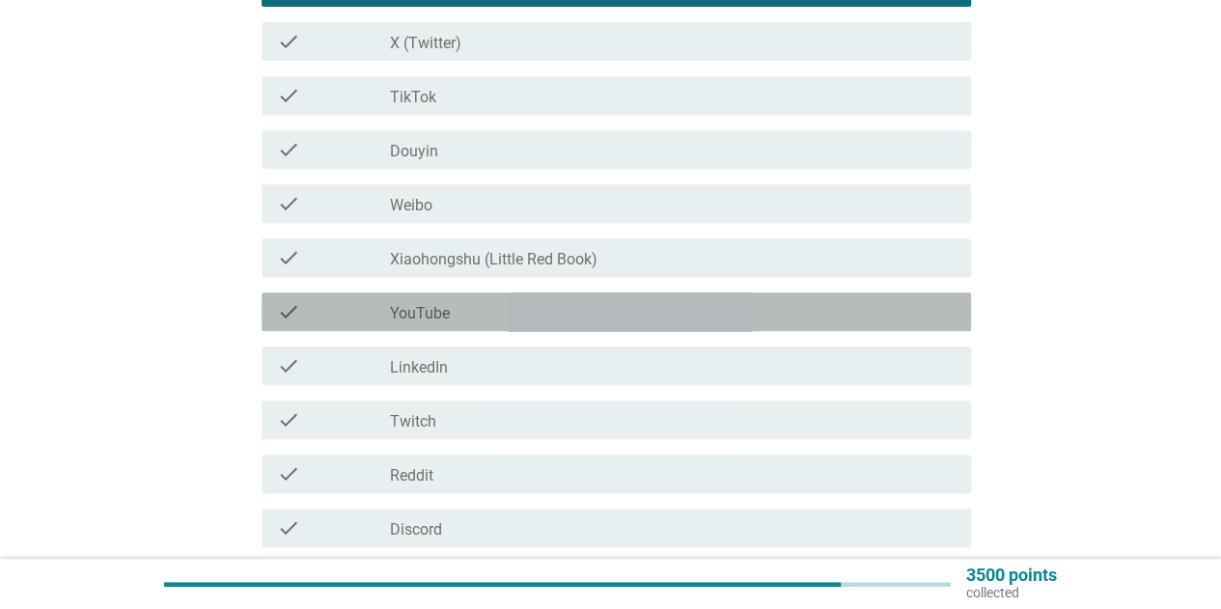
click at [484, 318] on div "check_box_outline_blank YouTube" at bounding box center [673, 311] width 566 height 23
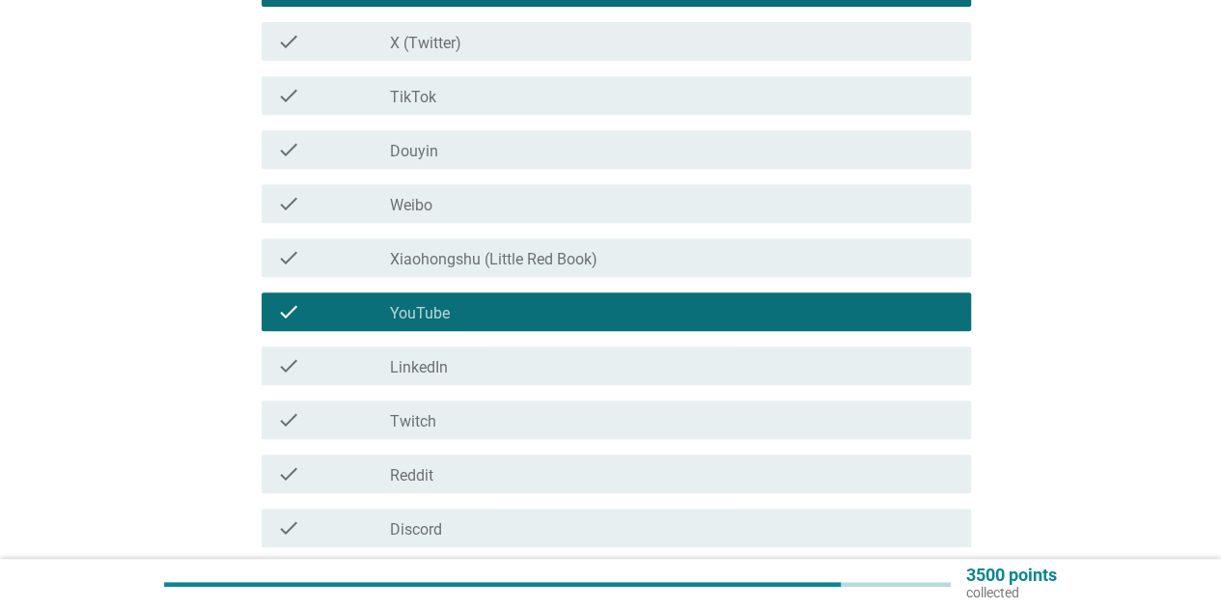
drag, startPoint x: 575, startPoint y: 259, endPoint x: 608, endPoint y: 302, distance: 54.5
click at [575, 258] on label "Xiaohongshu (Little Red Book)" at bounding box center [494, 259] width 208 height 19
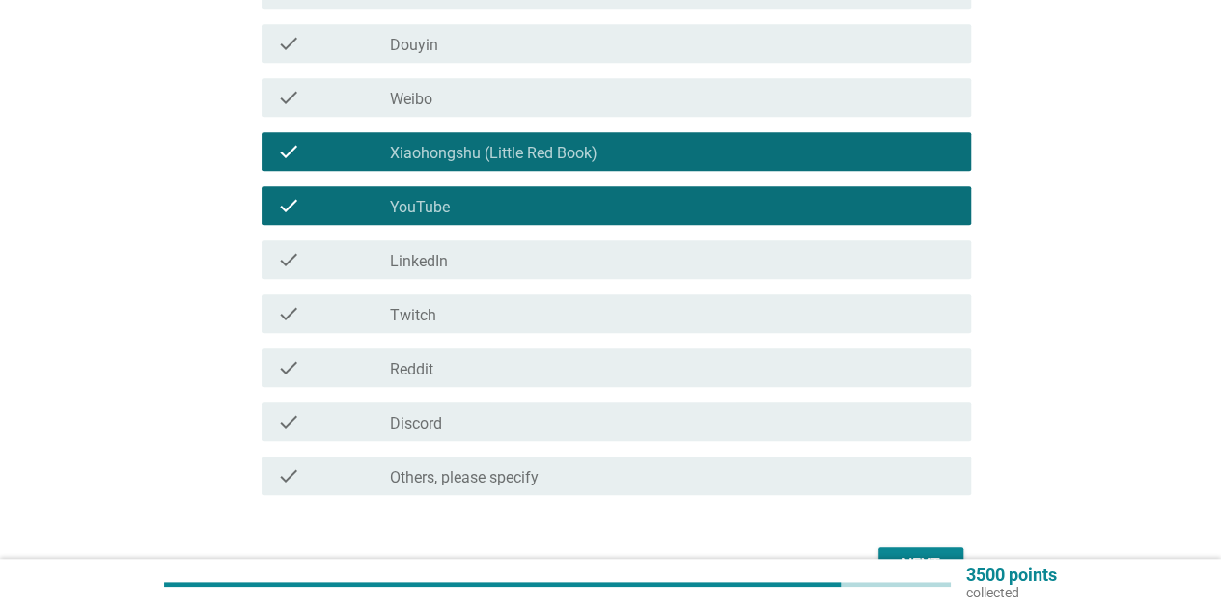
scroll to position [579, 0]
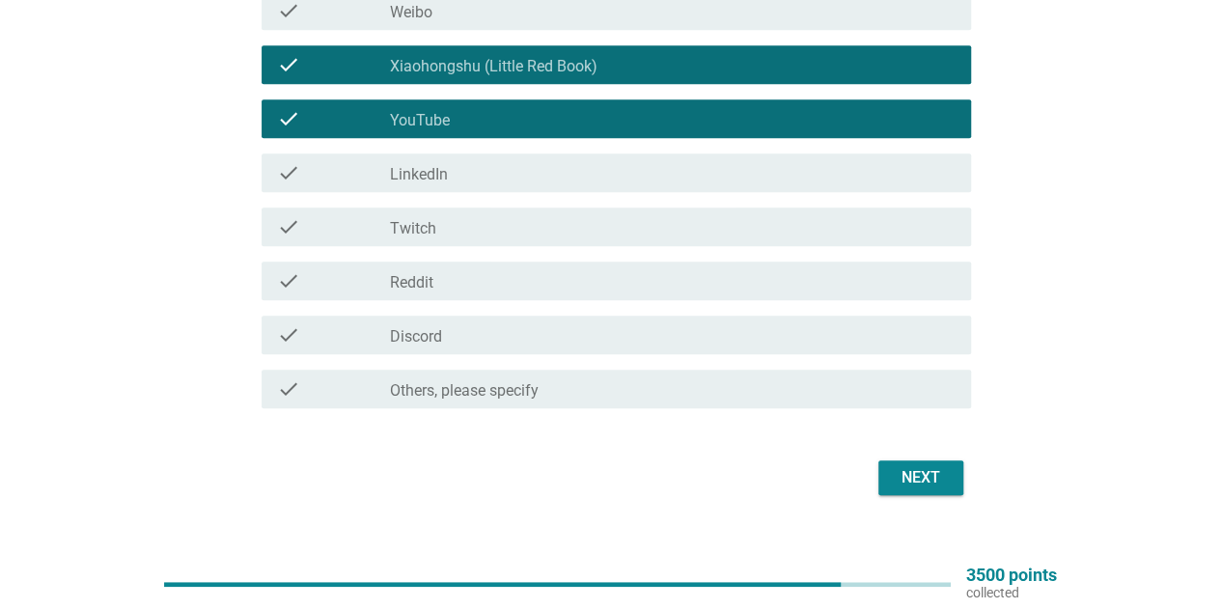
click at [916, 474] on div "Next" at bounding box center [921, 477] width 54 height 23
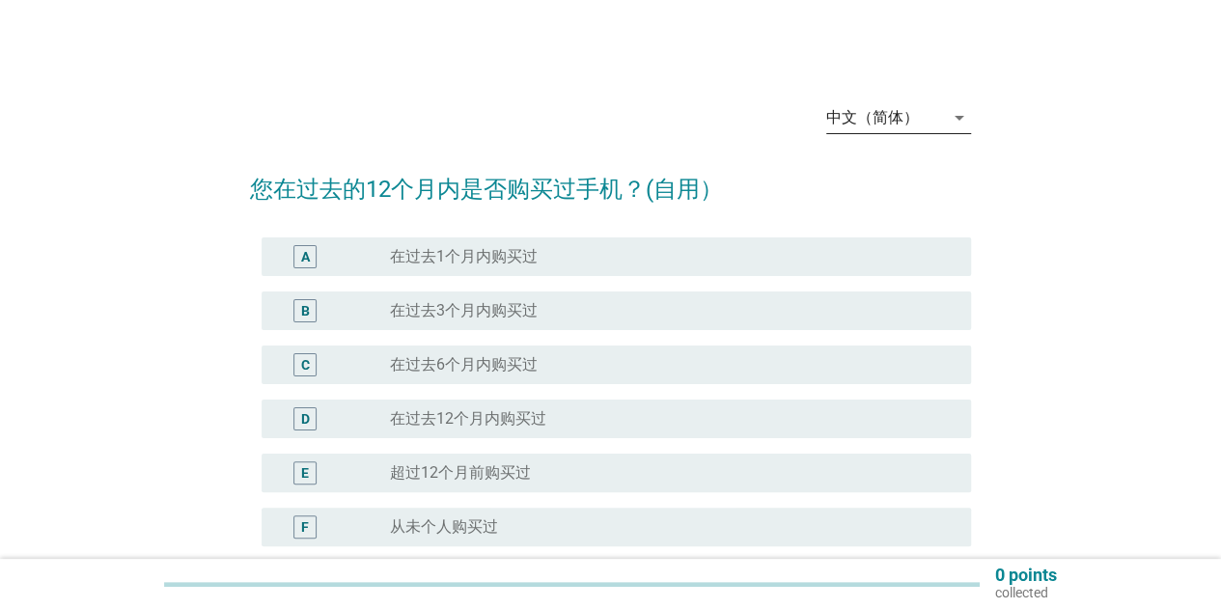
click at [883, 117] on div "中文（简体）" at bounding box center [873, 117] width 93 height 17
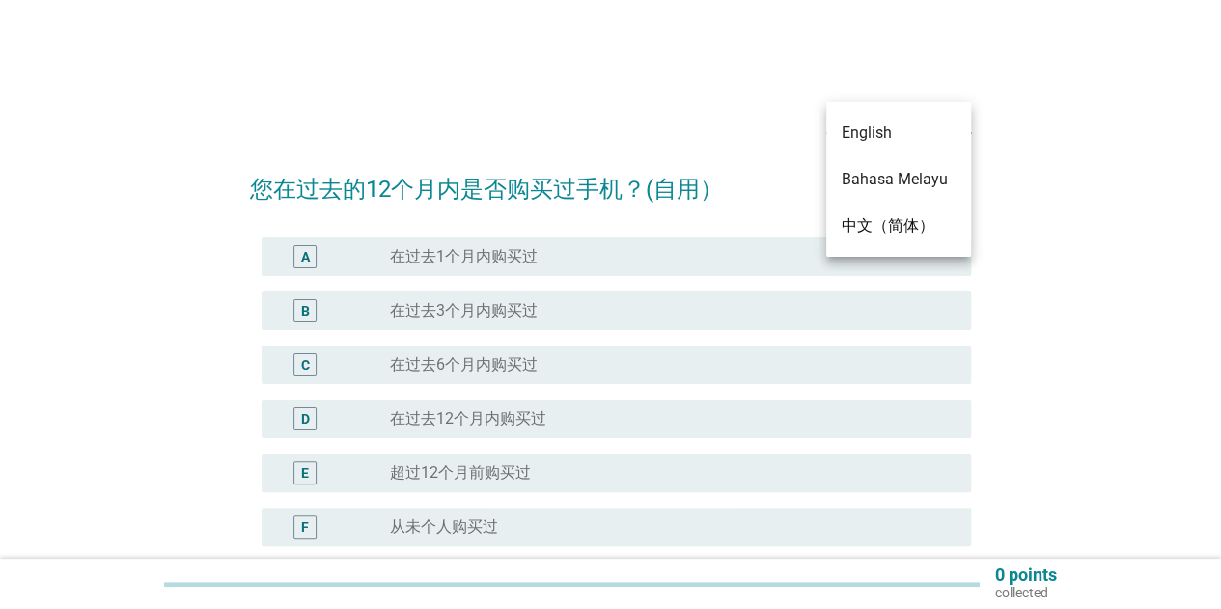
click at [888, 138] on div "English" at bounding box center [899, 133] width 114 height 23
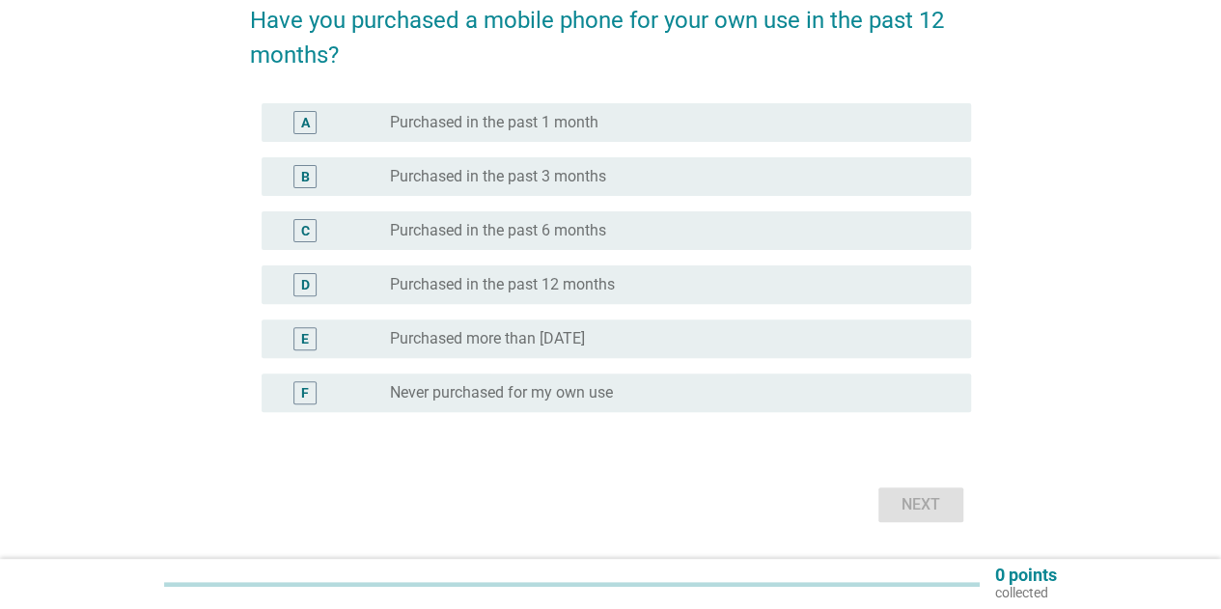
scroll to position [193, 0]
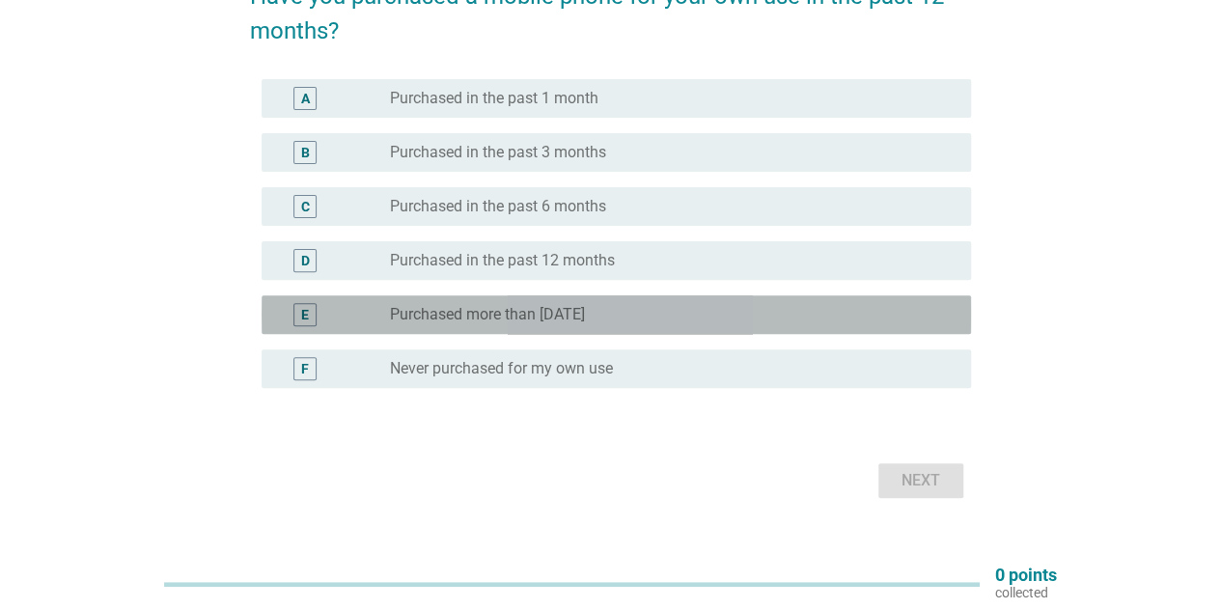
click at [457, 321] on label "Purchased more than [DATE]" at bounding box center [487, 314] width 195 height 19
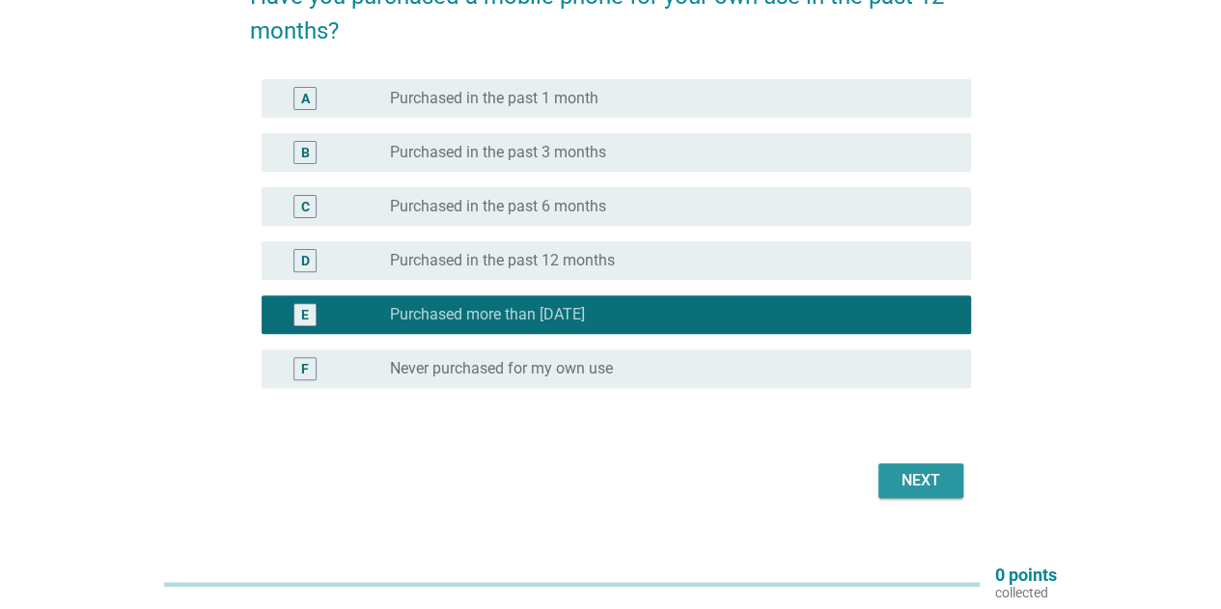
click at [903, 474] on div "Next" at bounding box center [921, 480] width 54 height 23
